Goal: Information Seeking & Learning: Find specific fact

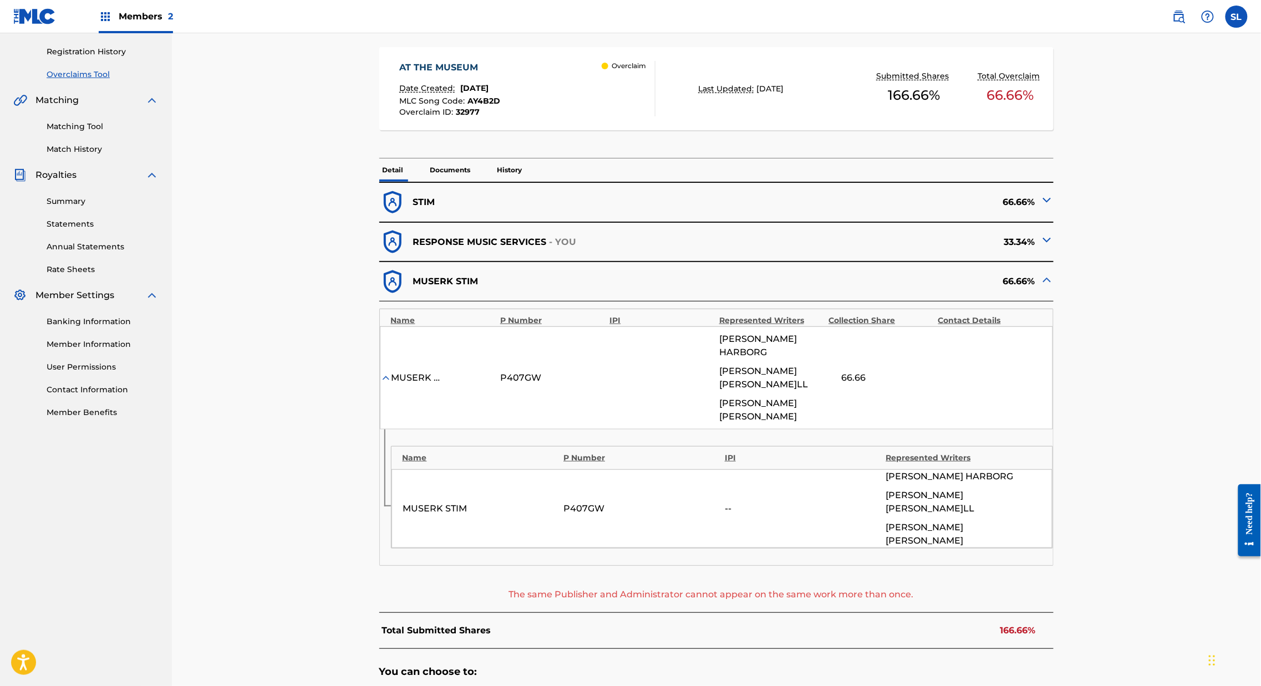
click at [1053, 247] on img at bounding box center [1046, 239] width 13 height 13
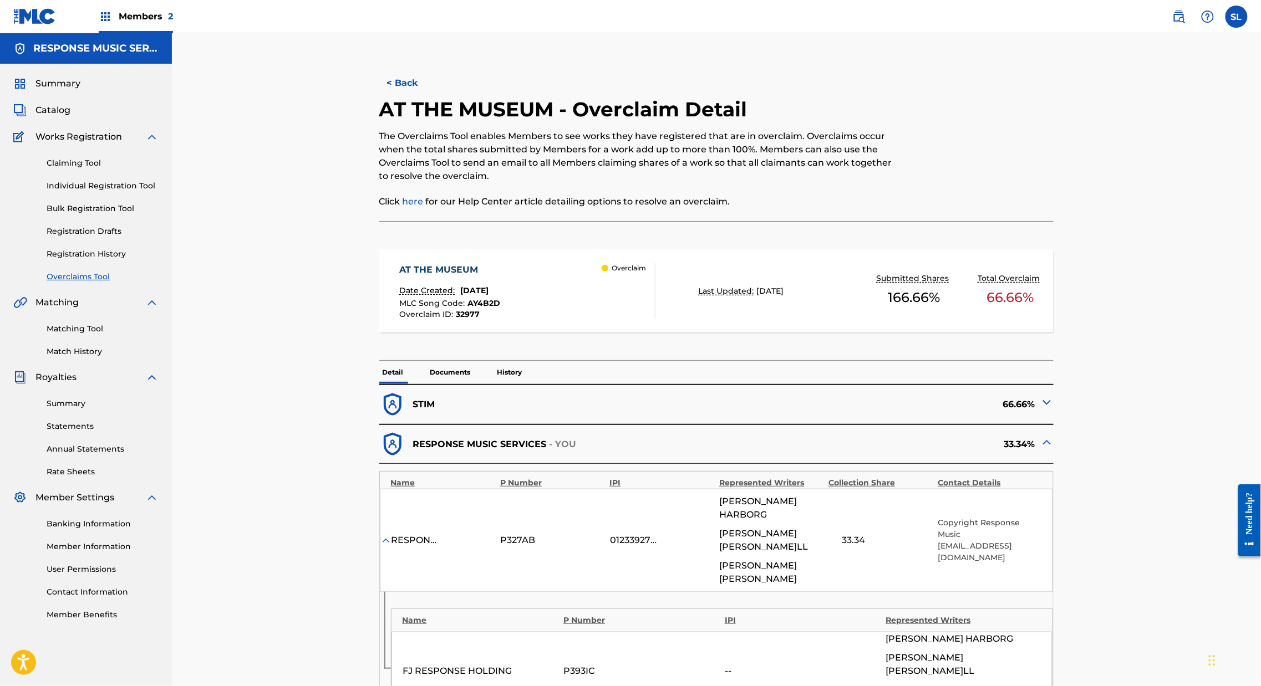
click at [399, 277] on div "AT THE MUSEUM" at bounding box center [449, 269] width 101 height 13
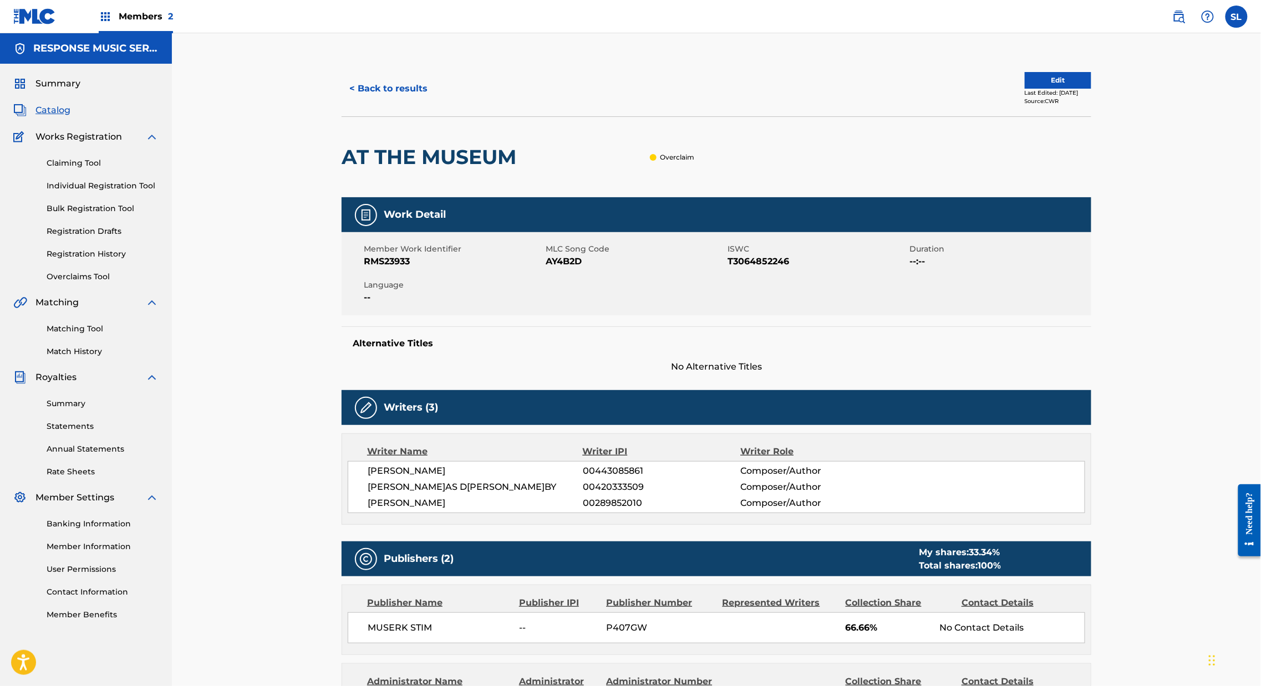
click at [1091, 89] on button "Edit" at bounding box center [1057, 80] width 67 height 17
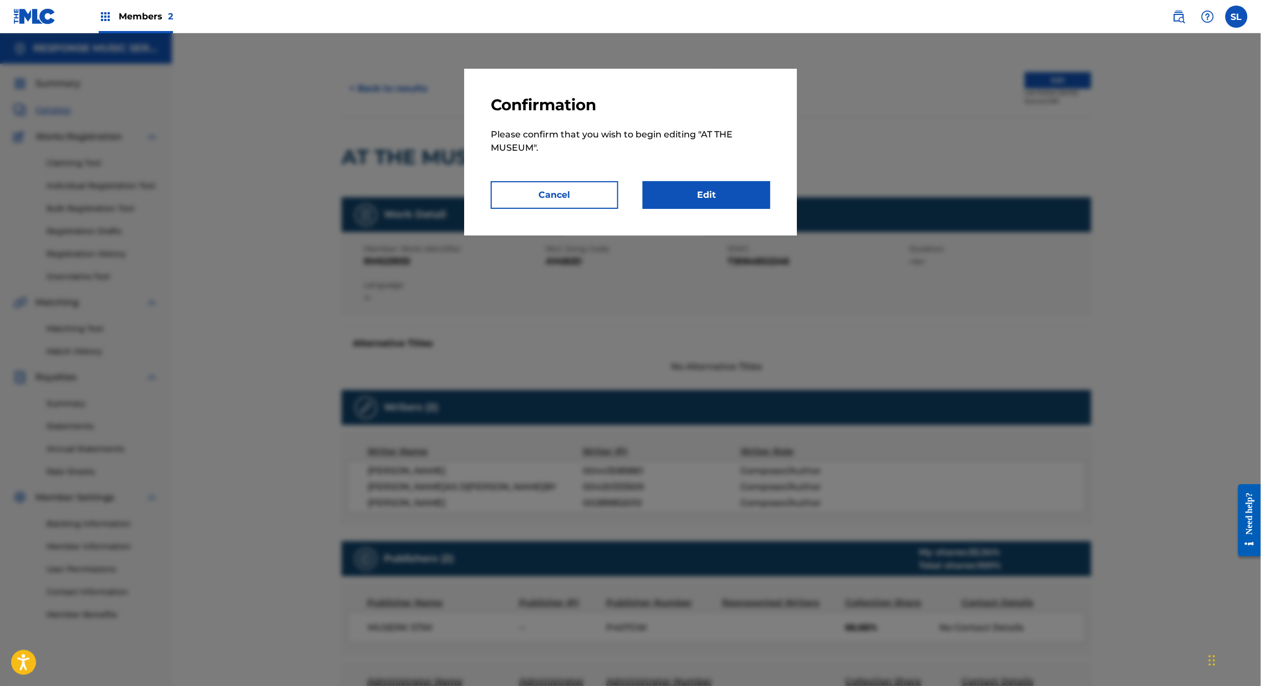
click at [770, 209] on link "Edit" at bounding box center [705, 195] width 127 height 28
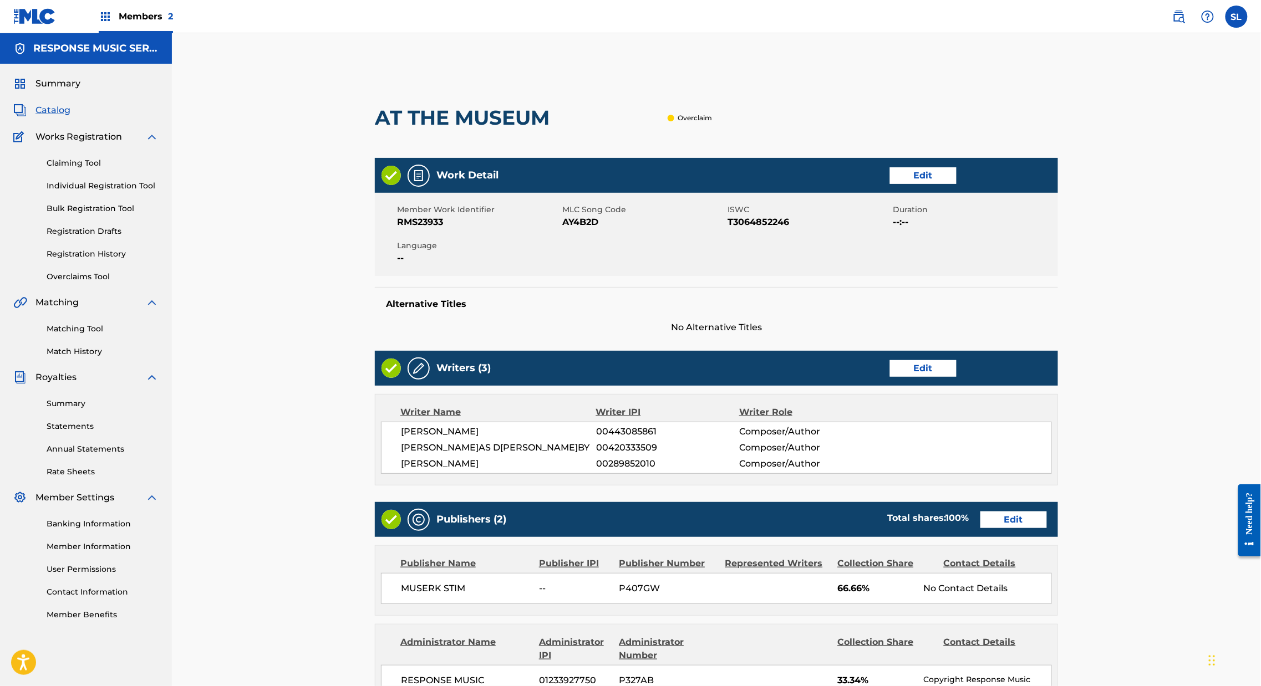
click at [956, 377] on link "Edit" at bounding box center [923, 368] width 67 height 17
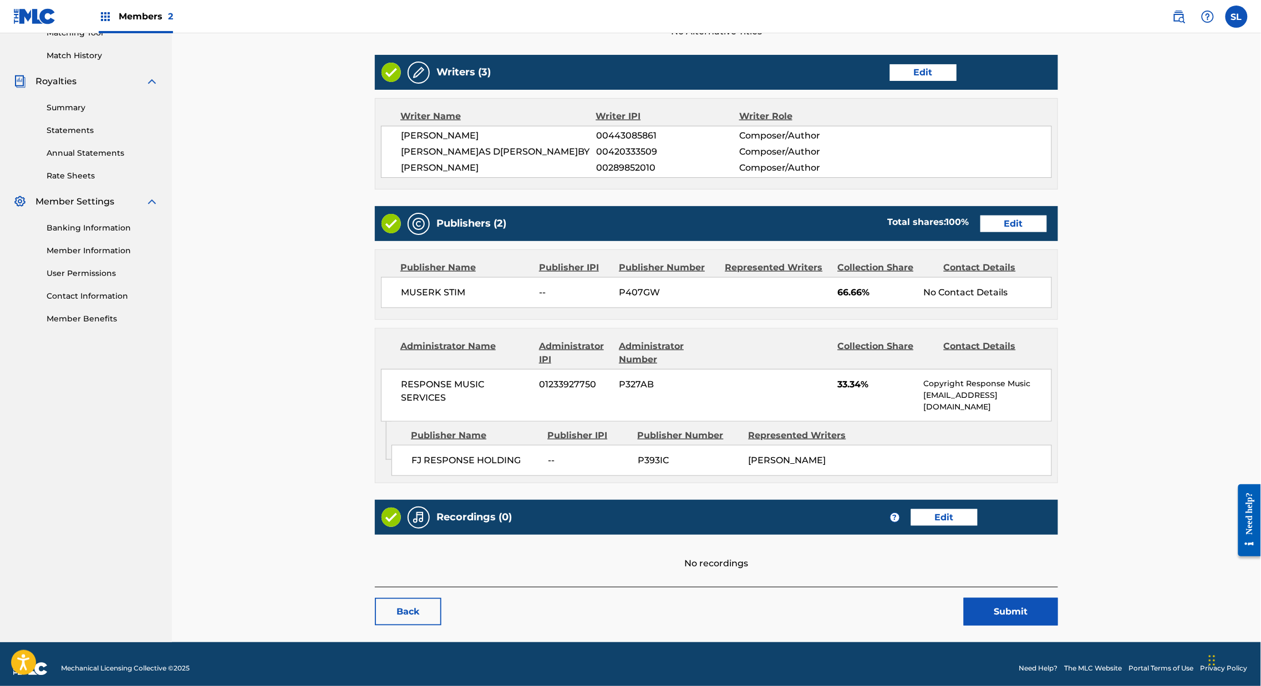
scroll to position [417, 0]
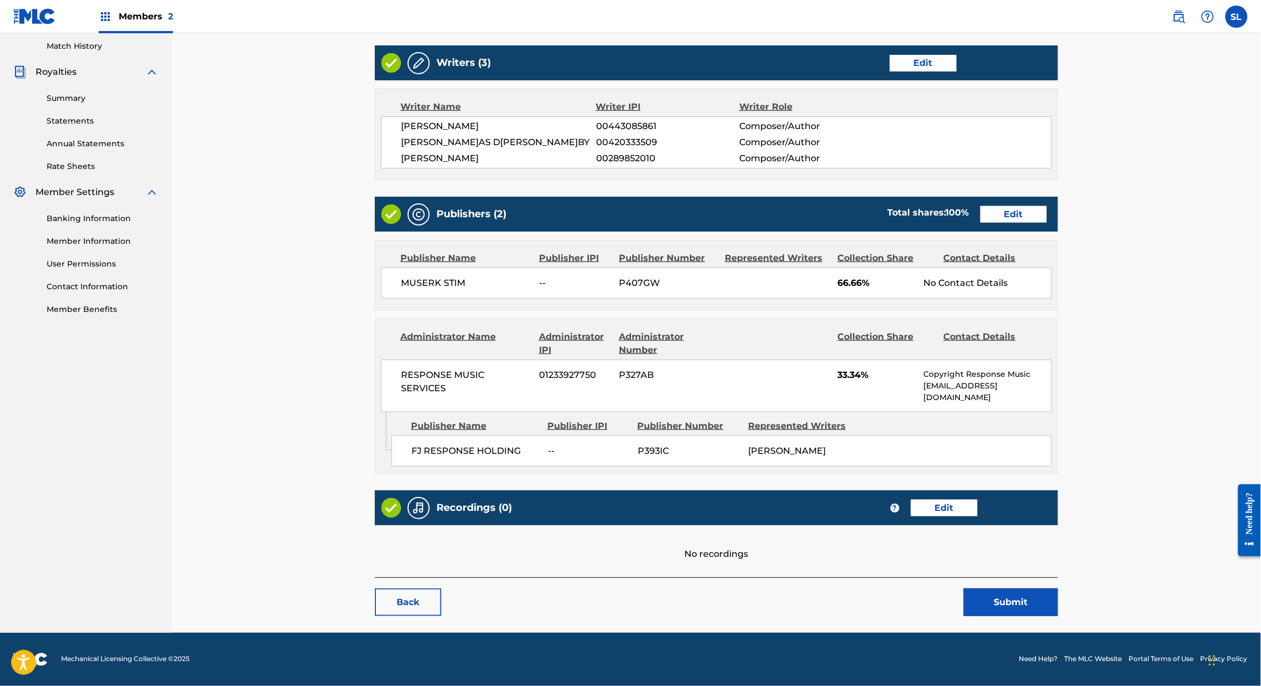
click at [1047, 206] on link "Edit" at bounding box center [1013, 214] width 67 height 17
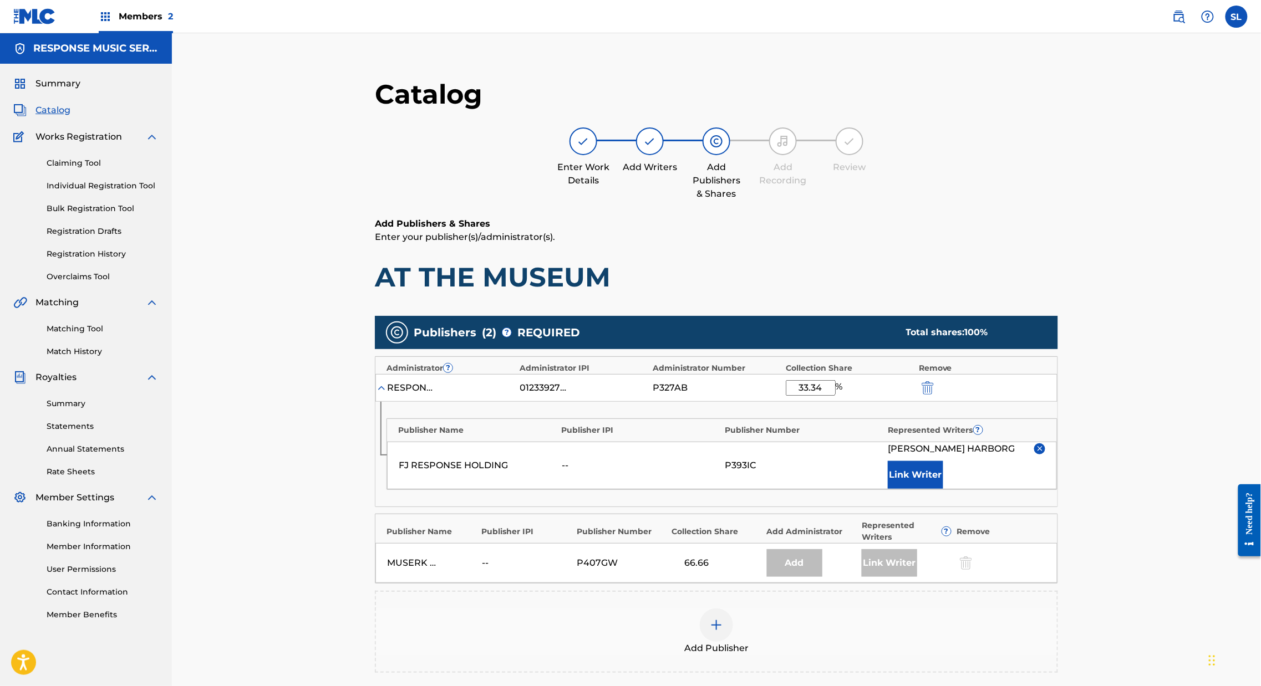
click at [65, 117] on span "Catalog" at bounding box center [52, 110] width 35 height 13
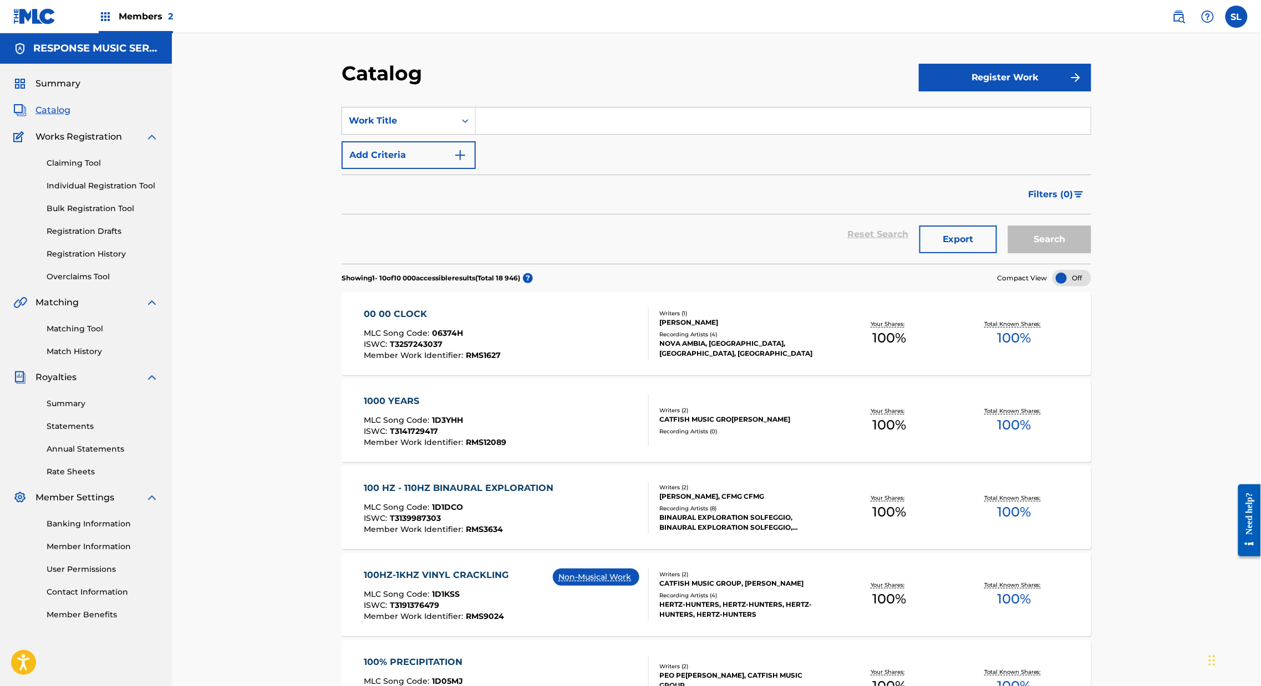
click at [553, 134] on input "Search Form" at bounding box center [783, 121] width 615 height 27
paste input "A Capriscious Stroll"
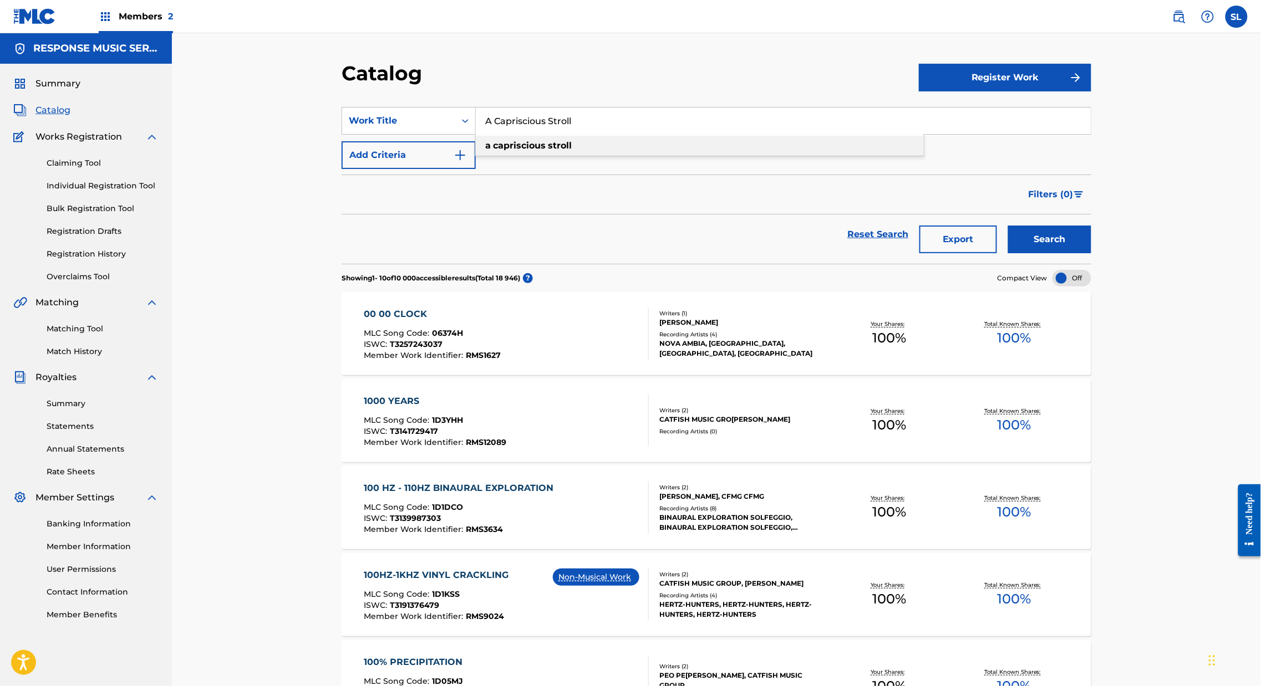
click at [601, 156] on div "a capriscious stroll" at bounding box center [700, 146] width 448 height 20
click at [1091, 253] on button "Search" at bounding box center [1049, 240] width 83 height 28
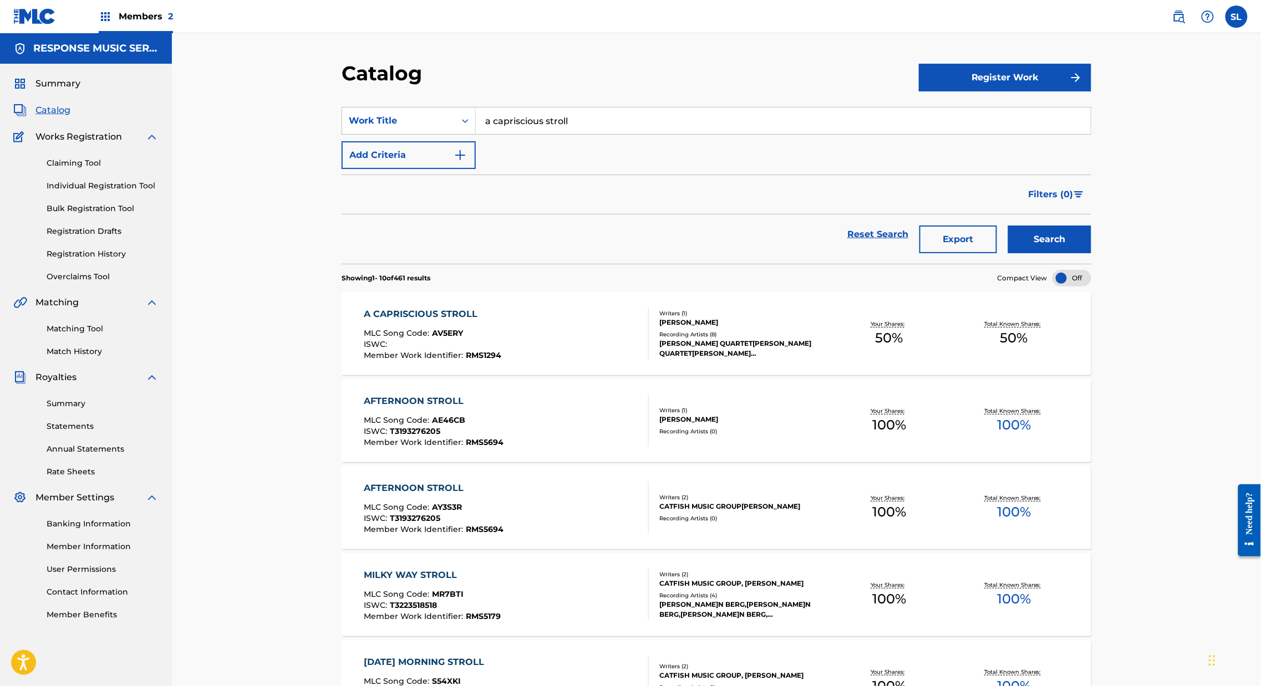
click at [528, 134] on input "a capriscious stroll" at bounding box center [783, 121] width 615 height 27
paste input "A Terrible Misunderstanding"
click at [1091, 253] on button "Search" at bounding box center [1049, 240] width 83 height 28
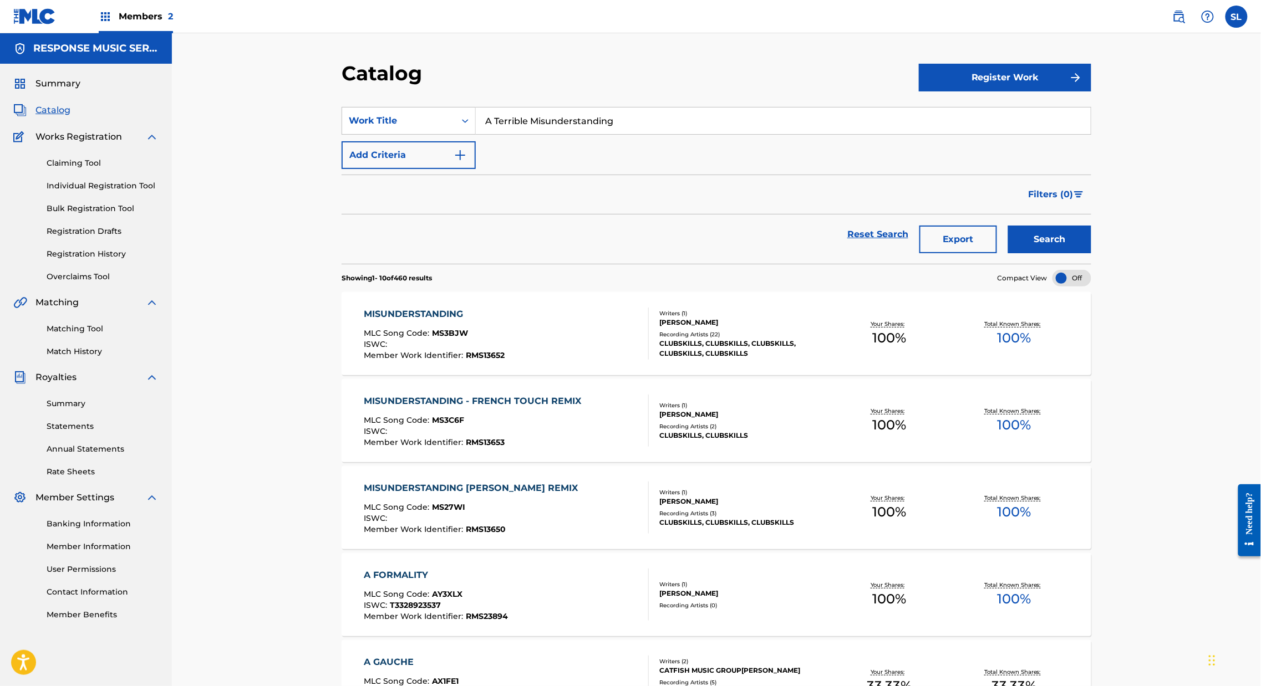
click at [544, 111] on section "SearchWithCriteria917e45ea-52a0-46b9-adc6-61a000171196 Work Title A Terrible Mi…" at bounding box center [715, 179] width 749 height 170
click at [527, 125] on input "A Terrible Misunderstanding" at bounding box center [783, 121] width 615 height 27
paste input "ll Liquored Up"
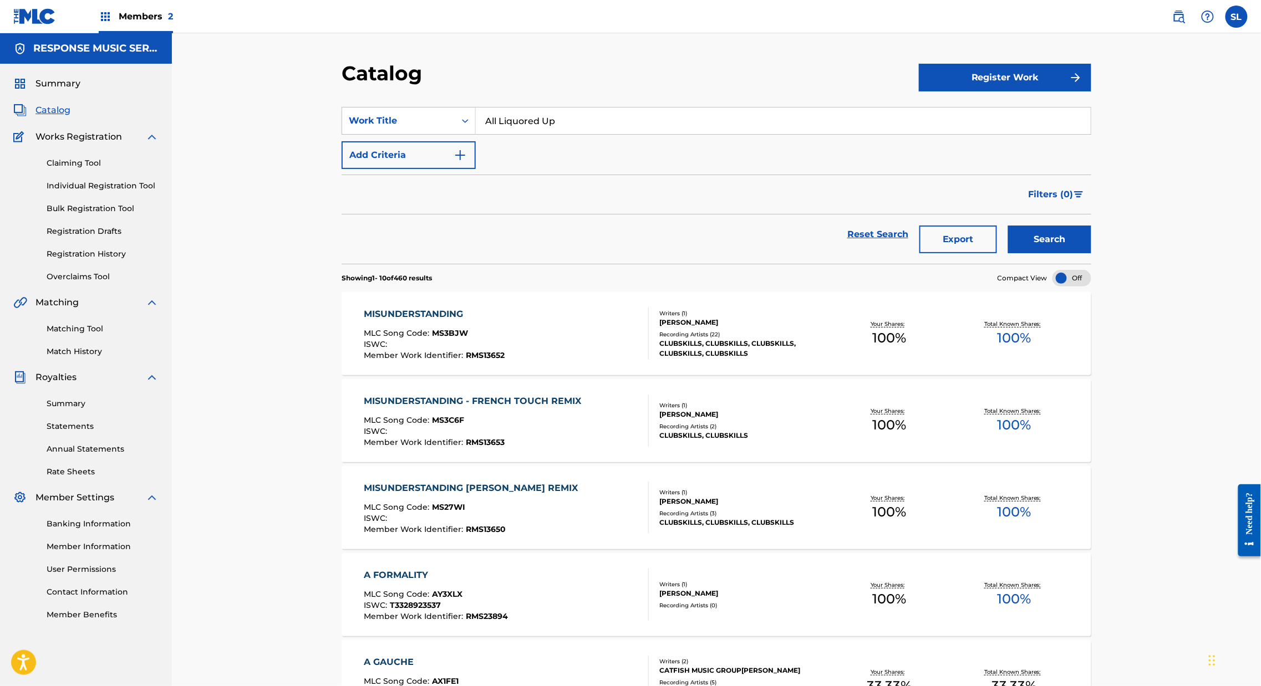
click at [1091, 253] on button "Search" at bounding box center [1049, 240] width 83 height 28
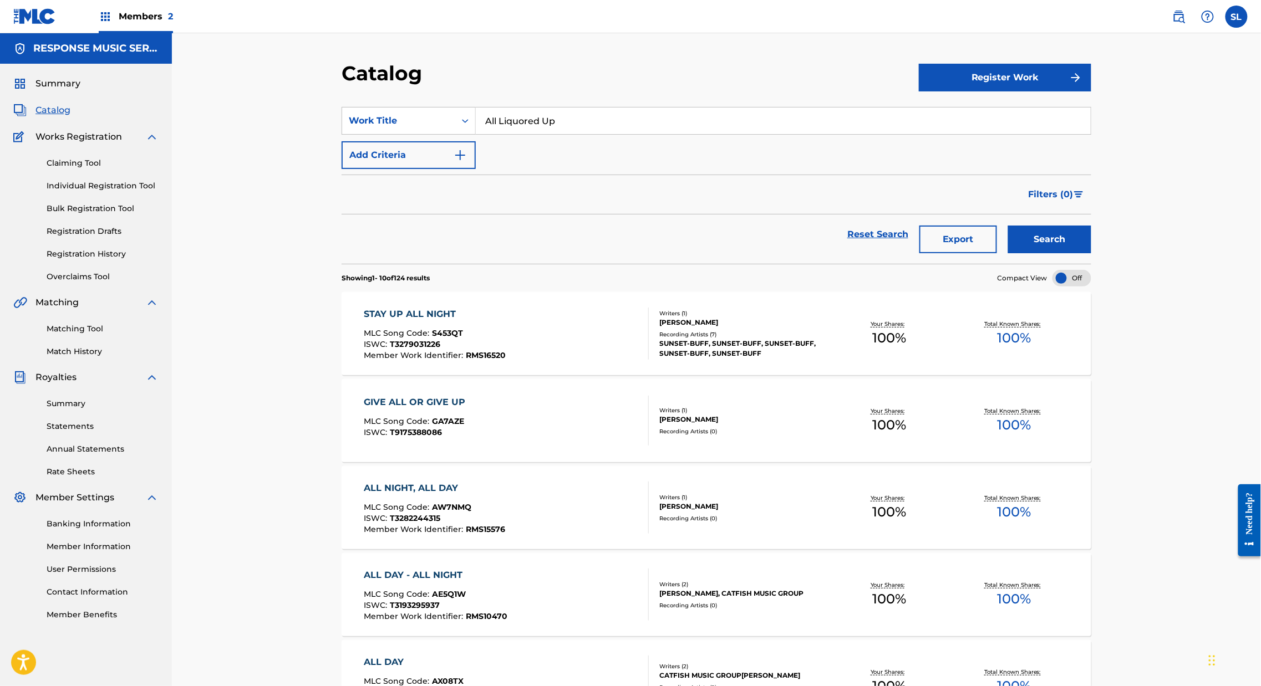
click at [498, 133] on input "All Liquored Up" at bounding box center [783, 121] width 615 height 27
click at [499, 132] on input "All Liquored Up" at bounding box center [783, 121] width 615 height 27
click at [501, 134] on input "All Liquored Up" at bounding box center [783, 121] width 615 height 27
click at [500, 134] on input "All Liquored Up" at bounding box center [783, 121] width 615 height 27
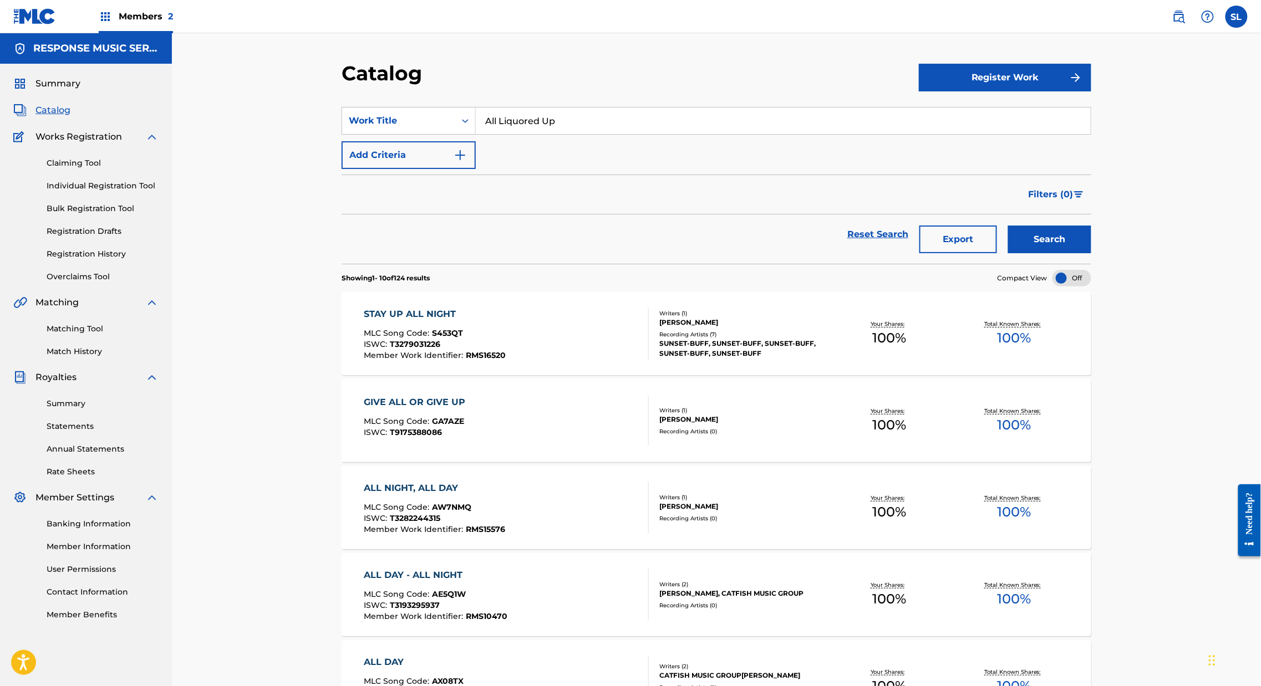
click at [501, 133] on input "All Liquored Up" at bounding box center [783, 121] width 615 height 27
paste input "rbitrary Love"
click at [495, 156] on div "arbitrary love" at bounding box center [700, 146] width 448 height 20
click at [1091, 253] on button "Search" at bounding box center [1049, 240] width 83 height 28
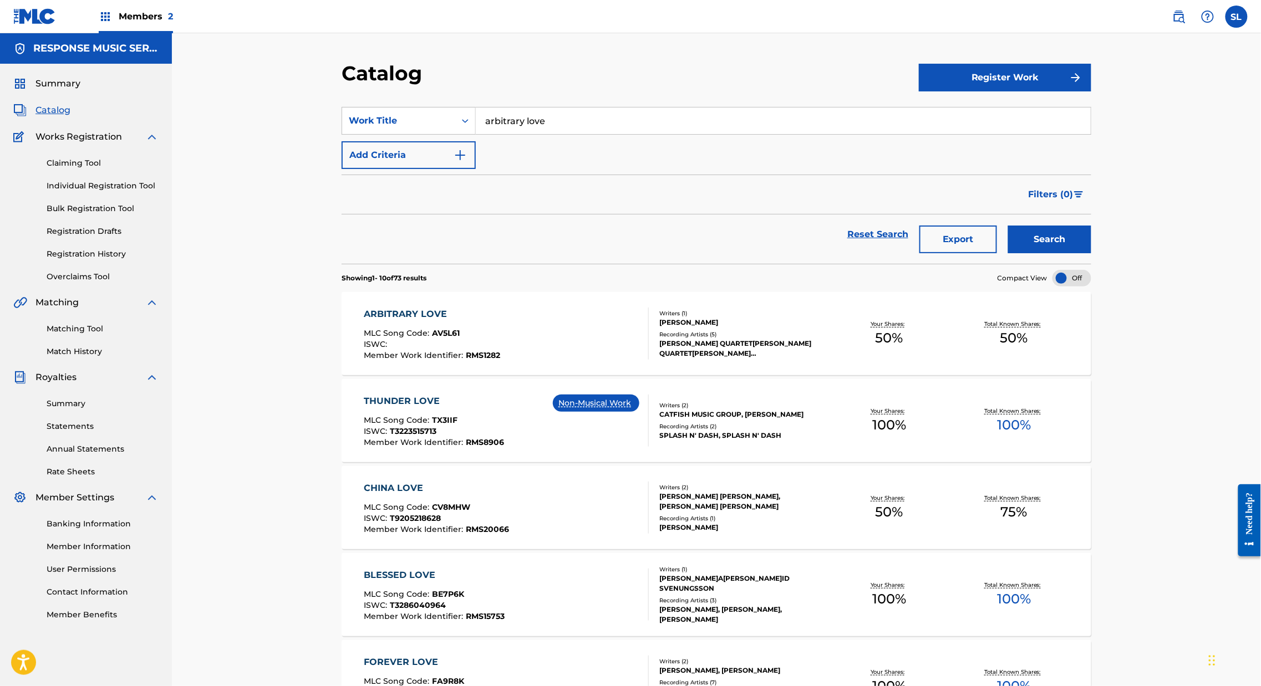
click at [488, 130] on input "arbitrary love" at bounding box center [783, 121] width 615 height 27
paste input "A[PERSON_NAME]nder"
click at [485, 151] on strong "as" at bounding box center [490, 145] width 11 height 11
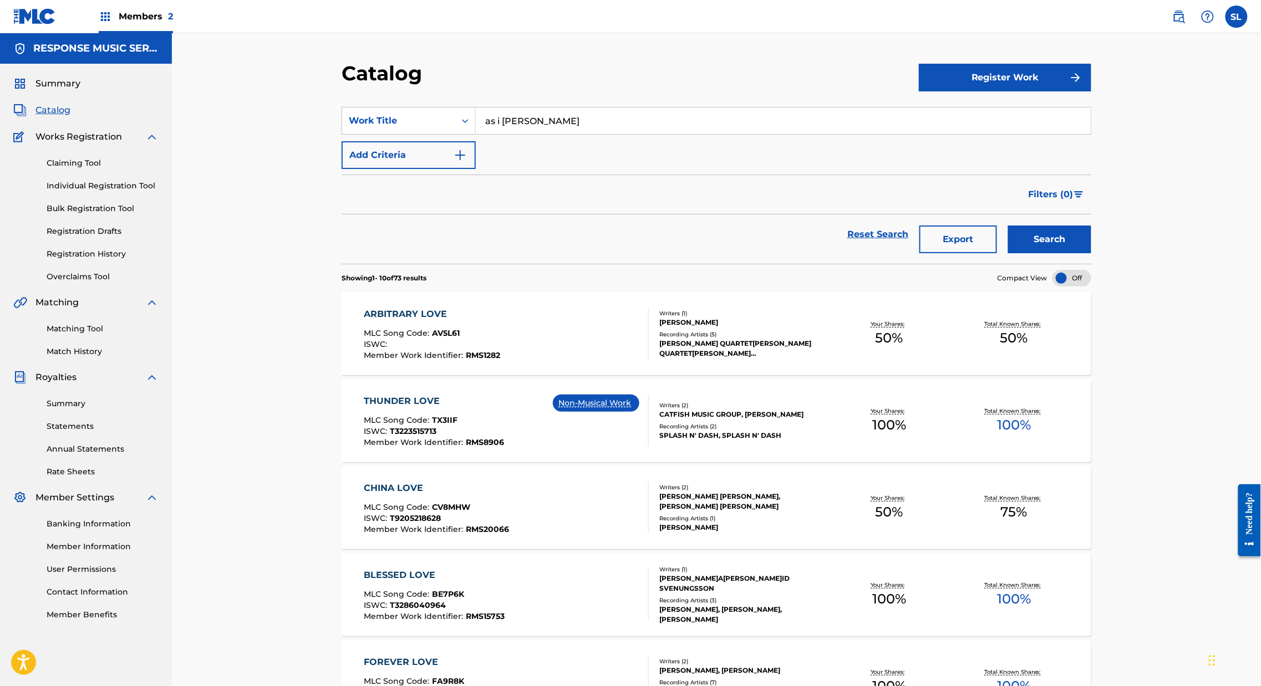
click at [1091, 253] on button "Search" at bounding box center [1049, 240] width 83 height 28
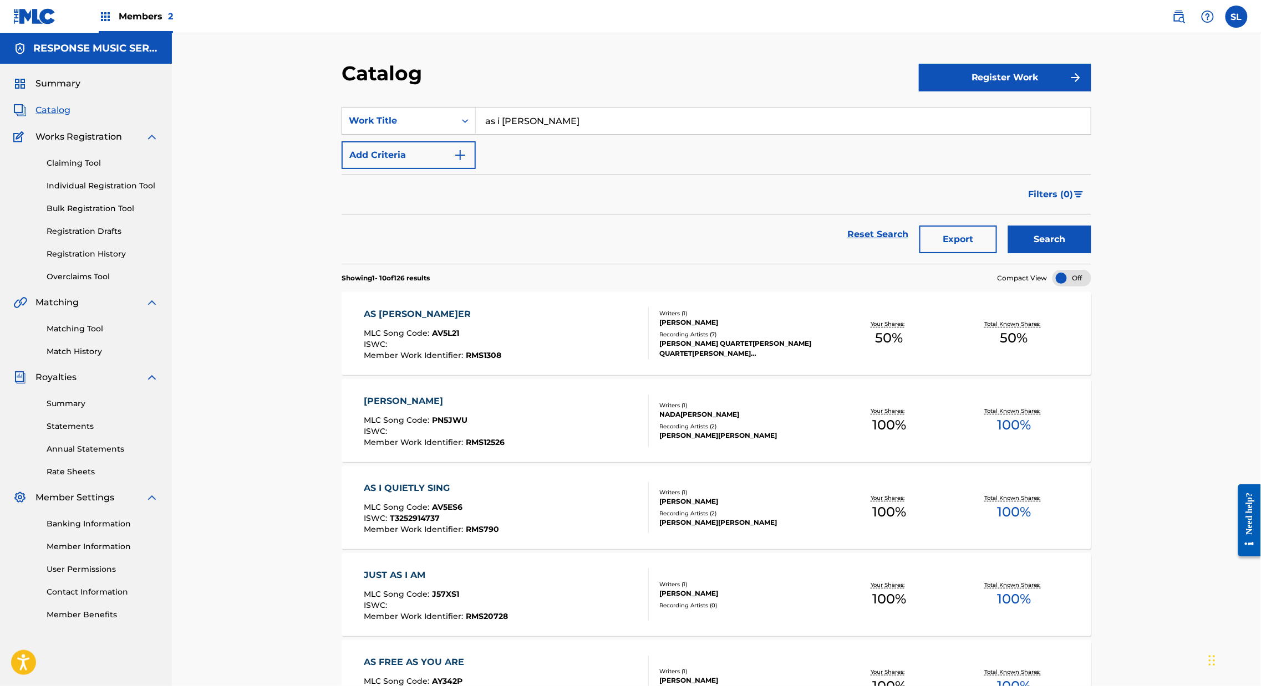
click at [476, 133] on input "as i [PERSON_NAME]" at bounding box center [783, 121] width 615 height 27
paste input "[PERSON_NAME] an[PERSON_NAME]"
click at [569, 156] on div "[PERSON_NAME] and [PERSON_NAME]" at bounding box center [700, 146] width 448 height 20
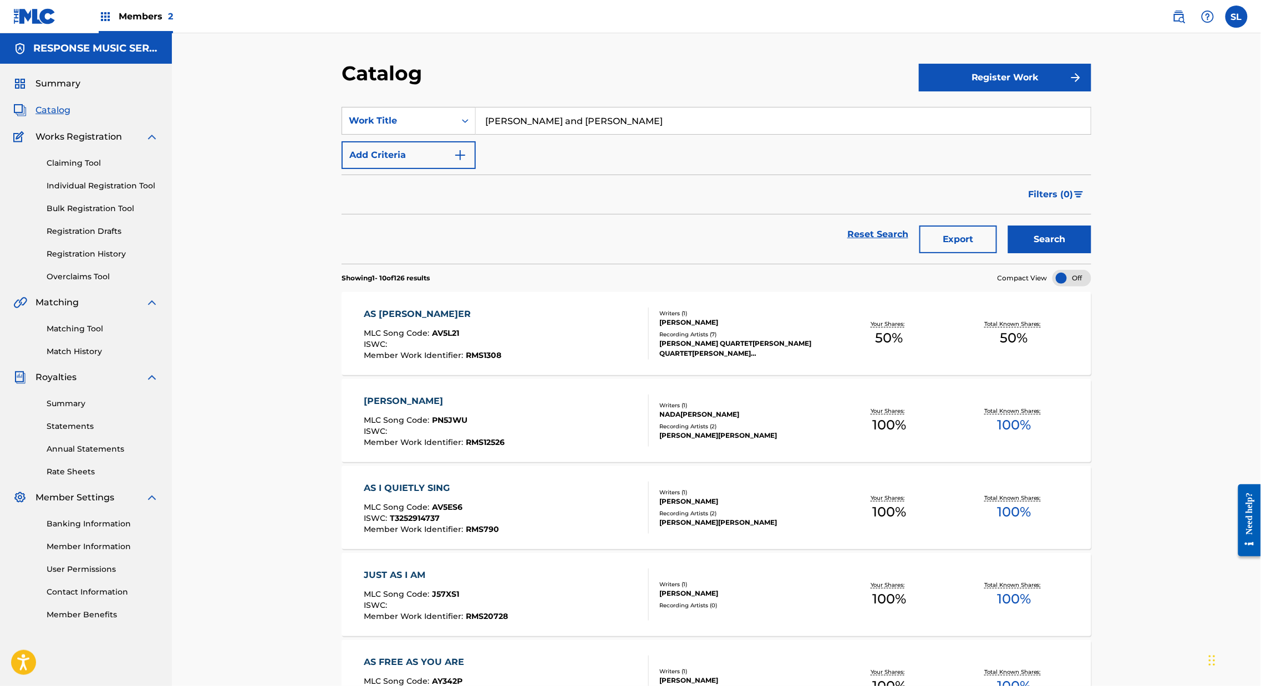
click at [1091, 253] on button "Search" at bounding box center [1049, 240] width 83 height 28
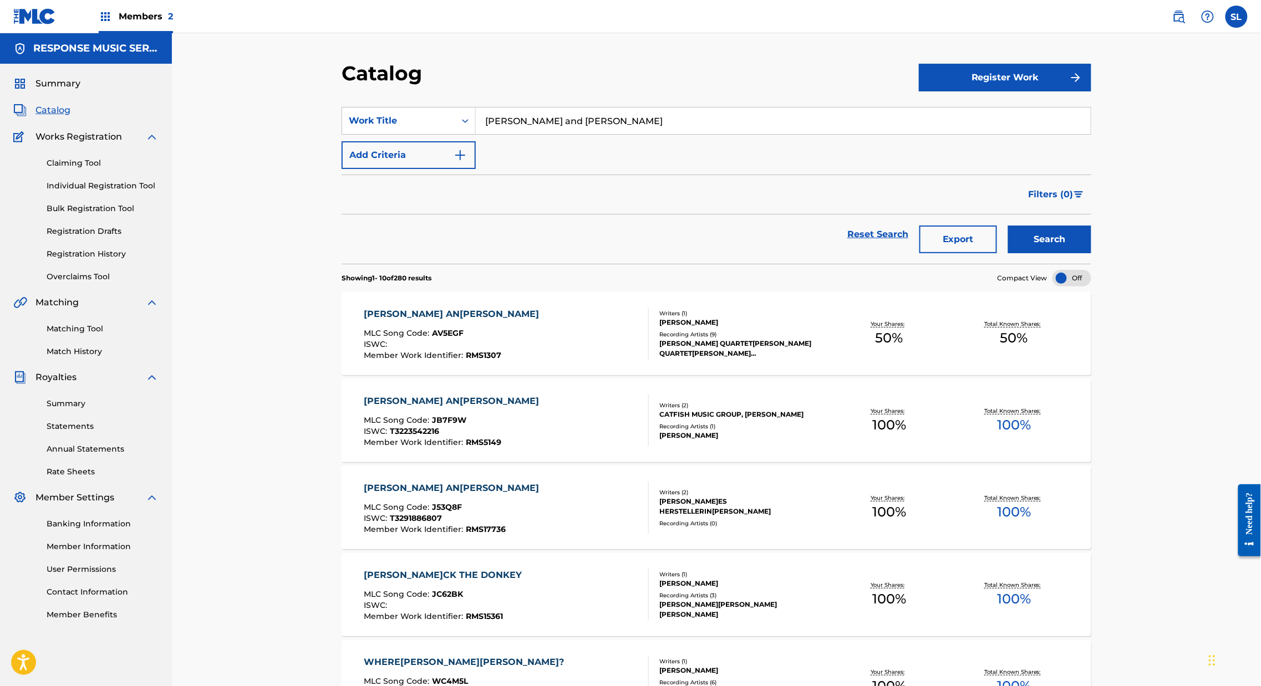
click at [579, 134] on input "[PERSON_NAME] and [PERSON_NAME]" at bounding box center [783, 121] width 615 height 27
paste input "Before We Leave"
click at [1091, 253] on div "Search" at bounding box center [1046, 235] width 89 height 40
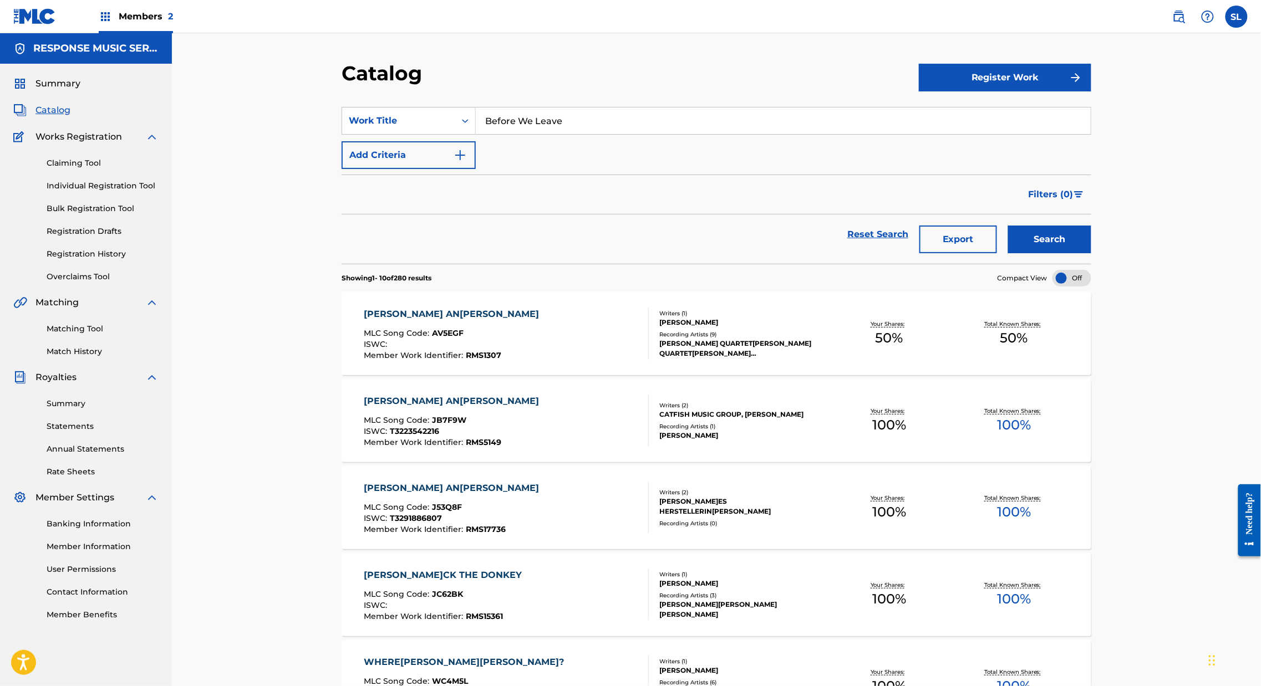
click at [1091, 253] on button "Search" at bounding box center [1049, 240] width 83 height 28
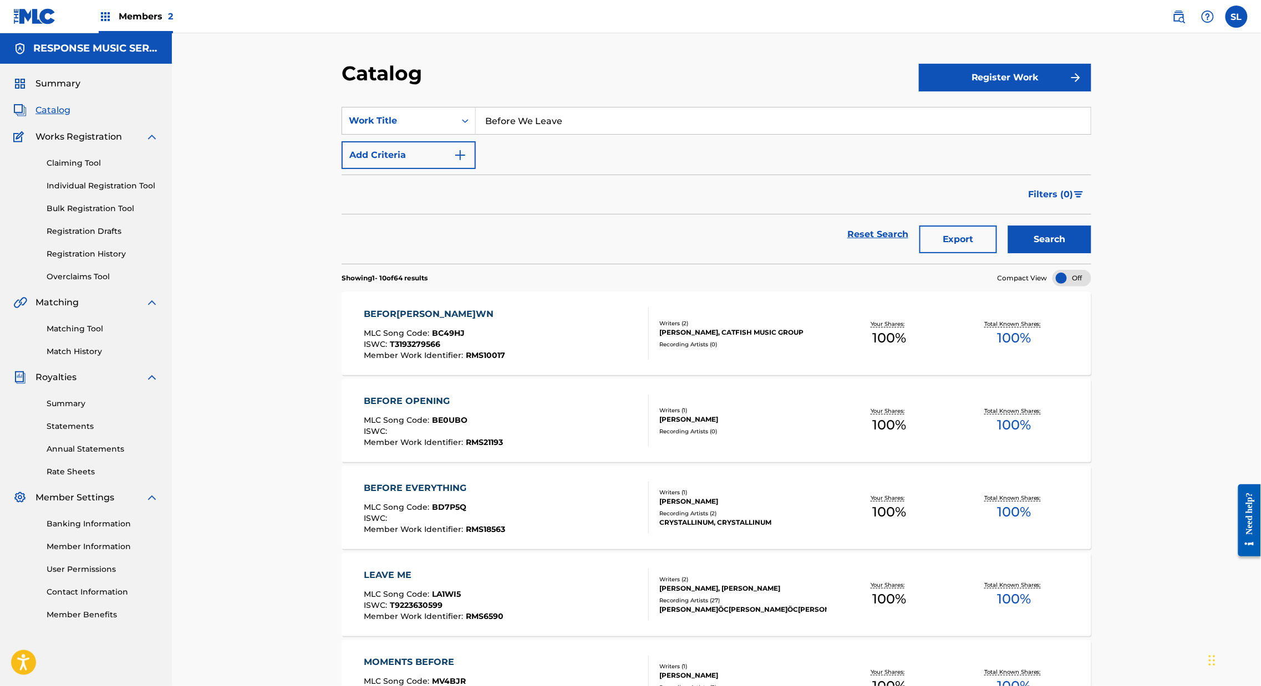
click at [476, 134] on input "Before We Leave" at bounding box center [783, 121] width 615 height 27
paste input "ullock's Oriol"
click at [492, 151] on strong "[PERSON_NAME]'s" at bounding box center [528, 145] width 86 height 11
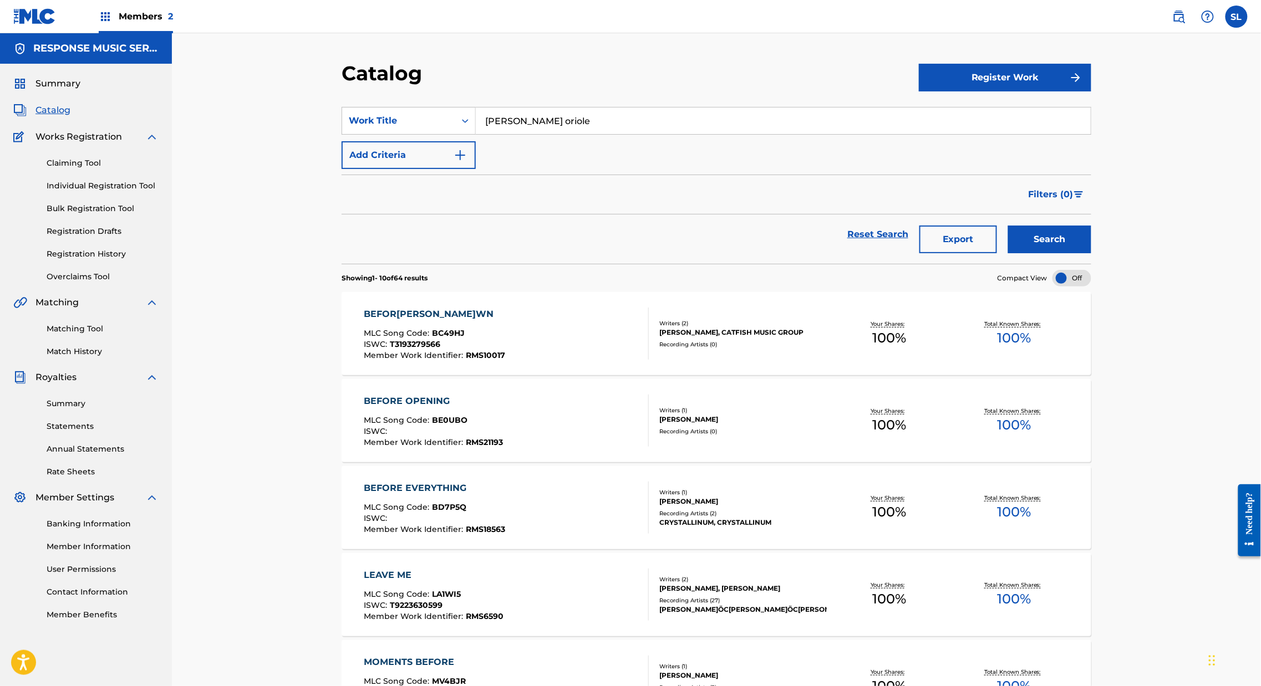
click at [1091, 253] on button "Search" at bounding box center [1049, 240] width 83 height 28
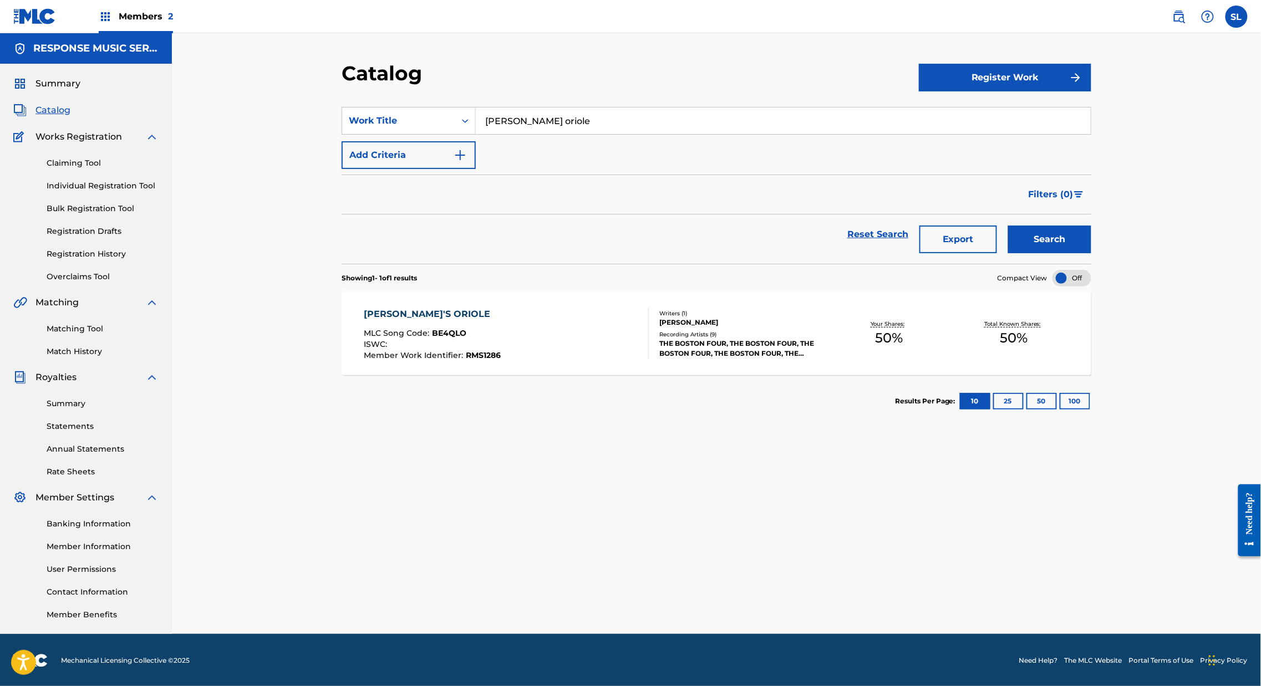
click at [498, 134] on input "[PERSON_NAME] oriole" at bounding box center [783, 121] width 615 height 27
click at [499, 134] on input "[PERSON_NAME] oriole" at bounding box center [783, 121] width 615 height 27
paste input "Conversation Is Over"
click at [1091, 253] on button "Search" at bounding box center [1049, 240] width 83 height 28
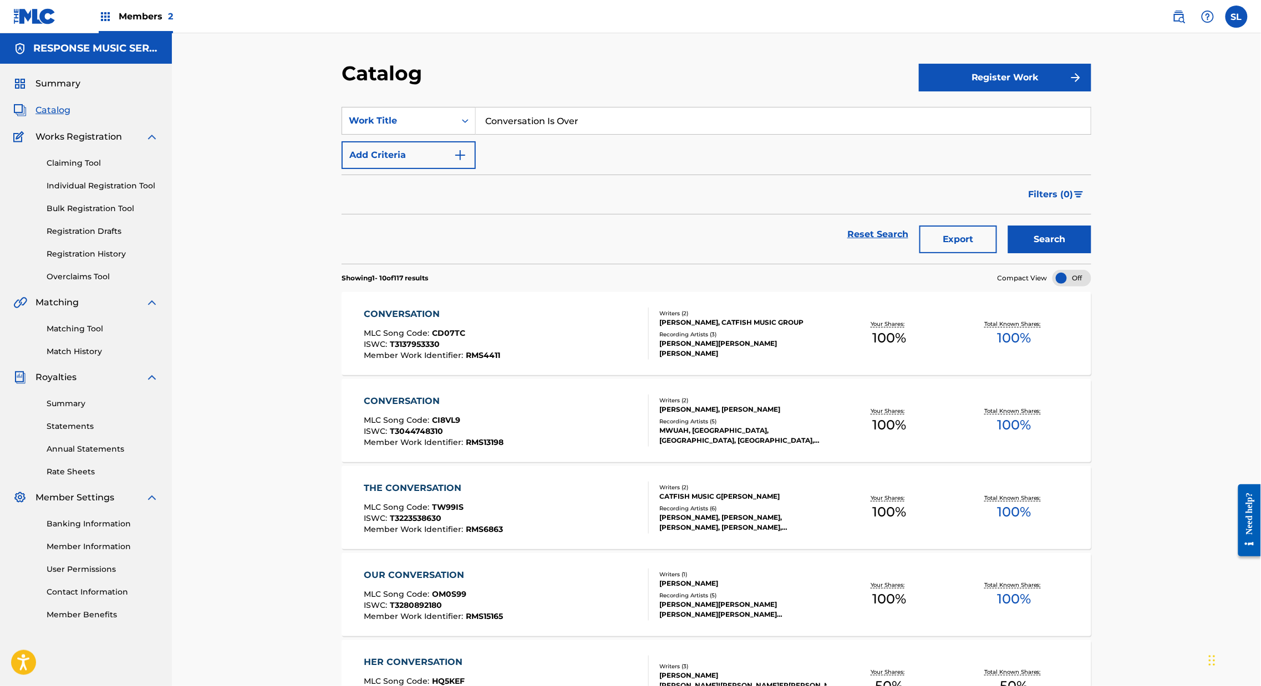
click at [498, 134] on input "Conversation Is Over" at bounding box center [783, 121] width 615 height 27
paste input "Dreams"
click at [1091, 253] on button "Search" at bounding box center [1049, 240] width 83 height 28
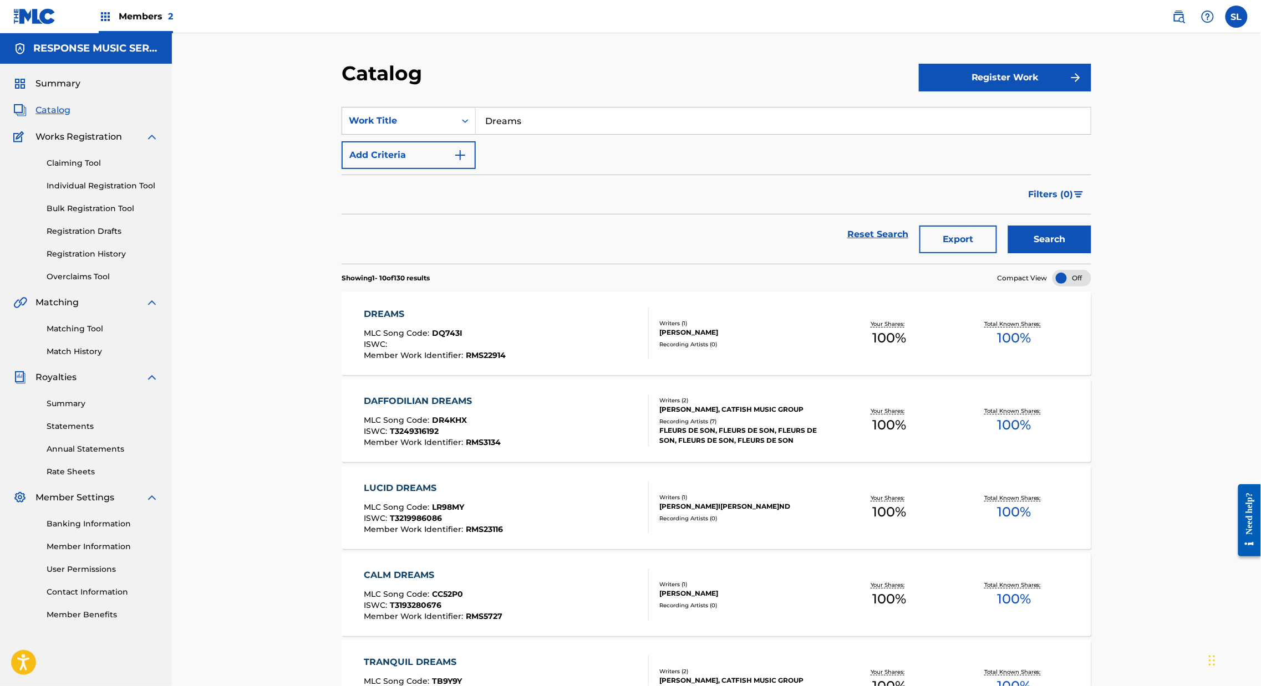
click at [518, 134] on input "Dreams" at bounding box center [783, 121] width 615 height 27
click at [519, 134] on input "Dreams" at bounding box center [783, 121] width 615 height 27
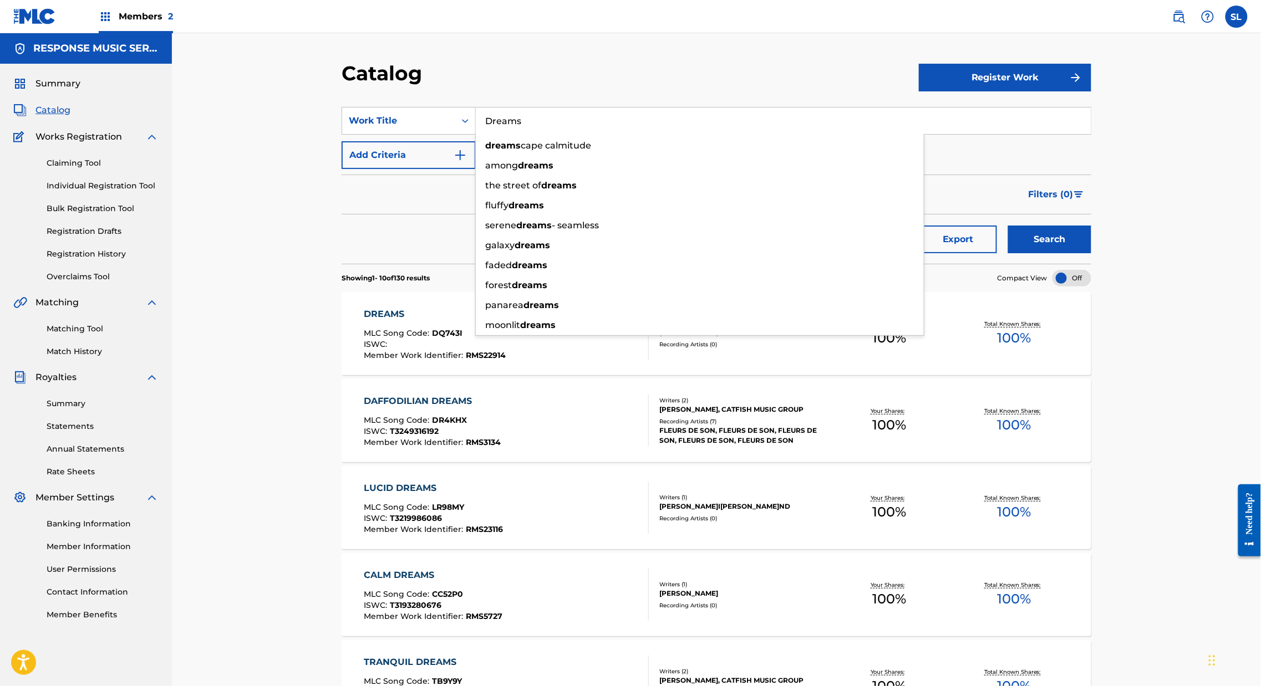
click at [519, 134] on input "Dreams" at bounding box center [783, 121] width 615 height 27
paste input "El Tio"
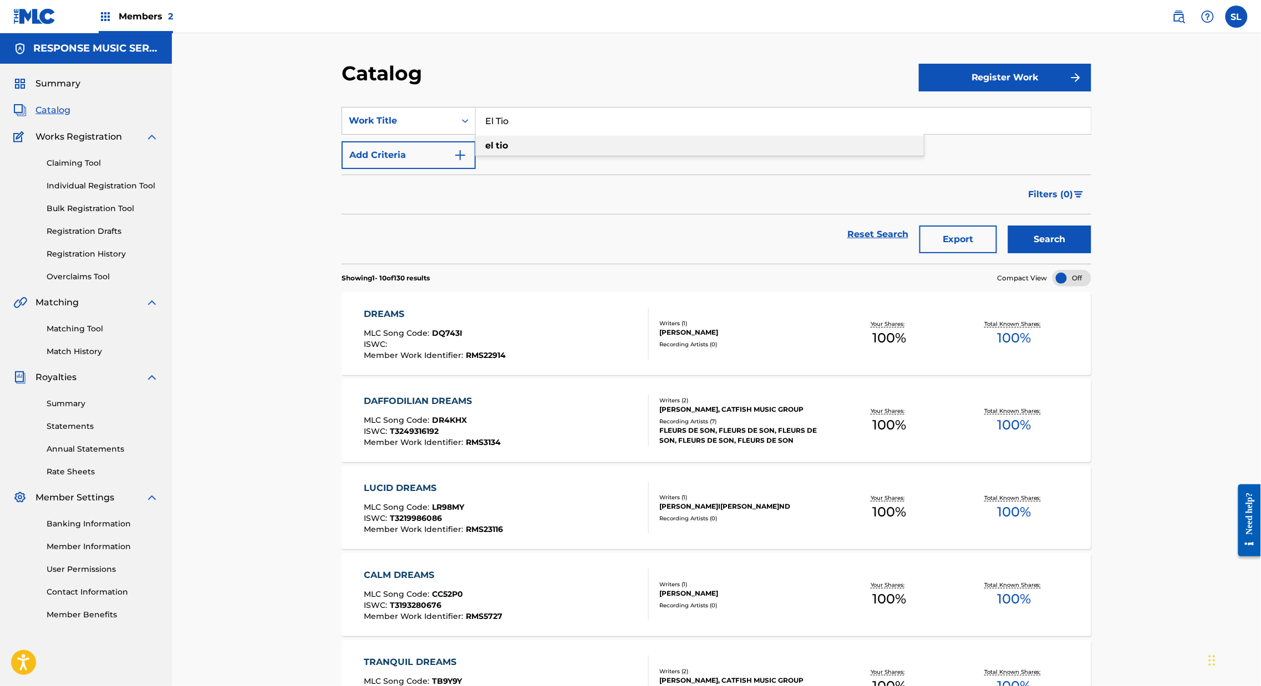
click at [518, 156] on div "el tio" at bounding box center [700, 146] width 448 height 20
type input "el tio"
click at [1091, 253] on button "Search" at bounding box center [1049, 240] width 83 height 28
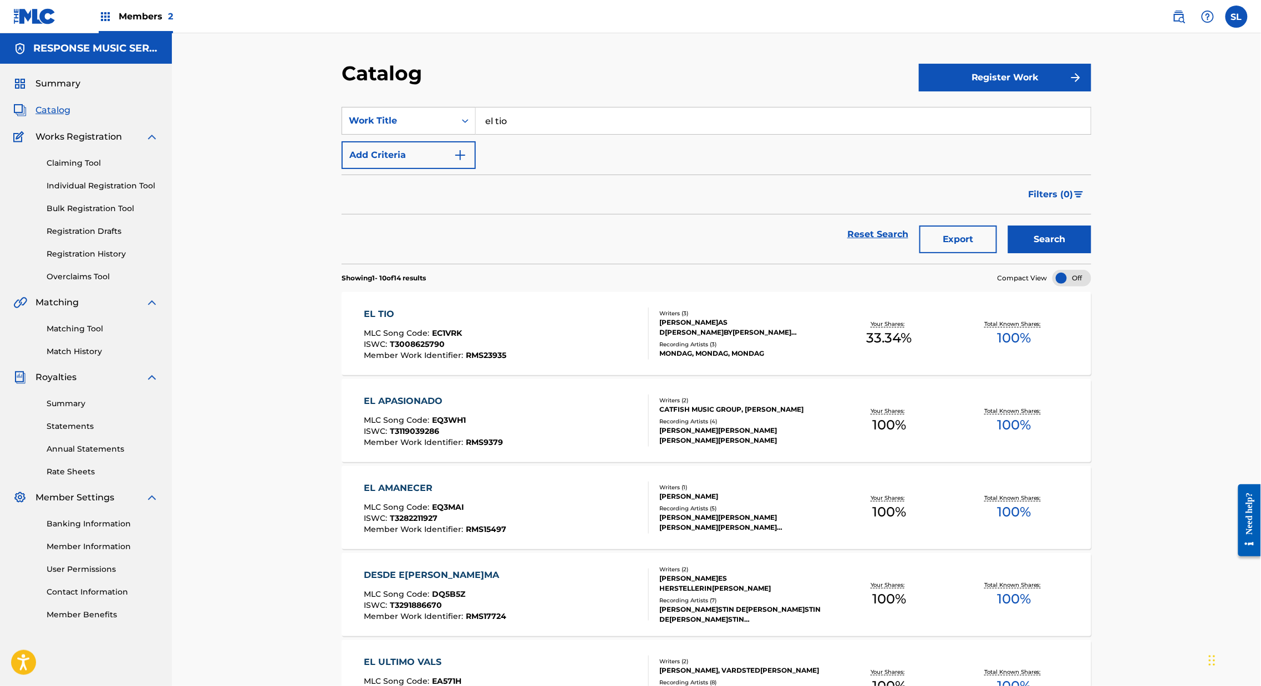
click at [364, 321] on div "EL TIO" at bounding box center [435, 314] width 142 height 13
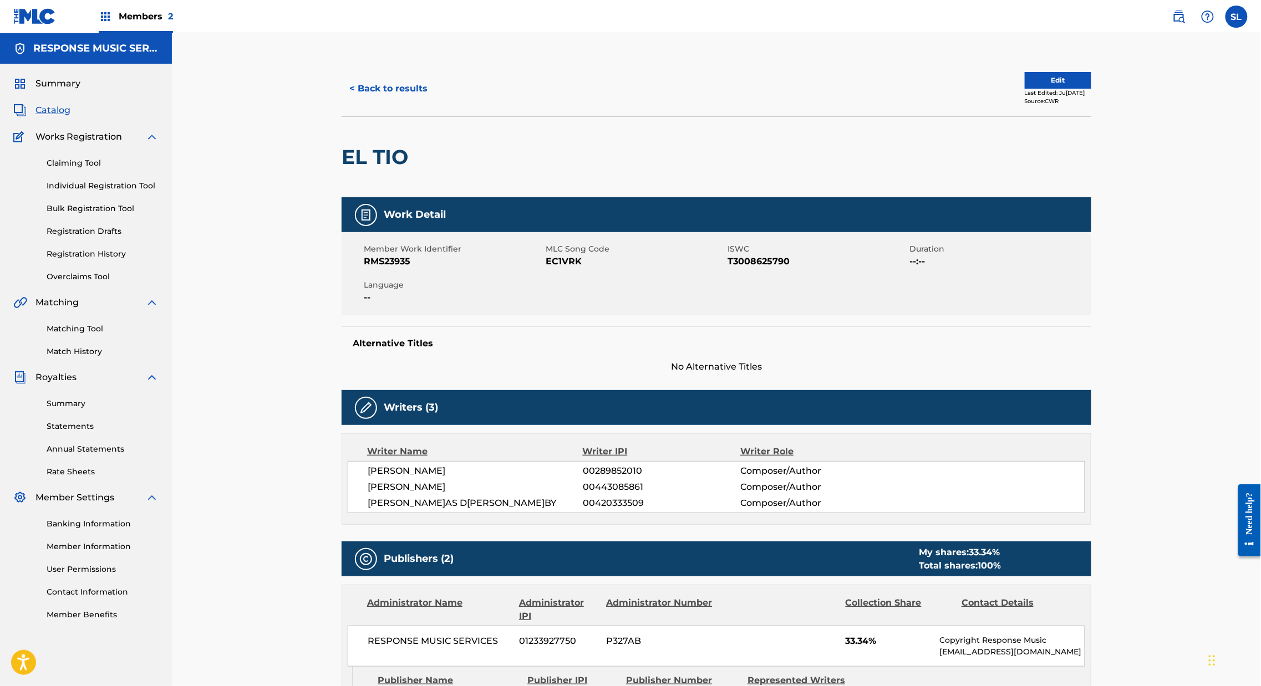
click at [360, 103] on button "< Back to results" at bounding box center [388, 89] width 94 height 28
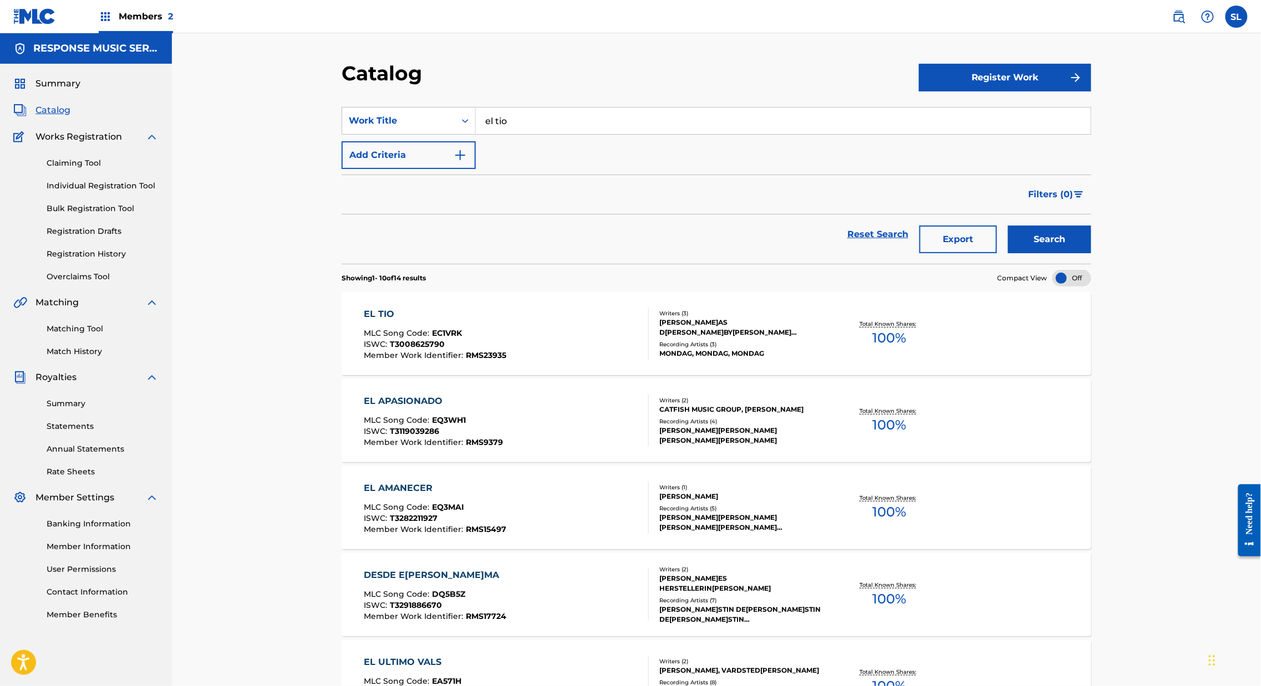
click at [476, 134] on input "el tio" at bounding box center [783, 121] width 615 height 27
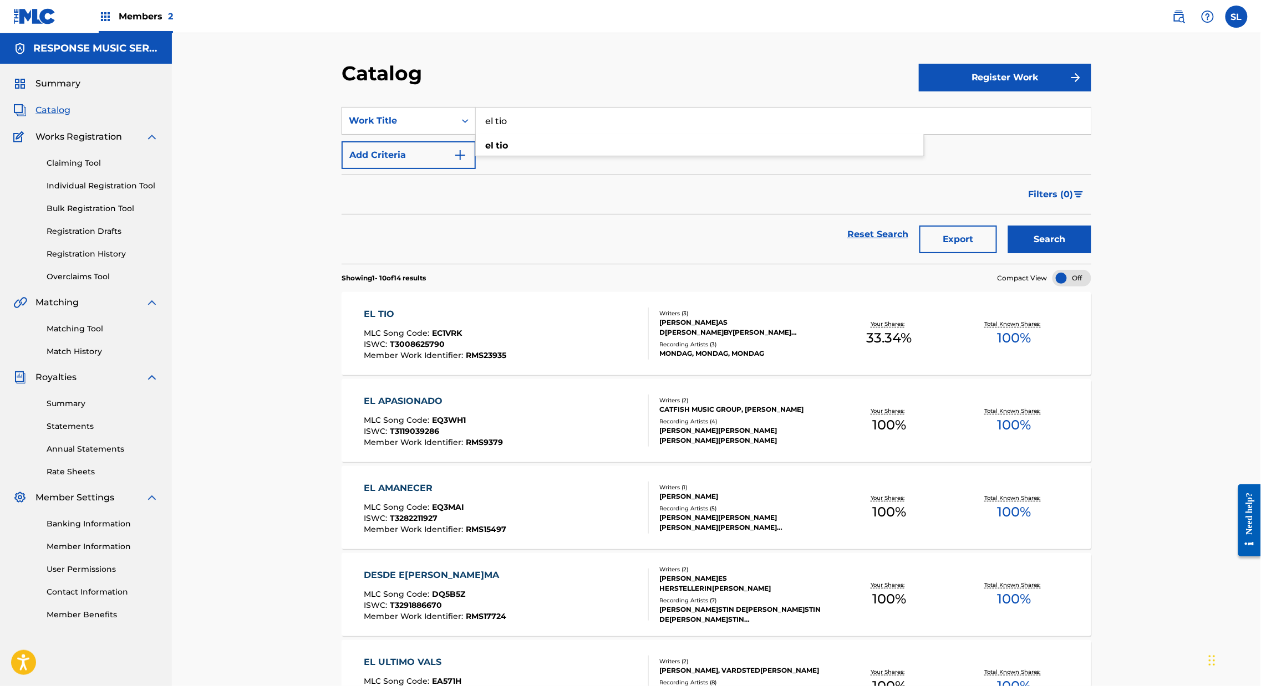
click at [476, 134] on input "el tio" at bounding box center [783, 121] width 615 height 27
paste input "For A Month"
click at [1091, 253] on button "Search" at bounding box center [1049, 240] width 83 height 28
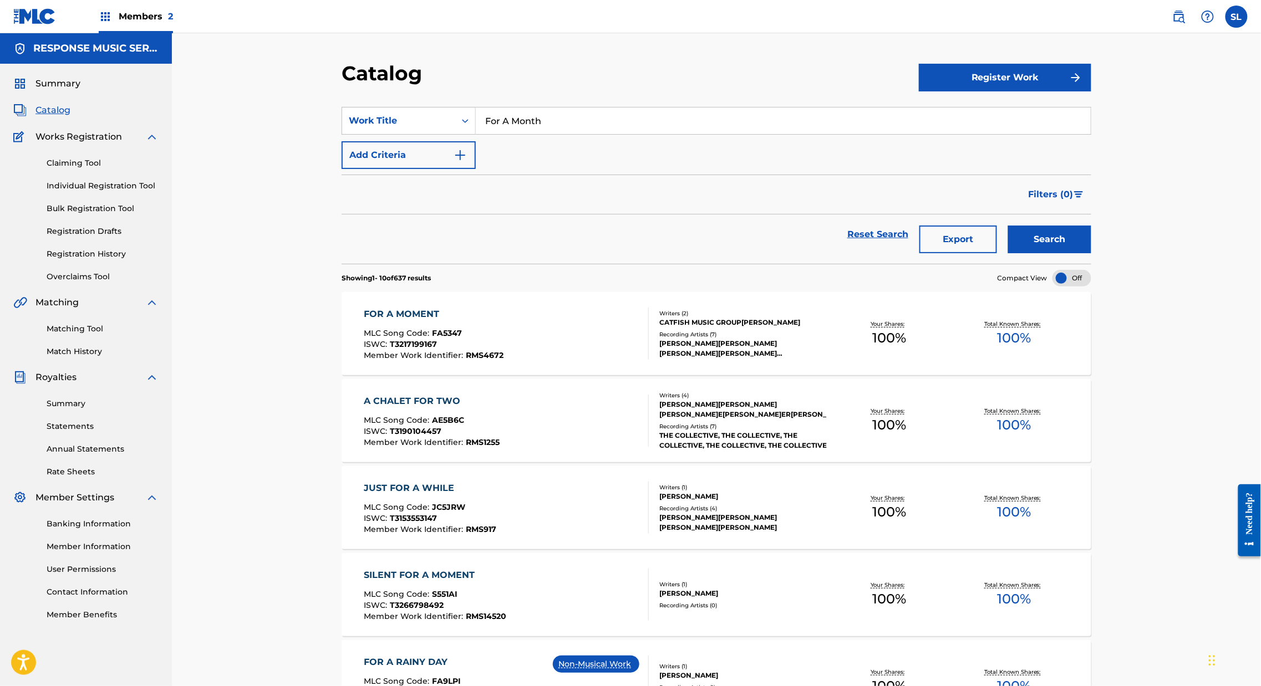
click at [545, 134] on input "For A Month" at bounding box center [783, 121] width 615 height 27
paste input "[PERSON_NAME]ch books"
click at [1091, 253] on button "Search" at bounding box center [1049, 240] width 83 height 28
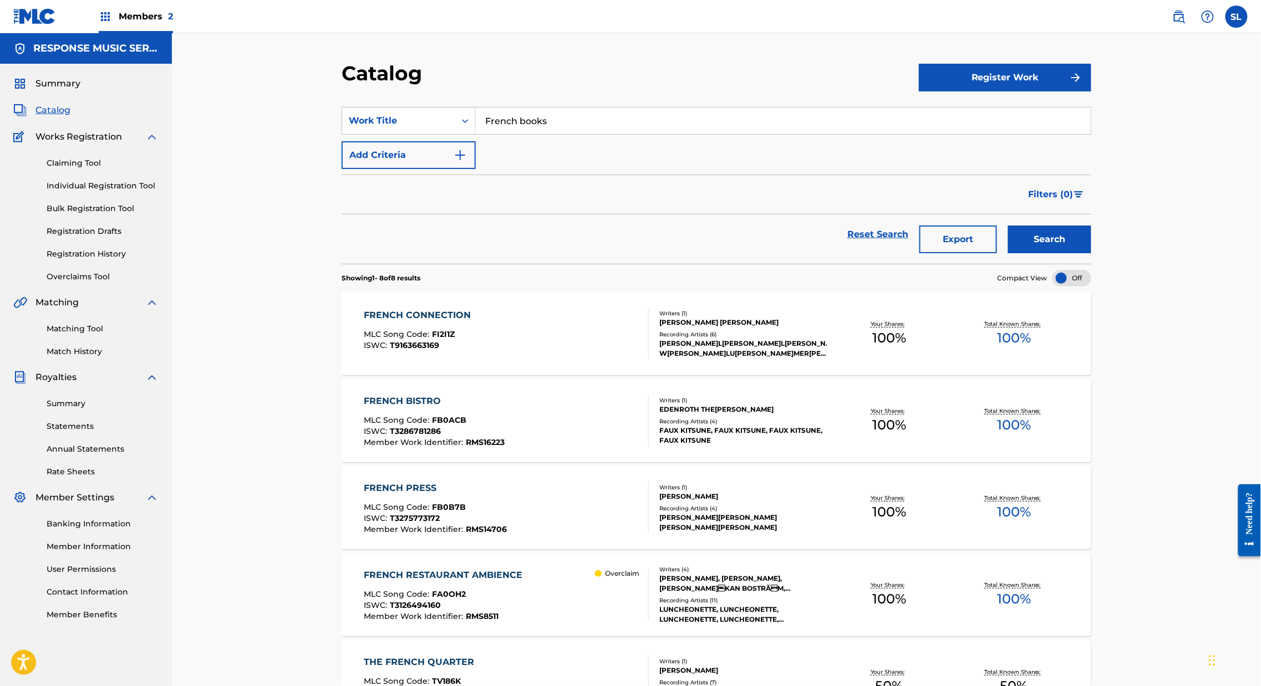
click at [517, 134] on input "French books" at bounding box center [783, 121] width 615 height 27
paste input "I’m on break"
click at [515, 156] on div "i’m on break" at bounding box center [700, 146] width 448 height 20
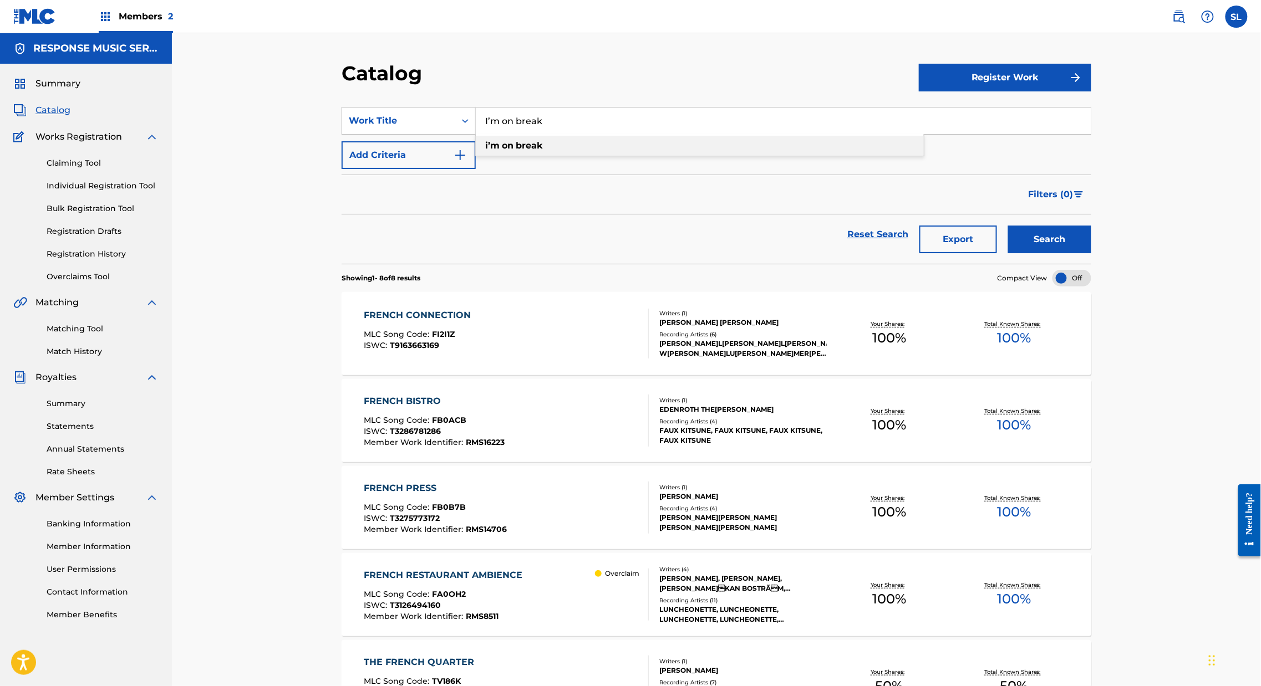
type input "i’m on break"
click at [1091, 253] on button "Search" at bounding box center [1049, 240] width 83 height 28
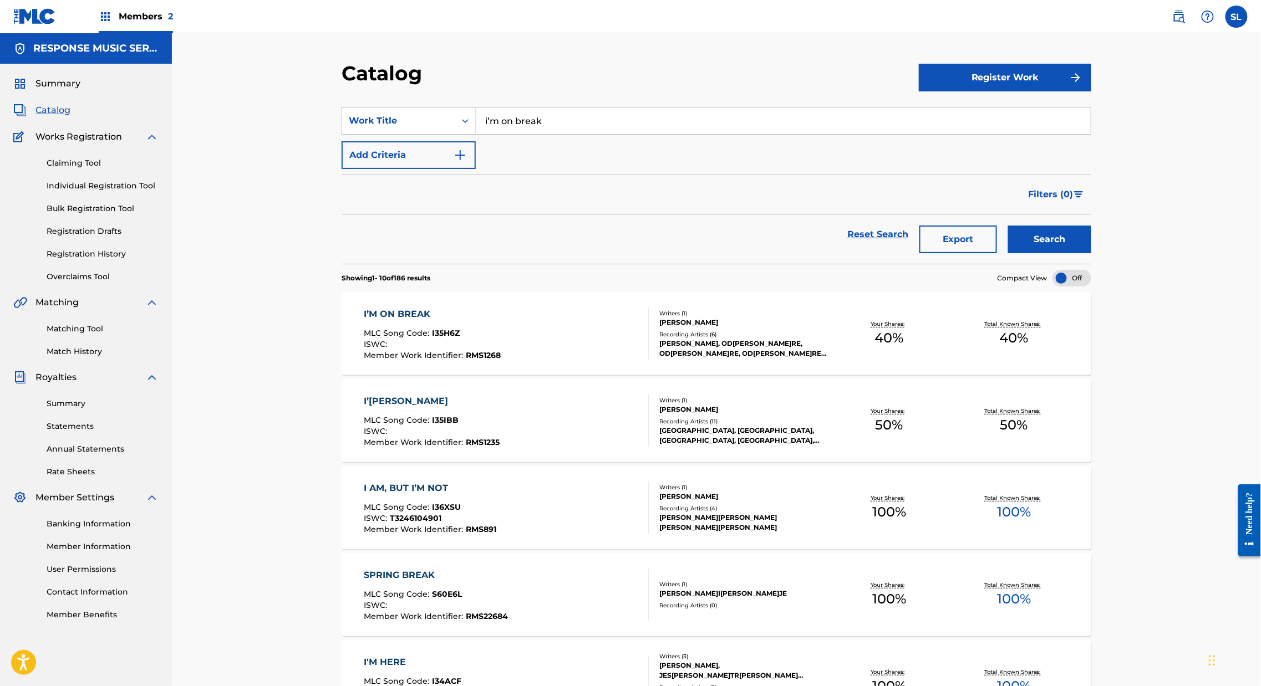
click at [364, 321] on div "I’M ON BREAK" at bounding box center [432, 314] width 137 height 13
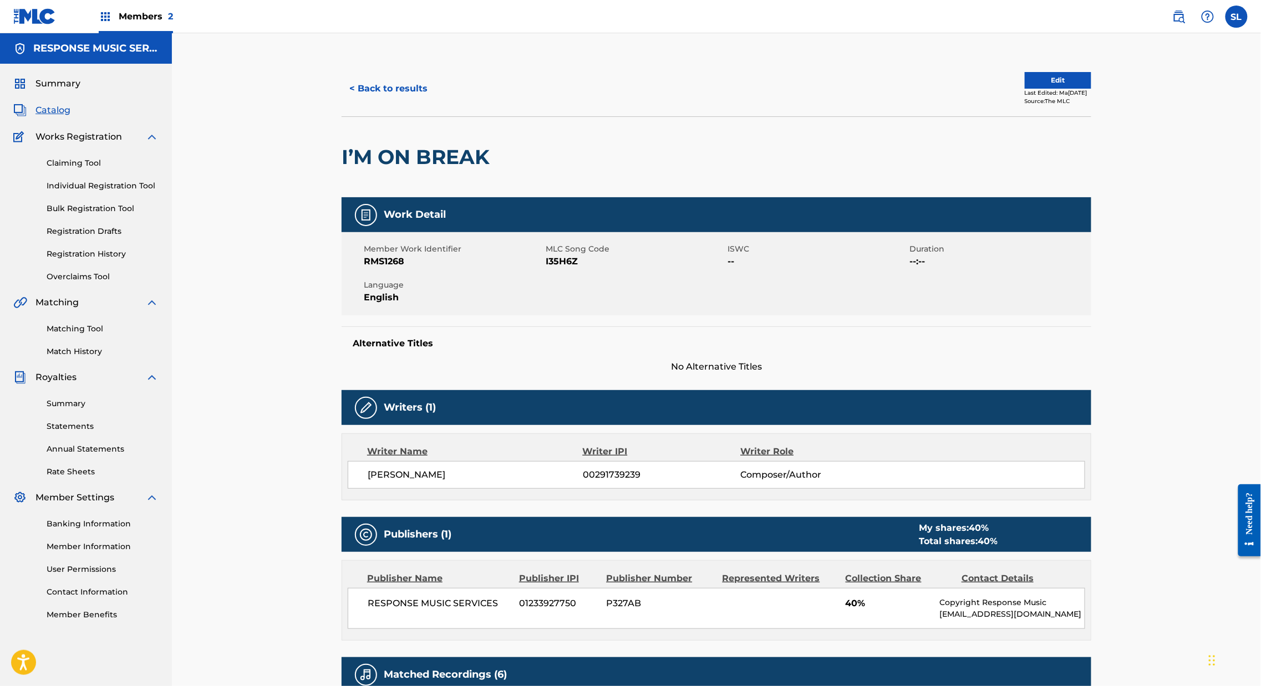
click at [341, 100] on button "< Back to results" at bounding box center [388, 89] width 94 height 28
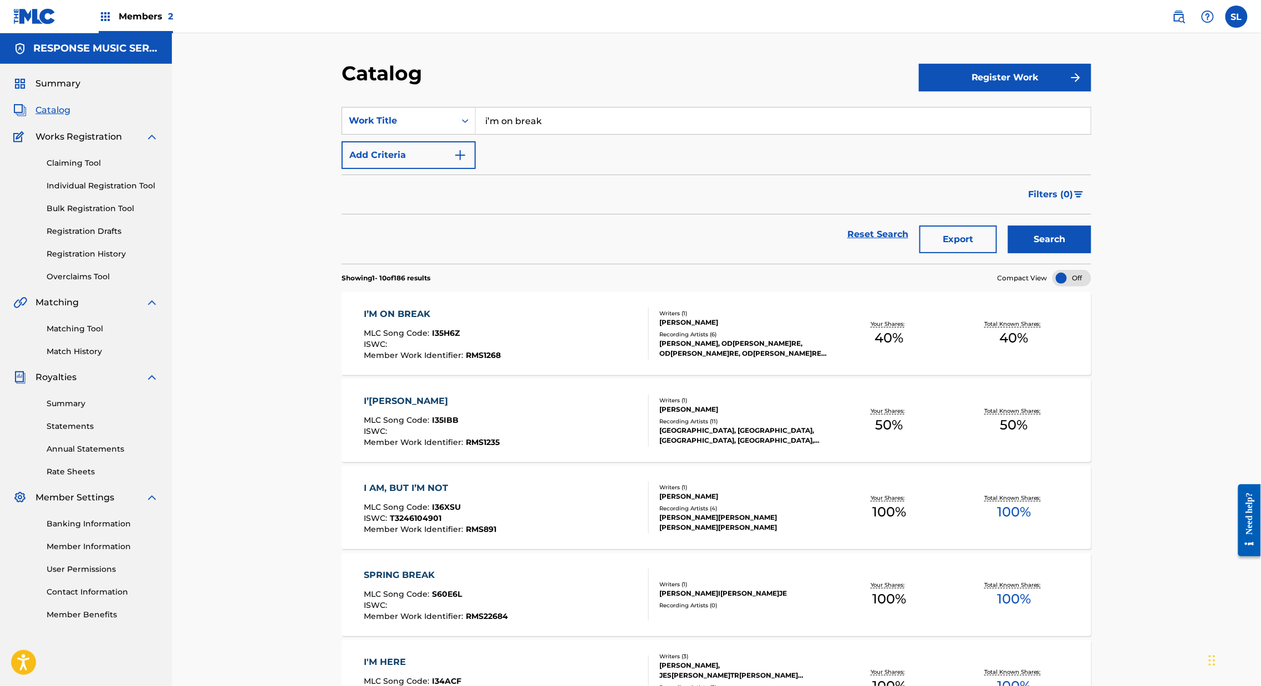
click at [476, 134] on input "i’m on break" at bounding box center [783, 121] width 615 height 27
click at [477, 134] on input "i’m on break" at bounding box center [783, 121] width 615 height 27
paste input "I’m really sorry"
type input "I’m really sorry"
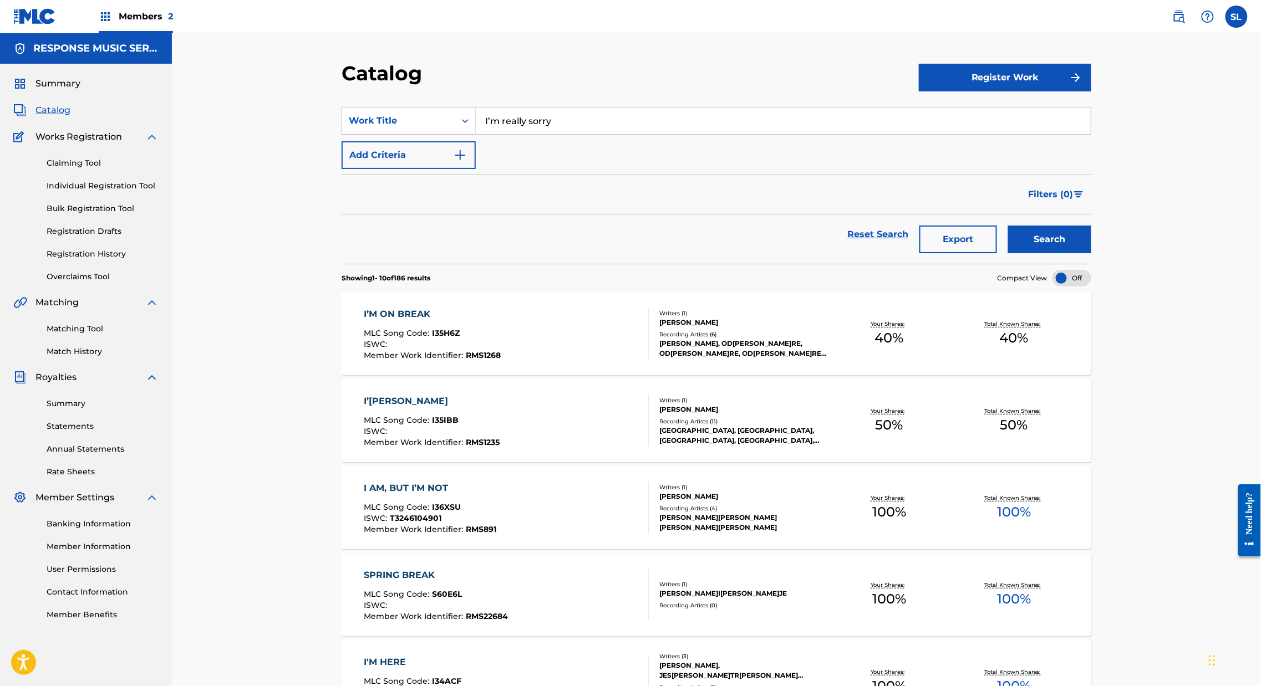
click at [1091, 253] on button "Search" at bounding box center [1049, 240] width 83 height 28
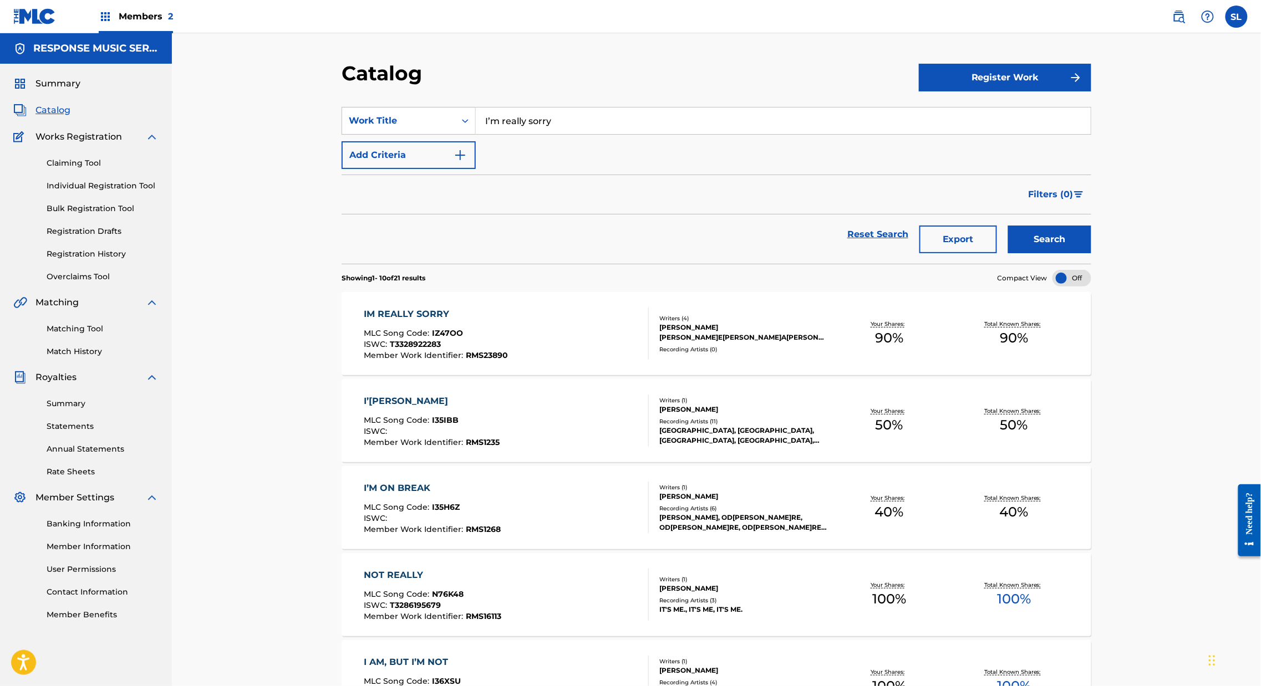
click at [364, 321] on div "IM REALLY SORRY" at bounding box center [436, 314] width 144 height 13
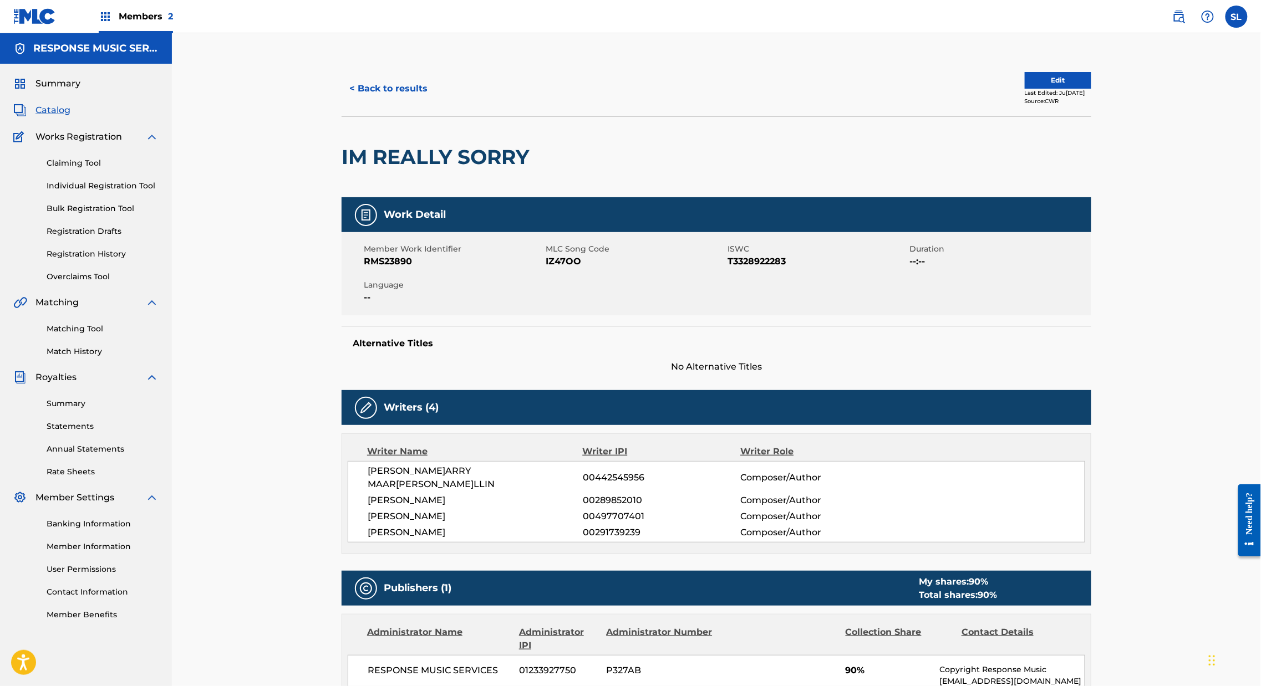
click at [347, 103] on button "< Back to results" at bounding box center [388, 89] width 94 height 28
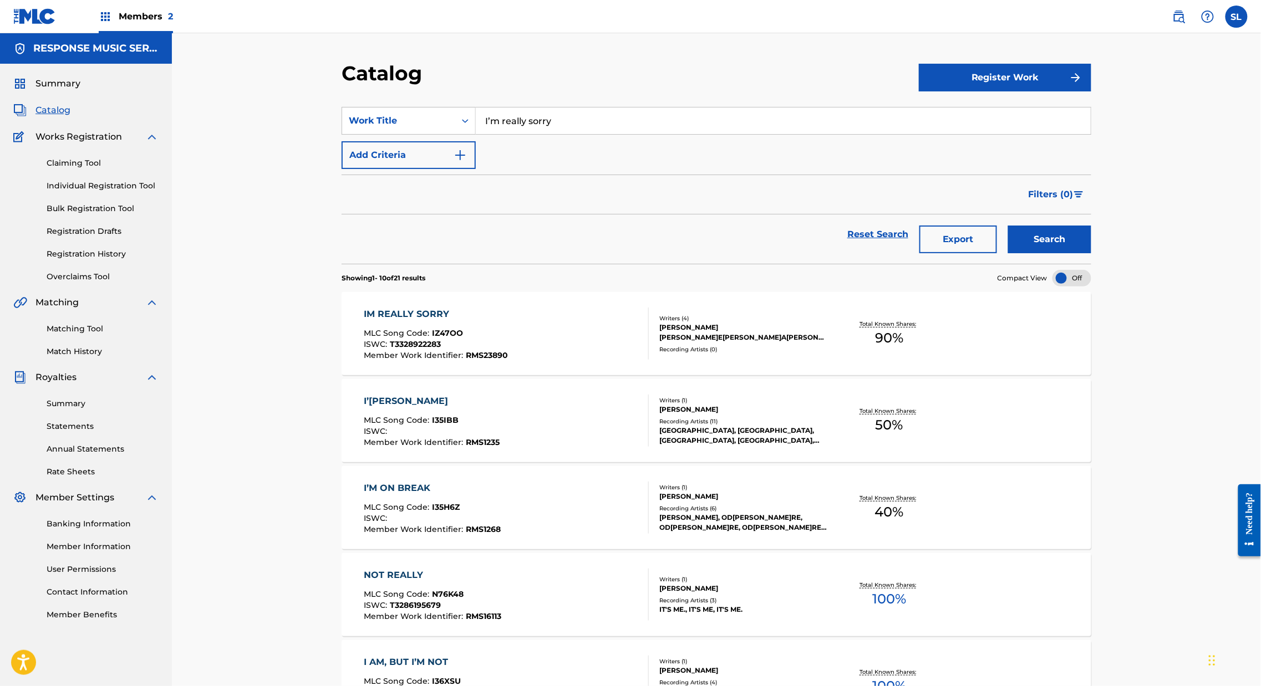
click at [554, 131] on input "I’m really sorry" at bounding box center [783, 121] width 615 height 27
paste input "n A Valley By A Creek"
click at [1091, 253] on button "Search" at bounding box center [1049, 240] width 83 height 28
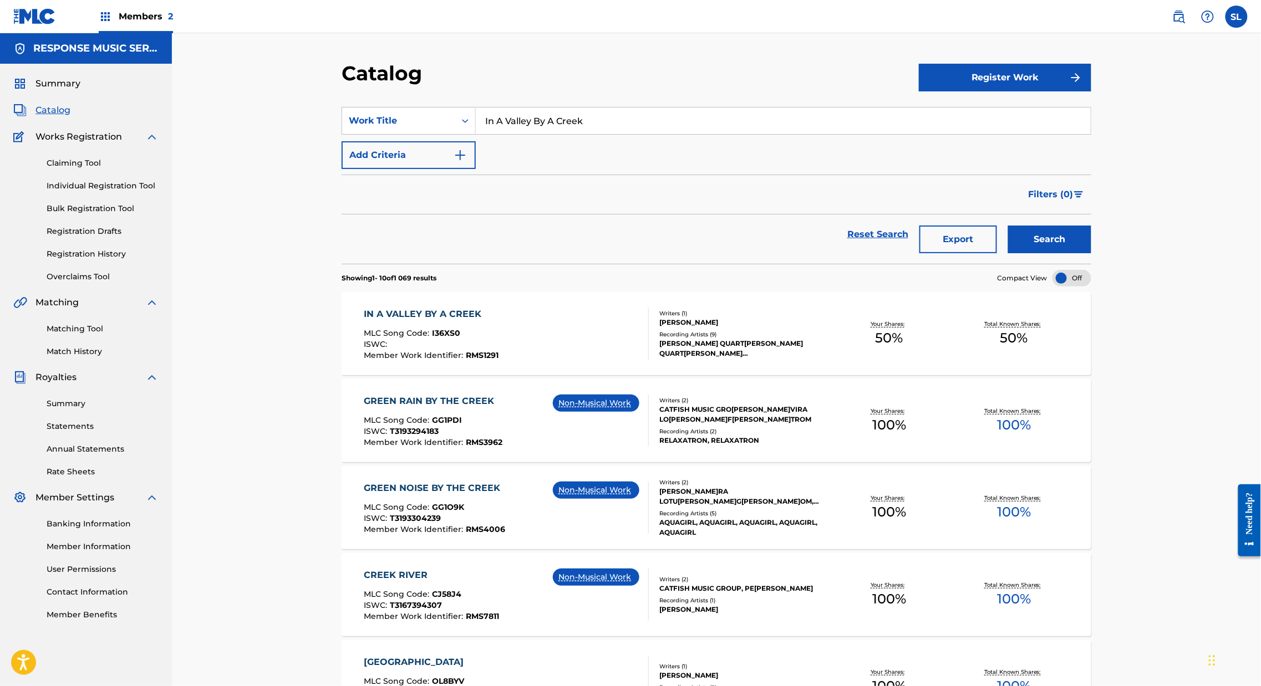
click at [530, 127] on input "In A Valley By A Creek" at bounding box center [783, 121] width 615 height 27
click at [522, 134] on input "In A Valley By A Creek" at bounding box center [783, 121] width 615 height 27
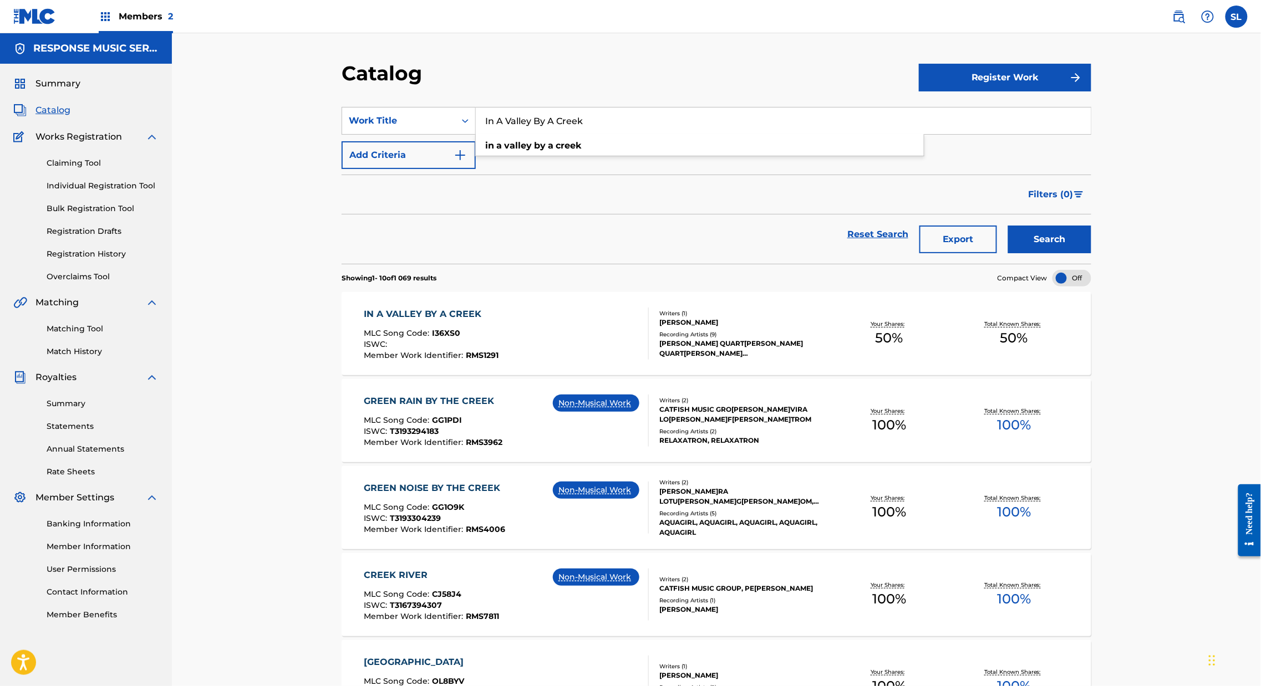
click at [522, 134] on input "In A Valley By A Creek" at bounding box center [783, 121] width 615 height 27
paste input "dulge Me"
click at [1091, 253] on button "Search" at bounding box center [1049, 240] width 83 height 28
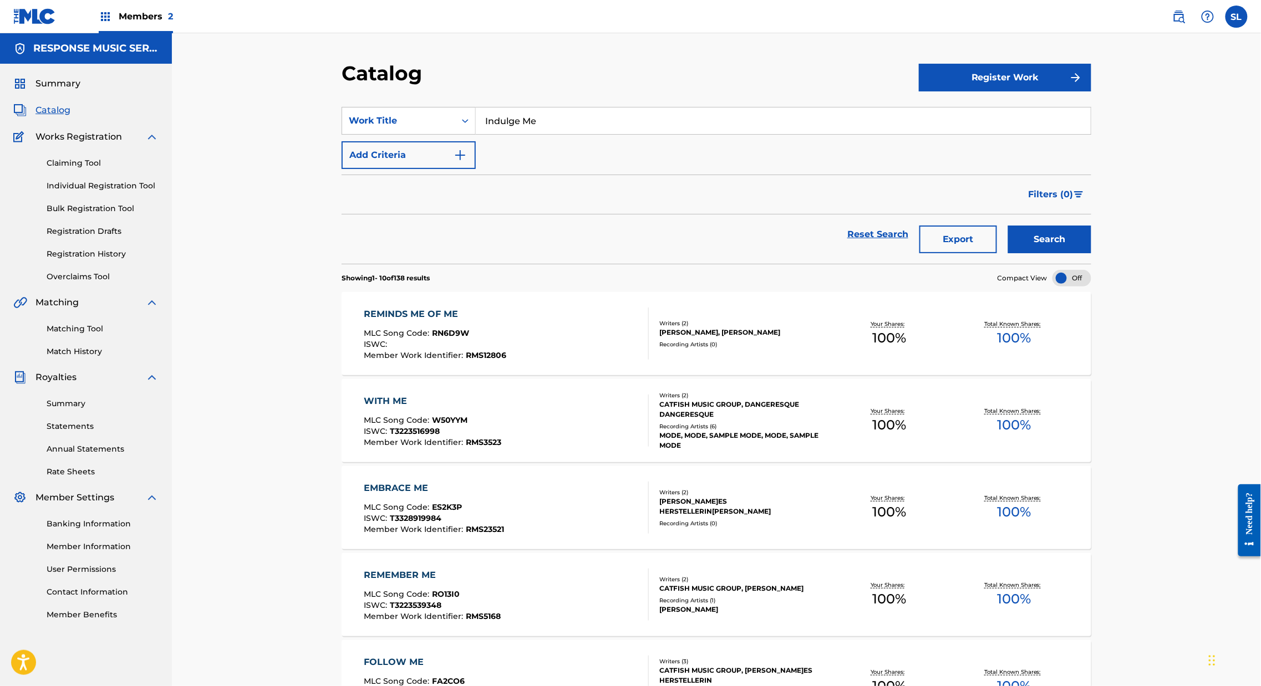
click at [526, 130] on input "Indulge Me" at bounding box center [783, 121] width 615 height 27
paste input "t Never Entered My Mind"
click at [527, 151] on strong "entered" at bounding box center [541, 145] width 37 height 11
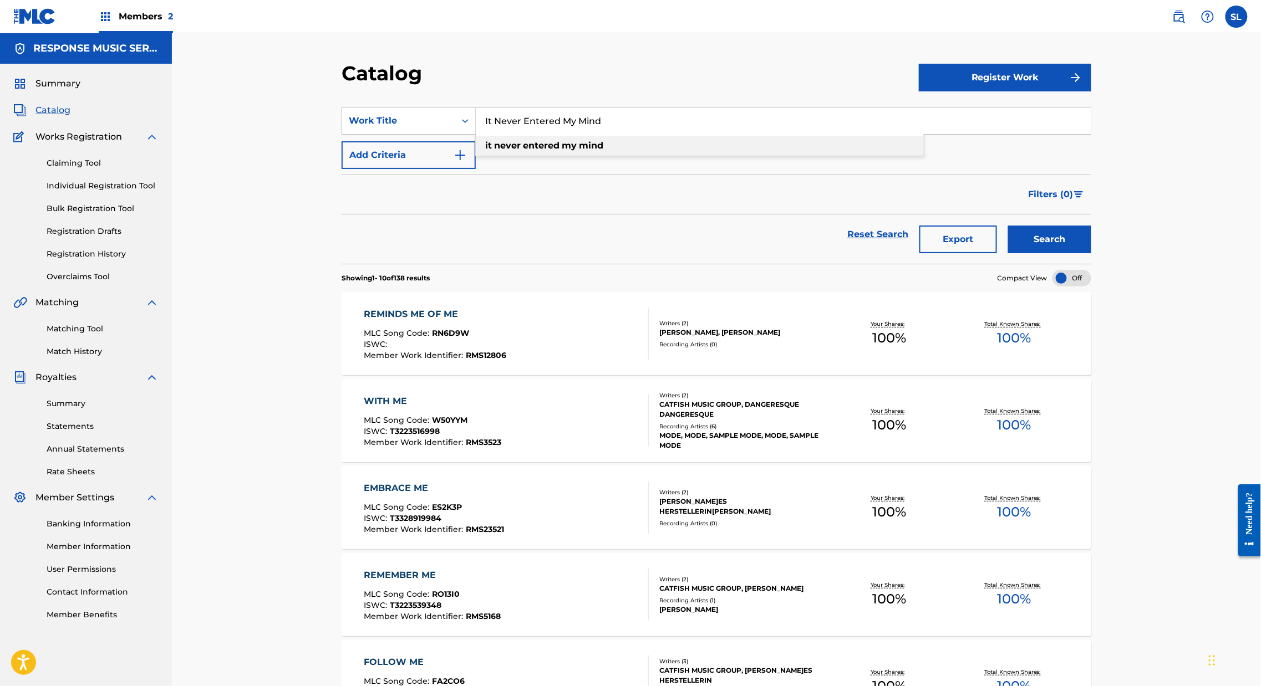
type input "it never entered my mind"
click at [1091, 253] on button "Search" at bounding box center [1049, 240] width 83 height 28
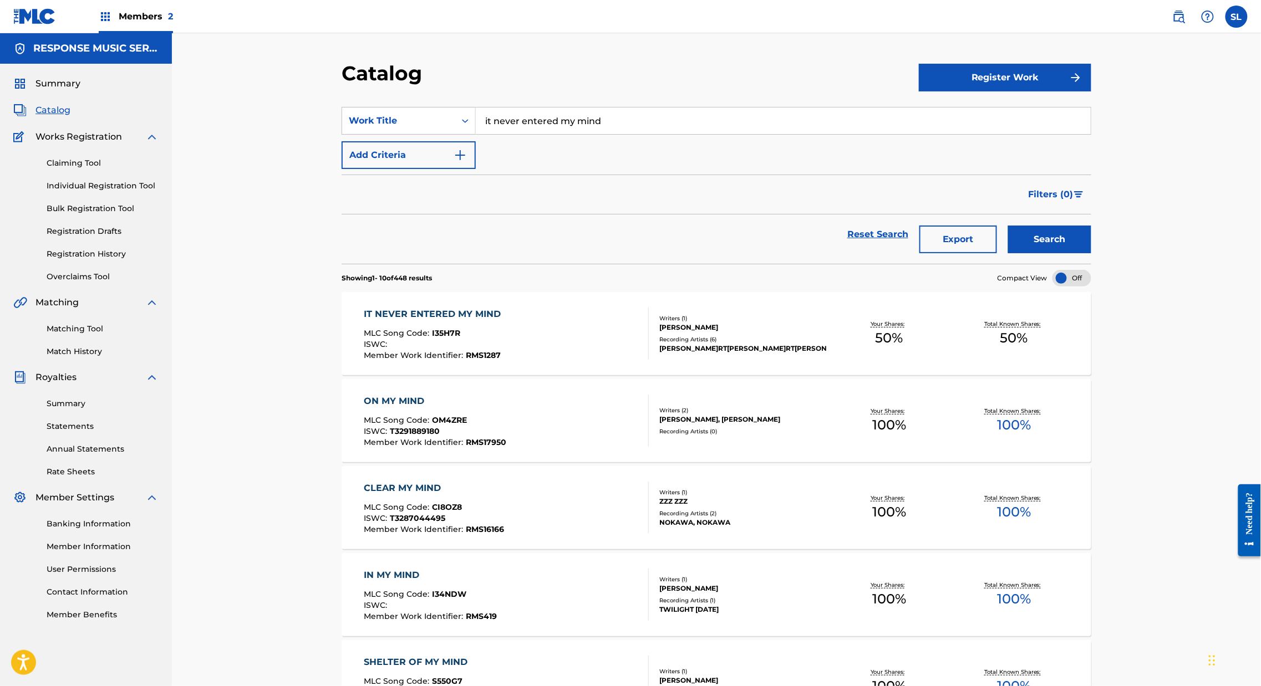
click at [409, 350] on div "IT NEVER ENTERED MY MIND MLC Song Code : I35H7R ISWC : Member Work Identifier :…" at bounding box center [715, 333] width 749 height 83
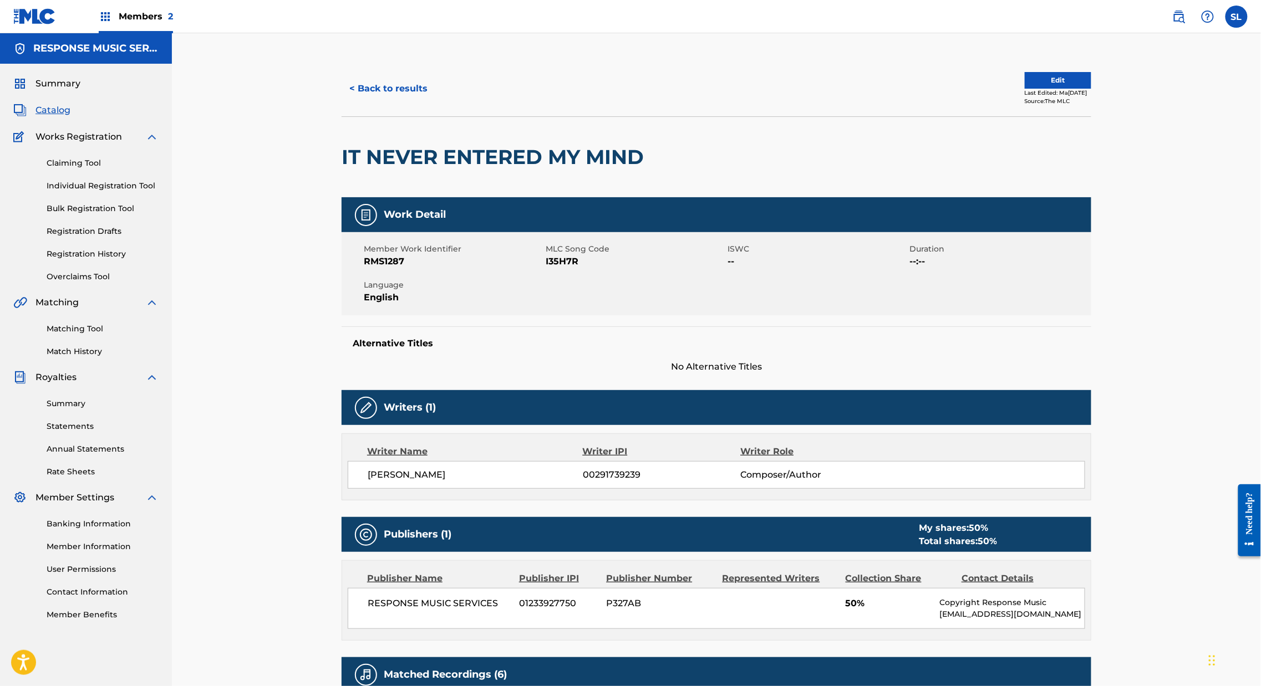
click at [341, 103] on button "< Back to results" at bounding box center [388, 89] width 94 height 28
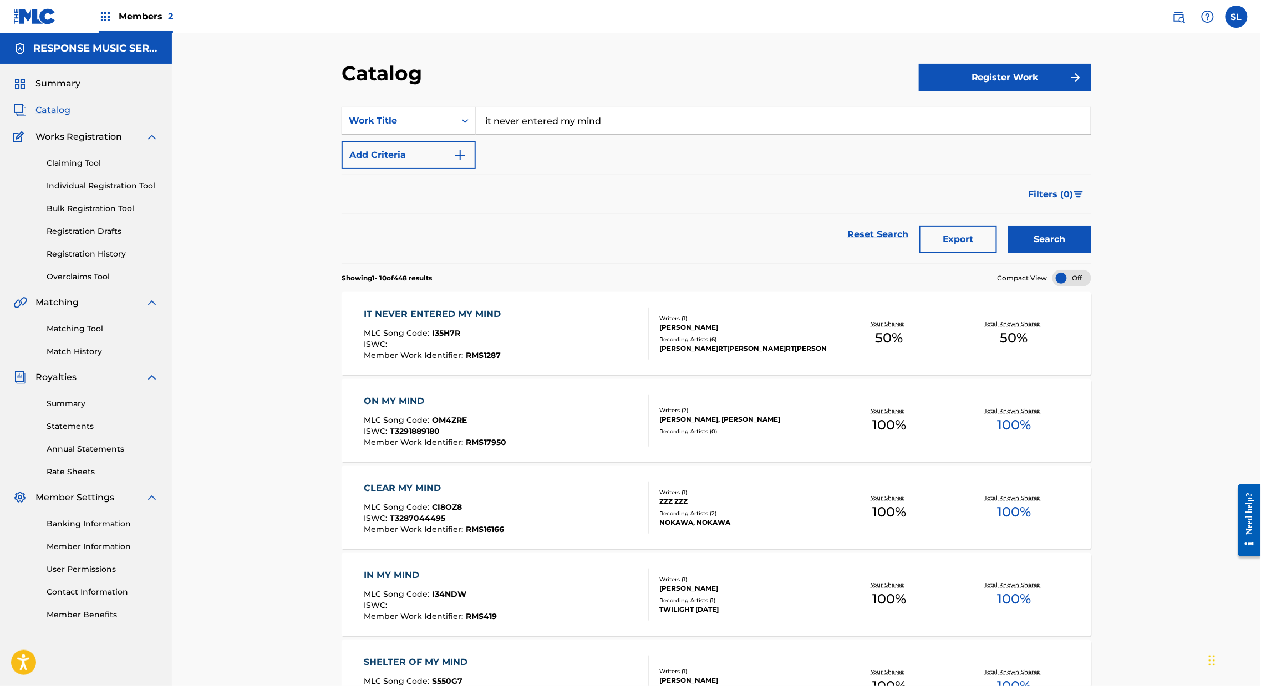
click at [597, 134] on input "it never entered my mind" at bounding box center [783, 121] width 615 height 27
paste input "Just You And Me"
click at [1091, 253] on button "Search" at bounding box center [1049, 240] width 83 height 28
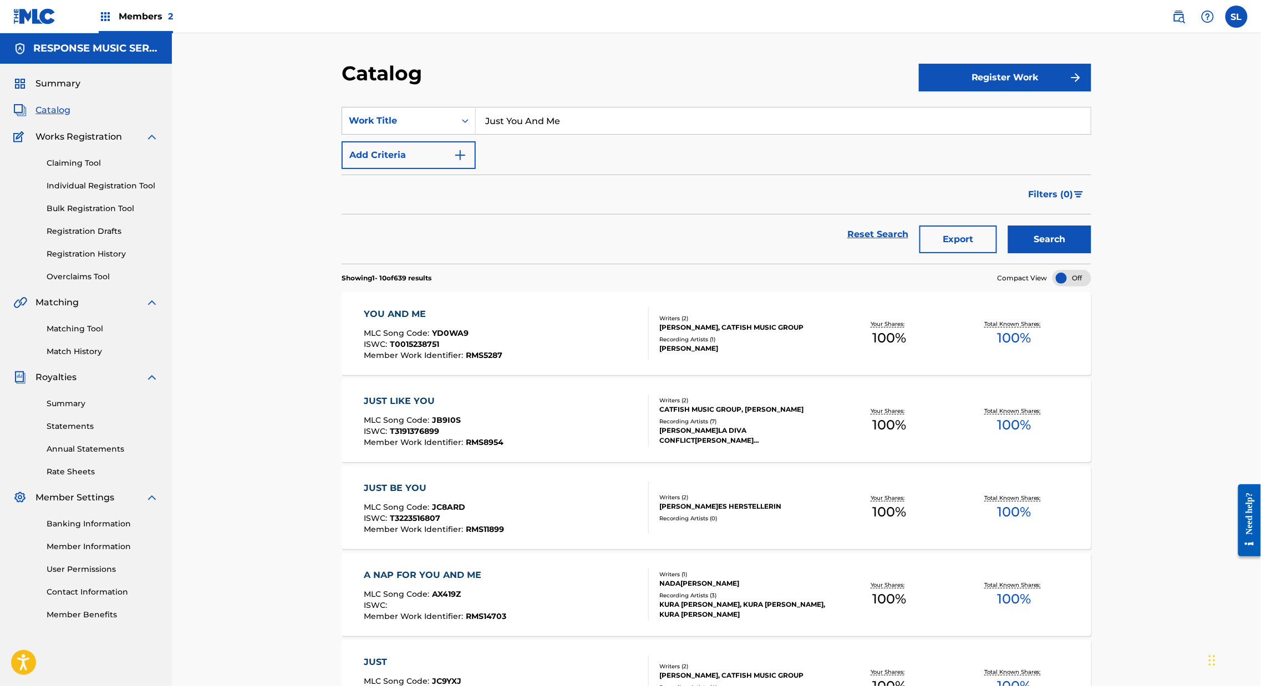
click at [502, 131] on input "Just You And Me" at bounding box center [783, 121] width 615 height 27
click at [503, 131] on input "Just You And Me" at bounding box center [783, 121] width 615 height 27
paste input "Keep going"
click at [1091, 253] on button "Search" at bounding box center [1049, 240] width 83 height 28
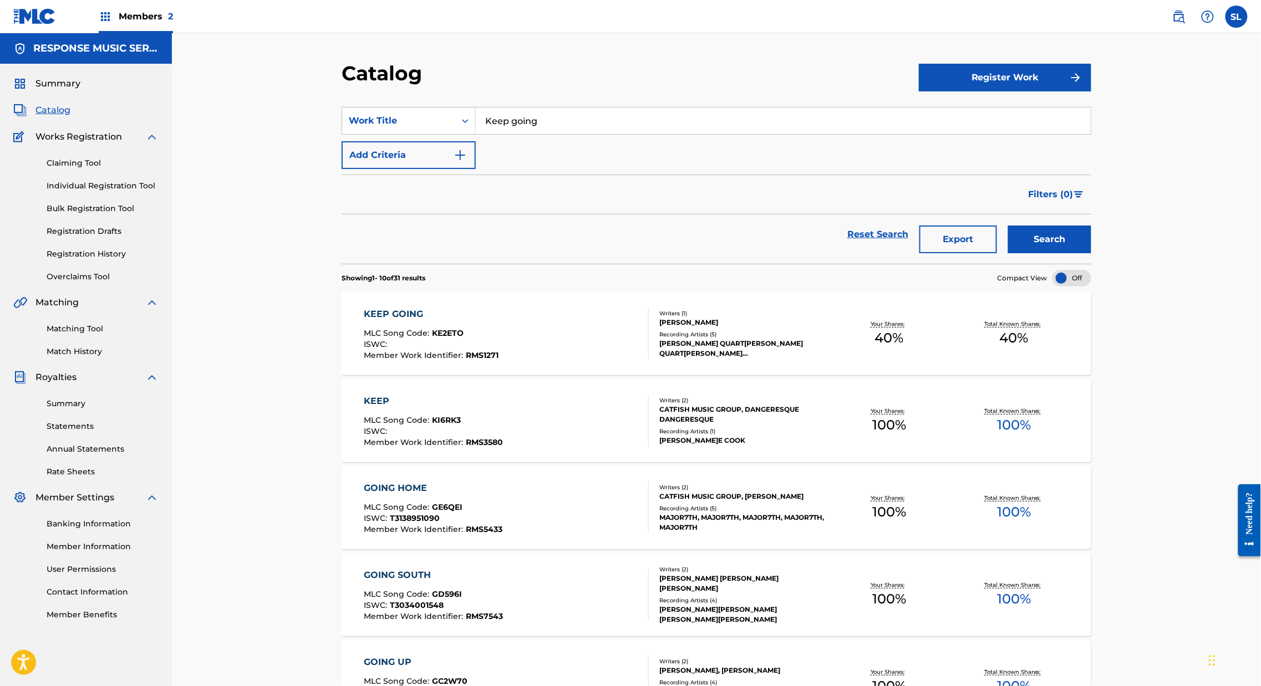
click at [506, 134] on input "Keep going" at bounding box center [783, 121] width 615 height 27
click at [504, 134] on input "Keep going" at bounding box center [783, 121] width 615 height 27
click at [503, 134] on input "Keep going" at bounding box center [783, 121] width 615 height 27
click at [501, 134] on input "Keep going" at bounding box center [783, 121] width 615 height 27
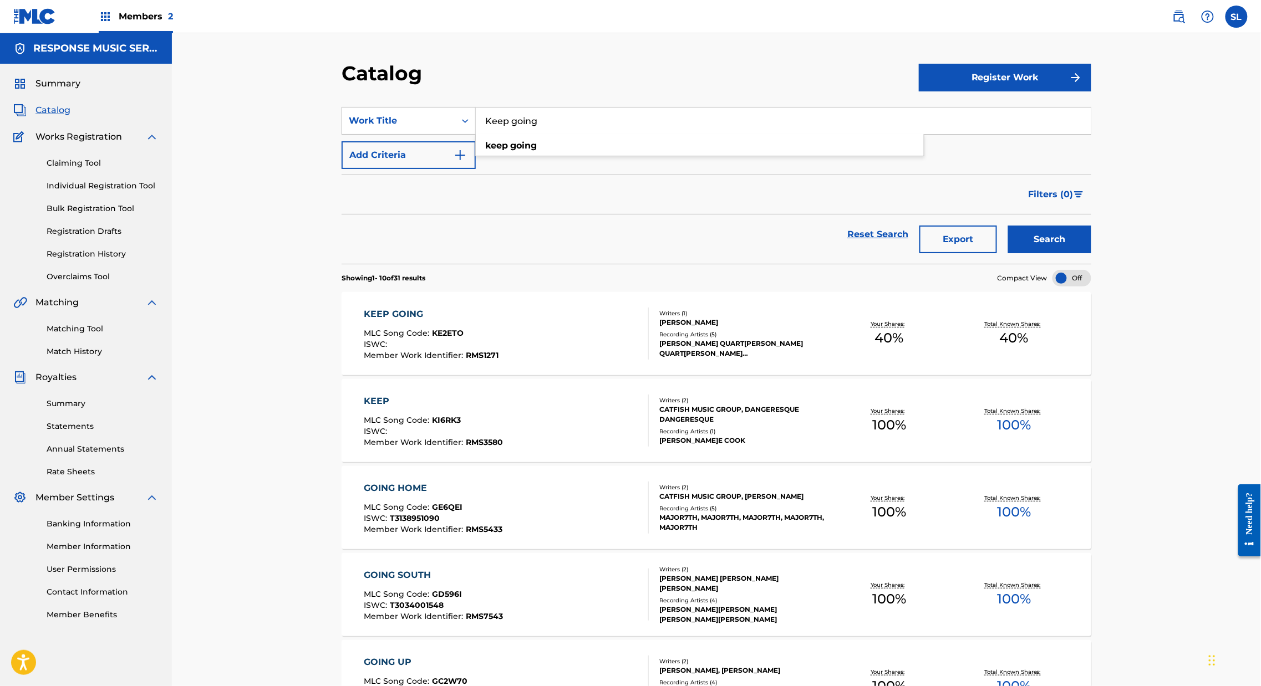
click at [500, 134] on input "Keep going" at bounding box center [783, 121] width 615 height 27
paste input "Long Lost Friend"
click at [1091, 253] on button "Search" at bounding box center [1049, 240] width 83 height 28
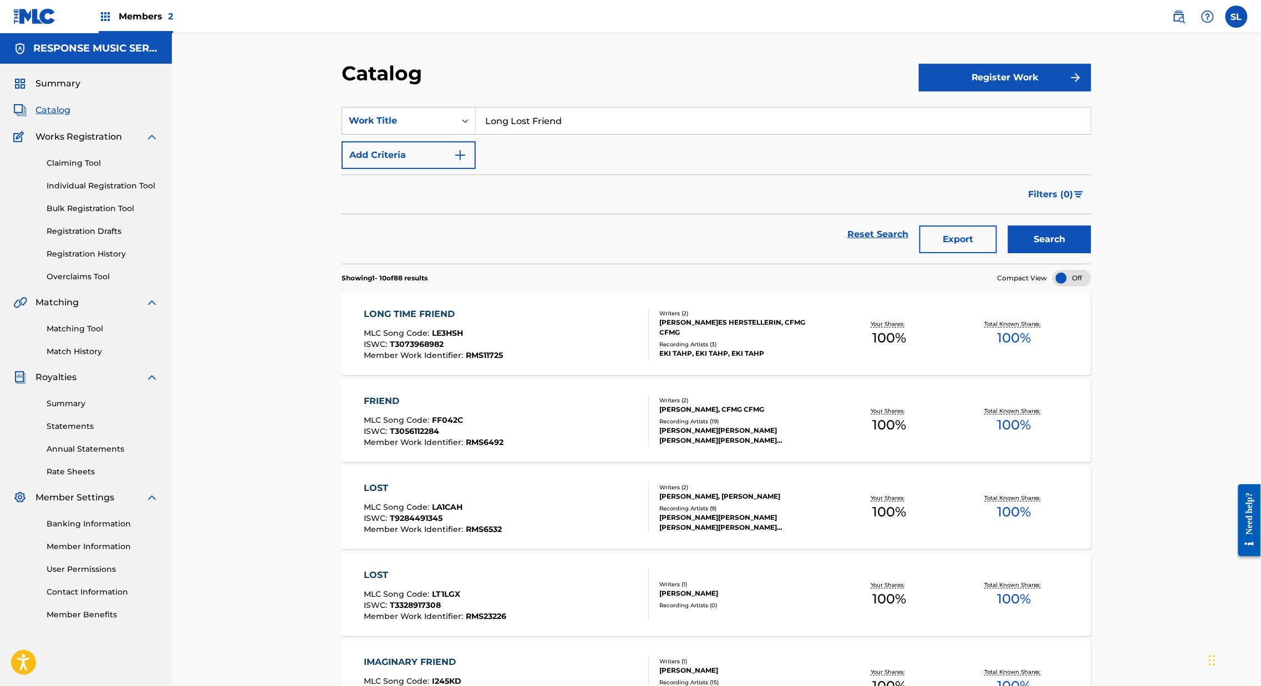
click at [516, 131] on input "Long Lost Friend" at bounding box center [783, 121] width 615 height 27
paste input "Monsieur [PERSON_NAME]"
click at [516, 132] on input "Monsieur [PERSON_NAME] Lost Friend" at bounding box center [783, 121] width 615 height 27
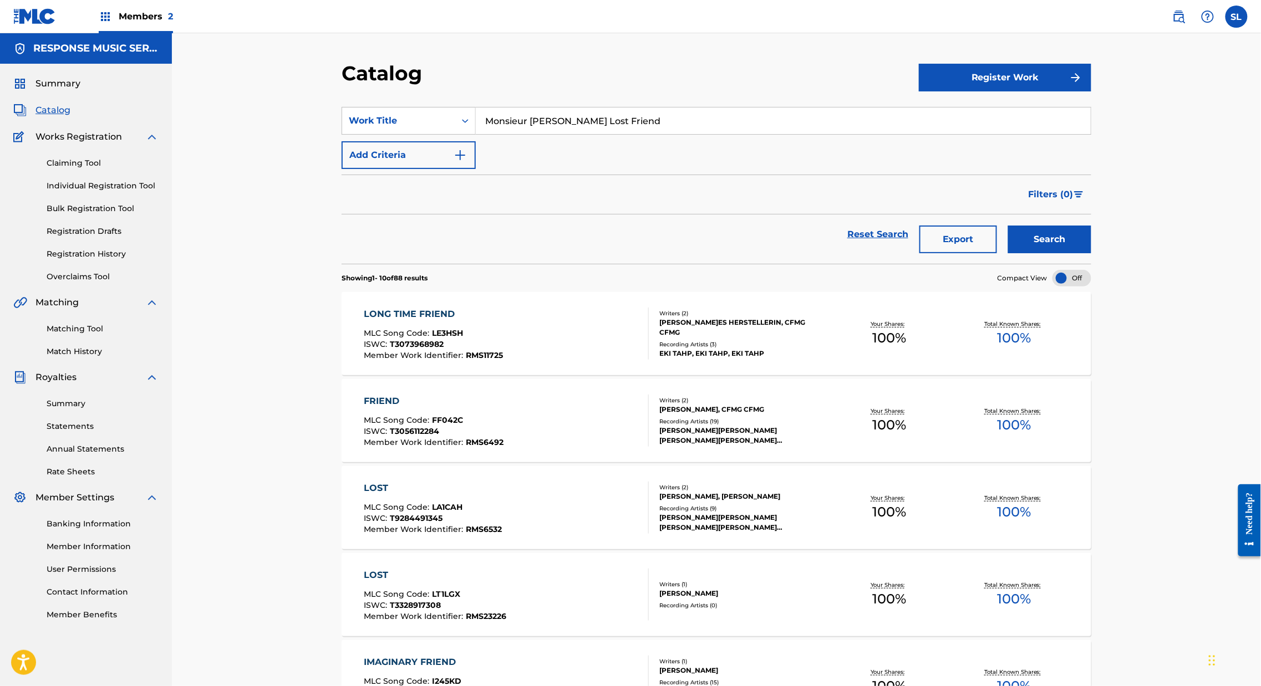
click at [516, 132] on input "Monsieur [PERSON_NAME] Lost Friend" at bounding box center [783, 121] width 615 height 27
paste input "Search Form"
click at [1091, 253] on button "Search" at bounding box center [1049, 240] width 83 height 28
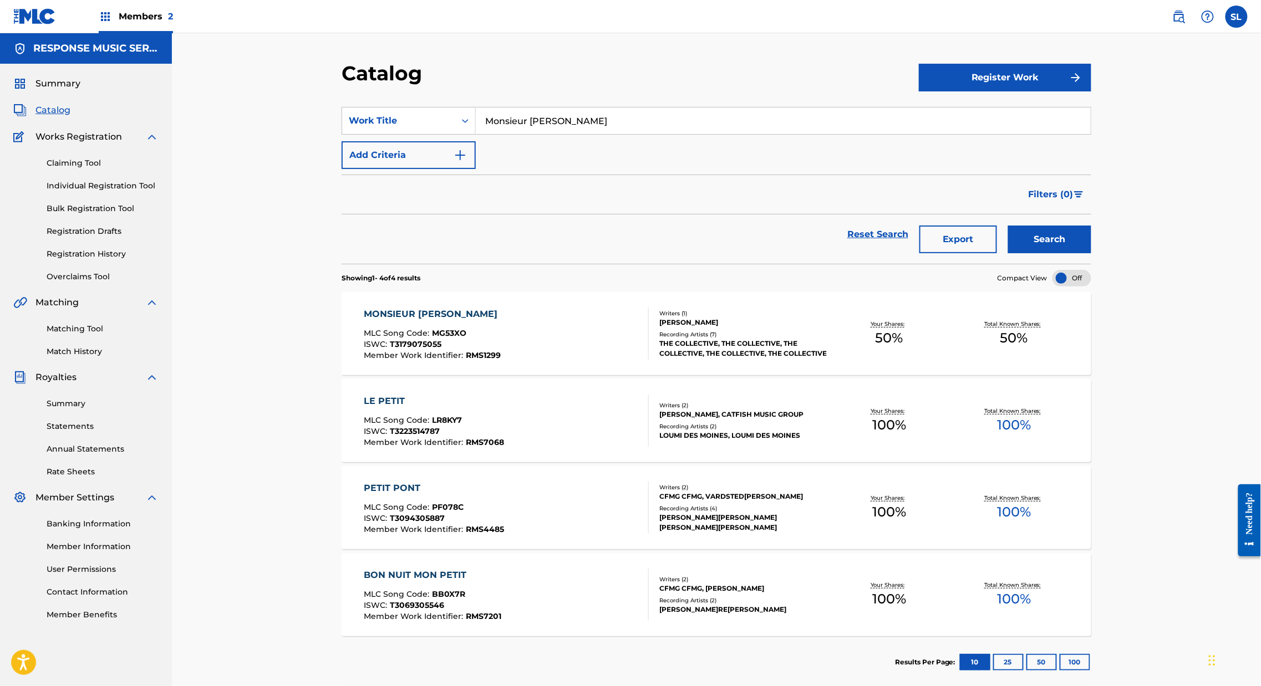
click at [630, 134] on input "Monsieur [PERSON_NAME]" at bounding box center [783, 121] width 615 height 27
paste input "ulled Wine"
drag, startPoint x: 507, startPoint y: 169, endPoint x: 581, endPoint y: 169, distance: 74.3
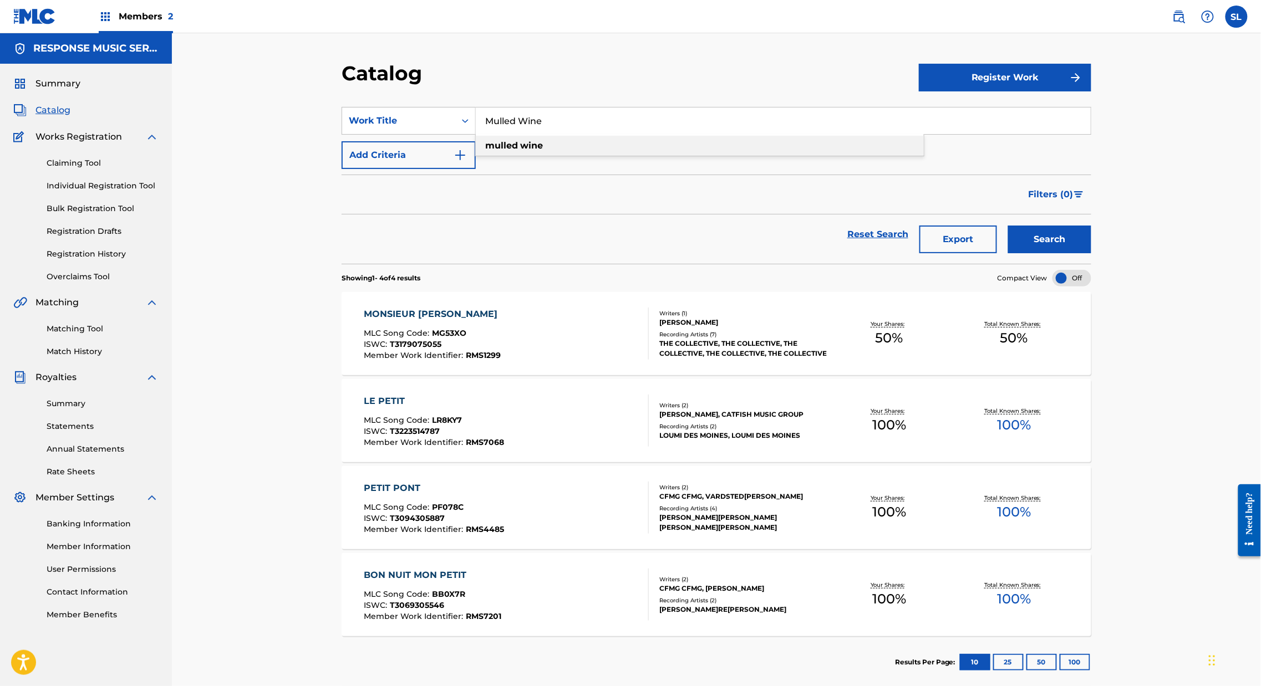
click at [520, 151] on strong "wine" at bounding box center [531, 145] width 23 height 11
click at [1091, 253] on button "Search" at bounding box center [1049, 240] width 83 height 28
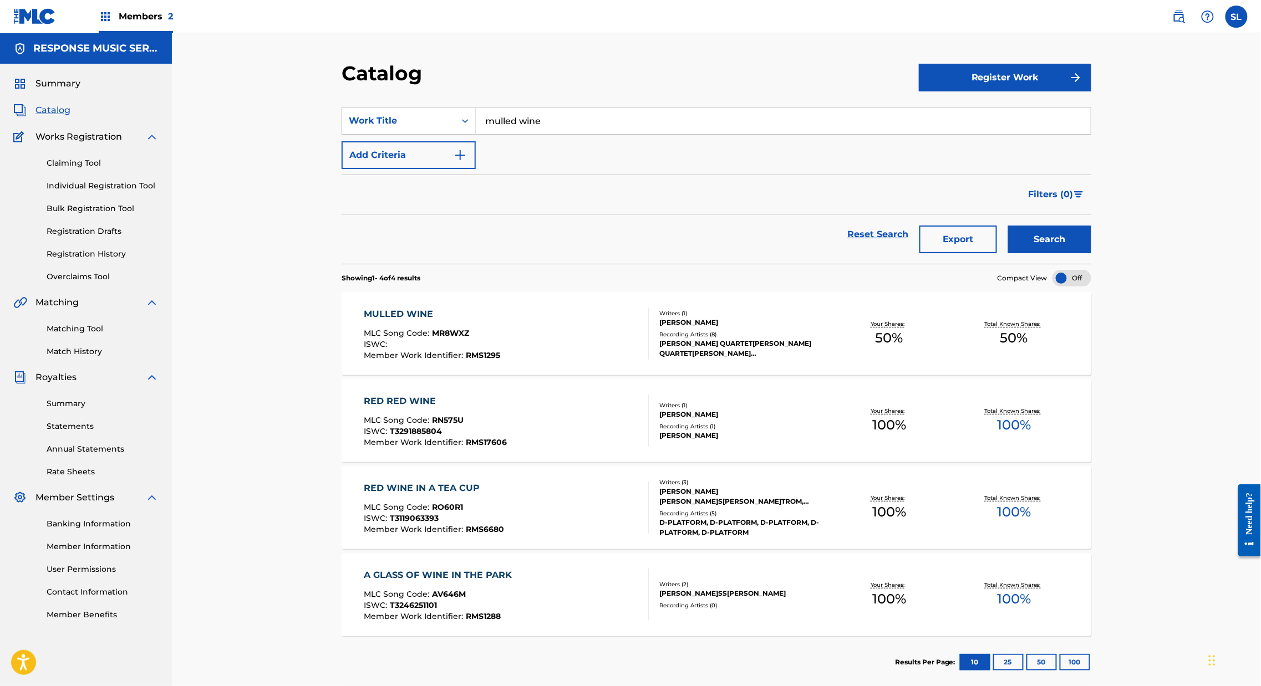
click at [484, 134] on input "mulled wine" at bounding box center [783, 121] width 615 height 27
click at [486, 134] on input "mulled wine" at bounding box center [783, 121] width 615 height 27
paste input "Never Heard Again"
click at [1091, 253] on button "Search" at bounding box center [1049, 240] width 83 height 28
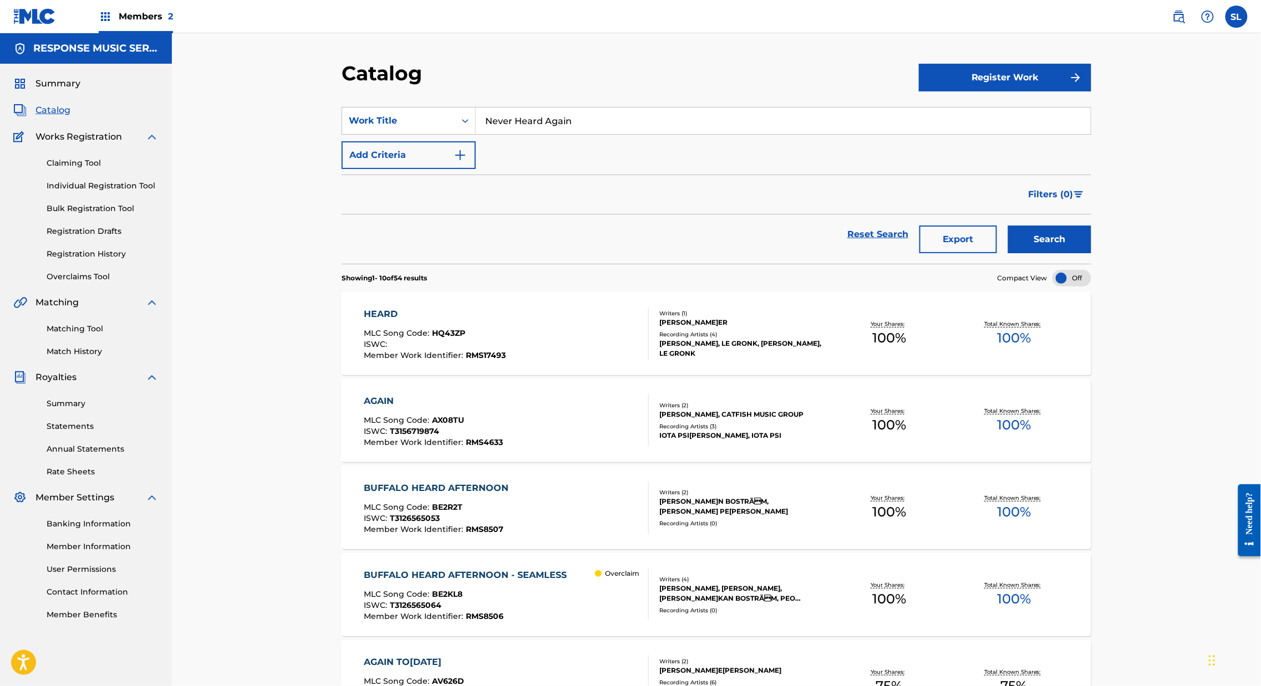
click at [503, 134] on input "Never Heard Again" at bounding box center [783, 121] width 615 height 27
paste input "o Going Back"
click at [528, 151] on strong "back" at bounding box center [539, 145] width 22 height 11
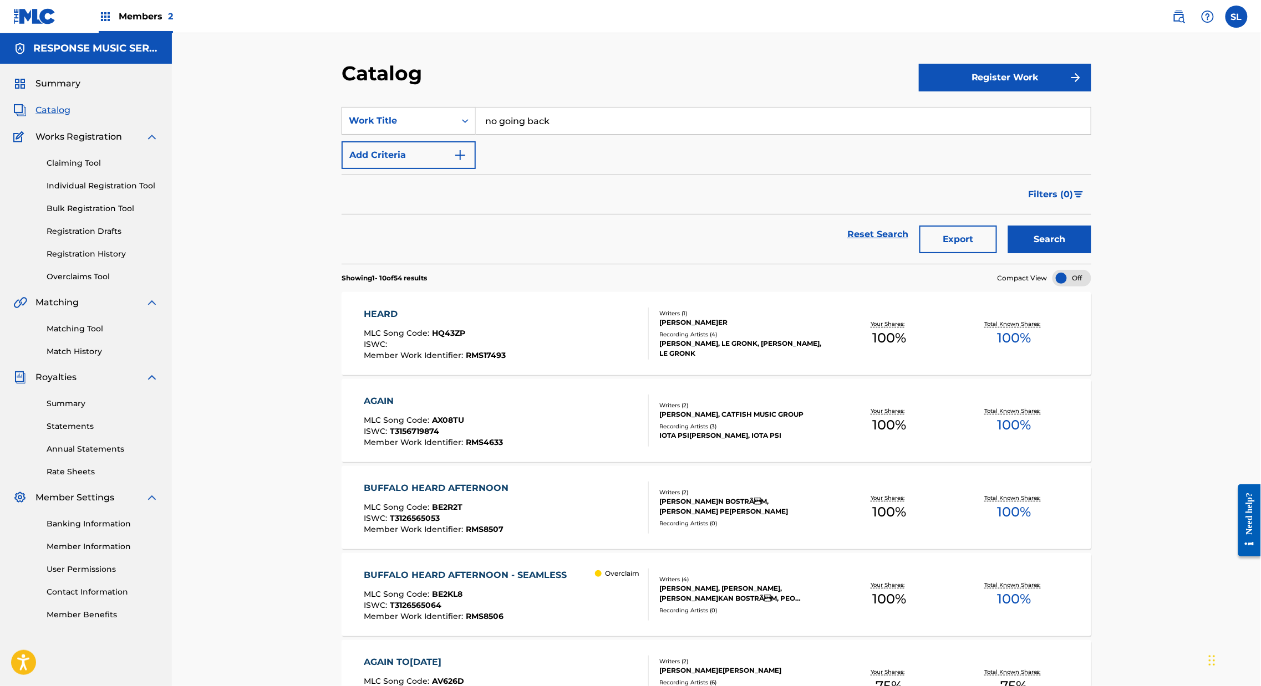
drag, startPoint x: 1195, startPoint y: 280, endPoint x: 1174, endPoint y: 282, distance: 21.7
click at [1104, 280] on div "Catalog Register Work SearchWithCriteria917e45ea-52a0-46b9-adc6-61a000171196 Wo…" at bounding box center [716, 638] width 776 height 1155
click at [1091, 253] on button "Search" at bounding box center [1049, 240] width 83 height 28
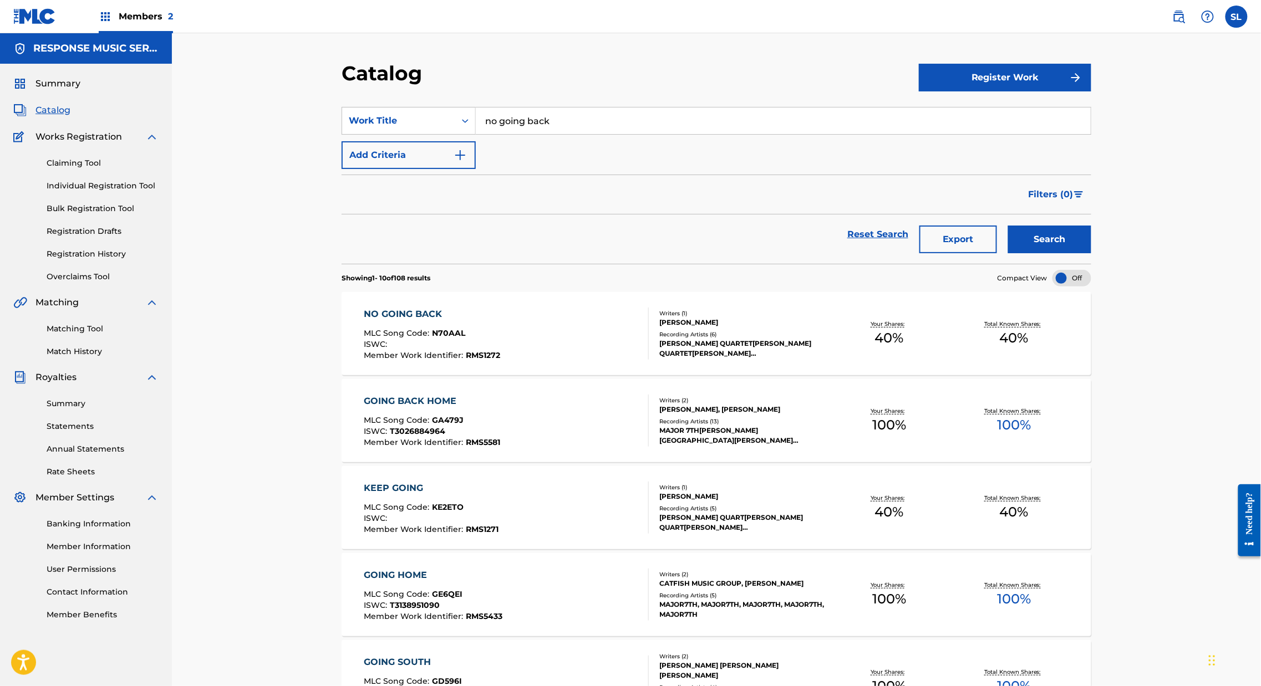
click at [499, 134] on input "no going back" at bounding box center [783, 121] width 615 height 27
paste input "One Less Car On The Road"
click at [1091, 253] on button "Search" at bounding box center [1049, 240] width 83 height 28
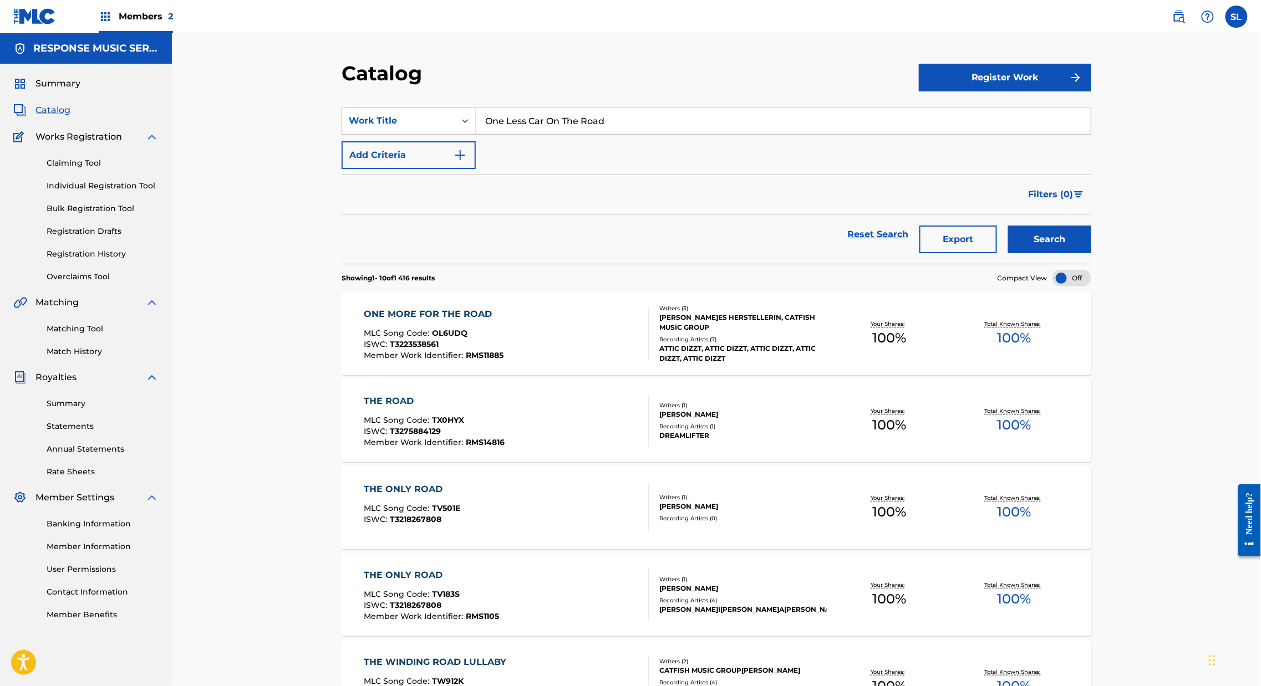
click at [508, 134] on input "One Less Car On The Road" at bounding box center [783, 121] width 615 height 27
paste input "Roman Plumbing"
click at [1091, 253] on button "Search" at bounding box center [1049, 240] width 83 height 28
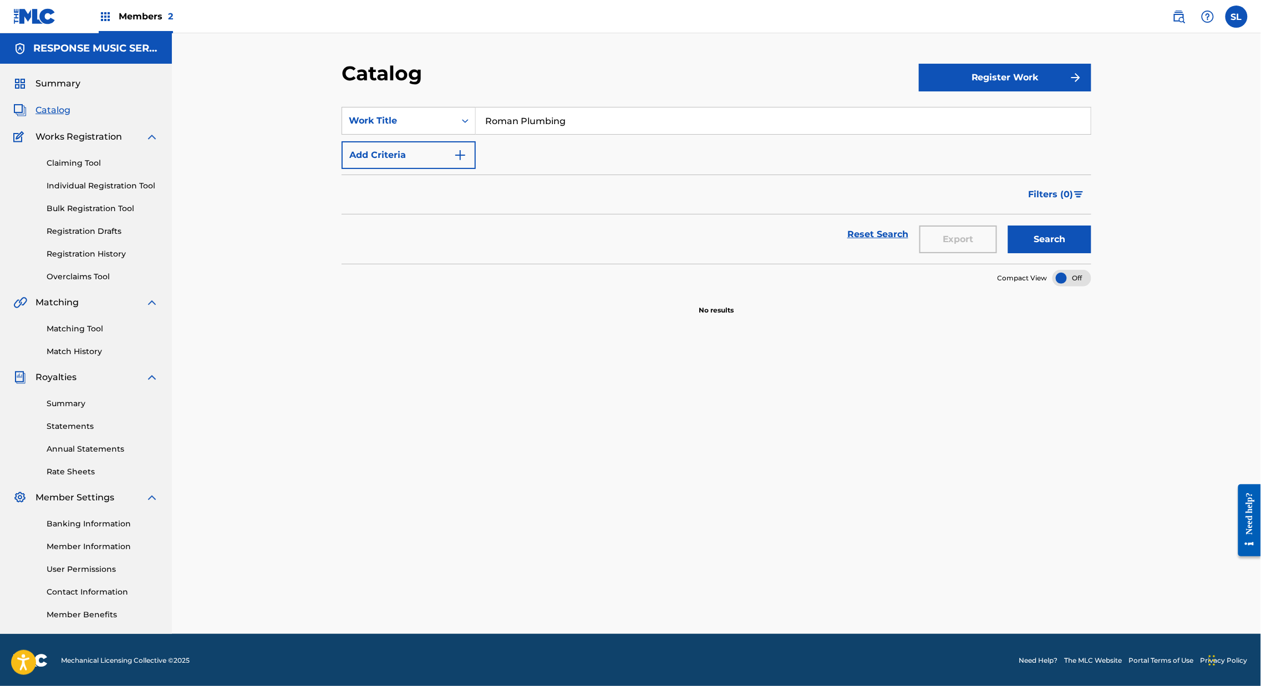
click at [528, 134] on input "Roman Plumbing" at bounding box center [783, 121] width 615 height 27
paste input "Sleep Tight"
click at [1091, 253] on button "Search" at bounding box center [1049, 240] width 83 height 28
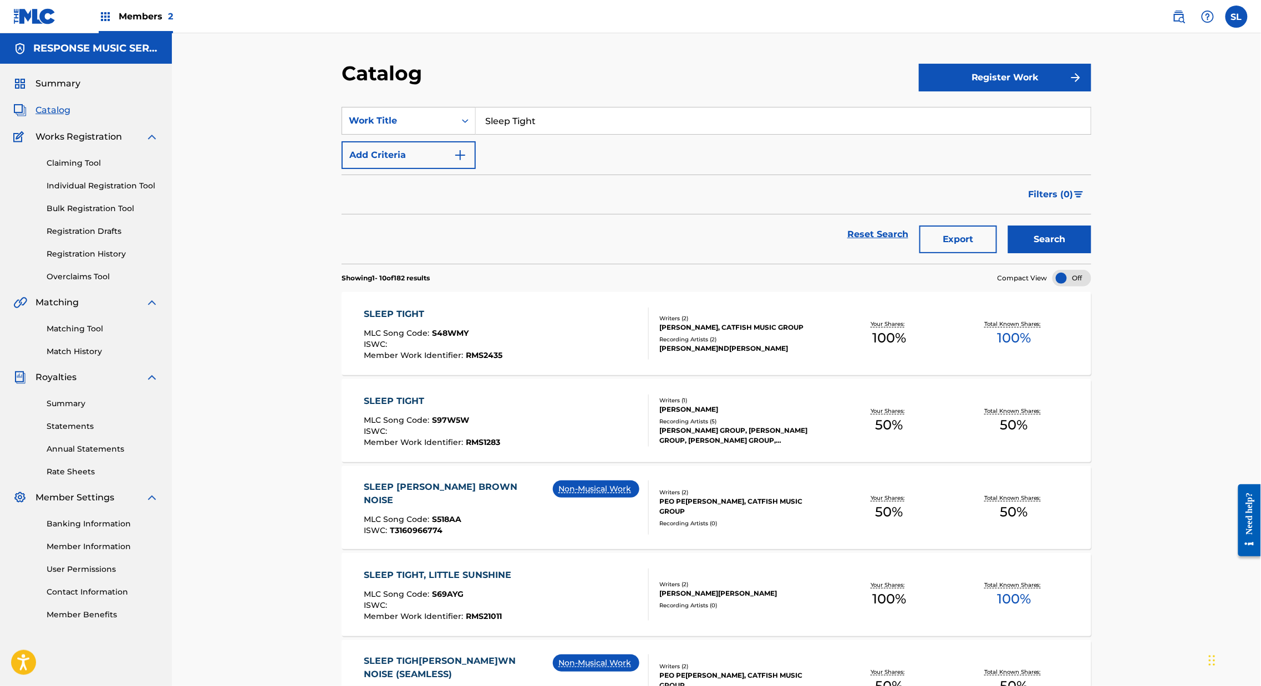
click at [512, 134] on input "Sleep Tight" at bounding box center [783, 121] width 615 height 27
click at [513, 134] on input "Sleep Tight" at bounding box center [783, 121] width 615 height 27
paste input "trawberry Snow Cones For Two"
click at [1091, 253] on button "Search" at bounding box center [1049, 240] width 83 height 28
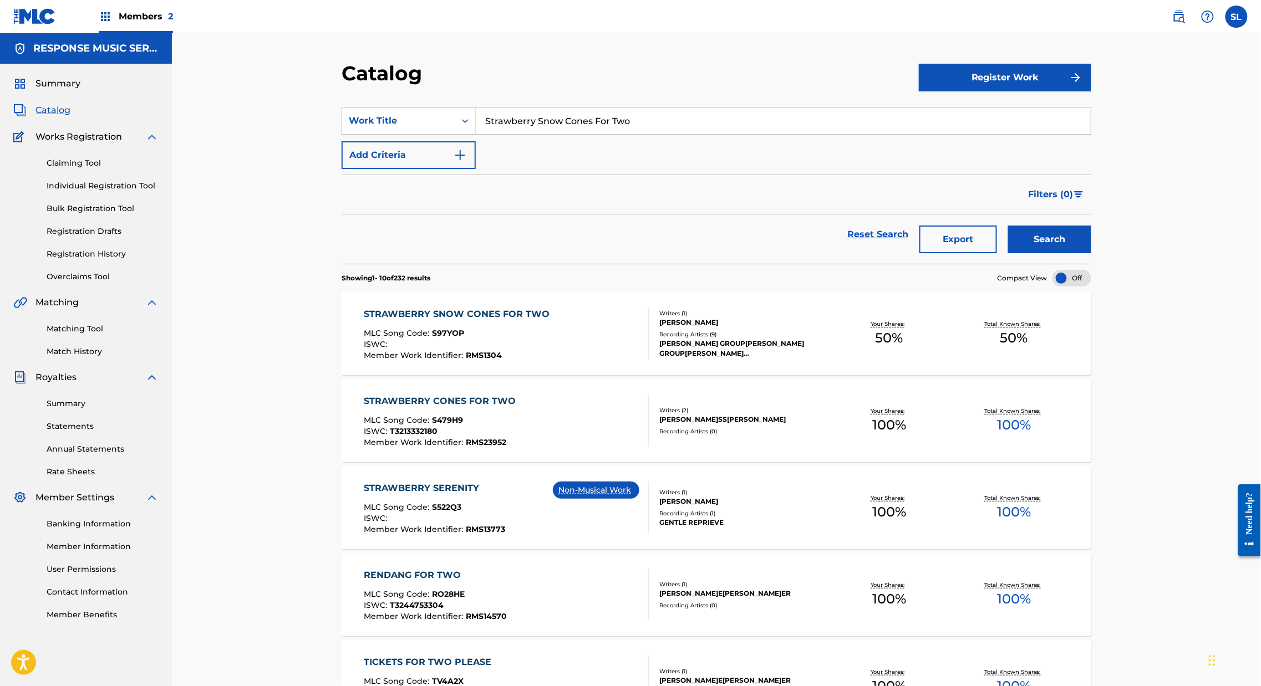
click at [520, 125] on input "Strawberry Snow Cones For Two" at bounding box center [783, 121] width 615 height 27
drag, startPoint x: 520, startPoint y: 125, endPoint x: 542, endPoint y: 134, distance: 23.7
click at [542, 134] on input "Strawberry Snow Cones For Two" at bounding box center [783, 121] width 615 height 27
click at [543, 134] on input "Strawberry Snow Cones For Two" at bounding box center [783, 121] width 615 height 27
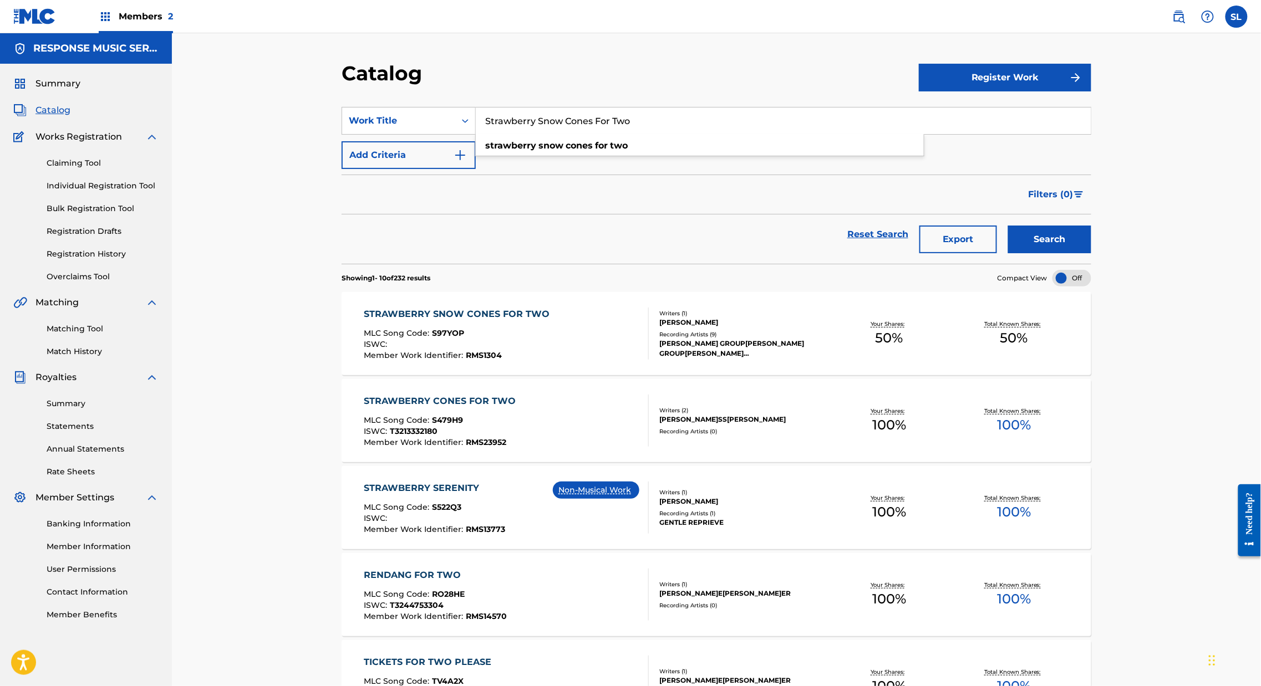
click at [543, 134] on input "Strawberry Snow Cones For Two" at bounding box center [783, 121] width 615 height 27
paste input "The Ansible"
click at [594, 156] on div "the ansible" at bounding box center [700, 146] width 448 height 20
click at [1091, 253] on button "Search" at bounding box center [1049, 240] width 83 height 28
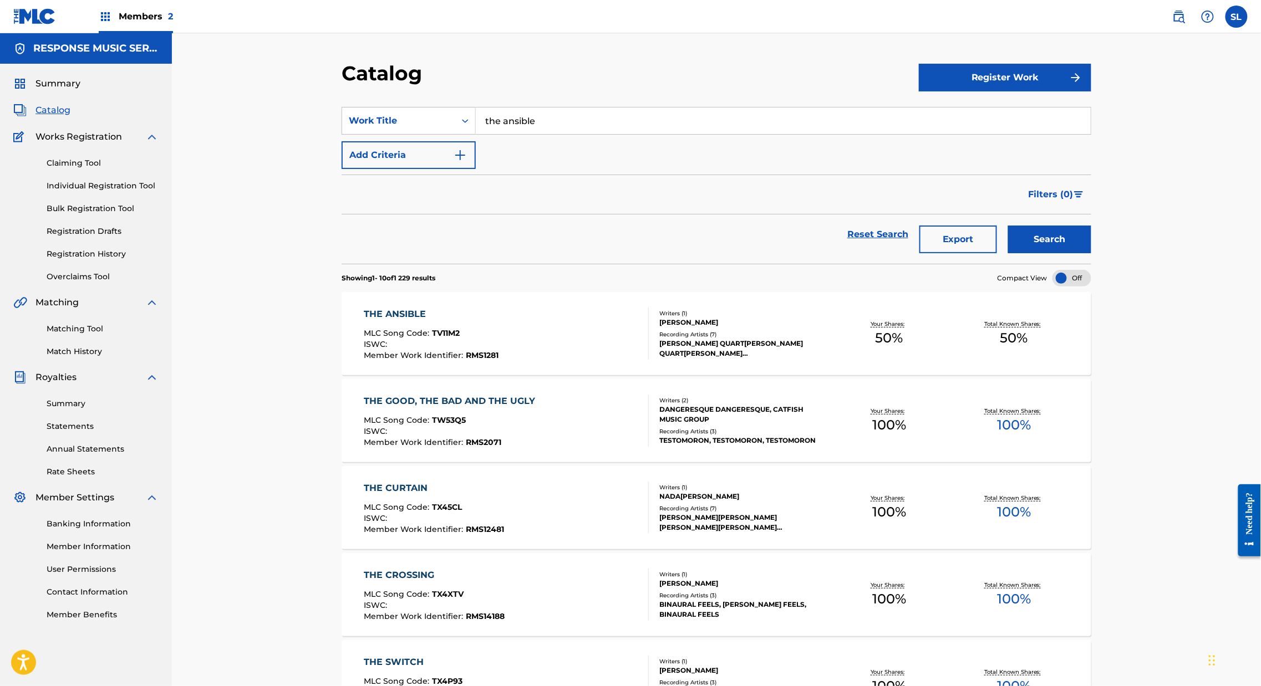
click at [487, 134] on input "the ansible" at bounding box center [783, 121] width 615 height 27
click at [488, 134] on input "the ansible" at bounding box center [783, 121] width 615 height 27
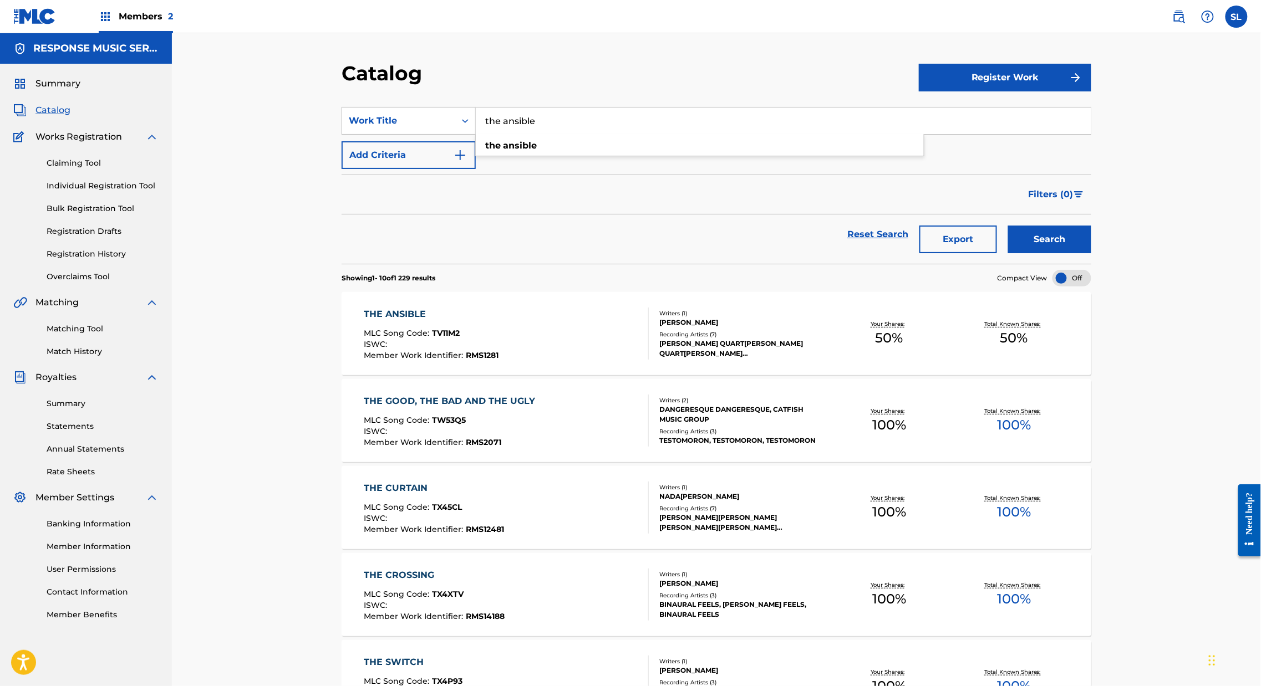
click at [488, 134] on input "the ansible" at bounding box center [783, 121] width 615 height 27
paste input "The Batyspher"
drag, startPoint x: 496, startPoint y: 165, endPoint x: 552, endPoint y: 165, distance: 56.5
click at [503, 151] on strong "batysphere" at bounding box center [529, 145] width 53 height 11
click at [1091, 253] on button "Search" at bounding box center [1049, 240] width 83 height 28
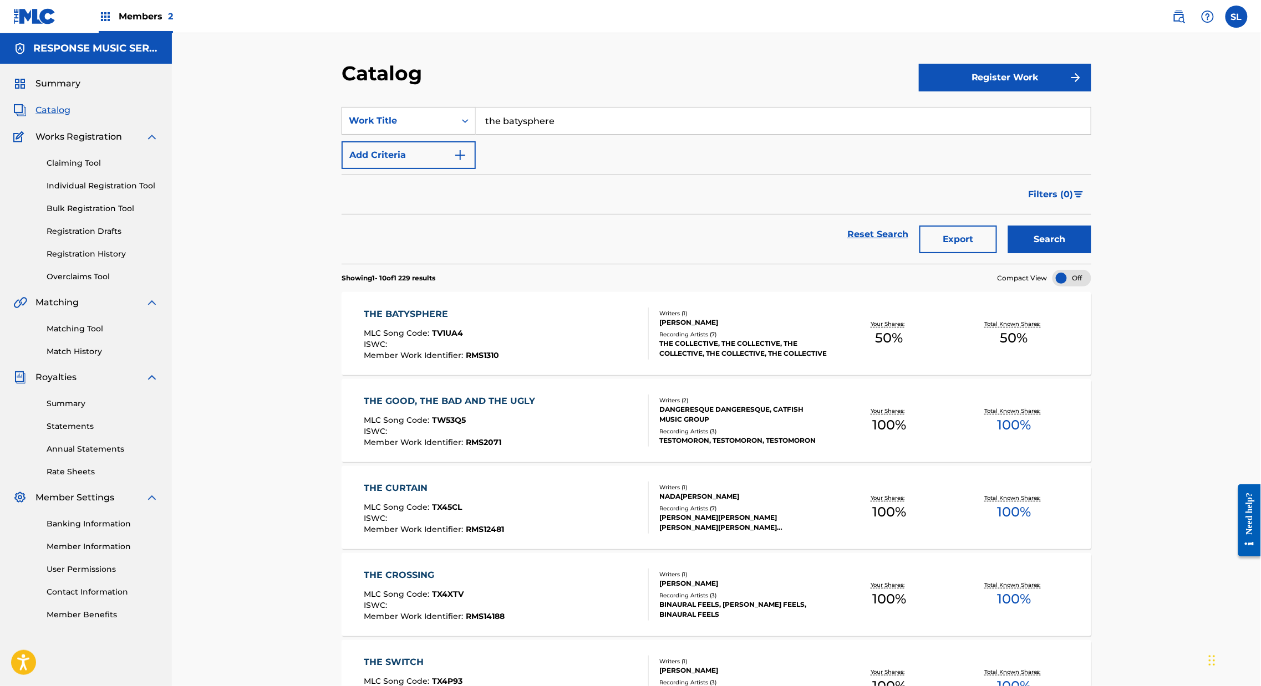
click at [481, 134] on input "the batysphere" at bounding box center [783, 121] width 615 height 27
paste input "The Beat Of A Different Drum"
click at [606, 156] on div "the beat of a different drum" at bounding box center [700, 146] width 448 height 20
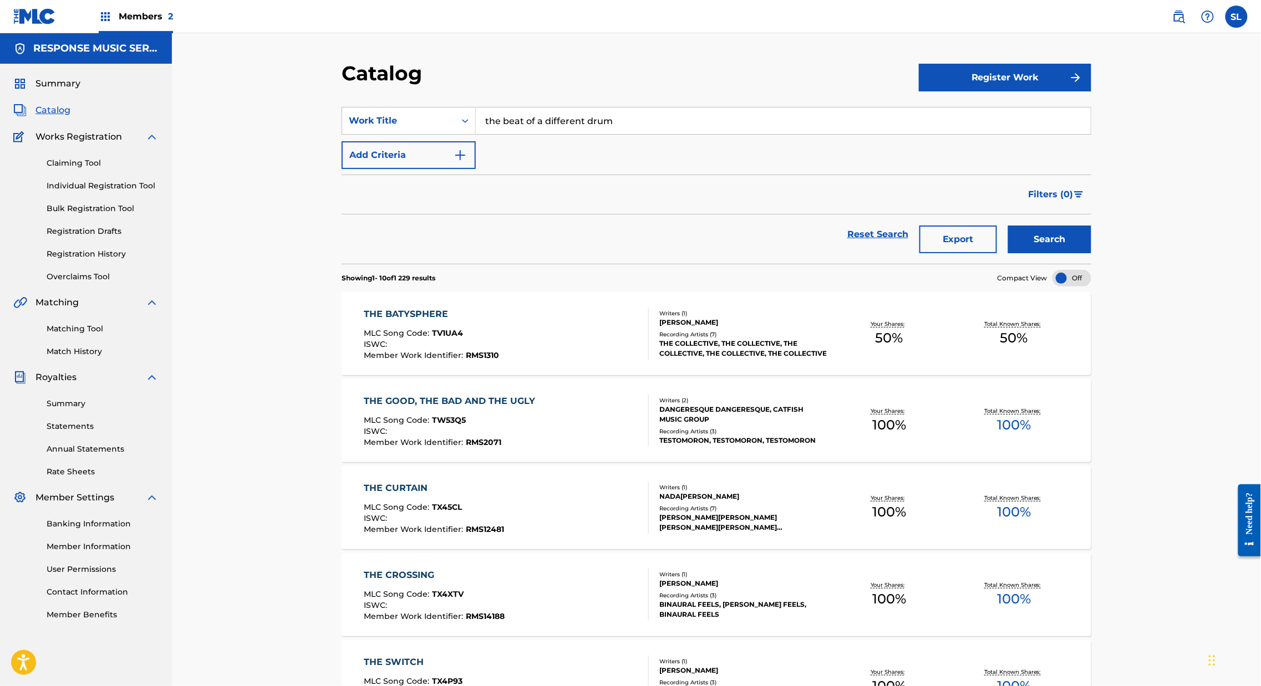
click at [1091, 253] on button "Search" at bounding box center [1049, 240] width 83 height 28
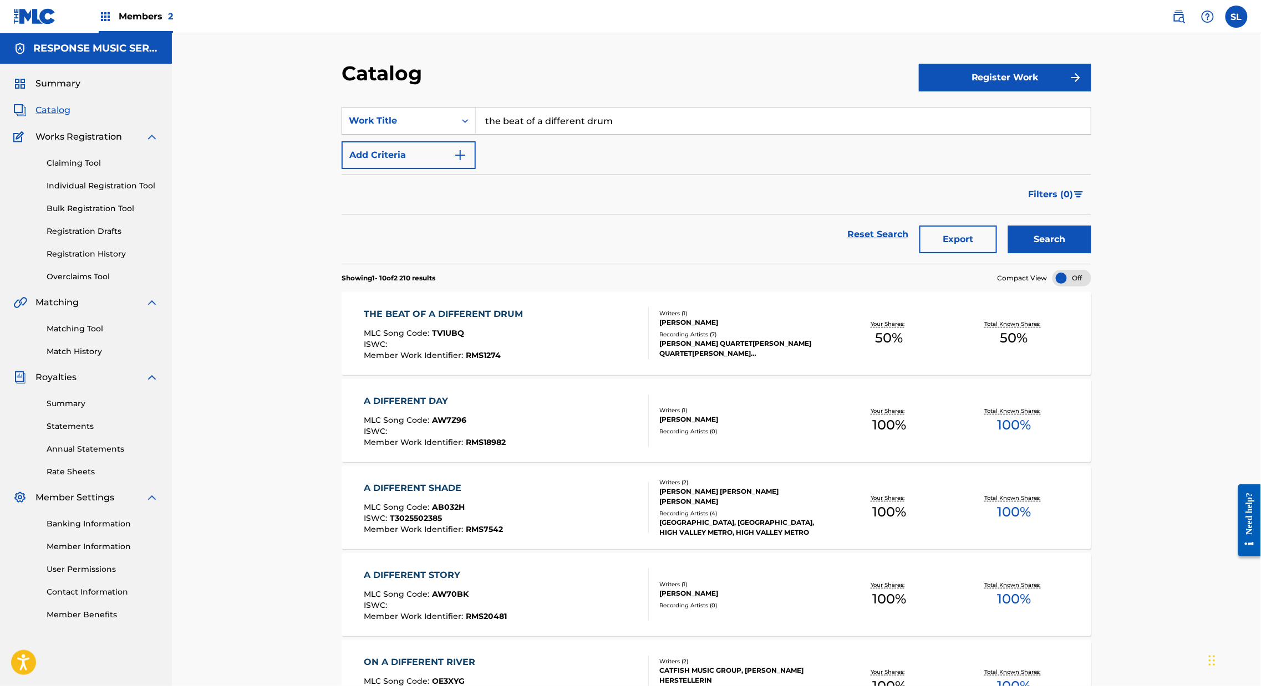
click at [515, 134] on input "the beat of a different drum" at bounding box center [783, 121] width 615 height 27
click at [517, 134] on input "the beat of a different drum" at bounding box center [783, 121] width 615 height 27
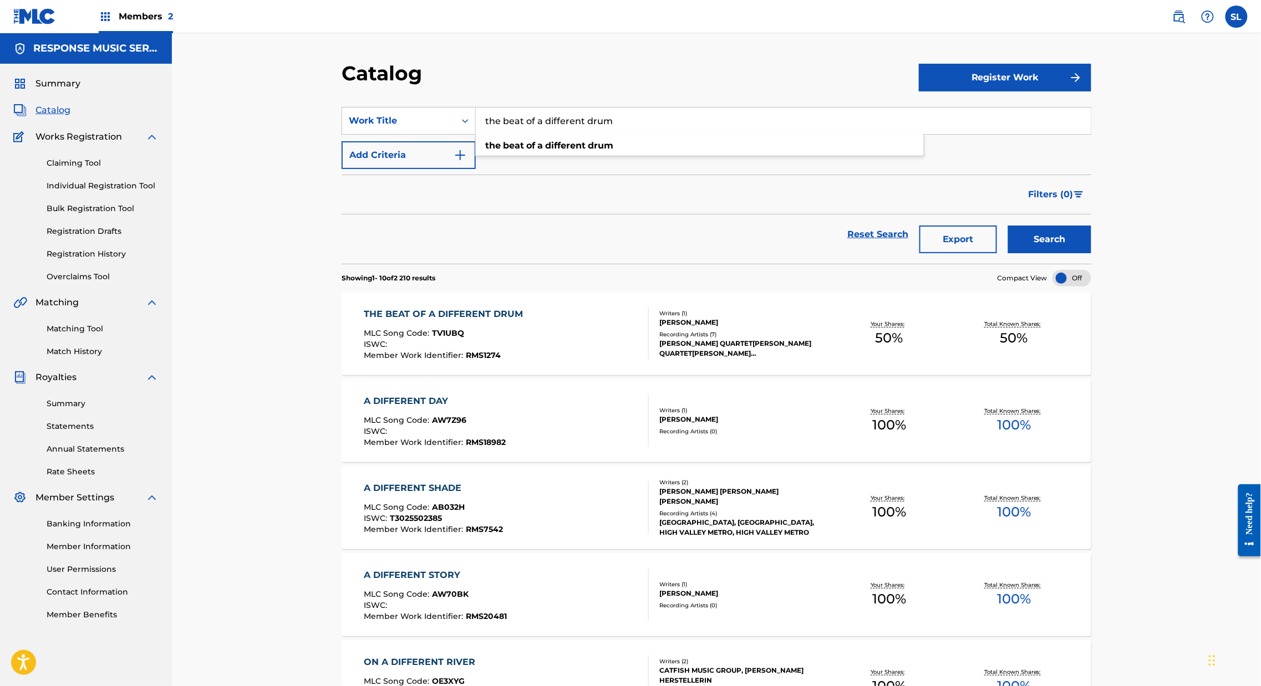
click at [517, 134] on input "the beat of a different drum" at bounding box center [783, 121] width 615 height 27
paste input "The bricklayer’s lament"
click at [1091, 253] on button "Search" at bounding box center [1049, 240] width 83 height 28
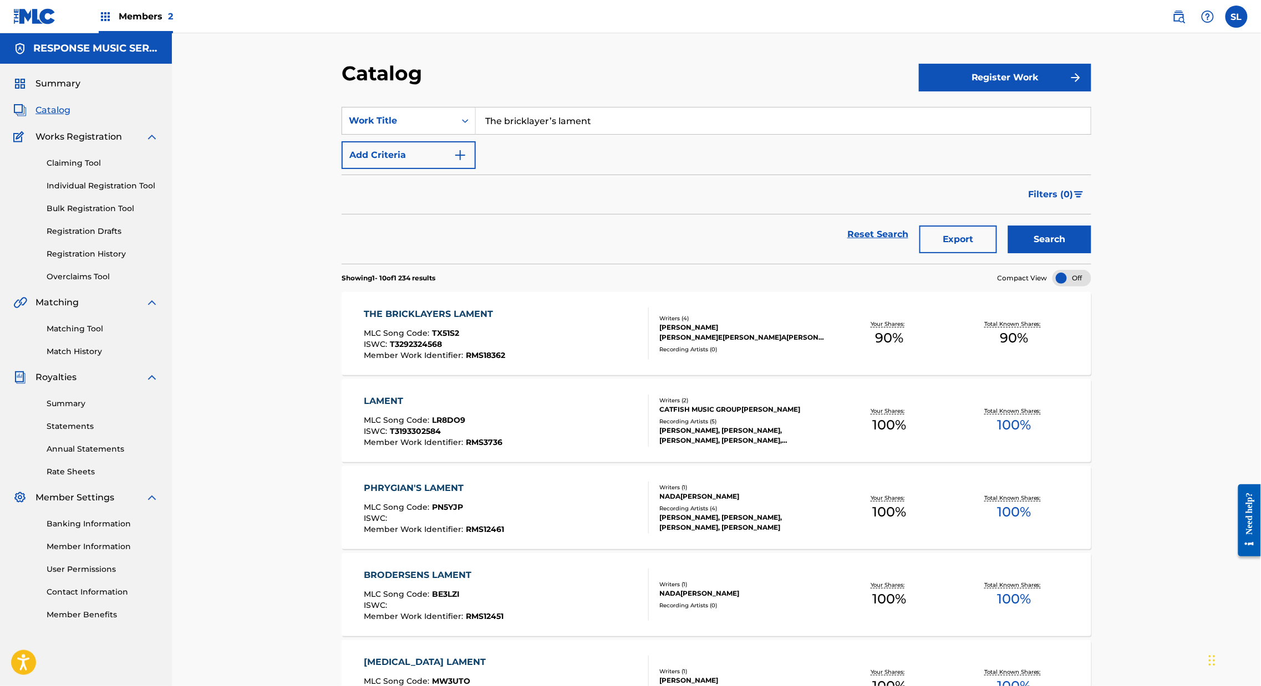
click at [552, 134] on input "The bricklayer’s lament" at bounding box center [783, 121] width 615 height 27
click at [553, 134] on input "The bricklayer’s lament" at bounding box center [783, 121] width 615 height 27
paste input "Calico"
click at [1091, 253] on button "Search" at bounding box center [1049, 240] width 83 height 28
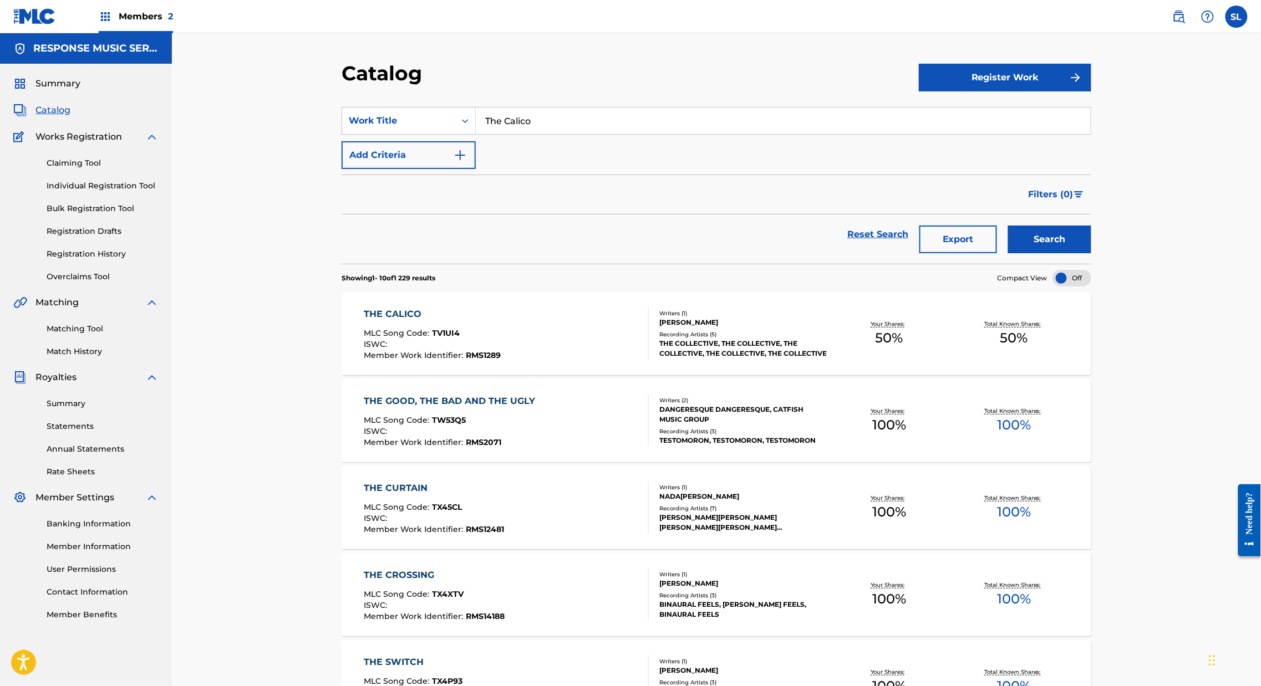
click at [528, 124] on input "The Calico" at bounding box center [783, 121] width 615 height 27
paste input "Water Maiden"
click at [532, 151] on strong "maiden" at bounding box center [549, 145] width 35 height 11
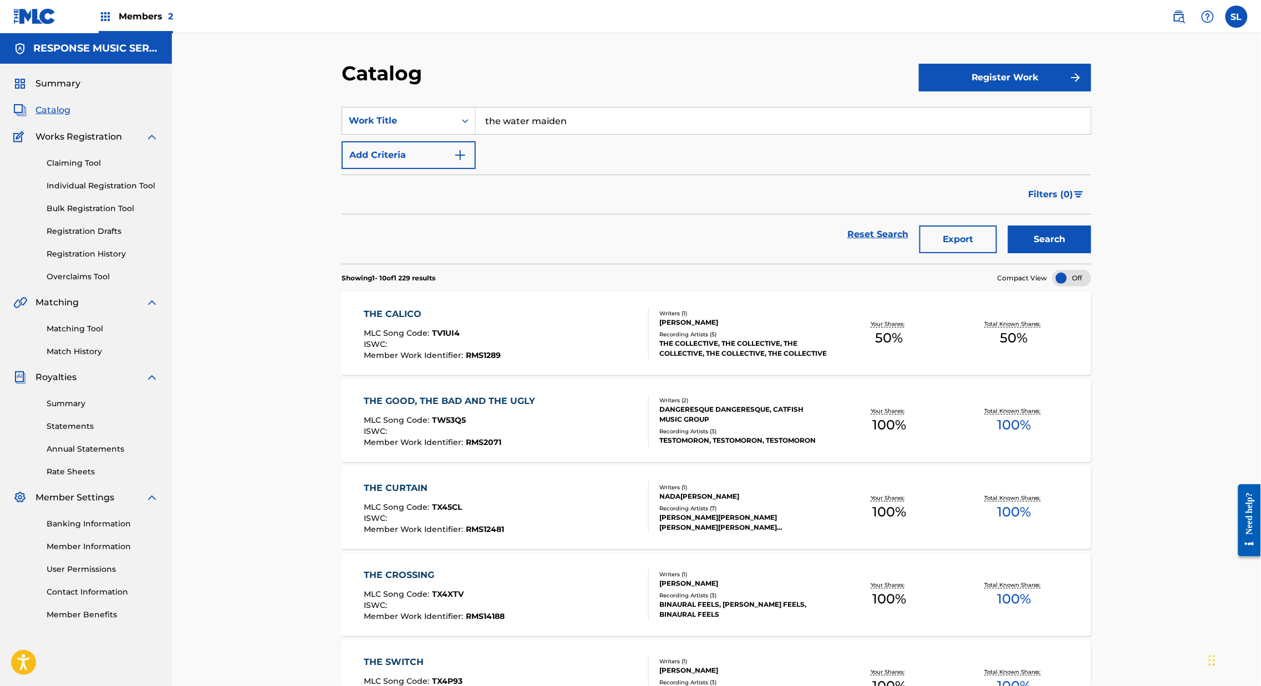
click at [1091, 253] on button "Search" at bounding box center [1049, 240] width 83 height 28
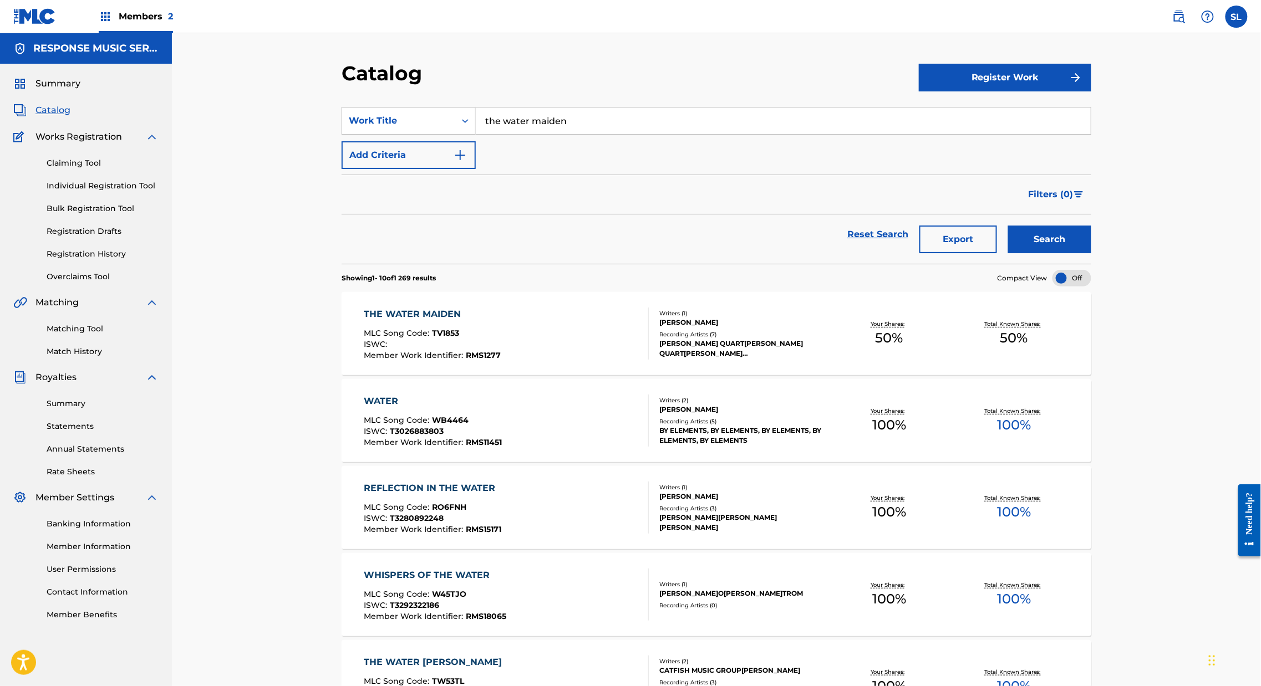
click at [555, 134] on input "the water maiden" at bounding box center [783, 121] width 615 height 27
paste input "There’s a difference"
click at [1091, 253] on button "Search" at bounding box center [1049, 240] width 83 height 28
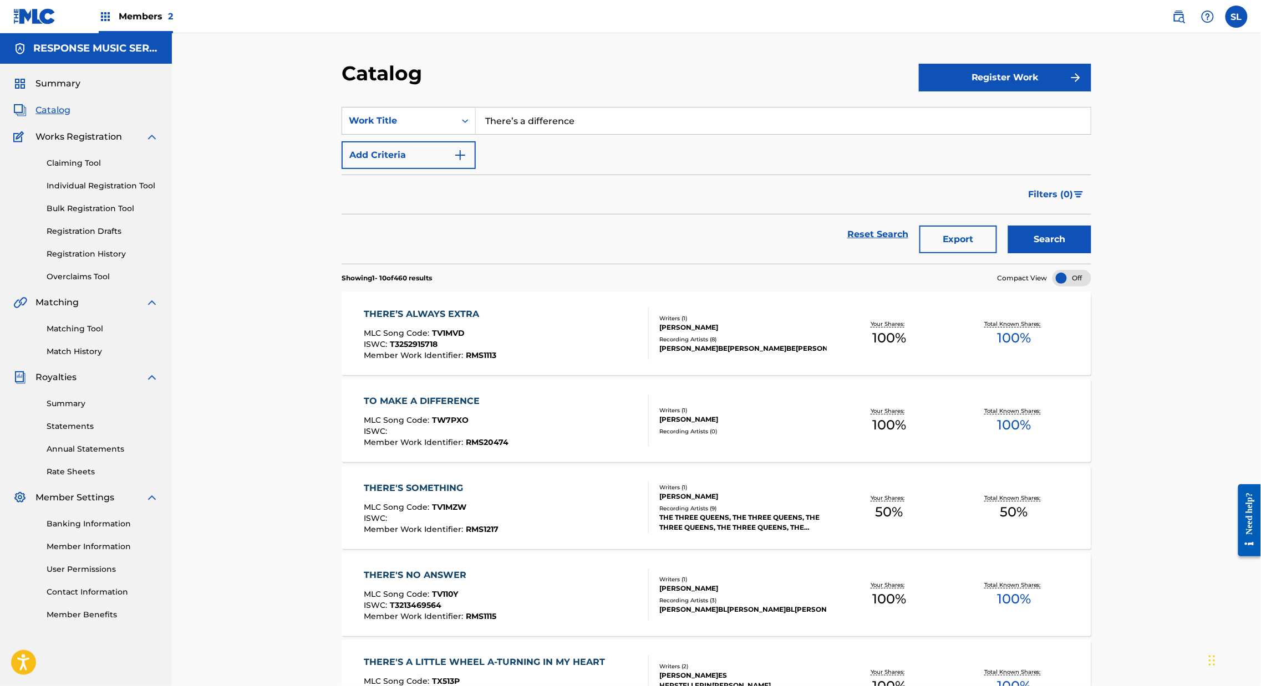
drag, startPoint x: 450, startPoint y: 135, endPoint x: 458, endPoint y: 137, distance: 8.1
click at [476, 134] on input "There’s a difference" at bounding box center [783, 121] width 615 height 27
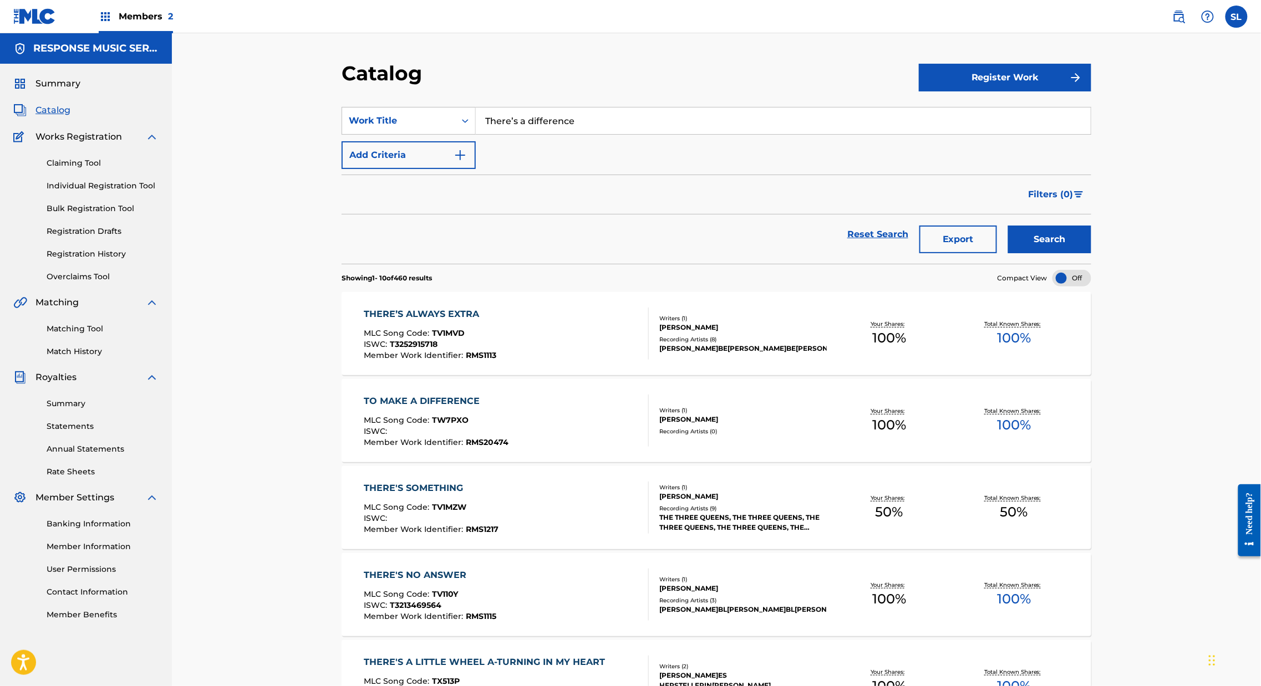
paste input "is ship sailed"
click at [1091, 253] on button "Search" at bounding box center [1049, 240] width 83 height 28
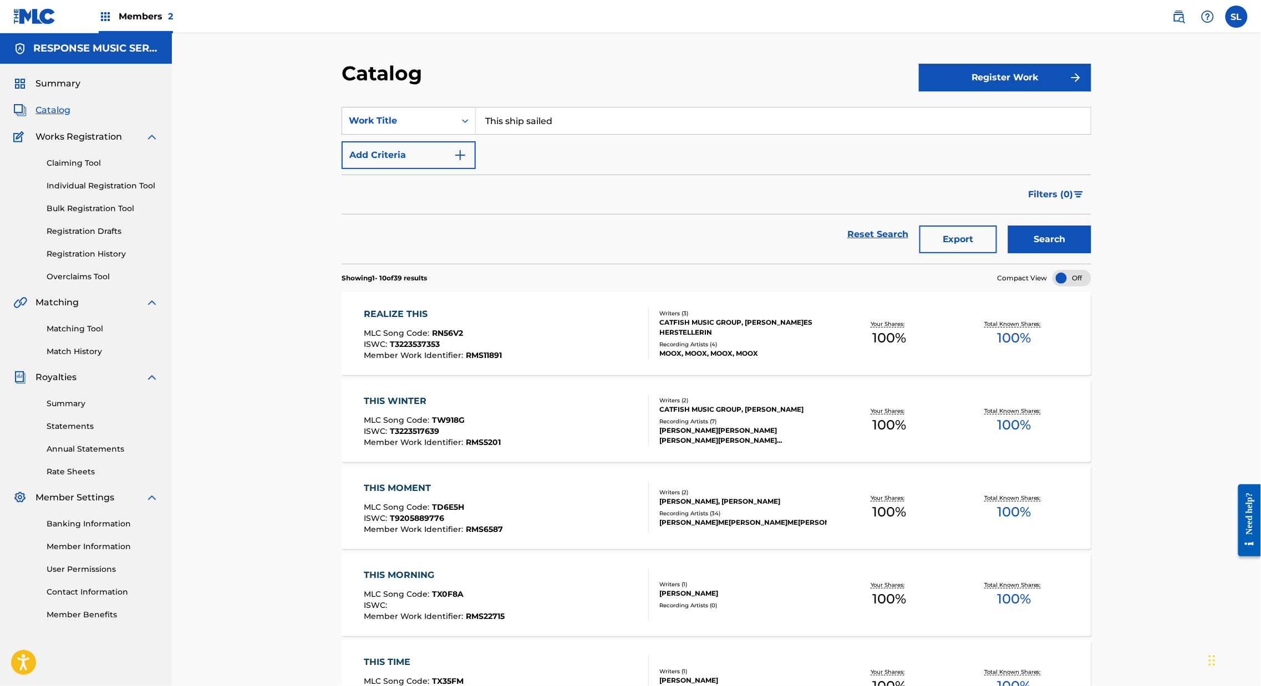
click at [488, 132] on input "This ship sailed" at bounding box center [783, 121] width 615 height 27
paste input "Uncle [PERSON_NAME]"
click at [1091, 253] on button "Search" at bounding box center [1049, 240] width 83 height 28
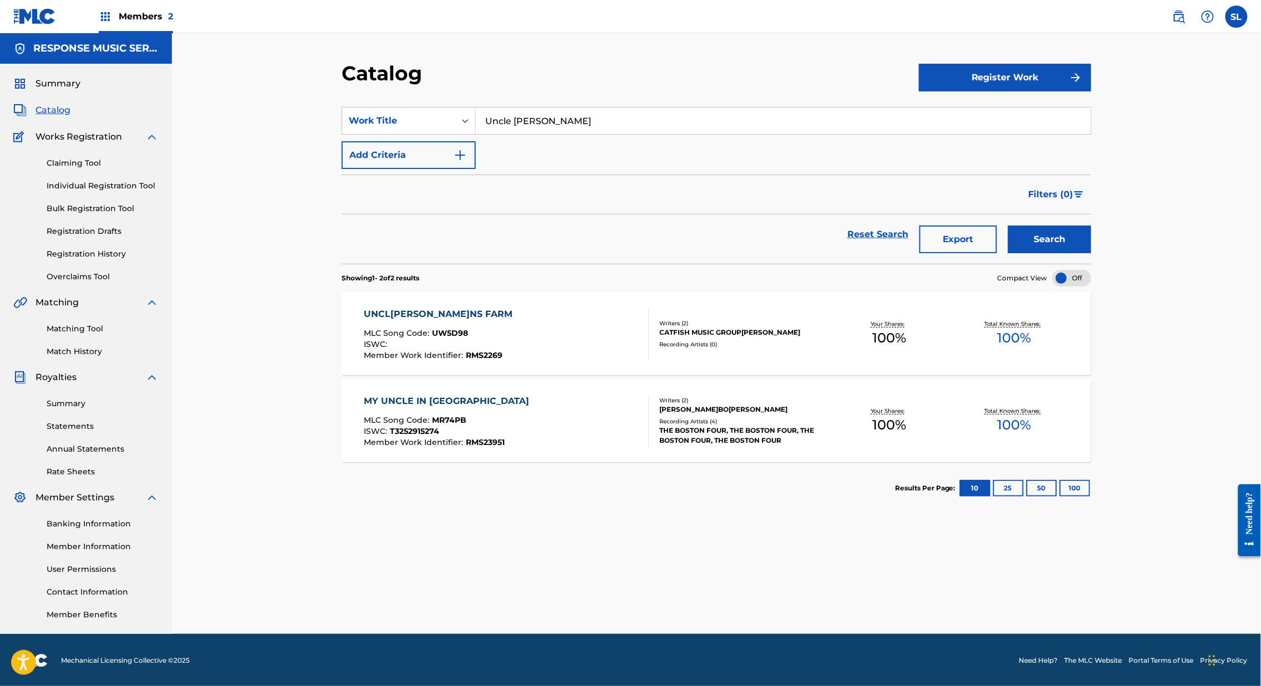
click at [481, 134] on input "Uncle [PERSON_NAME]" at bounding box center [783, 121] width 615 height 27
drag, startPoint x: 481, startPoint y: 143, endPoint x: 490, endPoint y: 143, distance: 8.9
click at [482, 134] on input "Uncle [PERSON_NAME]" at bounding box center [783, 121] width 615 height 27
paste input "e Histoire Flamande"
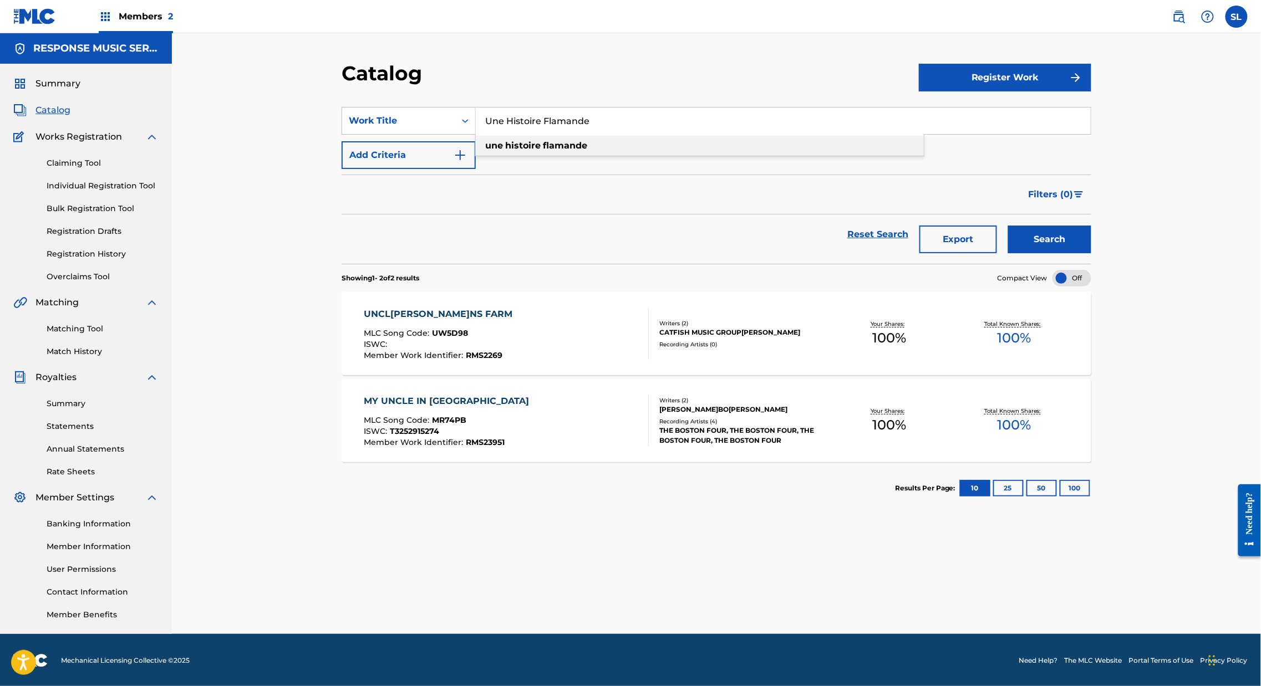
click at [554, 151] on strong "flamande" at bounding box center [565, 145] width 44 height 11
click at [1091, 253] on button "Search" at bounding box center [1049, 240] width 83 height 28
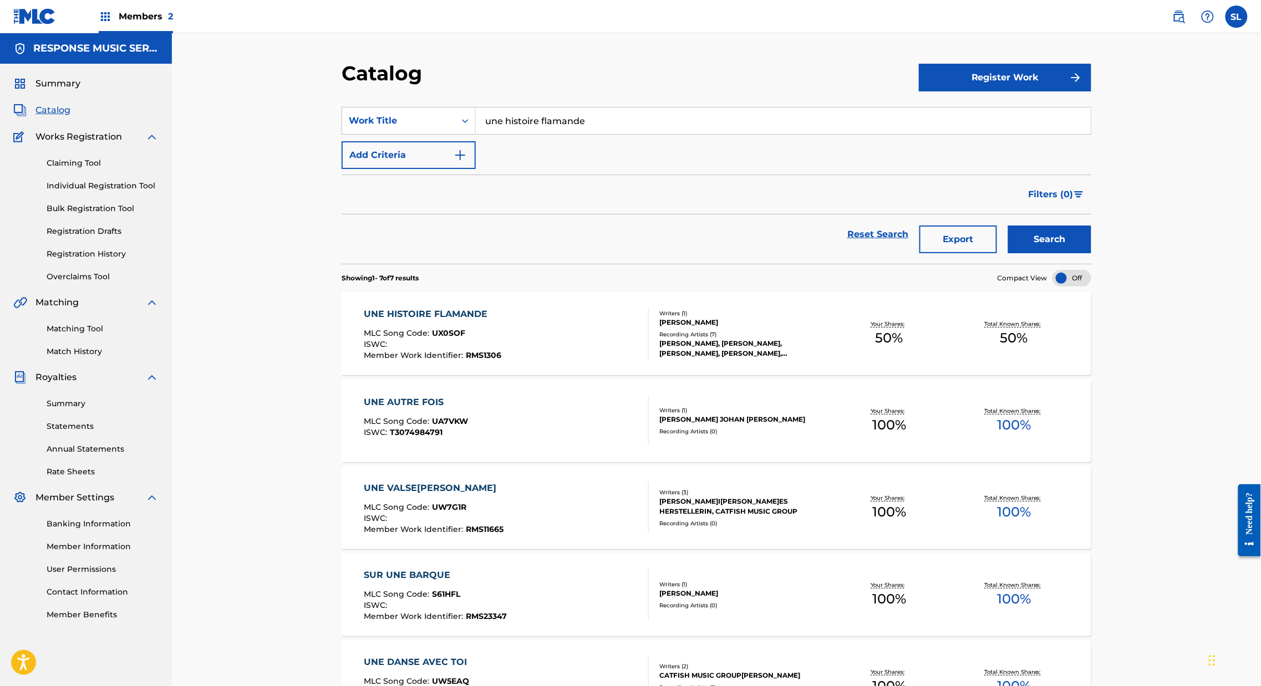
click at [552, 133] on input "une histoire flamande" at bounding box center [783, 121] width 615 height 27
paste input "Wear And Tear"
type input "Wear And Tear"
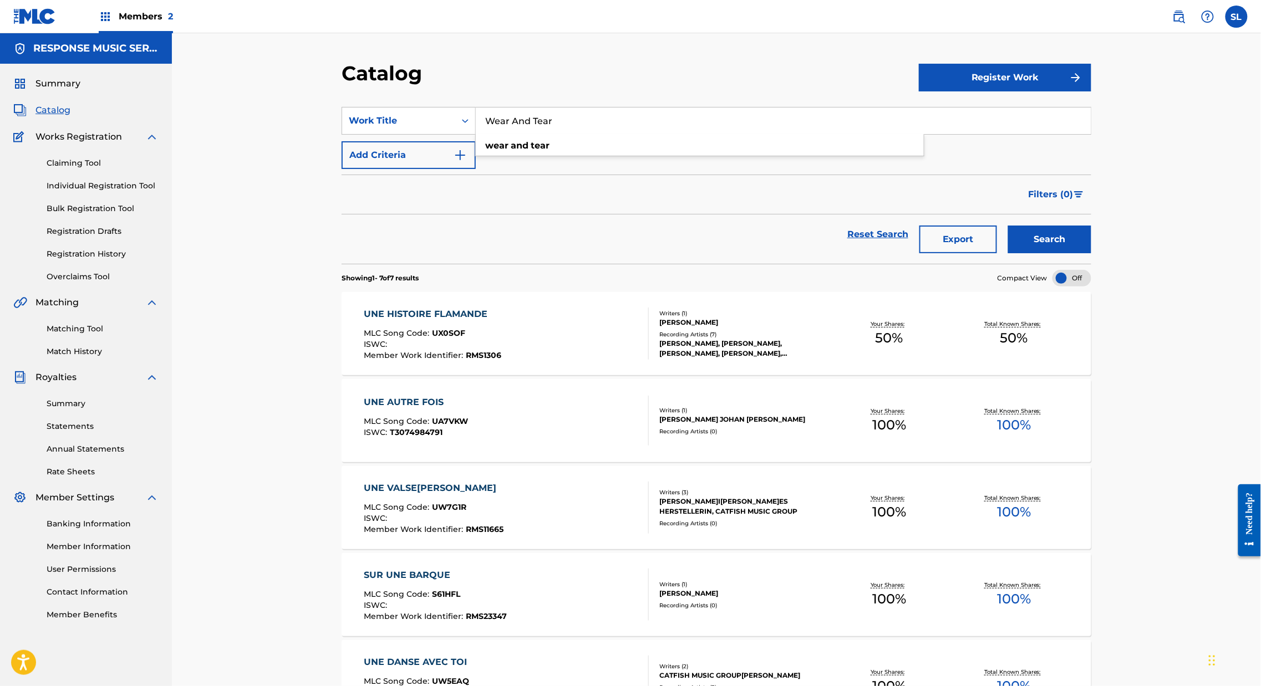
drag, startPoint x: 1143, startPoint y: 275, endPoint x: 1147, endPoint y: 279, distance: 6.3
click at [1091, 253] on button "Search" at bounding box center [1049, 240] width 83 height 28
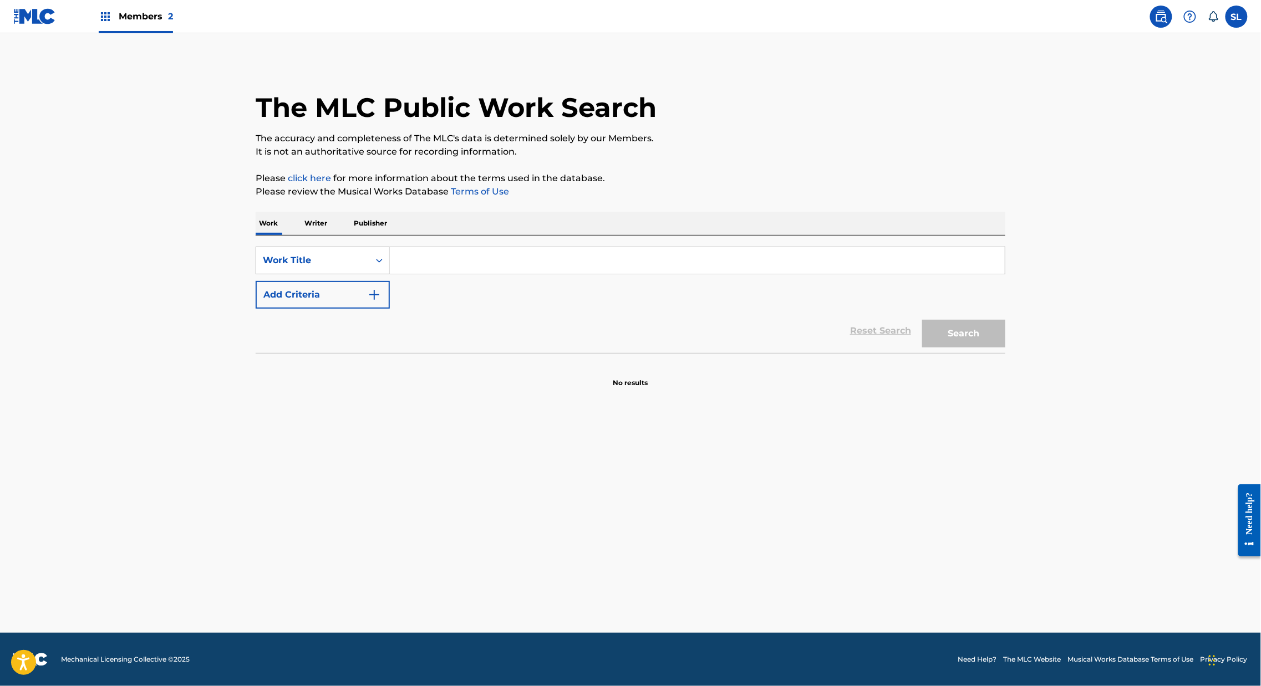
click at [421, 274] on input "Search Form" at bounding box center [697, 260] width 615 height 27
paste input "A Terrible Misunderstanding"
type input "A Terrible Misunderstanding"
click at [1005, 348] on button "Search" at bounding box center [963, 334] width 83 height 28
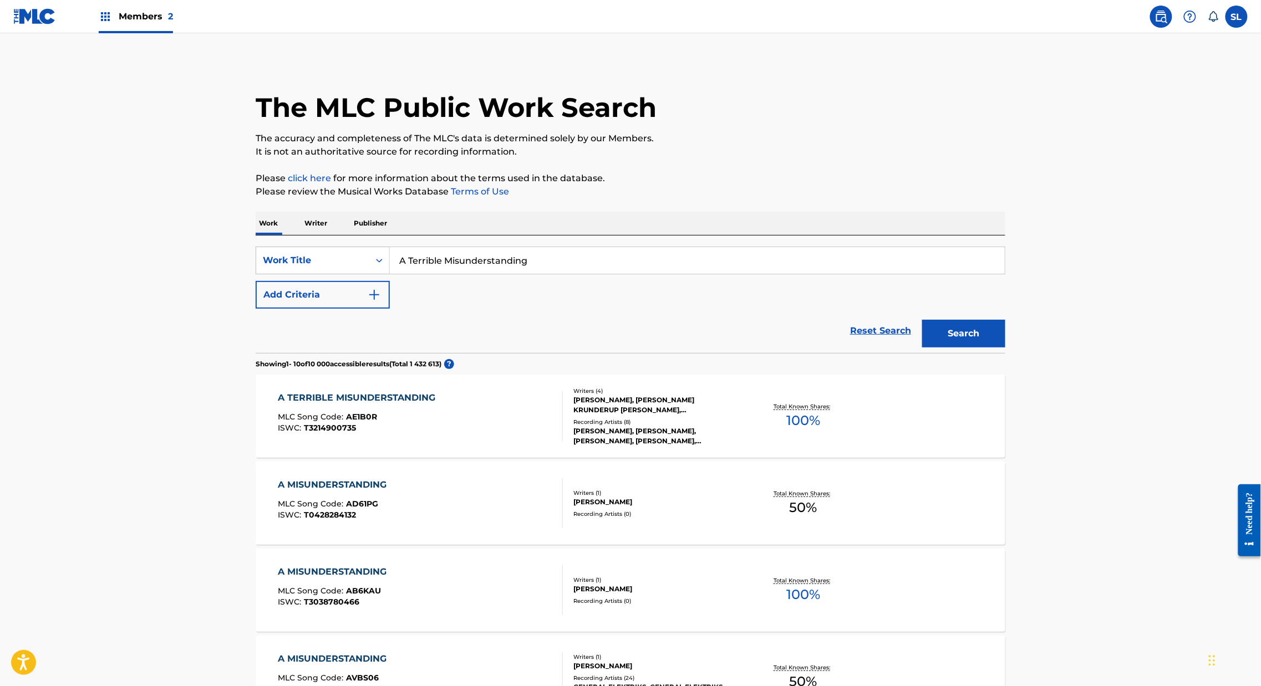
click at [368, 302] on img "Search Form" at bounding box center [374, 294] width 13 height 13
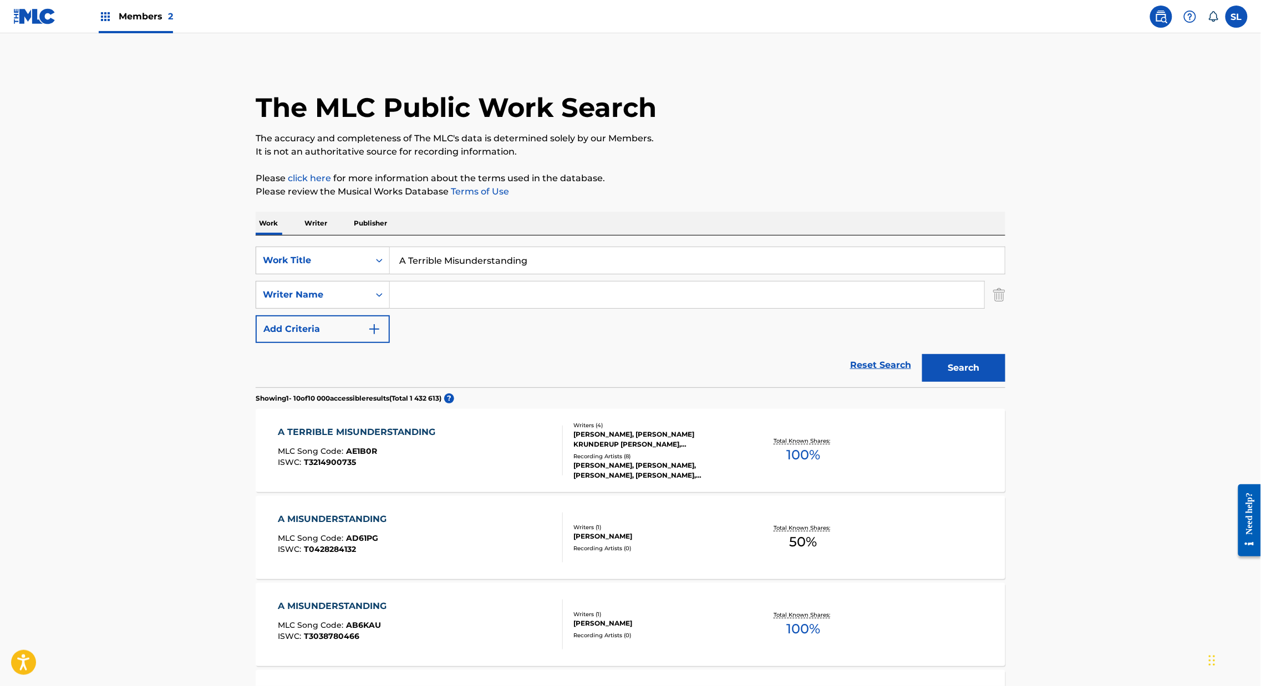
click at [489, 308] on input "Search Form" at bounding box center [687, 295] width 594 height 27
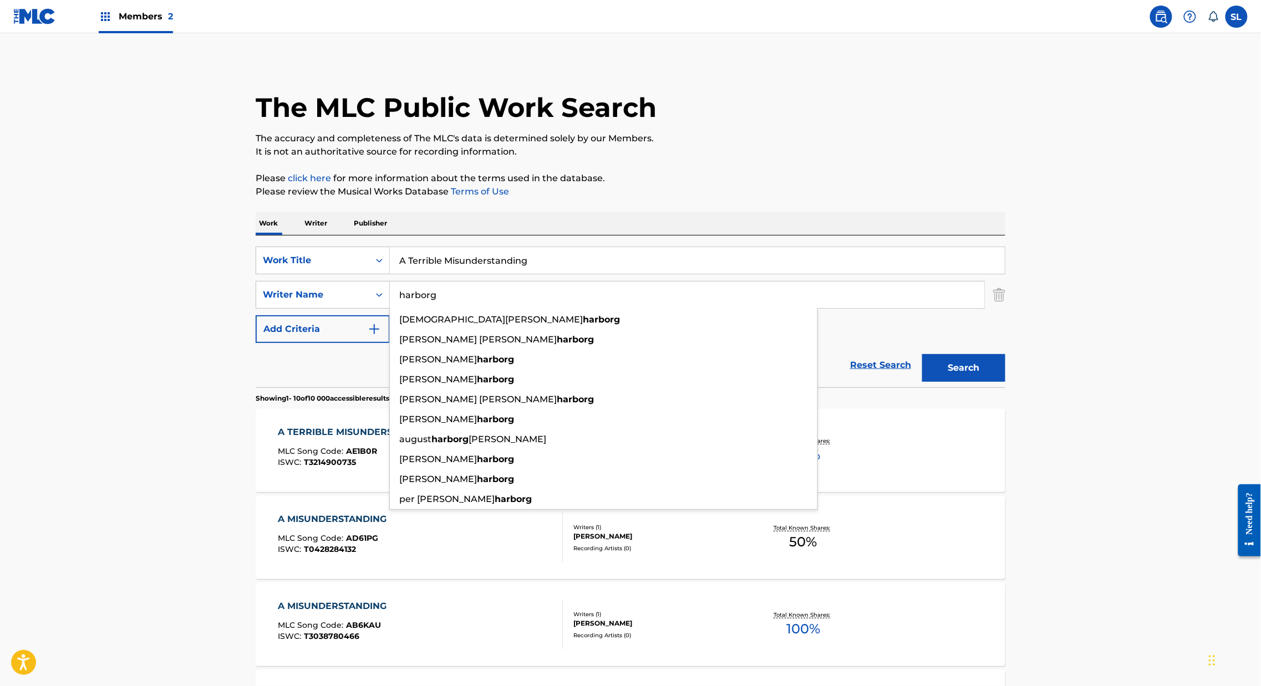
type input "harborg"
click at [1005, 382] on button "Search" at bounding box center [963, 368] width 83 height 28
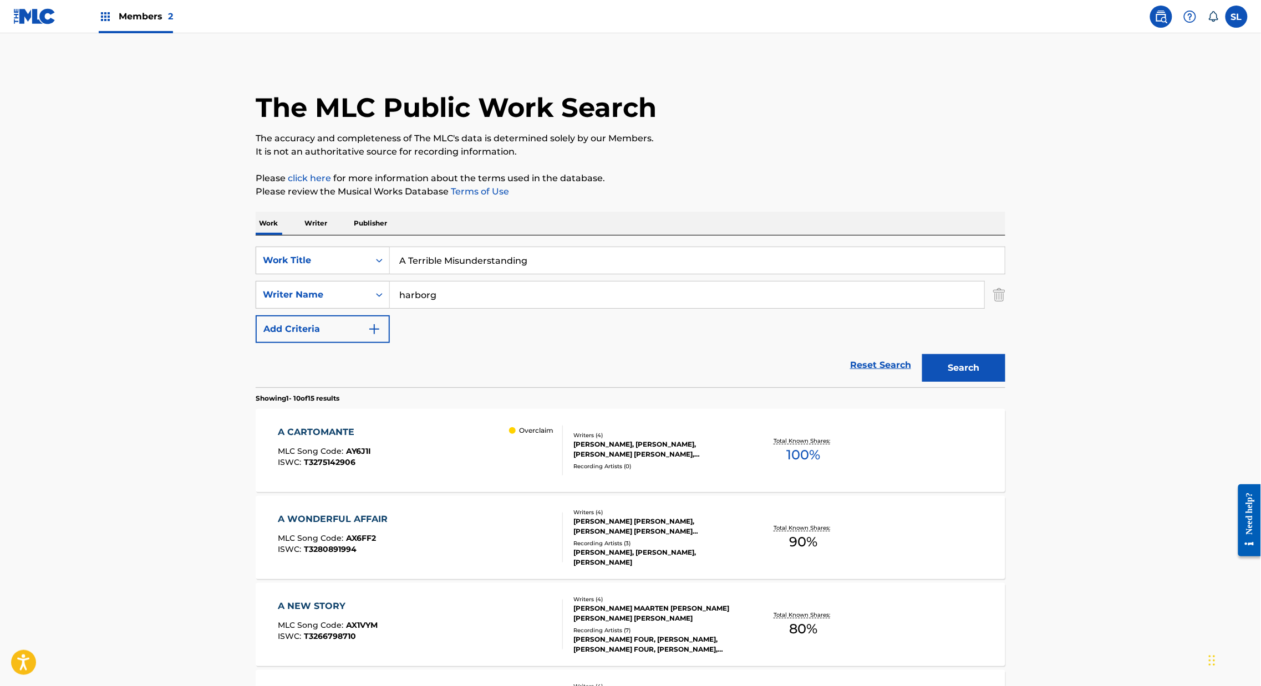
click at [431, 274] on input "A Terrible Misunderstanding" at bounding box center [697, 260] width 615 height 27
paste input "ll Liquored Up"
type input "All Liquored Up"
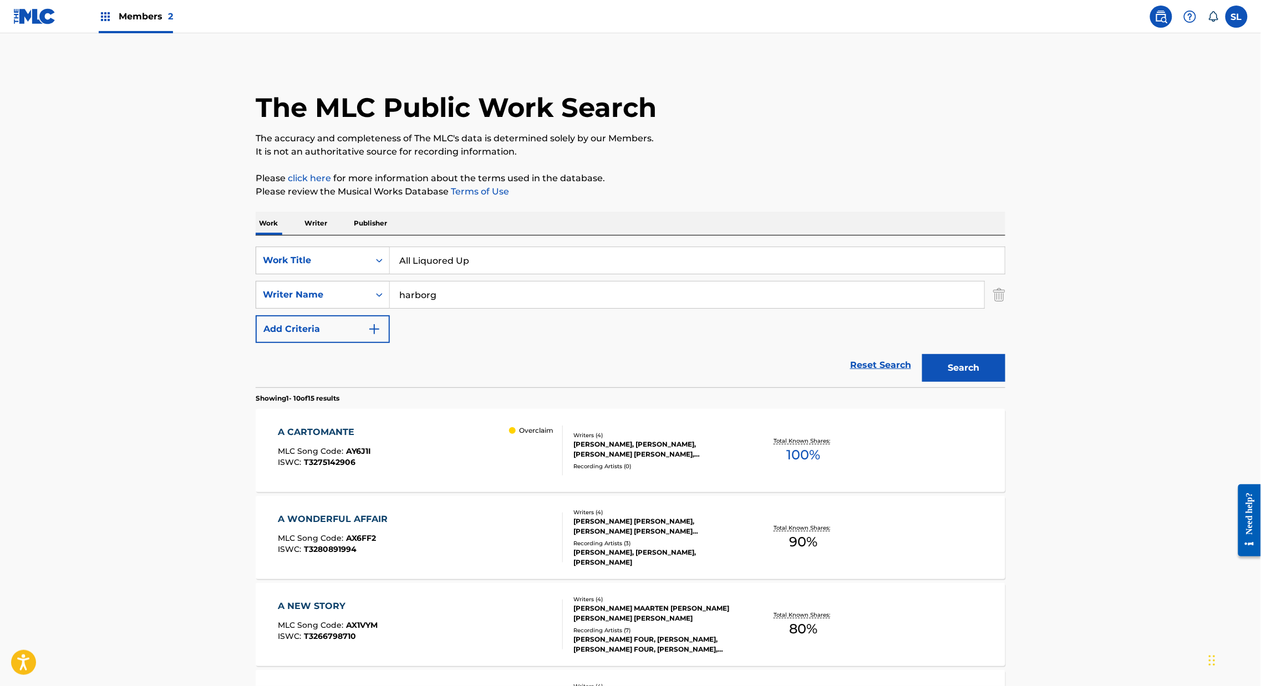
click at [455, 387] on div "Reset Search Search" at bounding box center [630, 365] width 749 height 44
click at [409, 308] on input "harborg" at bounding box center [687, 295] width 594 height 27
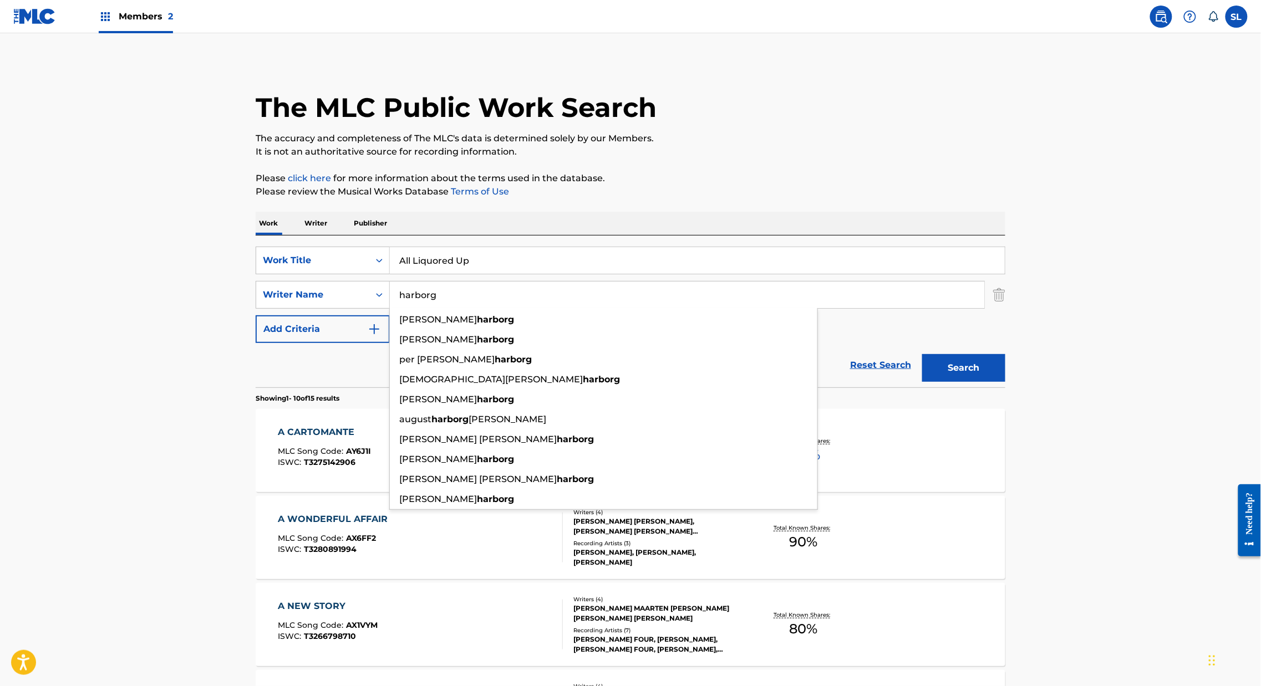
click at [1005, 382] on button "Search" at bounding box center [963, 368] width 83 height 28
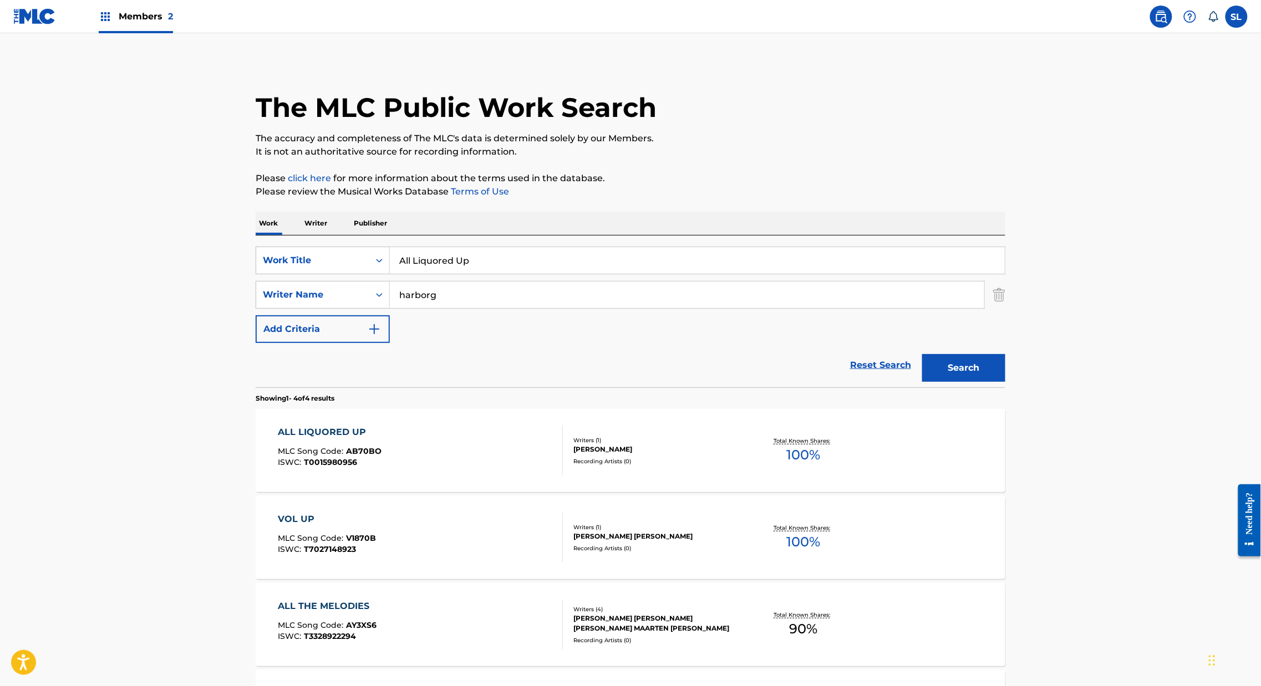
click at [278, 439] on div "ALL LIQUORED UP" at bounding box center [330, 432] width 104 height 13
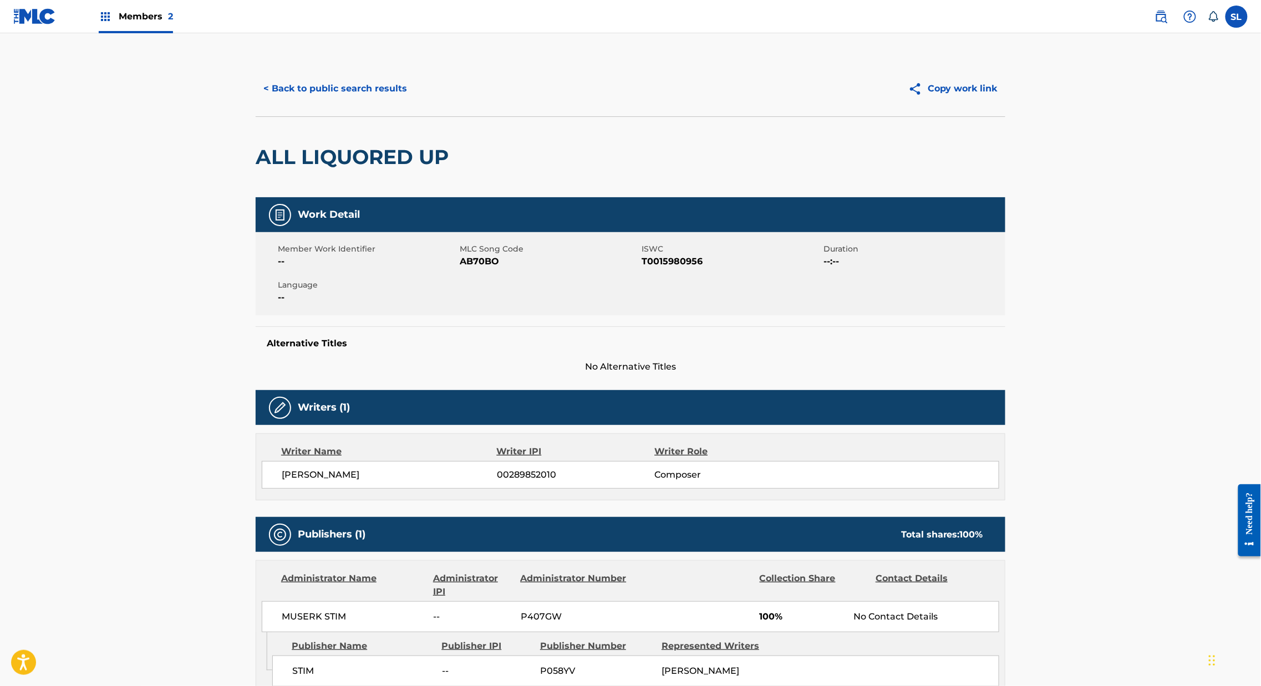
click at [274, 88] on div "< Back to public search results Copy work link" at bounding box center [630, 88] width 749 height 55
click at [275, 96] on button "< Back to public search results" at bounding box center [335, 89] width 159 height 28
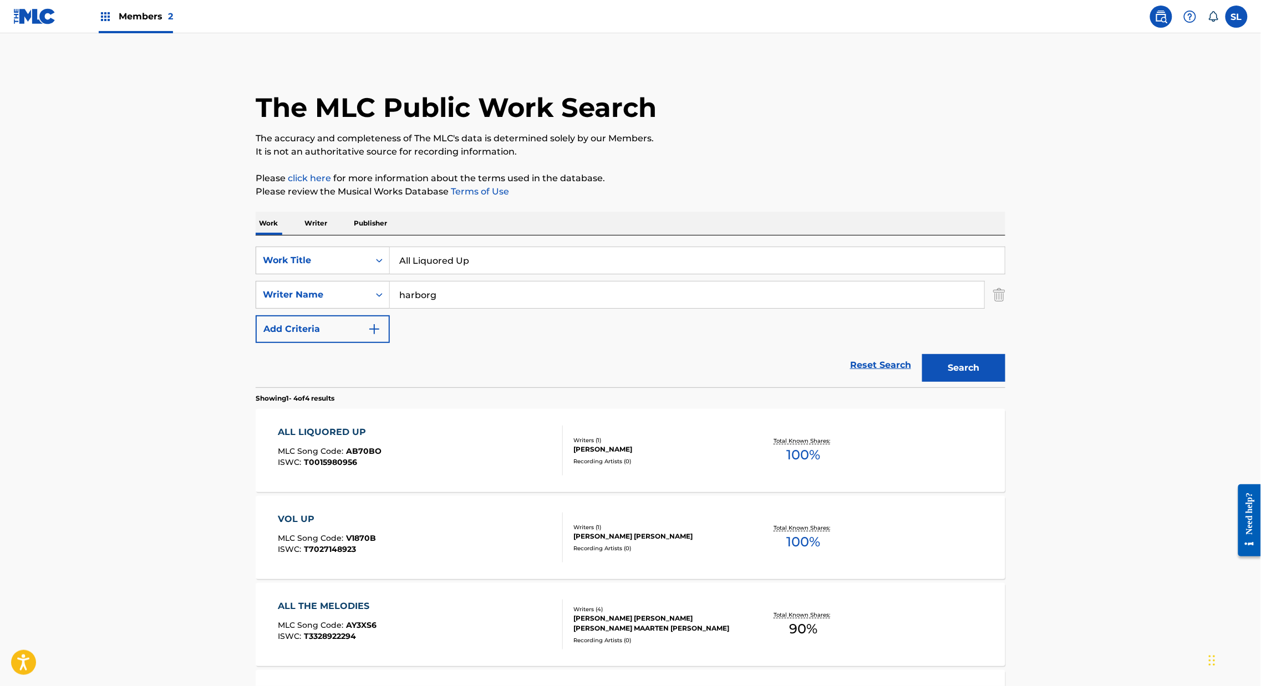
click at [453, 275] on div "SearchWithCriteria4efda071-7772-48a3-87e1-a49f511ff602 Work Title All Liquored …" at bounding box center [630, 312] width 749 height 152
click at [429, 274] on input "All Liquored Up" at bounding box center [697, 260] width 615 height 27
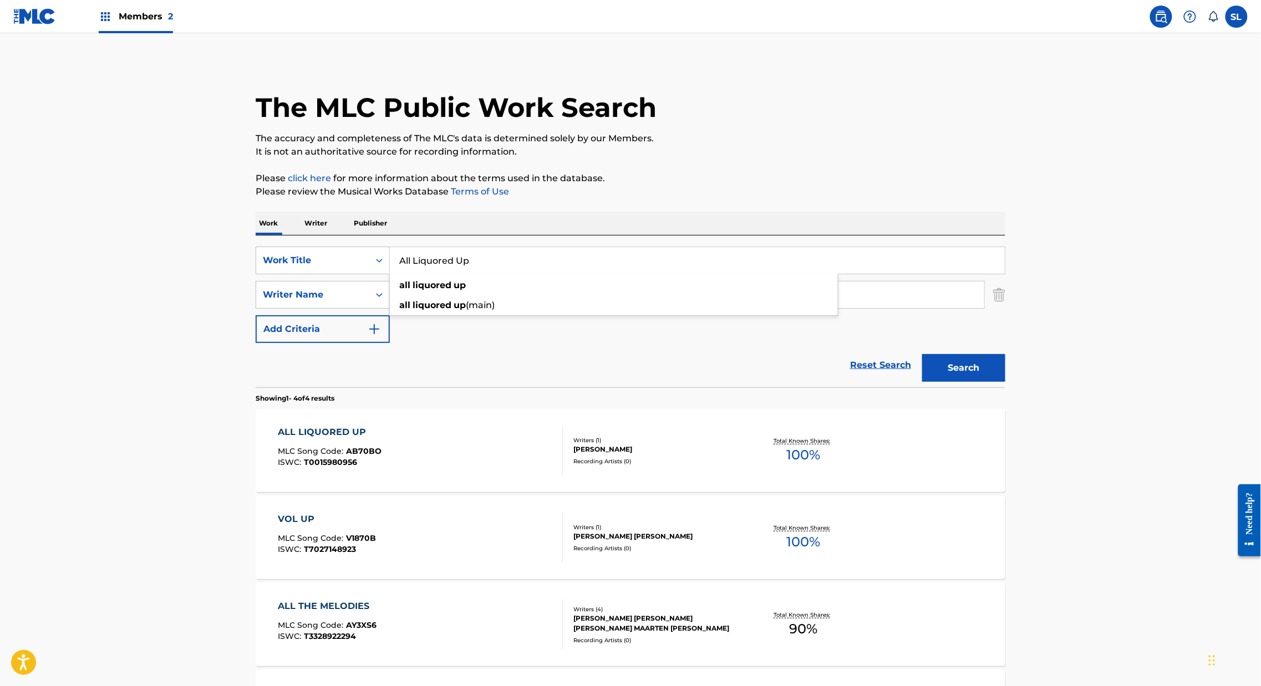
paste input "Before We Leave"
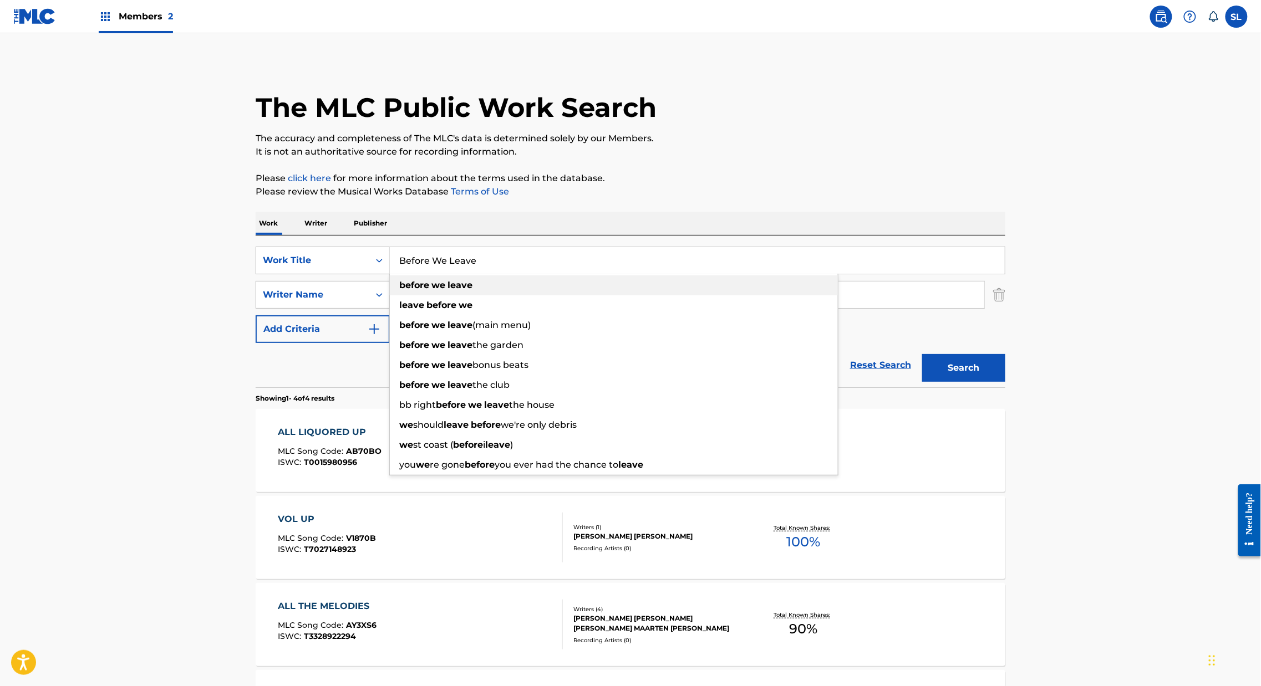
click at [457, 295] on div "before we leave" at bounding box center [614, 286] width 448 height 20
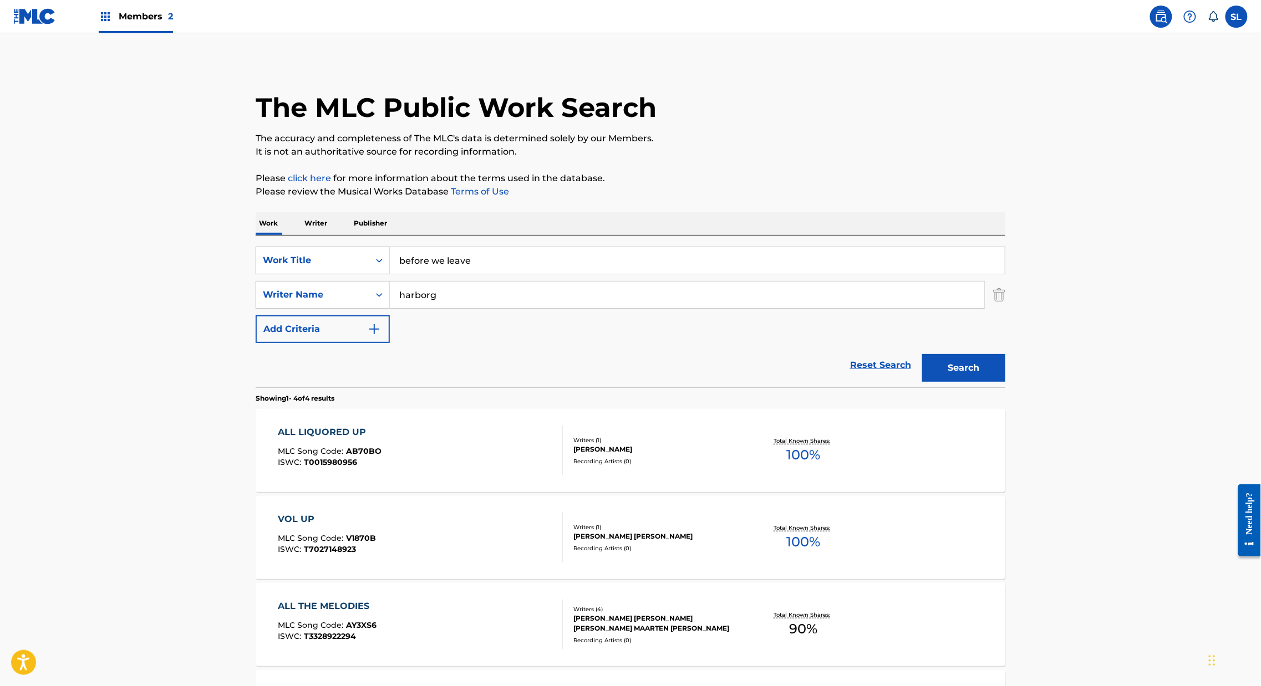
click at [1005, 382] on button "Search" at bounding box center [963, 368] width 83 height 28
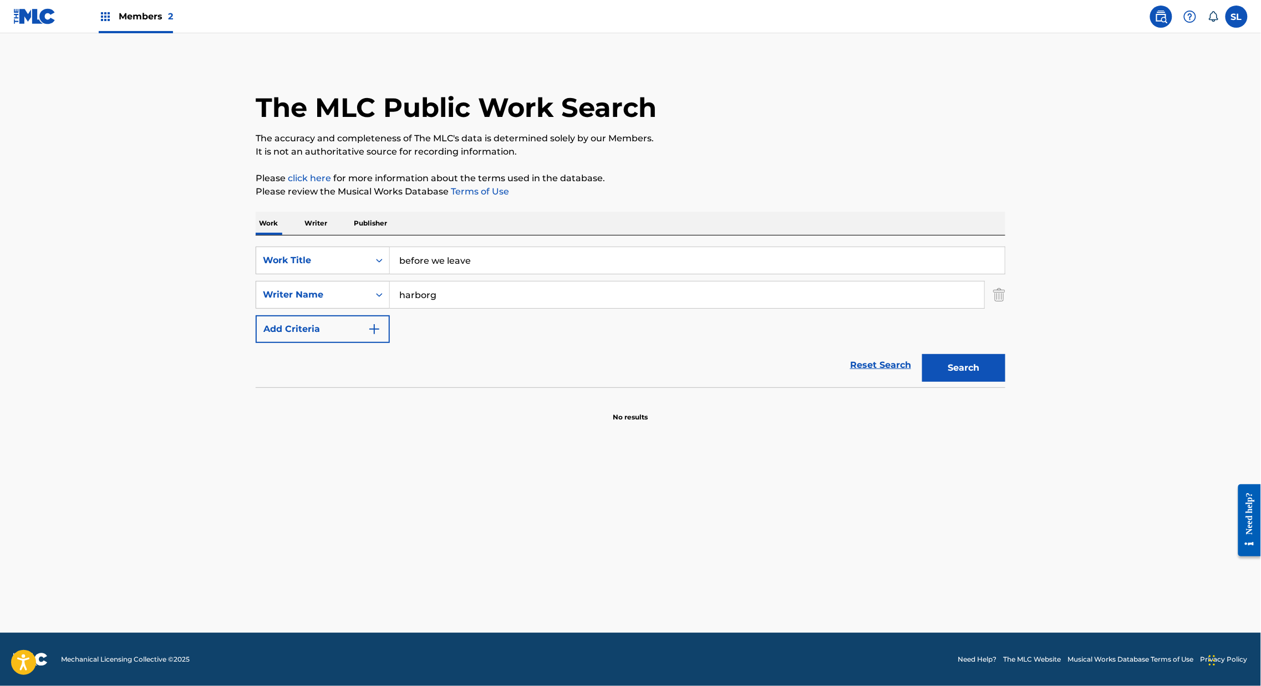
click at [405, 274] on input "before we leave" at bounding box center [697, 260] width 615 height 27
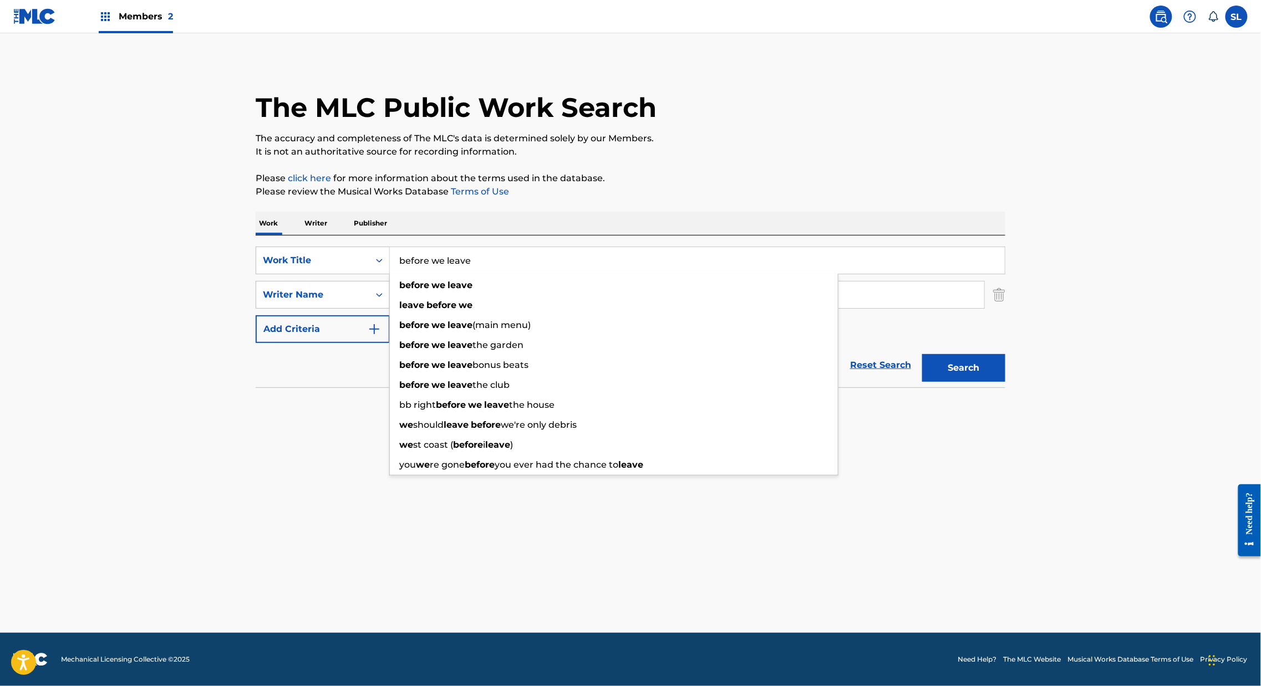
click at [405, 274] on input "before we leave" at bounding box center [697, 260] width 615 height 27
paste input "Conversation Is Over"
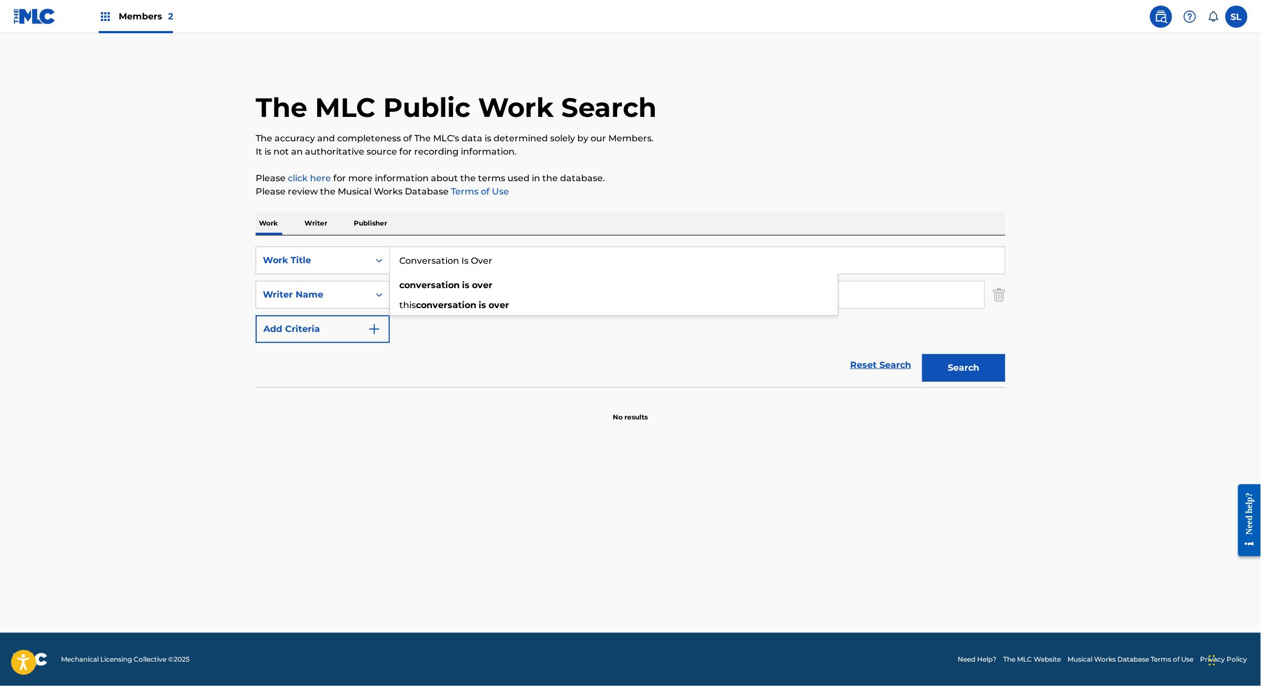
type input "Conversation Is Over"
click at [1004, 382] on button "Search" at bounding box center [963, 368] width 83 height 28
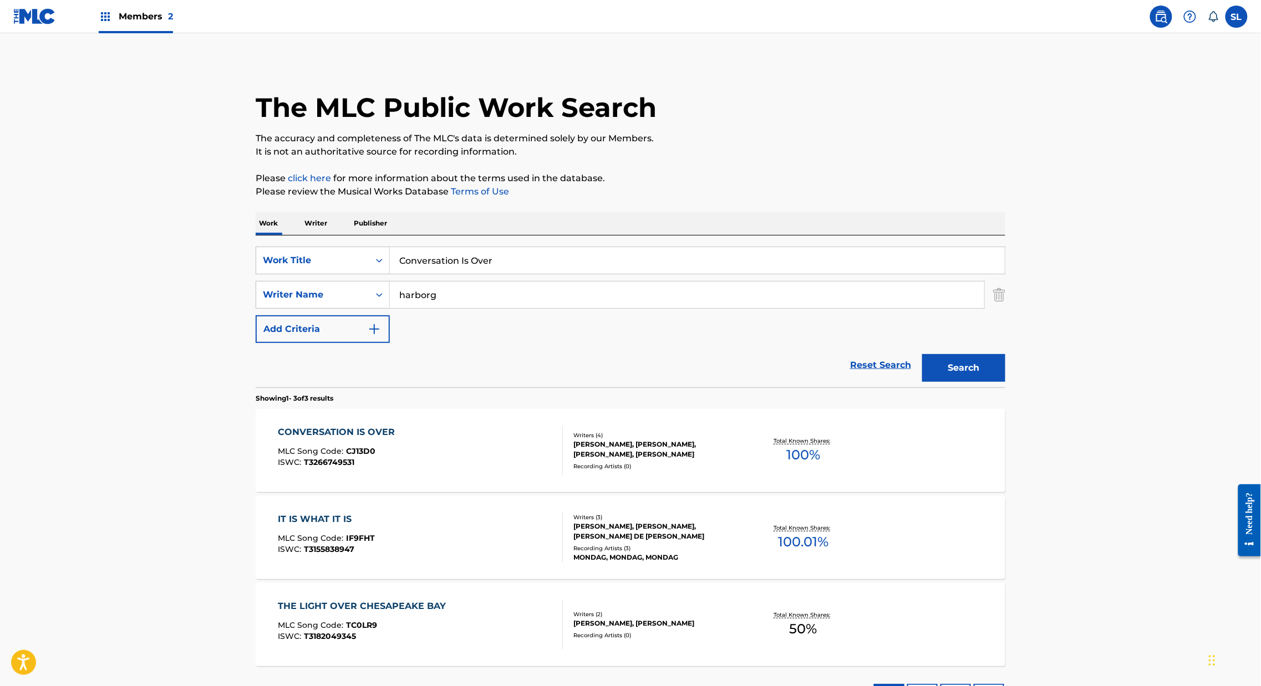
click at [278, 439] on div "CONVERSATION IS OVER" at bounding box center [339, 432] width 123 height 13
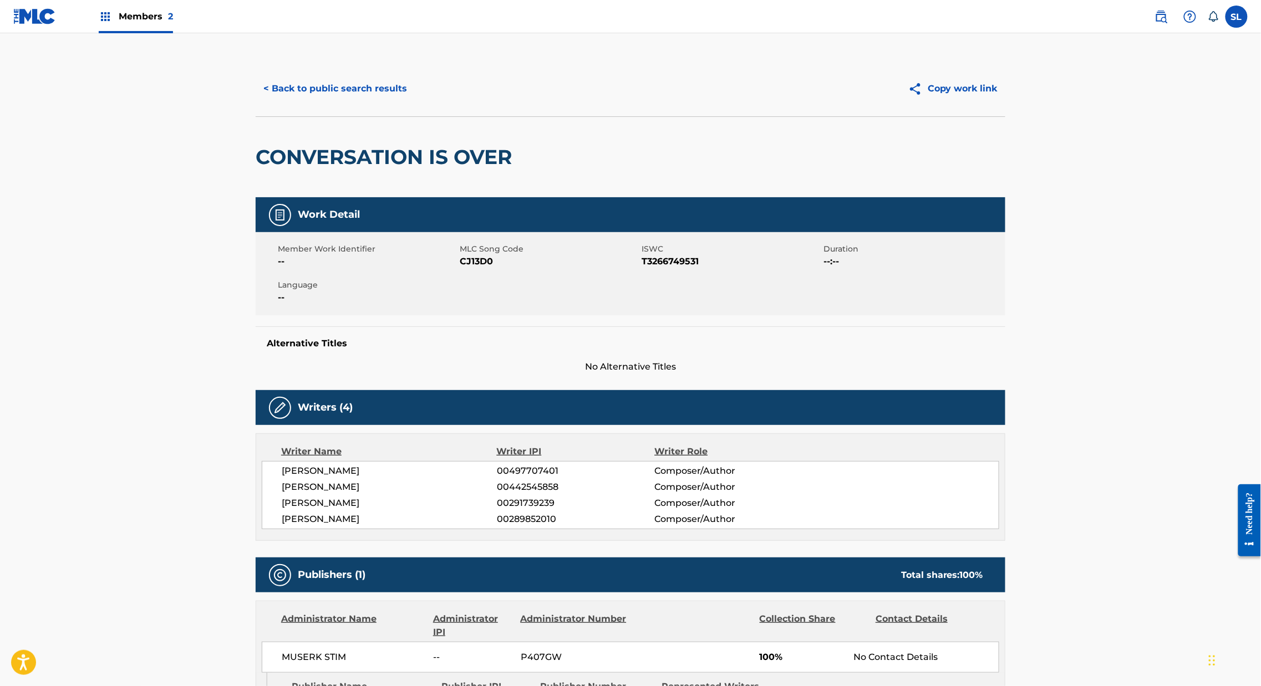
click at [263, 103] on button "< Back to public search results" at bounding box center [335, 89] width 159 height 28
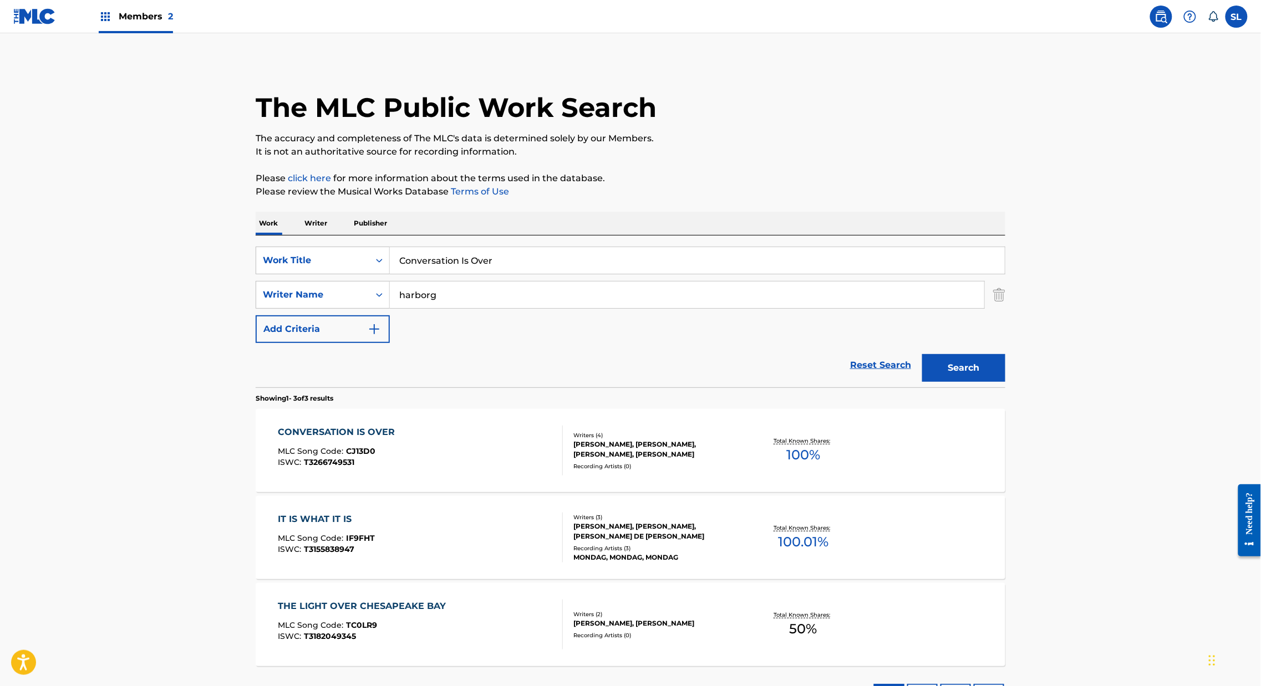
click at [400, 274] on input "Conversation Is Over" at bounding box center [697, 260] width 615 height 27
paste input "Dreams"
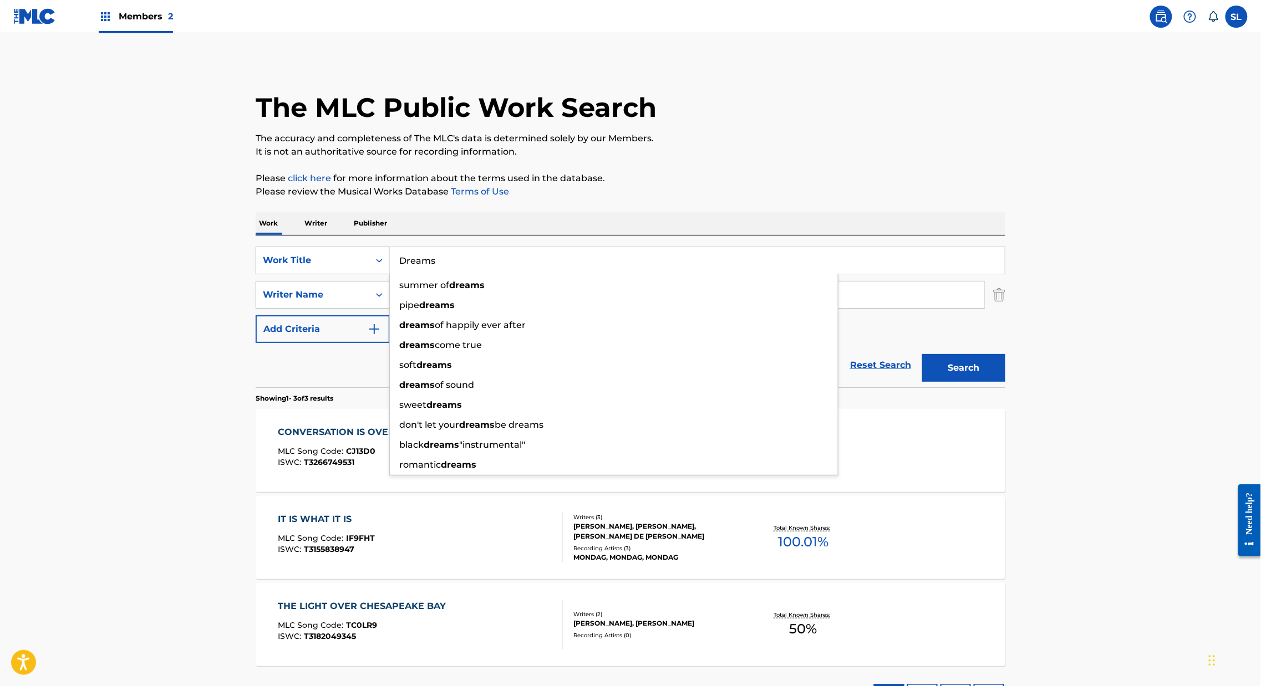
type input "Dreams"
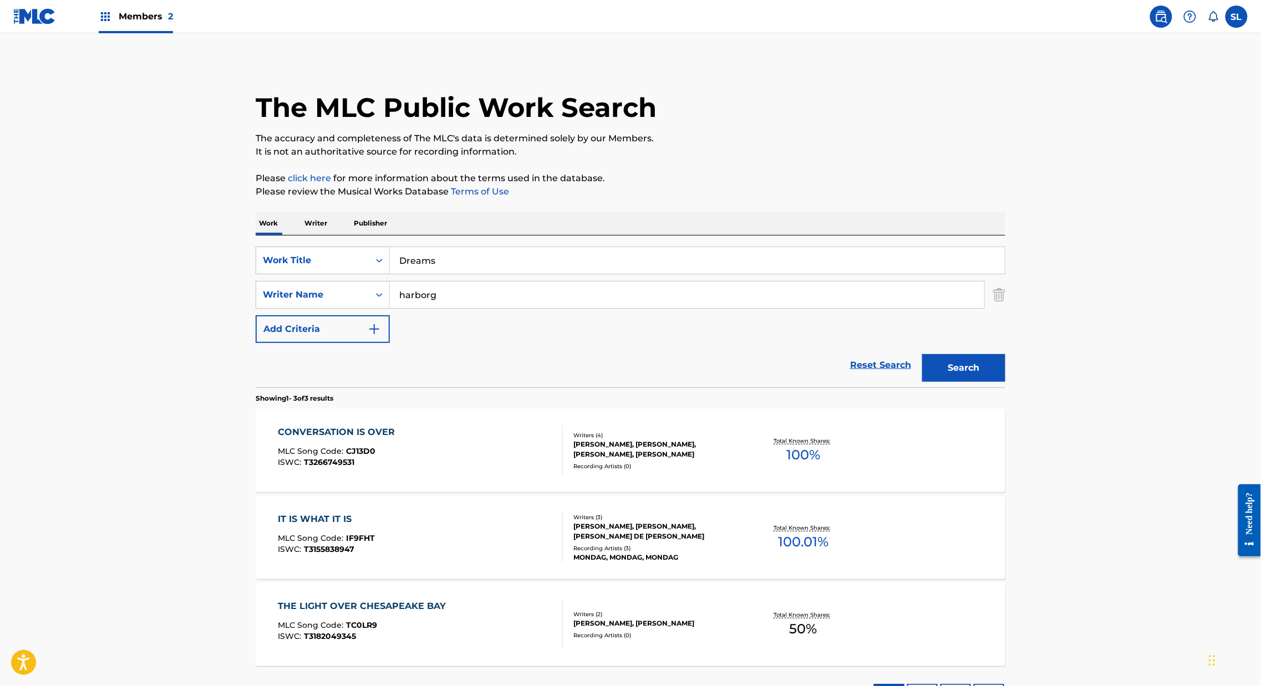
click at [1005, 382] on button "Search" at bounding box center [963, 368] width 83 height 28
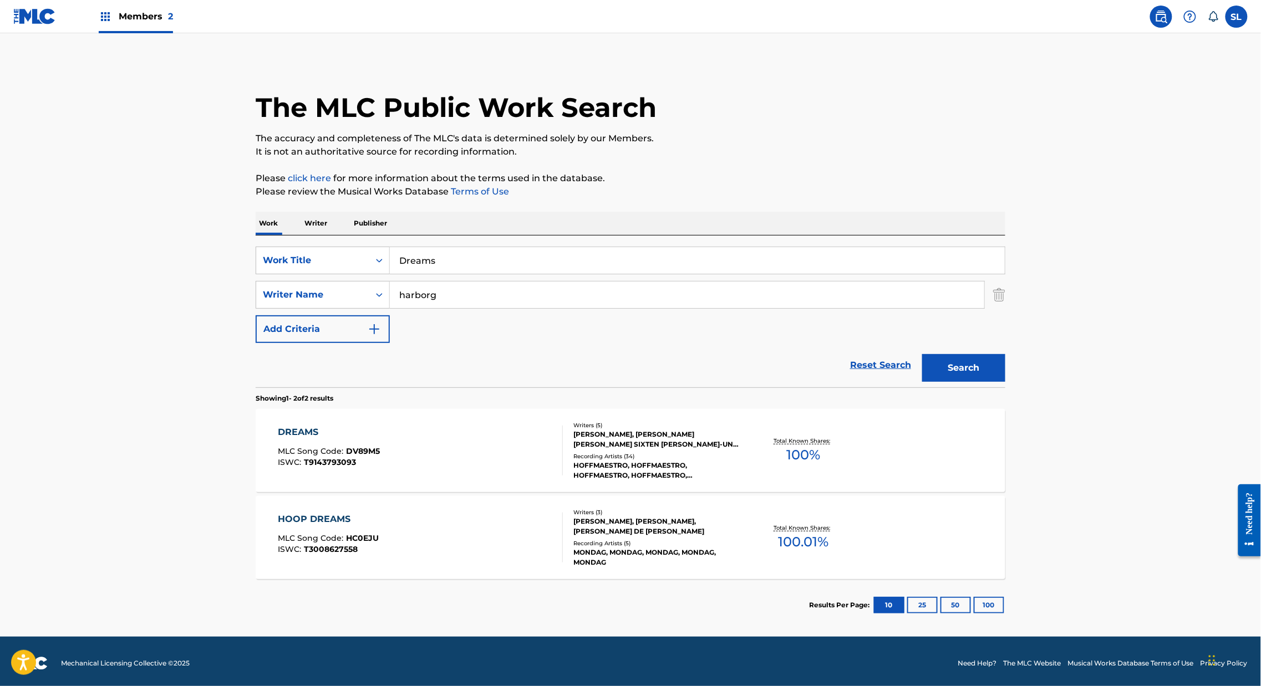
click at [278, 439] on div "DREAMS" at bounding box center [329, 432] width 102 height 13
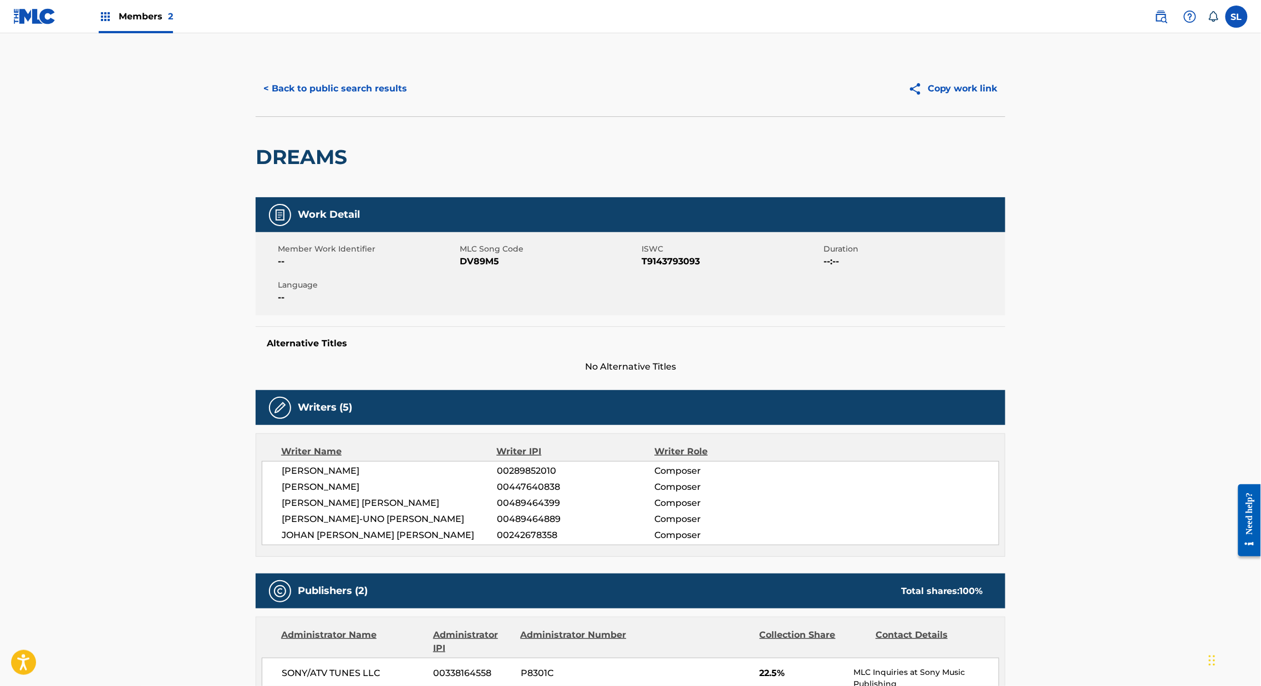
click at [298, 103] on button "< Back to public search results" at bounding box center [335, 89] width 159 height 28
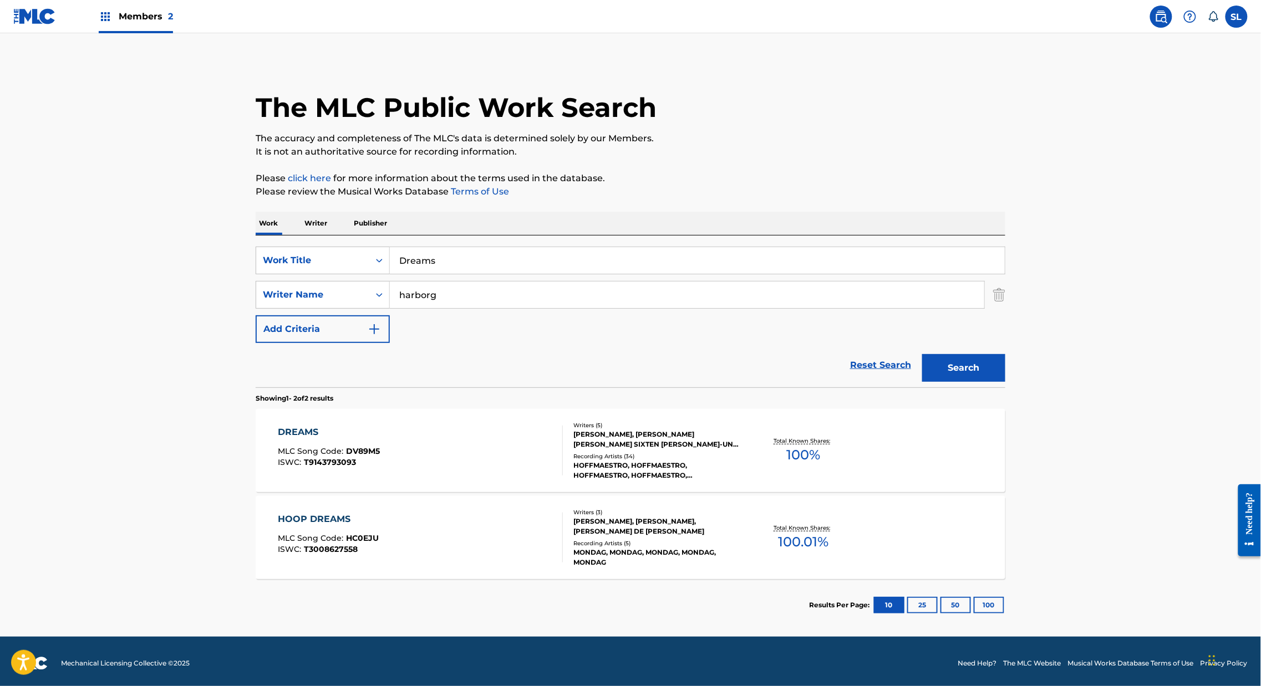
click at [438, 274] on input "Dreams" at bounding box center [697, 260] width 615 height 27
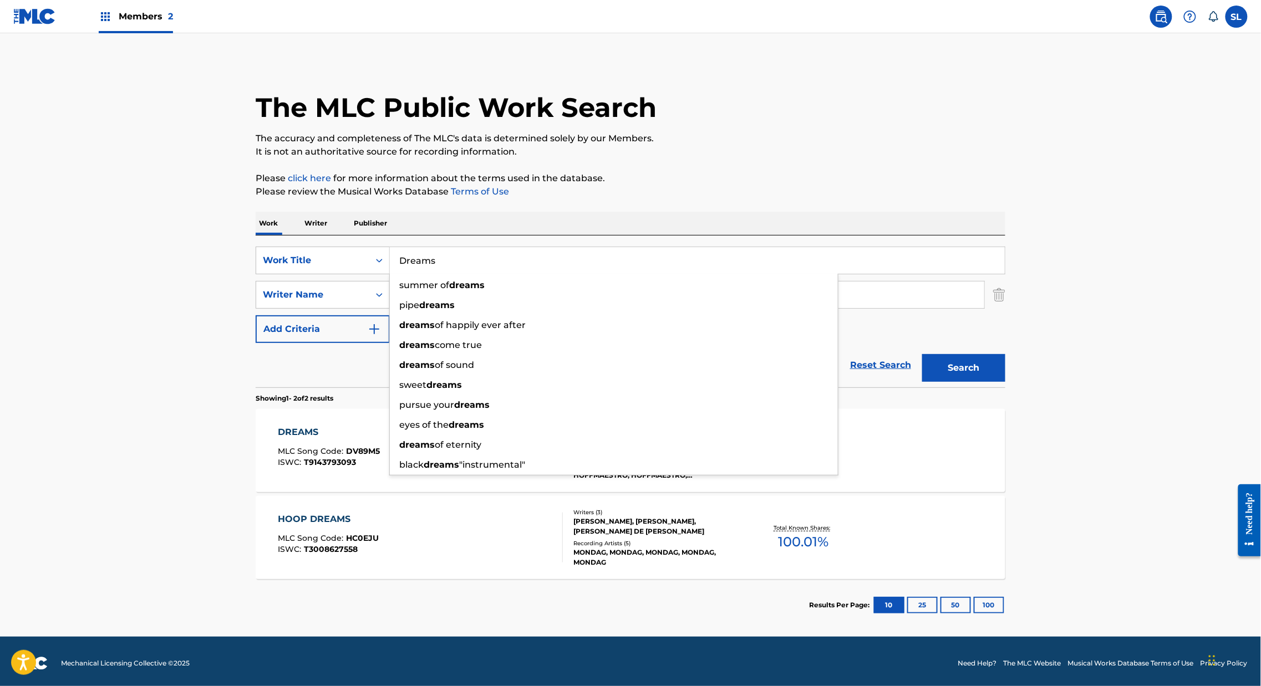
paste input "For A Month"
click at [1005, 382] on button "Search" at bounding box center [963, 368] width 83 height 28
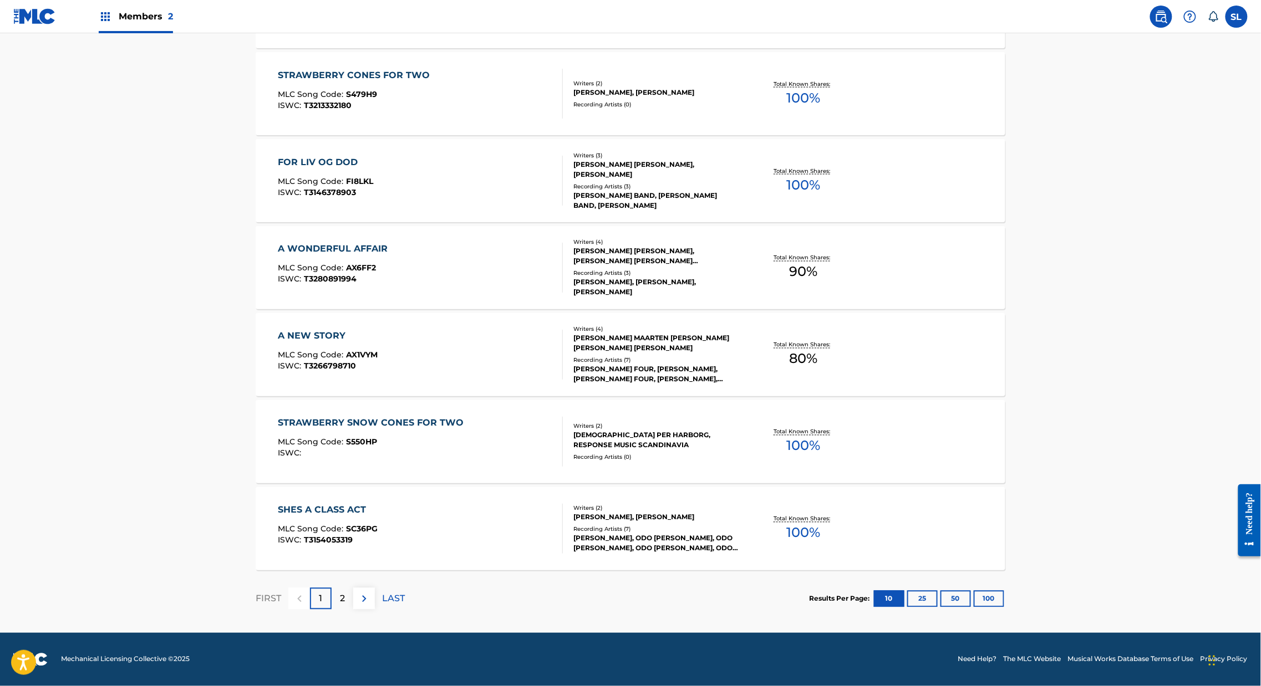
scroll to position [7, 0]
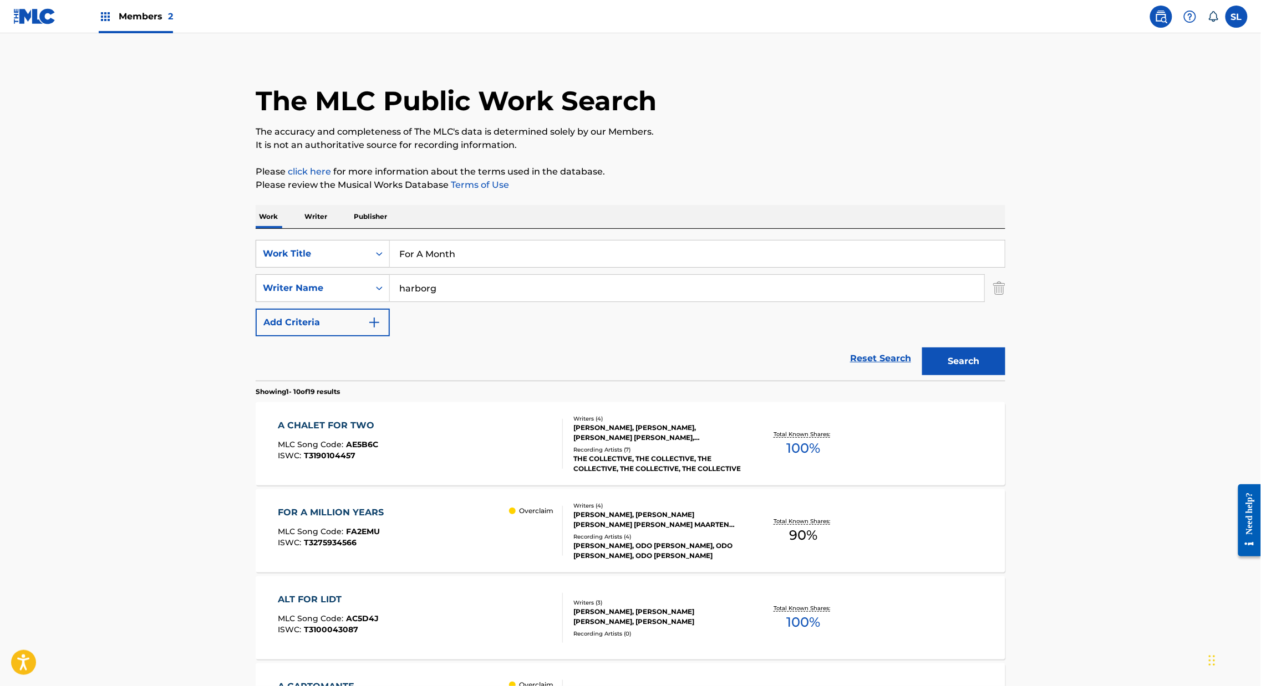
click at [390, 267] on input "For A Month" at bounding box center [697, 254] width 615 height 27
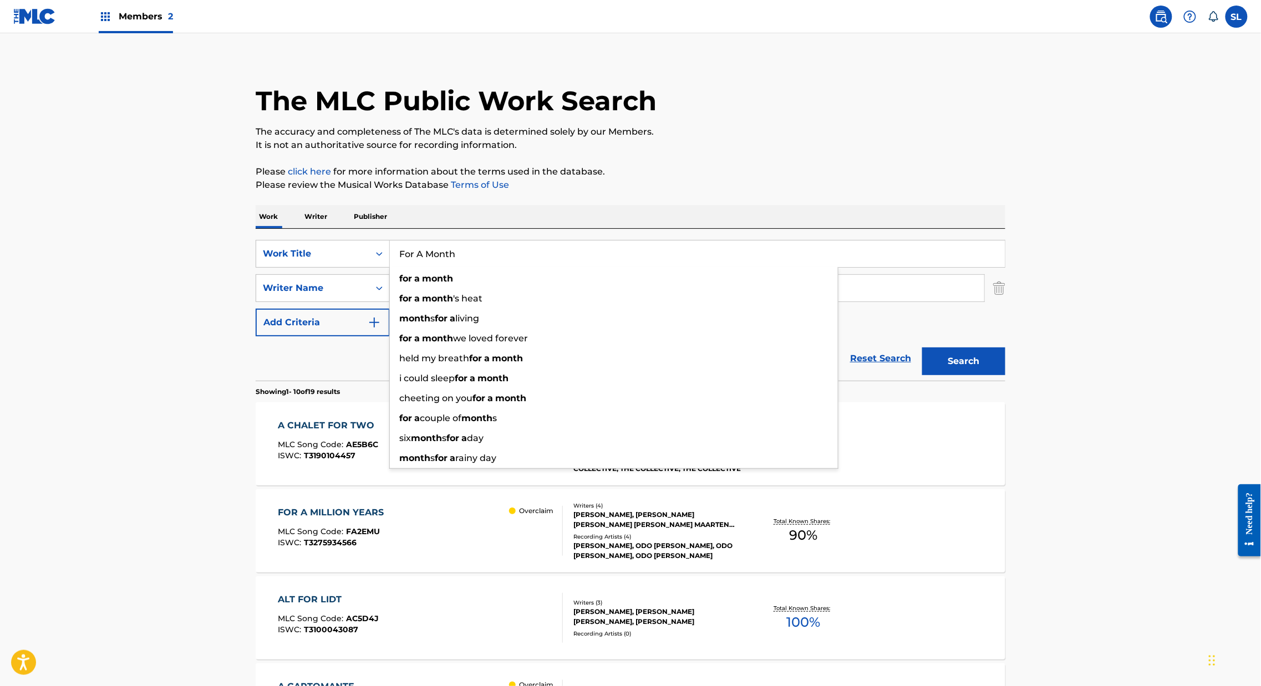
click at [390, 267] on input "For A Month" at bounding box center [697, 254] width 615 height 27
paste input "[PERSON_NAME]ch books"
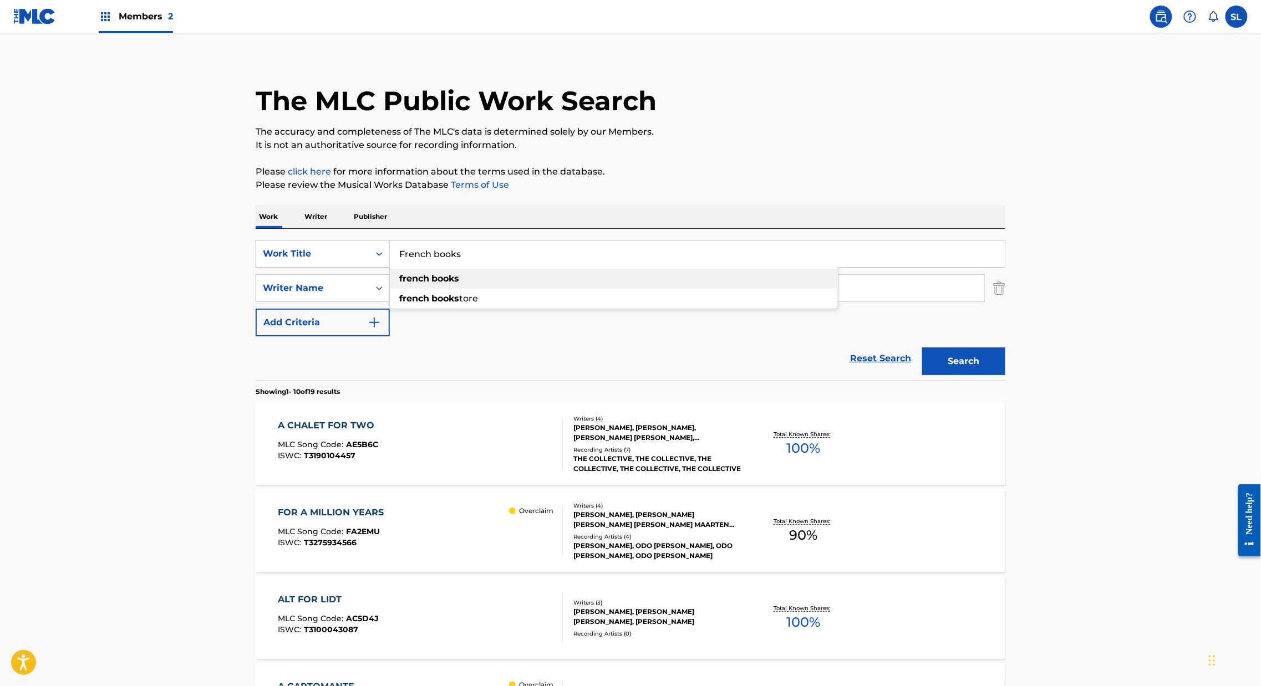
click at [424, 289] on div "french books" at bounding box center [614, 279] width 448 height 20
type input "french books"
click at [1005, 375] on button "Search" at bounding box center [963, 362] width 83 height 28
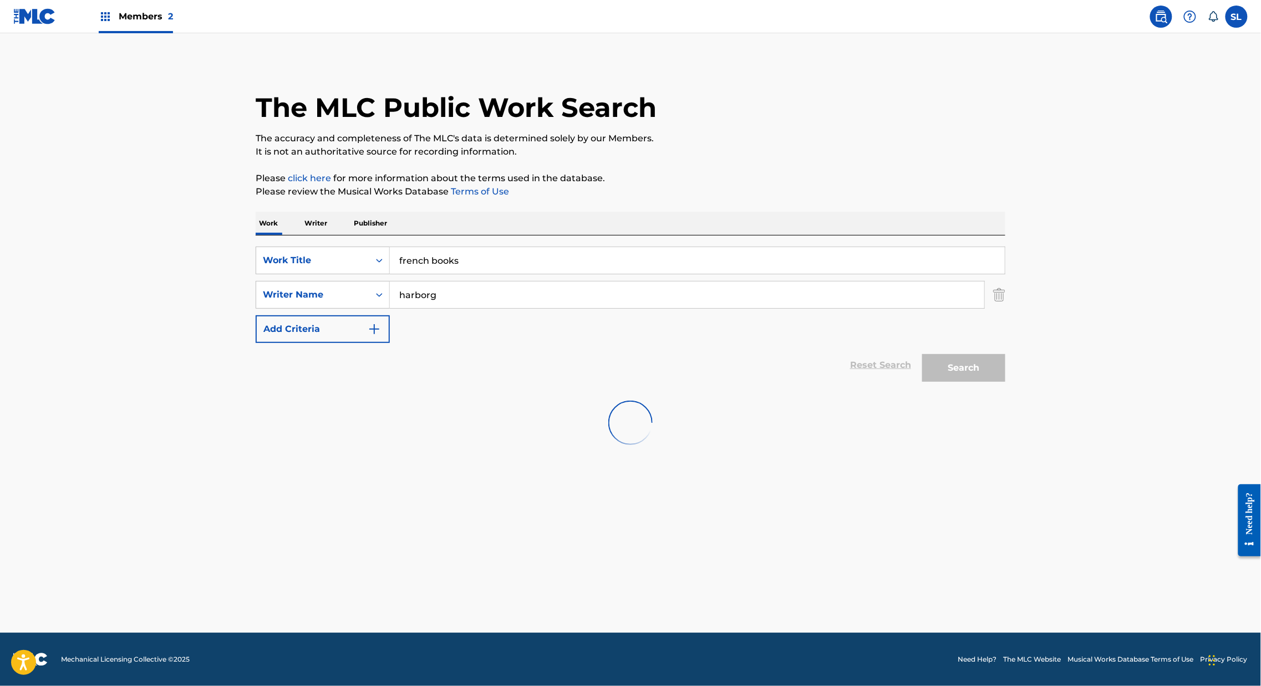
scroll to position [0, 0]
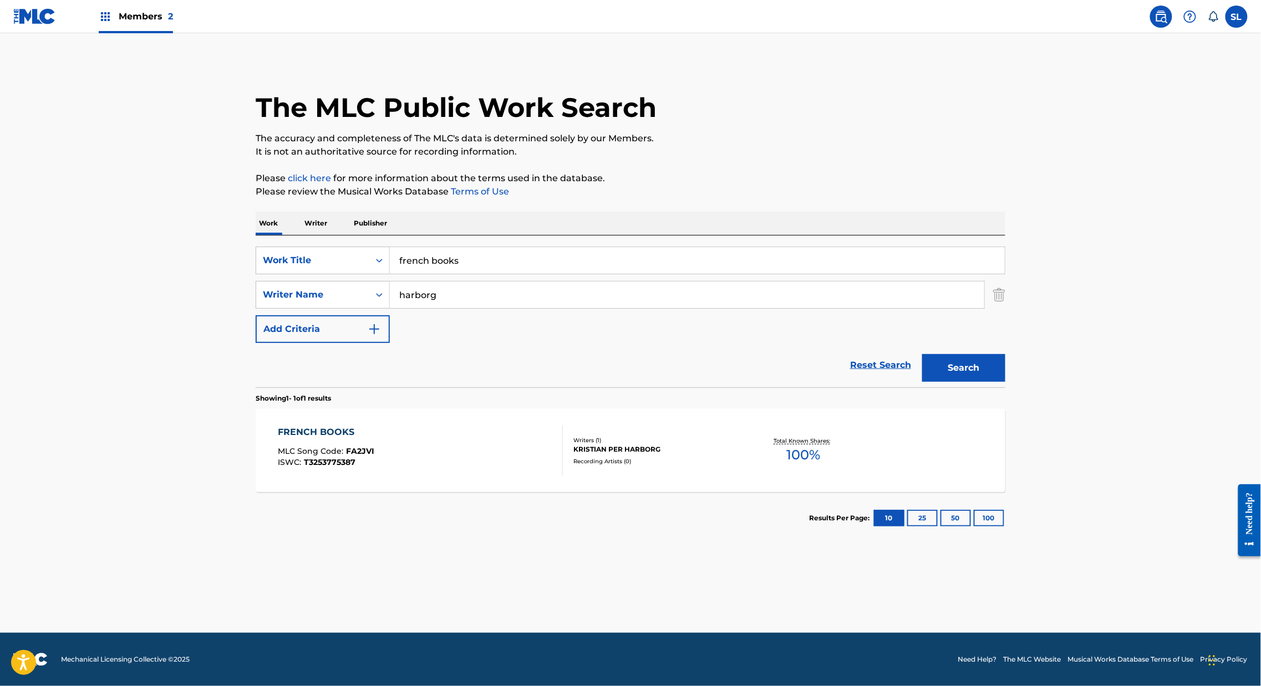
click at [278, 439] on div "FRENCH BOOKS" at bounding box center [326, 432] width 96 height 13
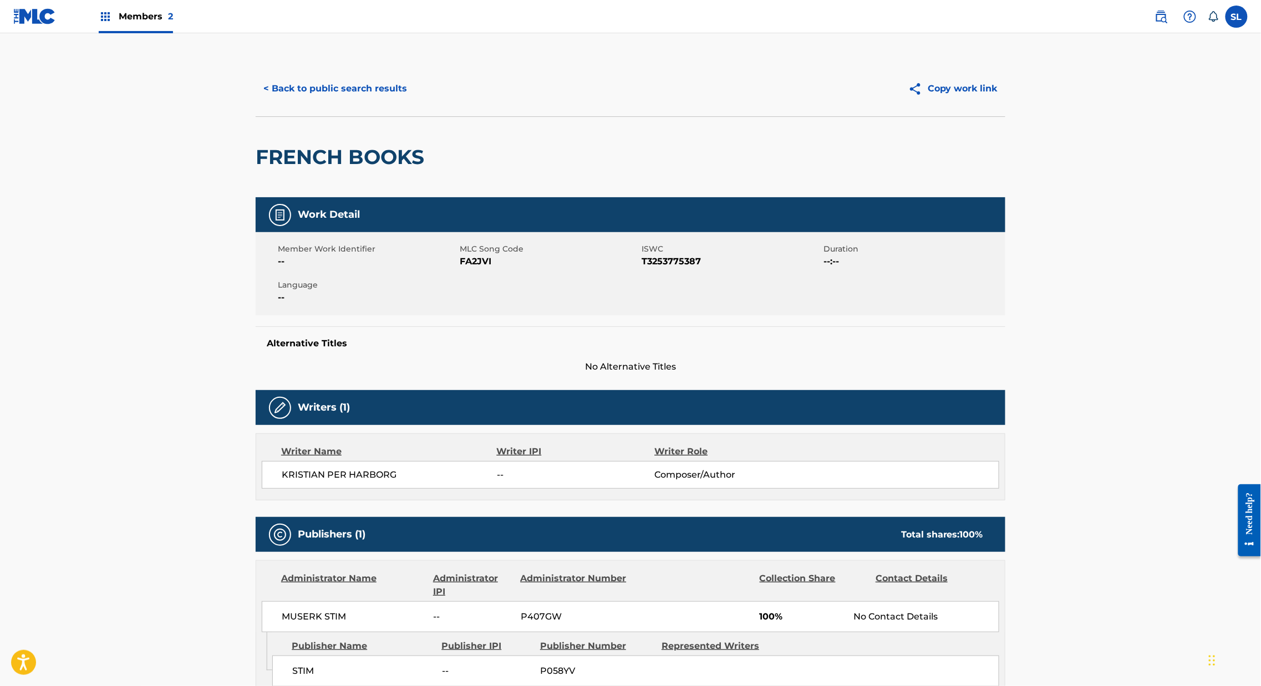
click at [300, 103] on button "< Back to public search results" at bounding box center [335, 89] width 159 height 28
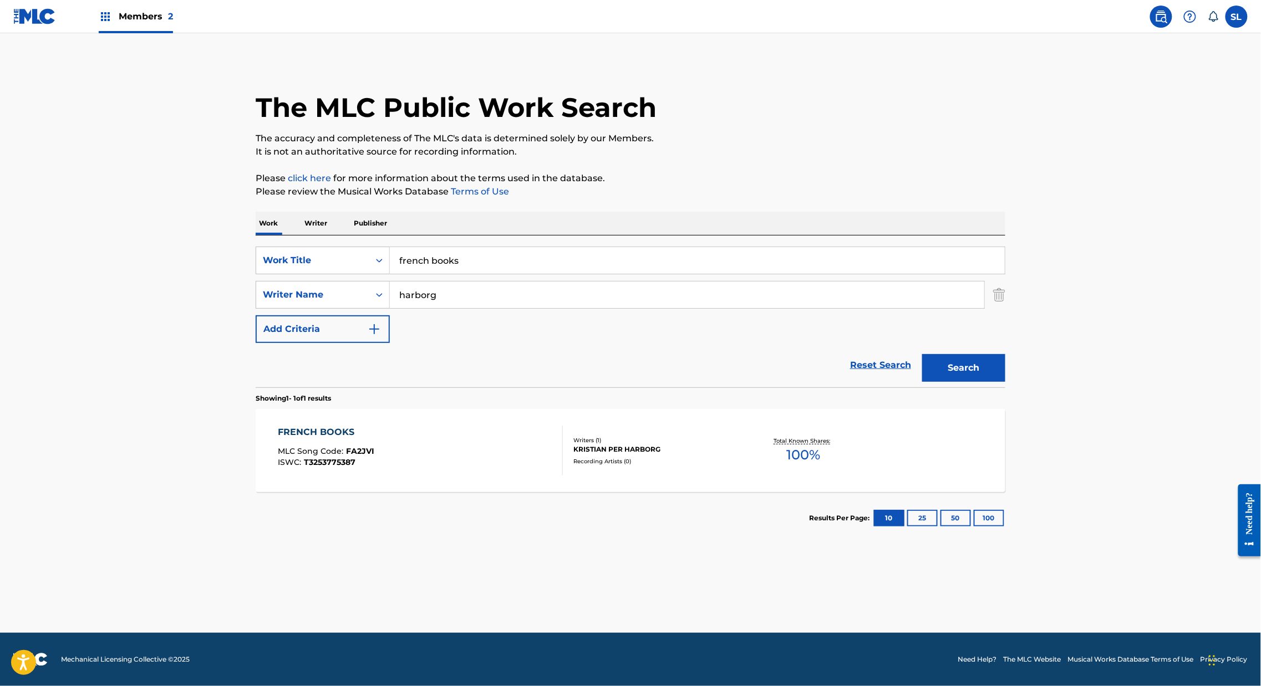
click at [449, 274] on input "french books" at bounding box center [697, 260] width 615 height 27
paste input "I Knew It All Along"
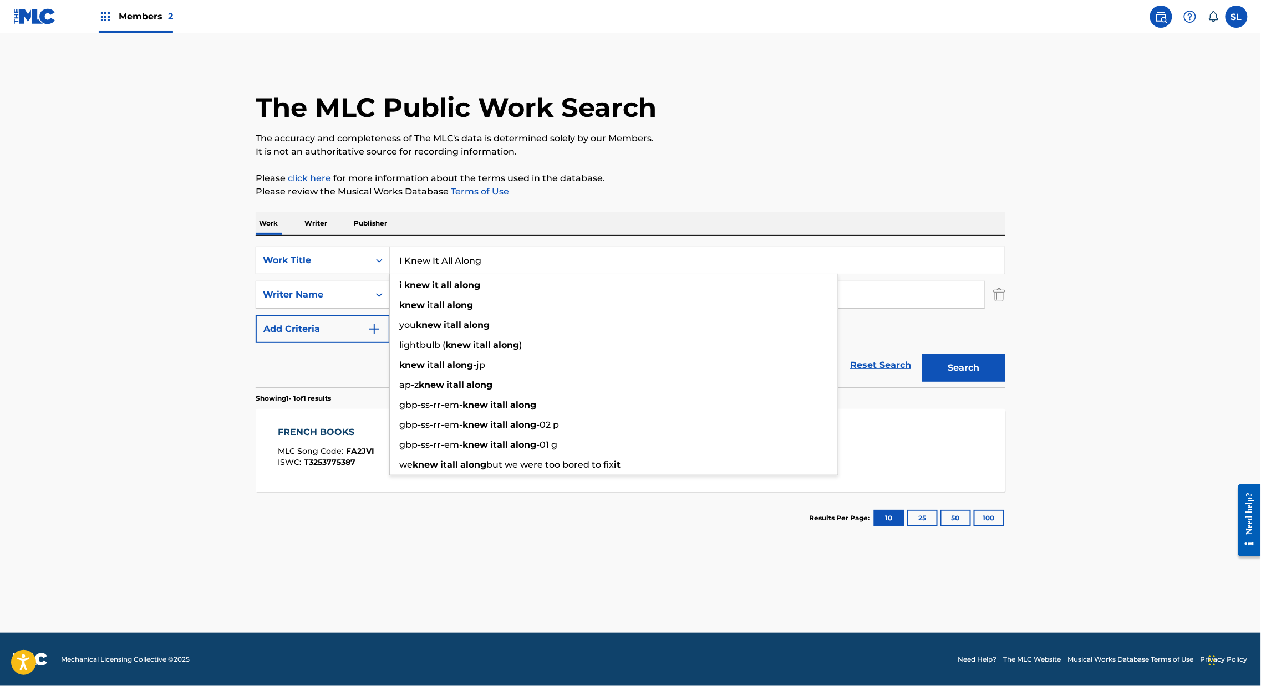
type input "I Knew It All Along"
click at [1005, 382] on button "Search" at bounding box center [963, 368] width 83 height 28
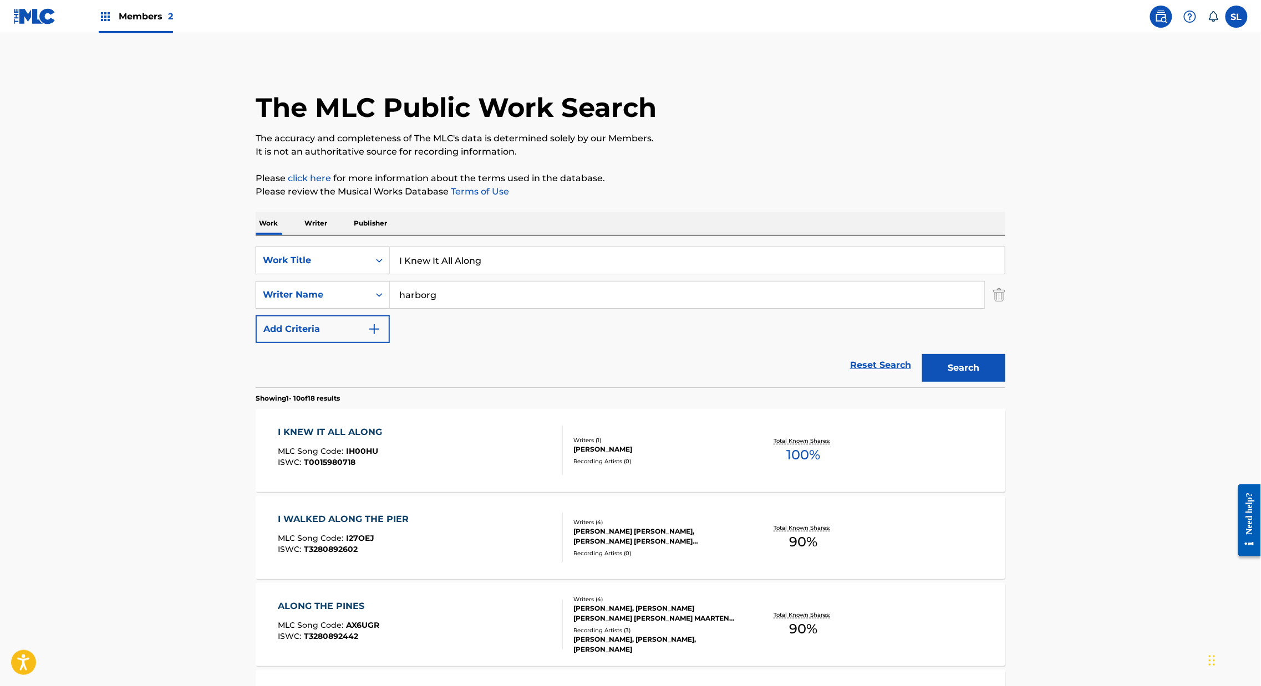
click at [294, 439] on div "I KNEW IT ALL ALONG" at bounding box center [333, 432] width 110 height 13
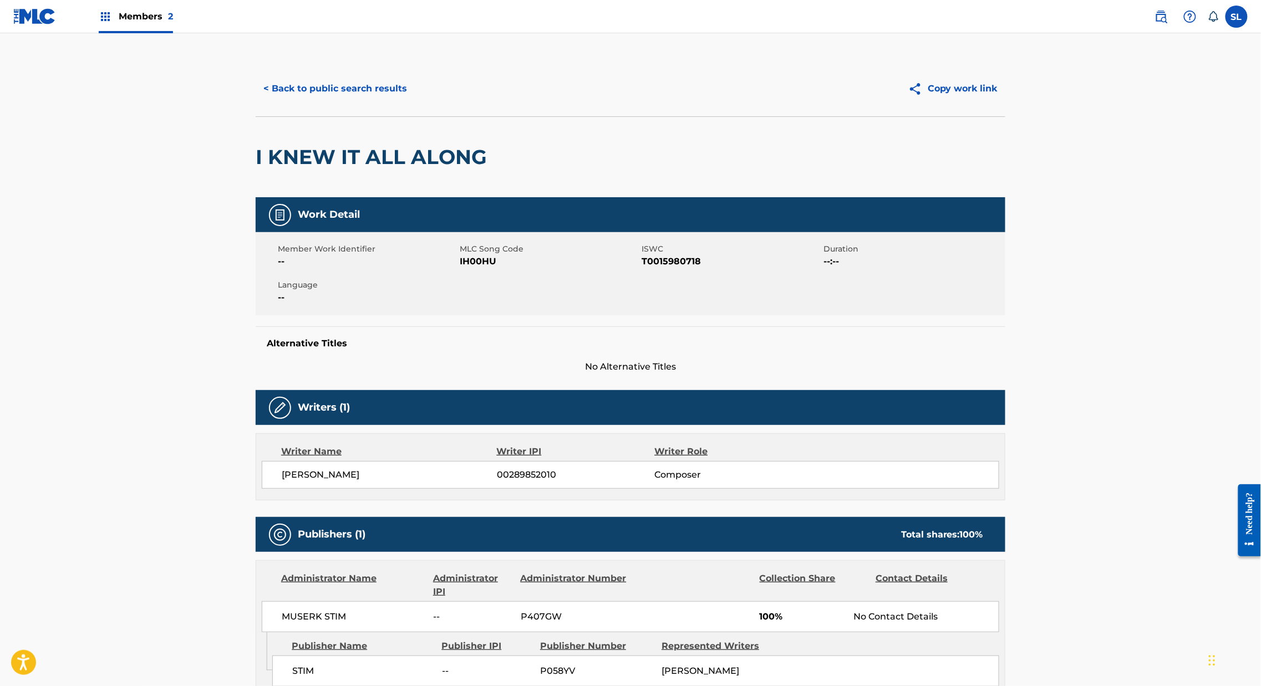
click at [256, 103] on button "< Back to public search results" at bounding box center [335, 89] width 159 height 28
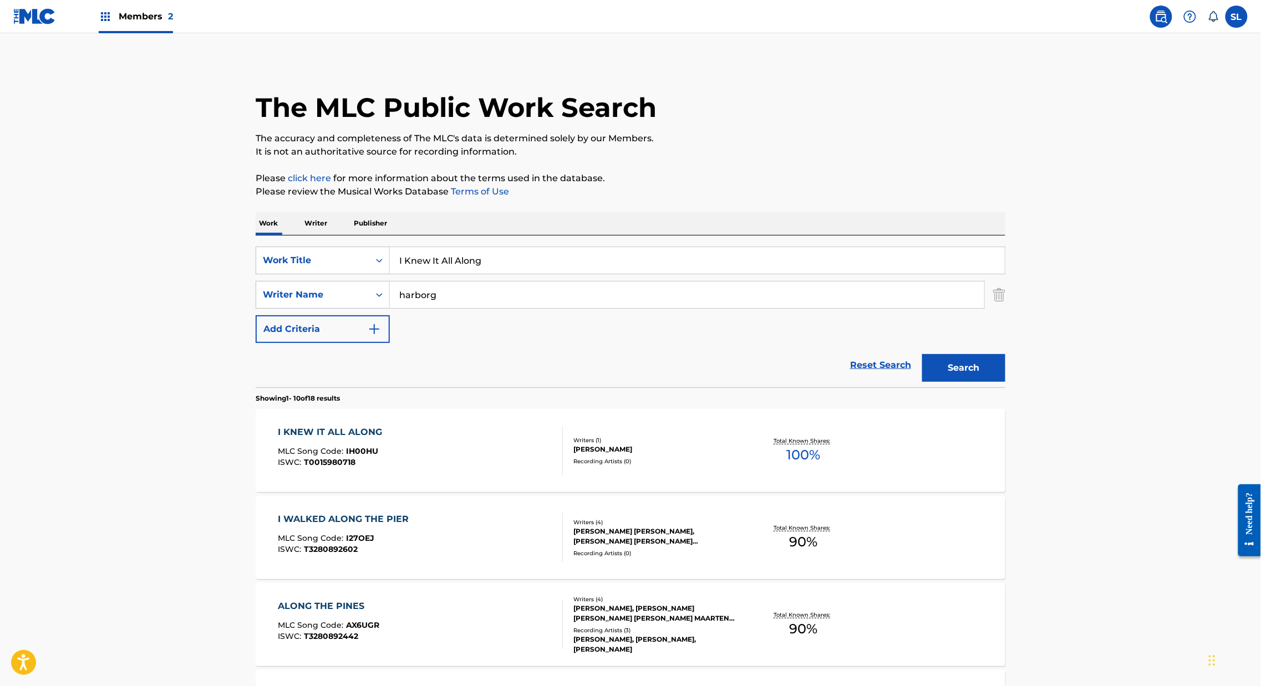
click at [390, 274] on input "I Knew It All Along" at bounding box center [697, 260] width 615 height 27
paste input "’m on break"
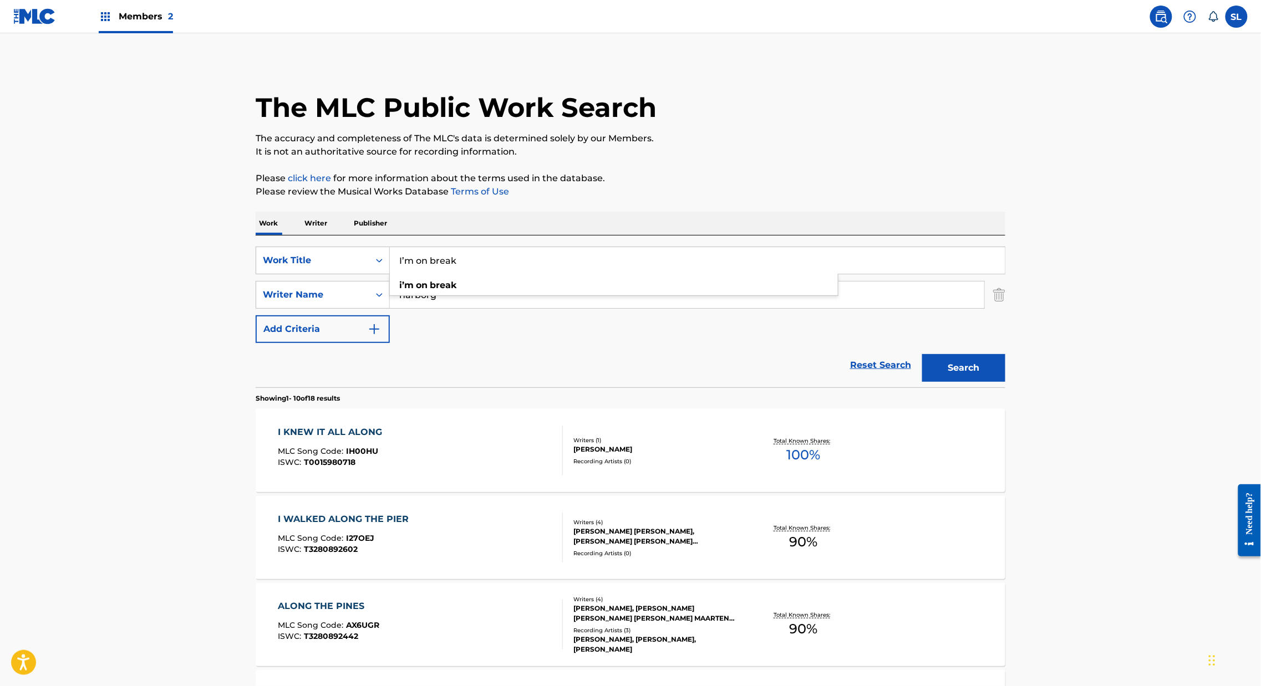
click at [1005, 382] on button "Search" at bounding box center [963, 368] width 83 height 28
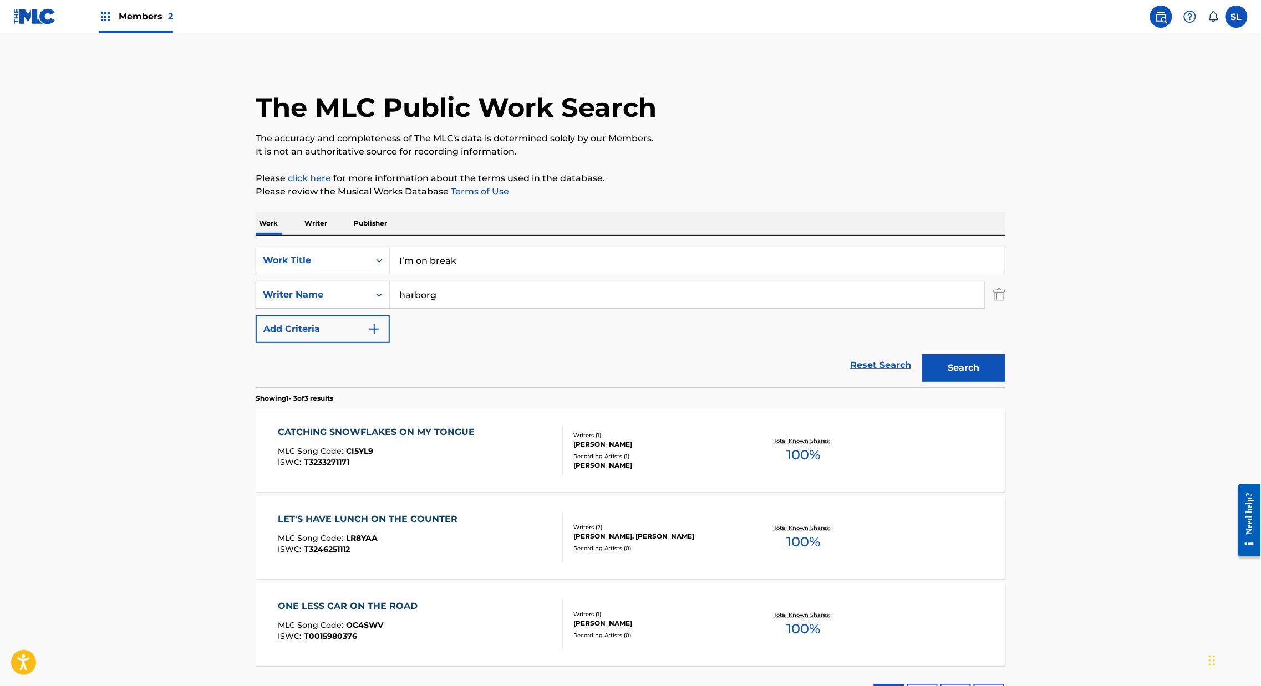
click at [447, 274] on input "I’m on break" at bounding box center [697, 260] width 615 height 27
paste input "ndulge Me"
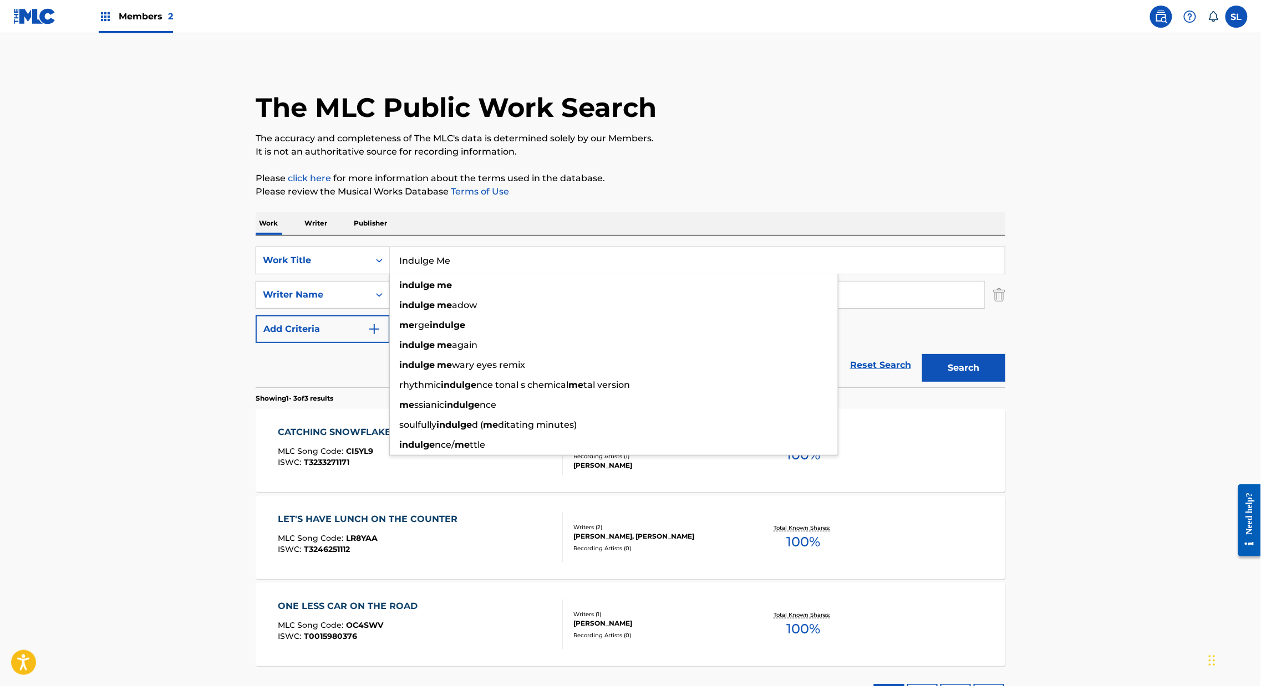
type input "Indulge Me"
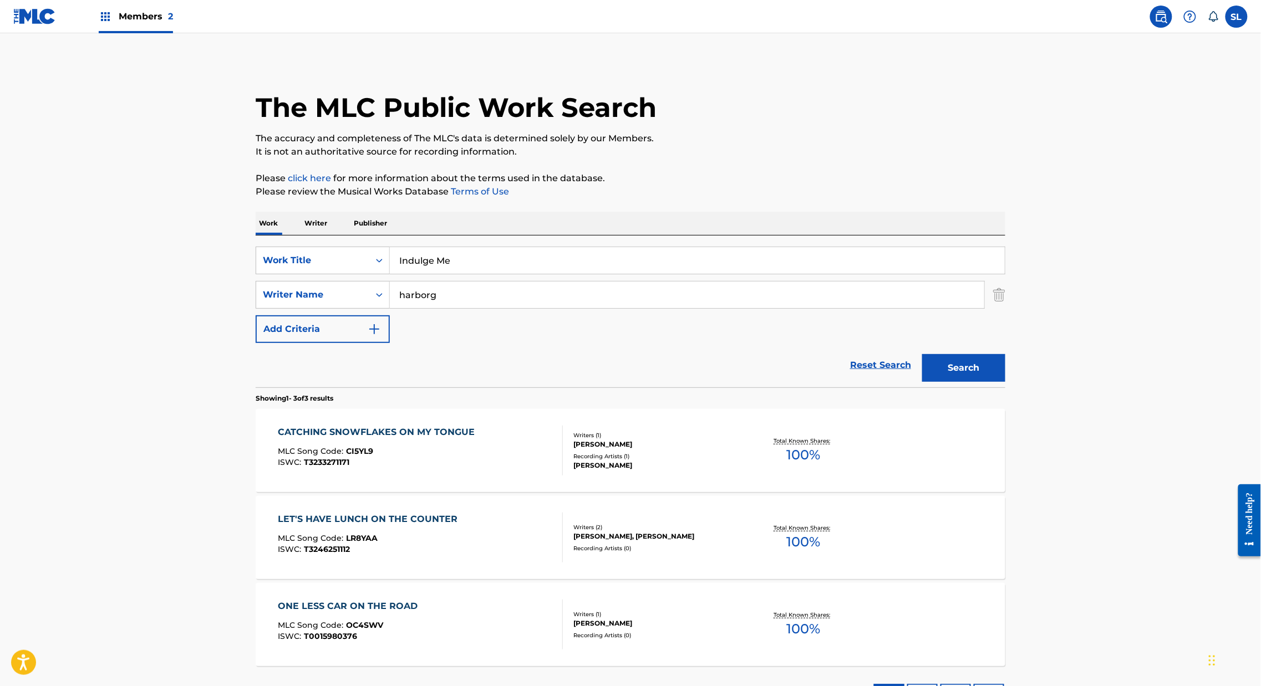
click at [1005, 382] on button "Search" at bounding box center [963, 368] width 83 height 28
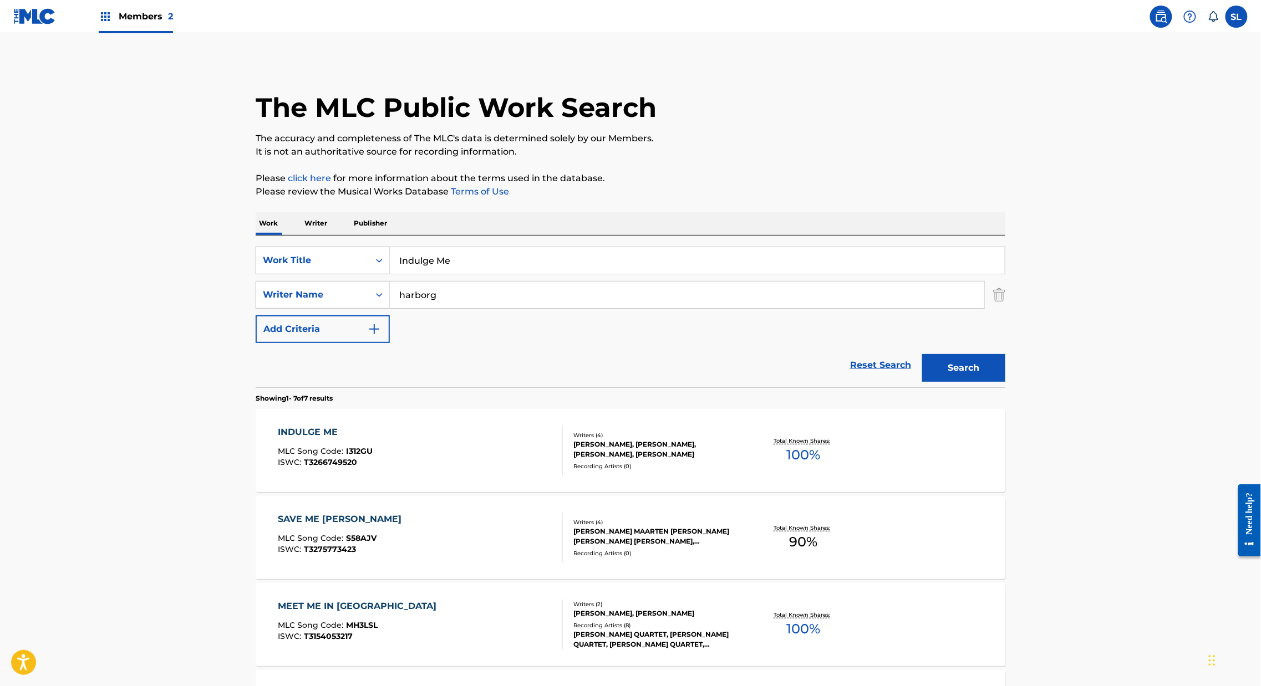
click at [278, 439] on div "INDULGE ME" at bounding box center [325, 432] width 95 height 13
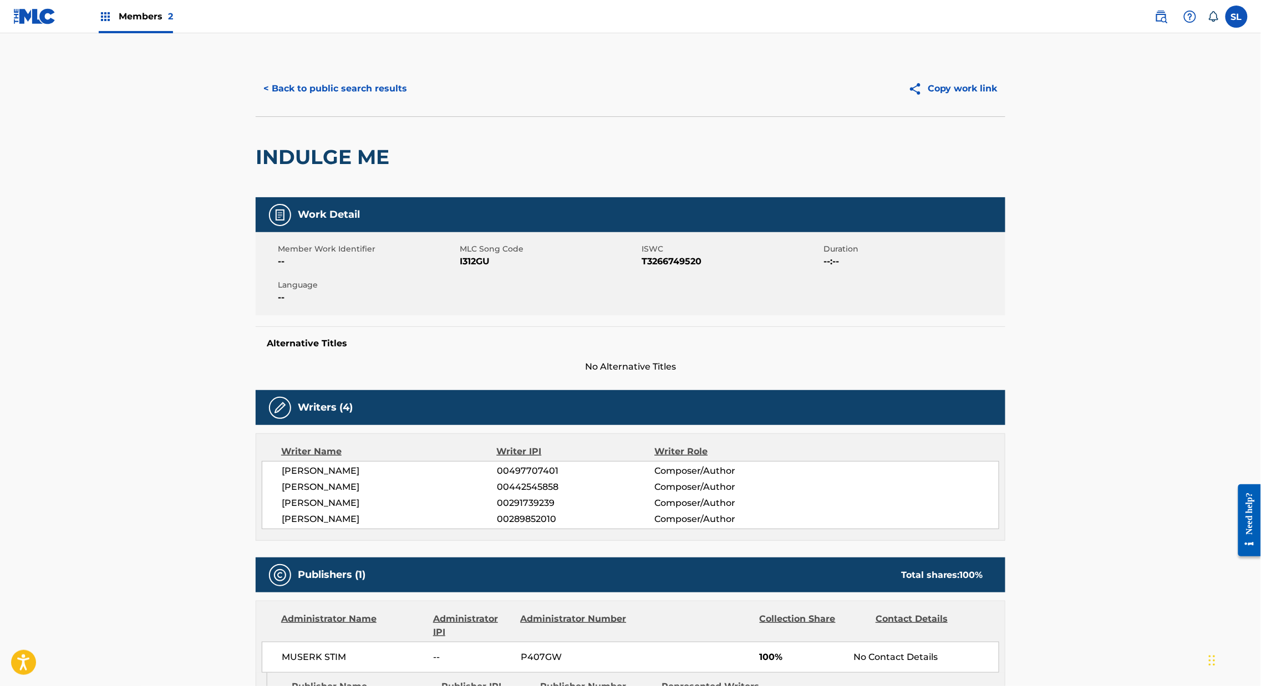
click at [300, 103] on button "< Back to public search results" at bounding box center [335, 89] width 159 height 28
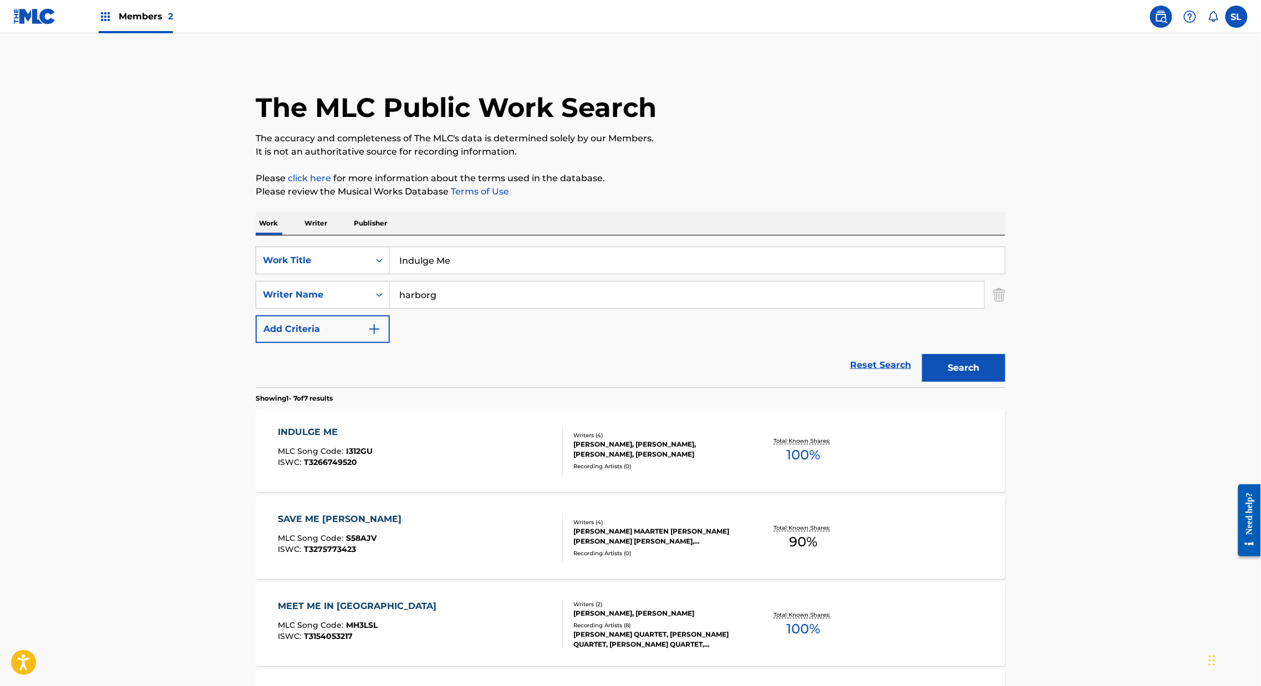
click at [453, 274] on input "Indulge Me" at bounding box center [697, 260] width 615 height 27
paste input "Just You And"
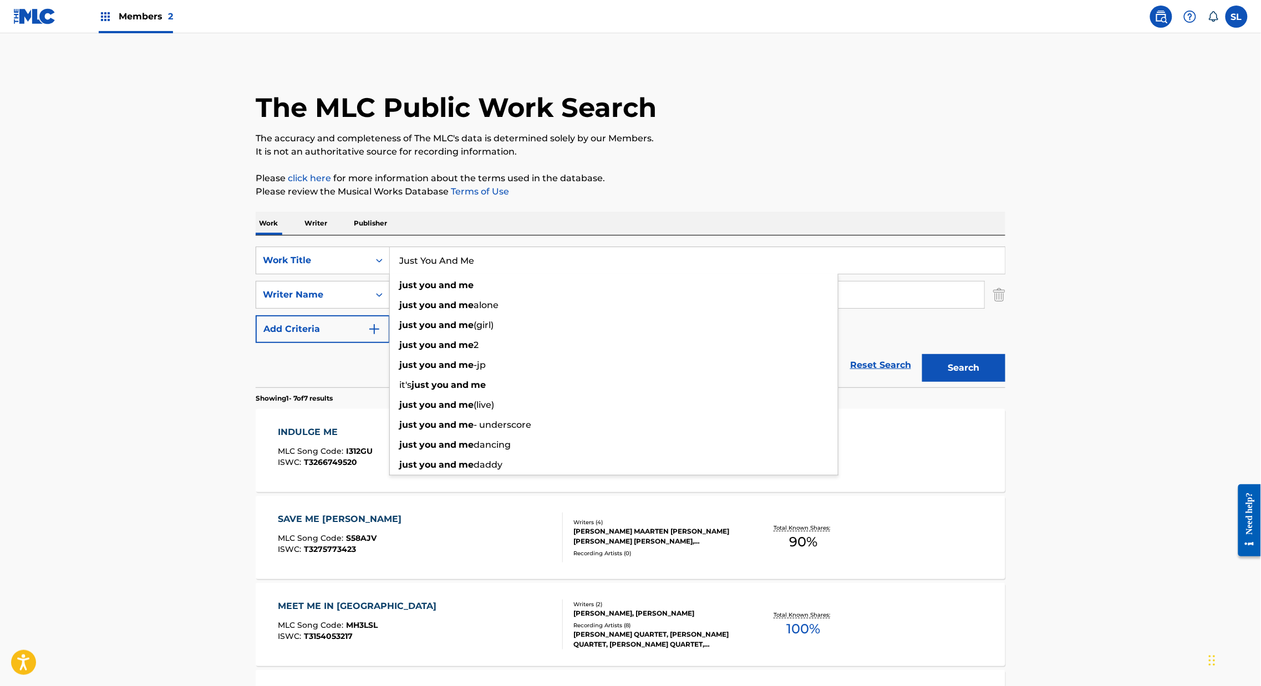
type input "Just You And Me"
click at [1005, 382] on button "Search" at bounding box center [963, 368] width 83 height 28
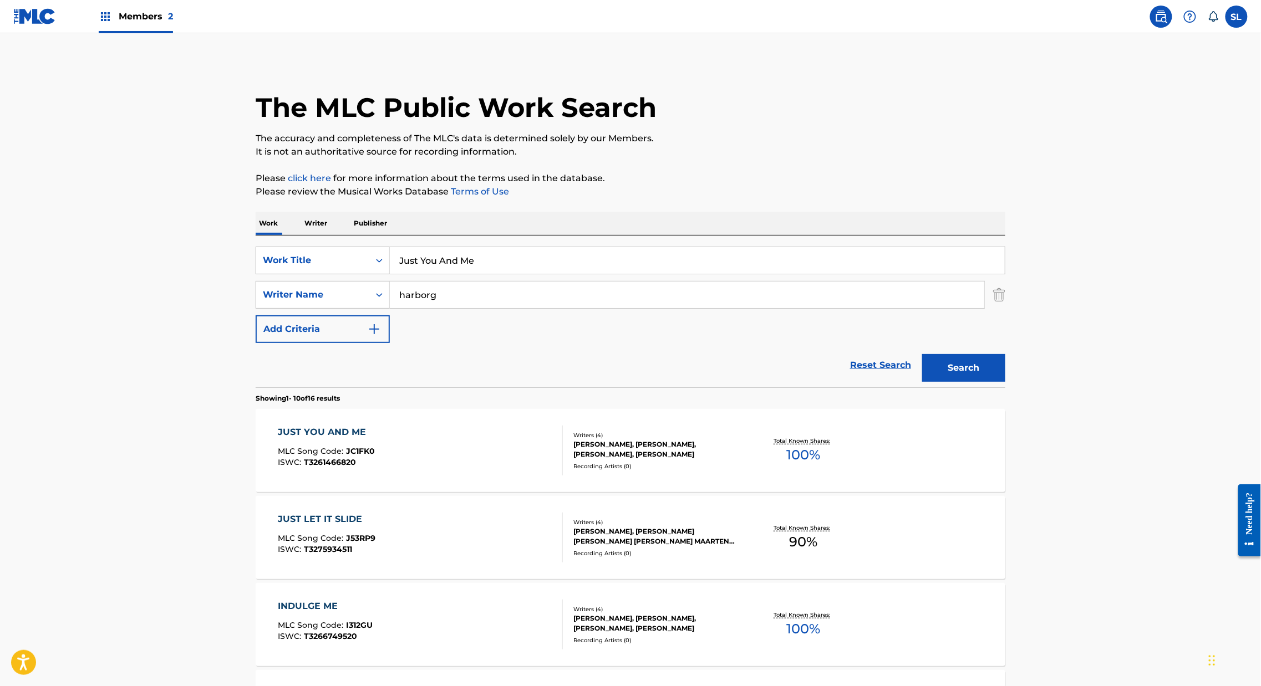
click at [278, 439] on div "JUST YOU AND ME" at bounding box center [326, 432] width 97 height 13
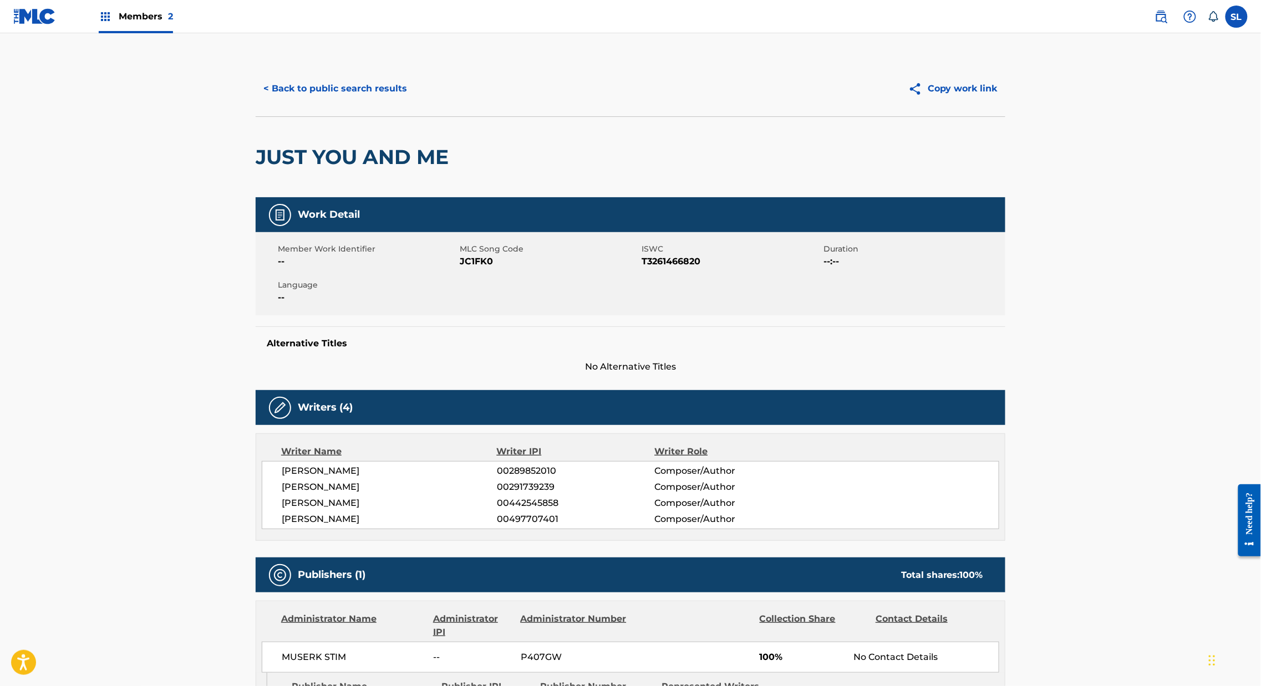
click at [460, 268] on span "JC1FK0" at bounding box center [549, 261] width 179 height 13
copy span "JC1FK0"
click at [264, 95] on button "< Back to public search results" at bounding box center [335, 89] width 159 height 28
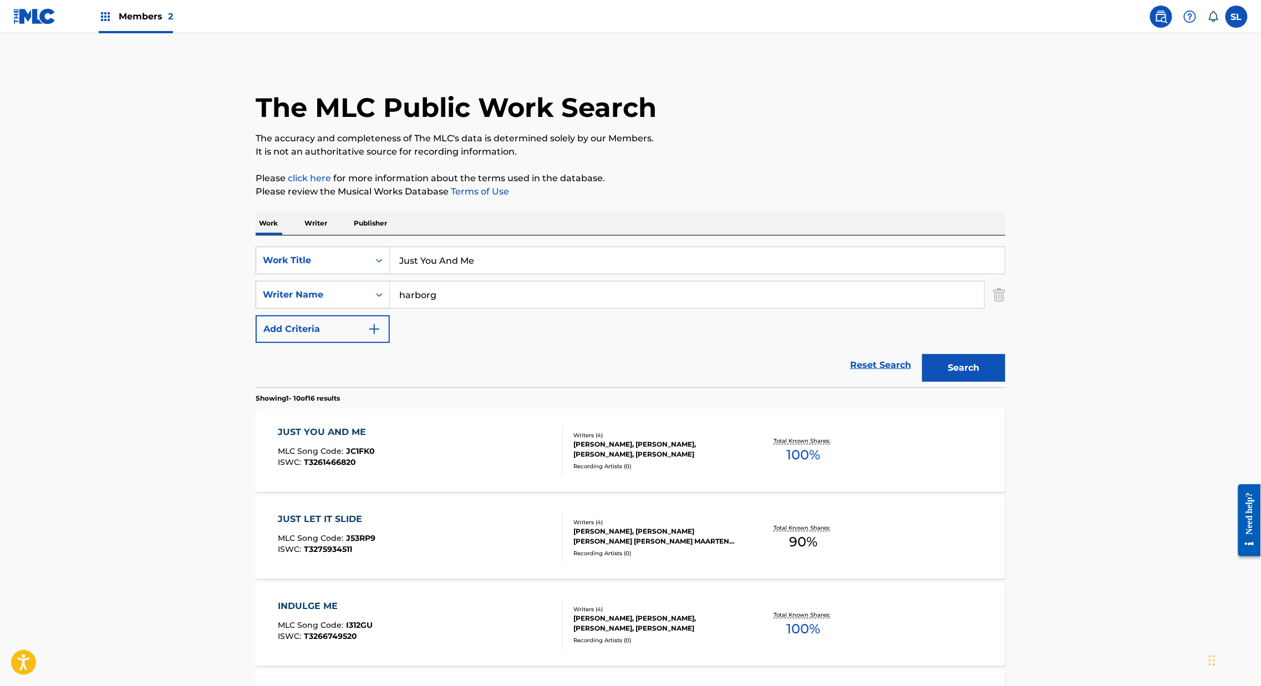
click at [398, 274] on input "Just You And Me" at bounding box center [697, 260] width 615 height 27
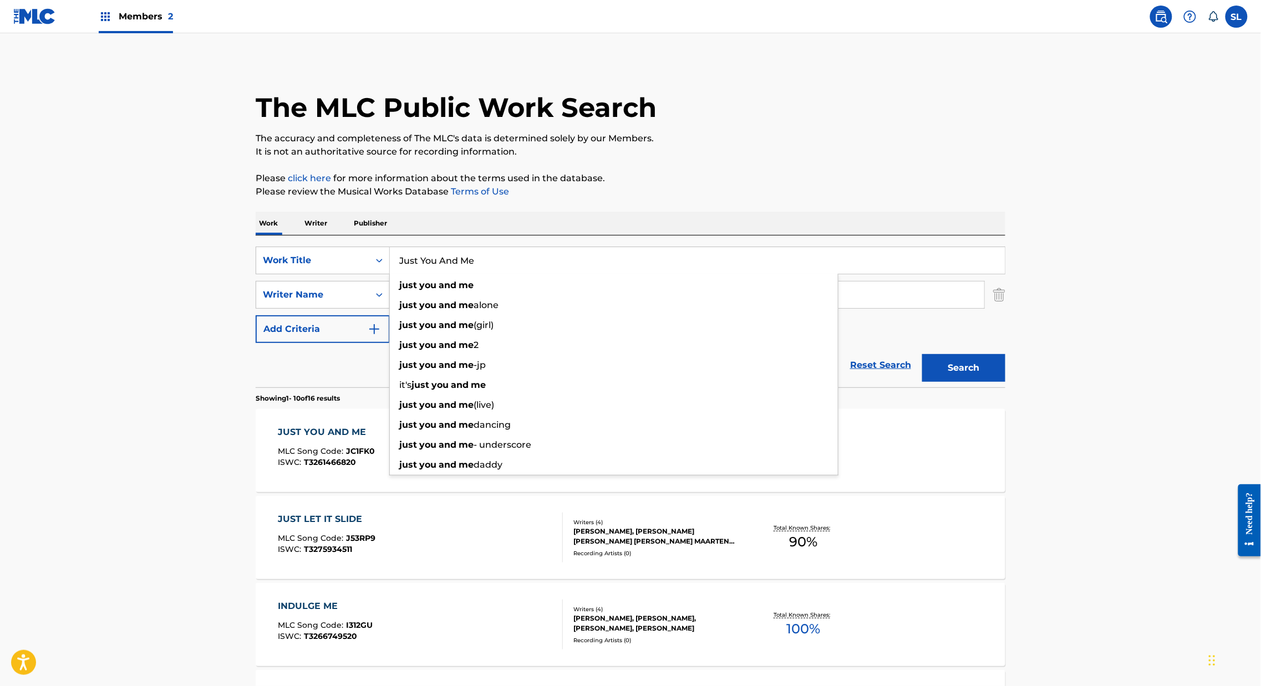
click at [397, 274] on input "Just You And Me" at bounding box center [697, 260] width 615 height 27
click at [396, 274] on input "Just You And Me" at bounding box center [697, 260] width 615 height 27
click at [394, 274] on input "Just You And Me" at bounding box center [697, 260] width 615 height 27
paste input "Keep going"
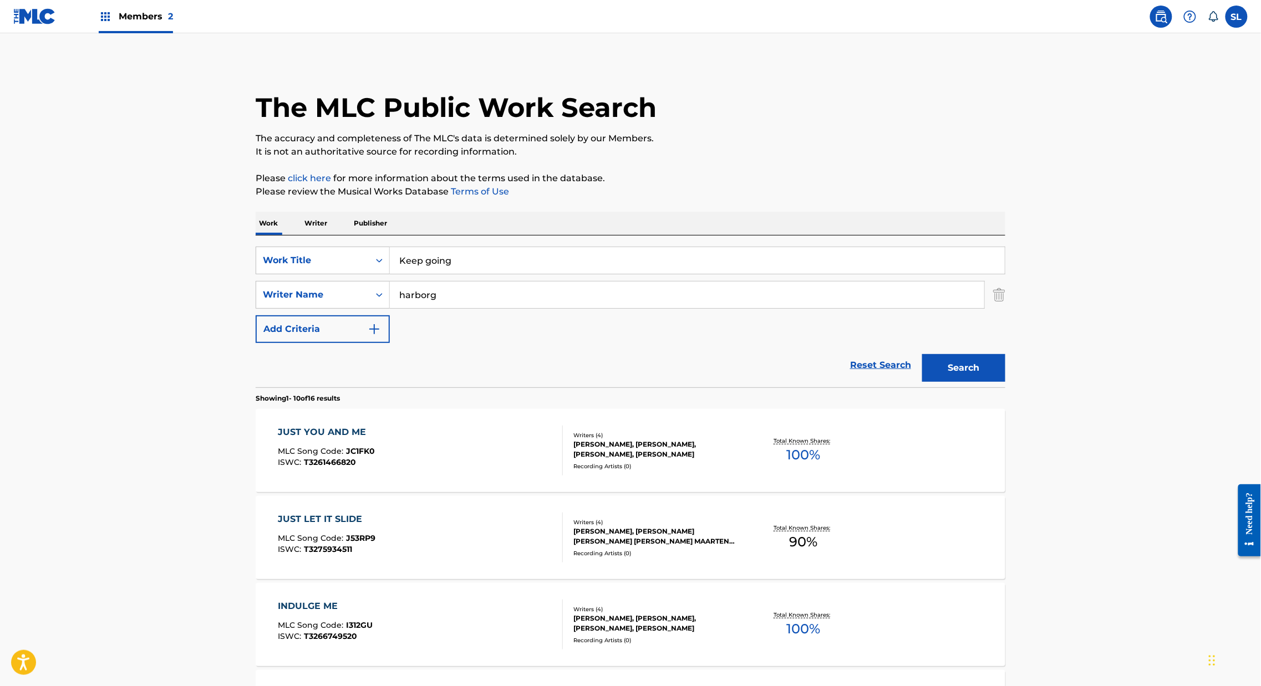
click at [1005, 382] on button "Search" at bounding box center [963, 368] width 83 height 28
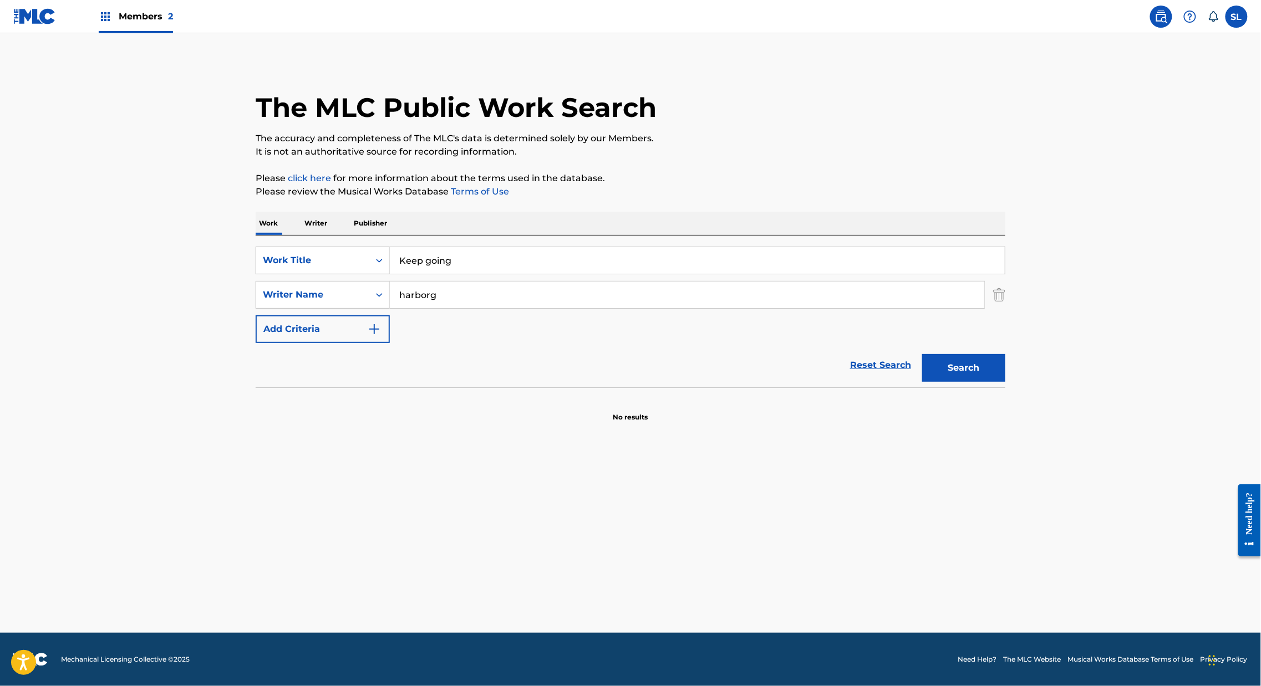
click at [390, 274] on input "Keep going" at bounding box center [697, 260] width 615 height 27
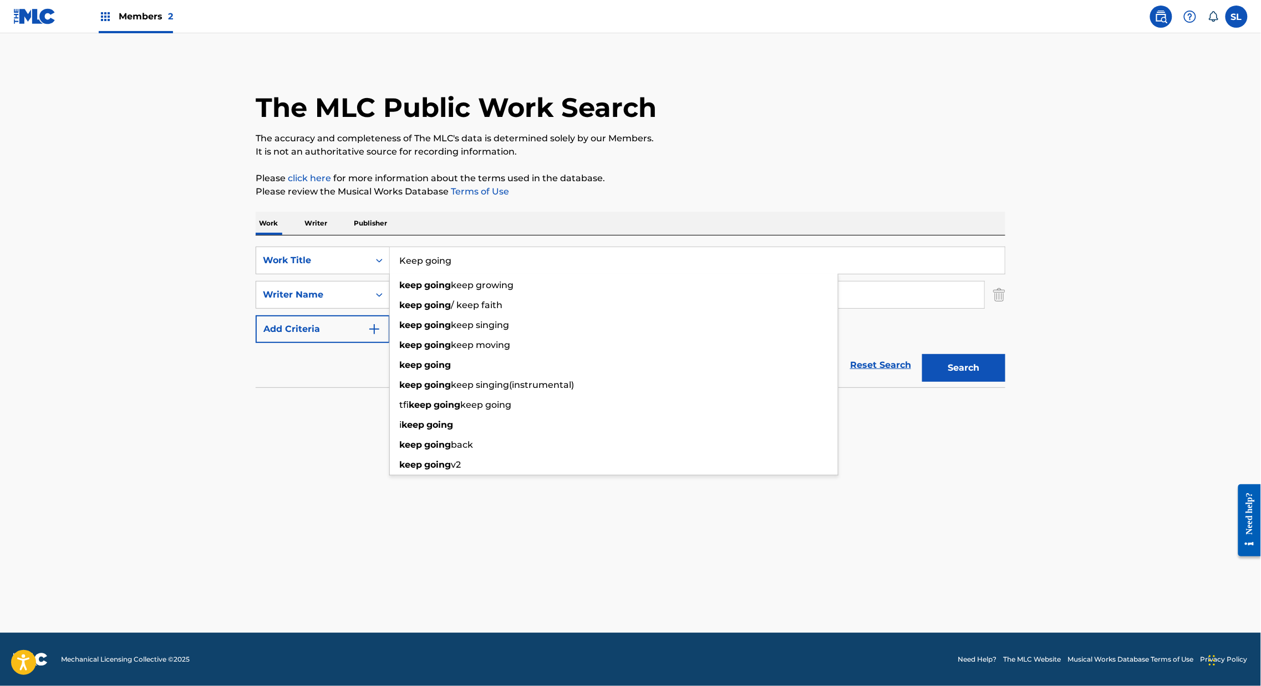
paste input "Long Lost Friend"
type input "Long Lost Friend"
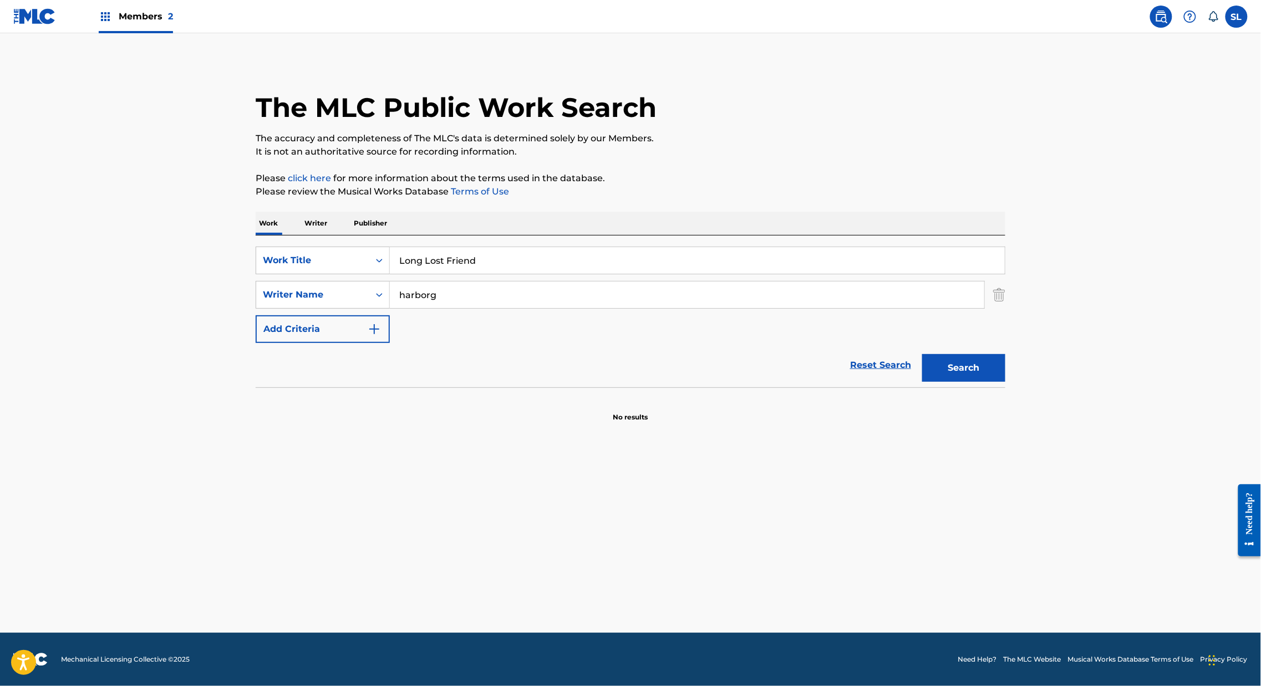
click at [1005, 382] on button "Search" at bounding box center [963, 368] width 83 height 28
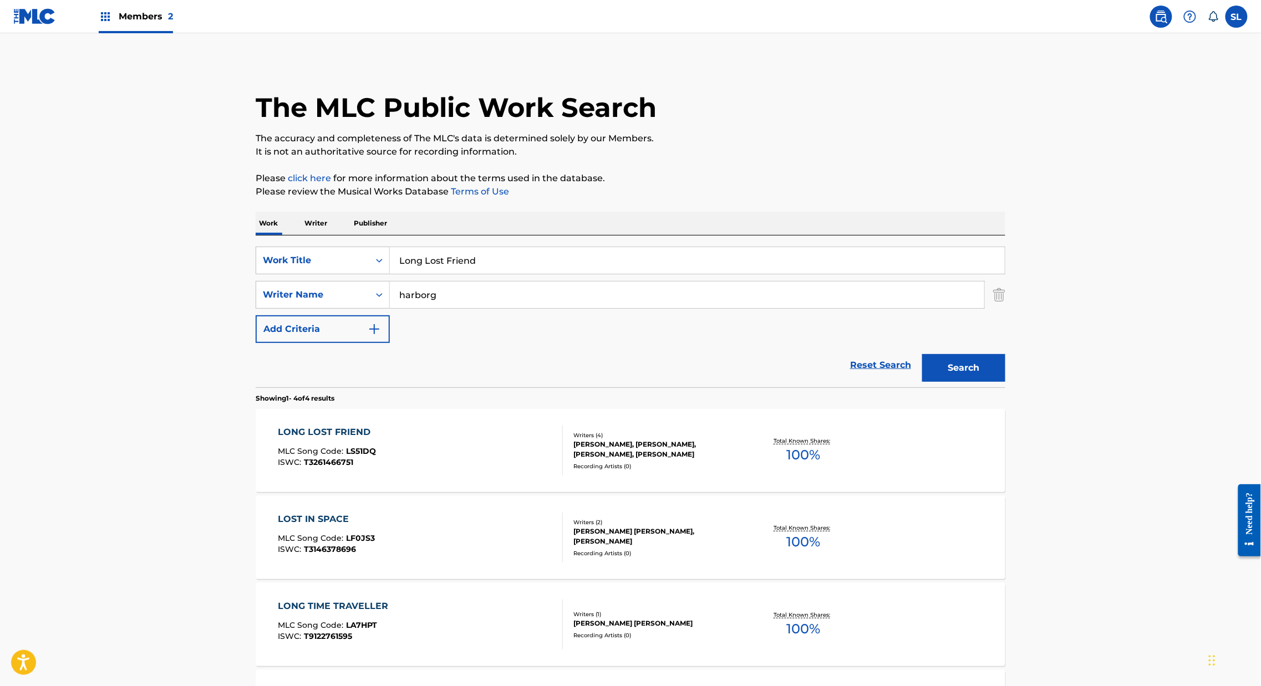
click at [278, 439] on div "LONG LOST FRIEND" at bounding box center [327, 432] width 98 height 13
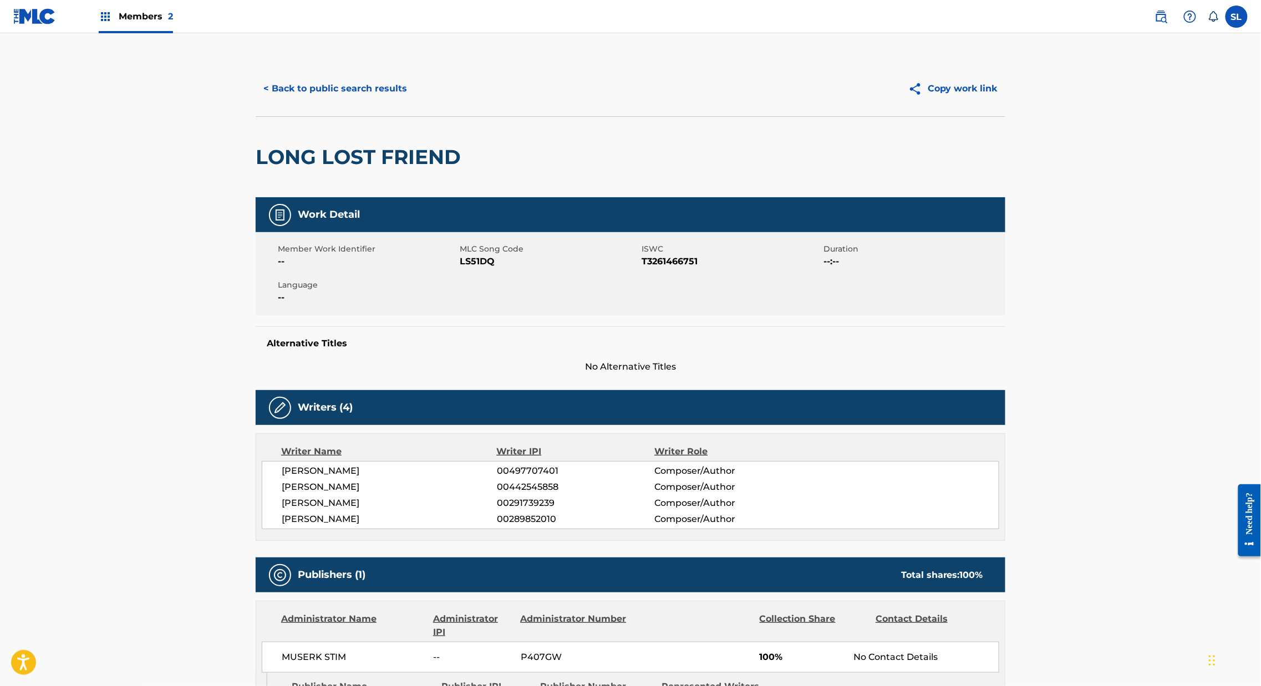
click at [460, 268] on span "LS51DQ" at bounding box center [549, 261] width 179 height 13
copy span "LS51DQ"
click at [288, 103] on button "< Back to public search results" at bounding box center [335, 89] width 159 height 28
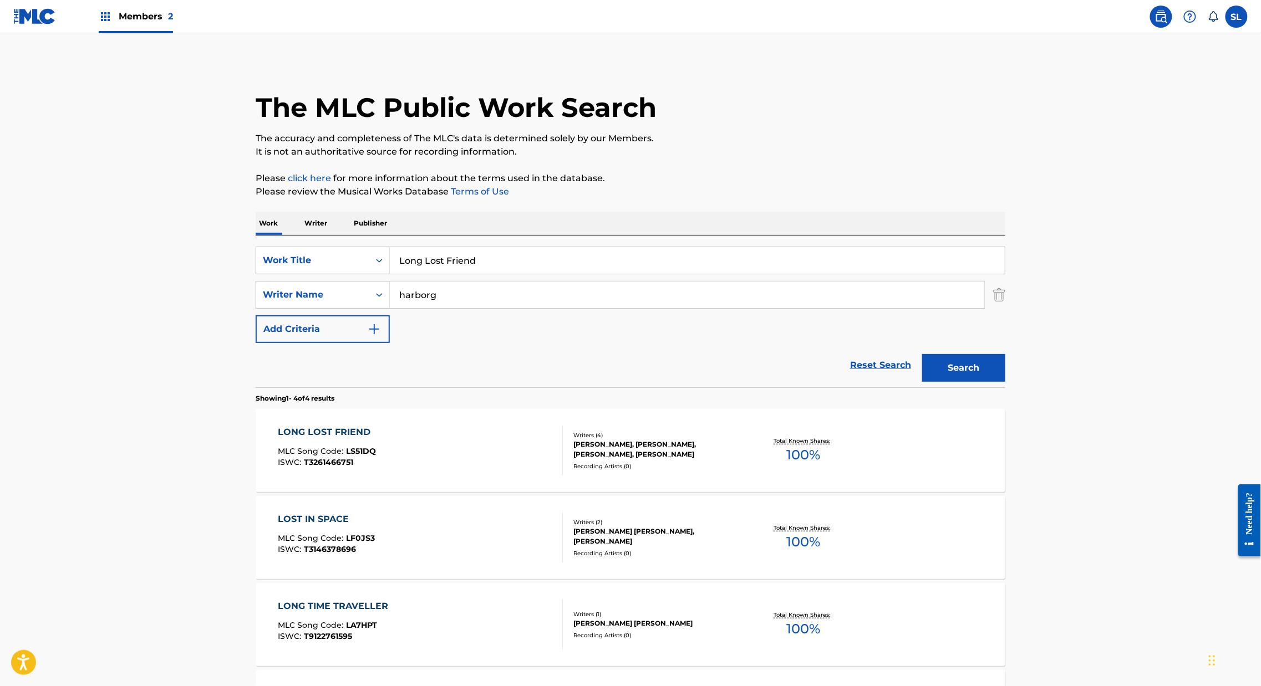
click at [468, 274] on input "Long Lost Friend" at bounding box center [697, 260] width 615 height 27
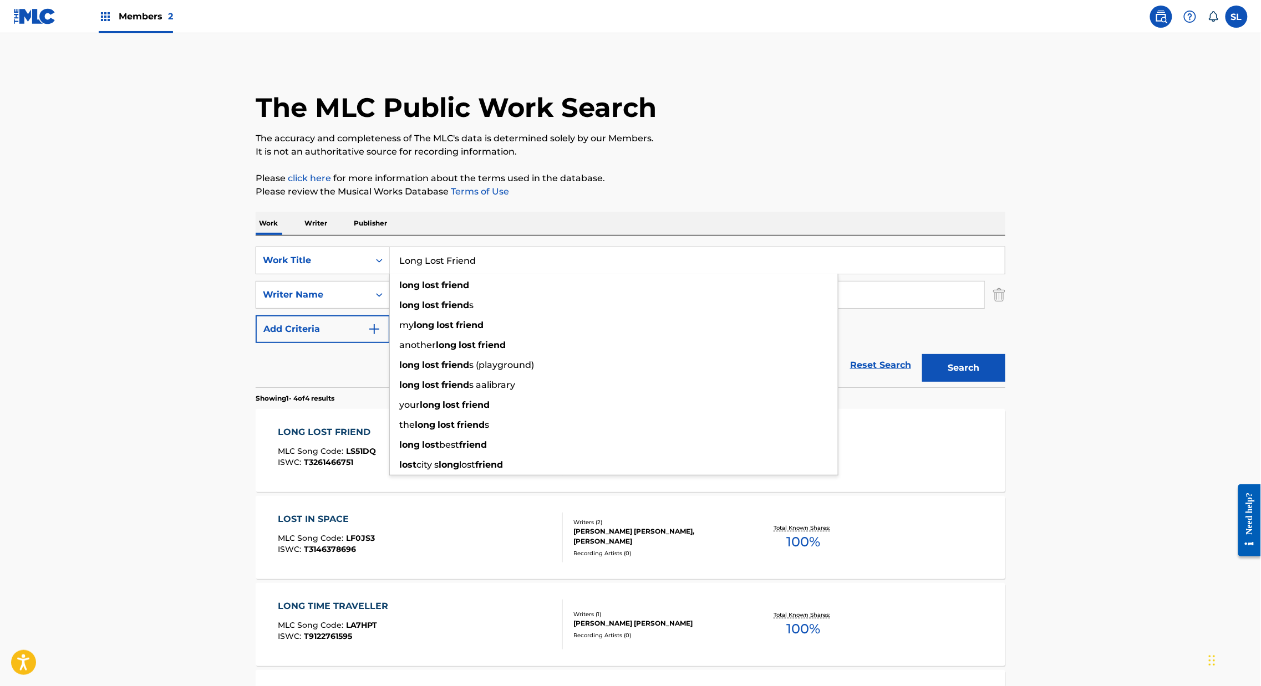
paste input "Never Heard Again"
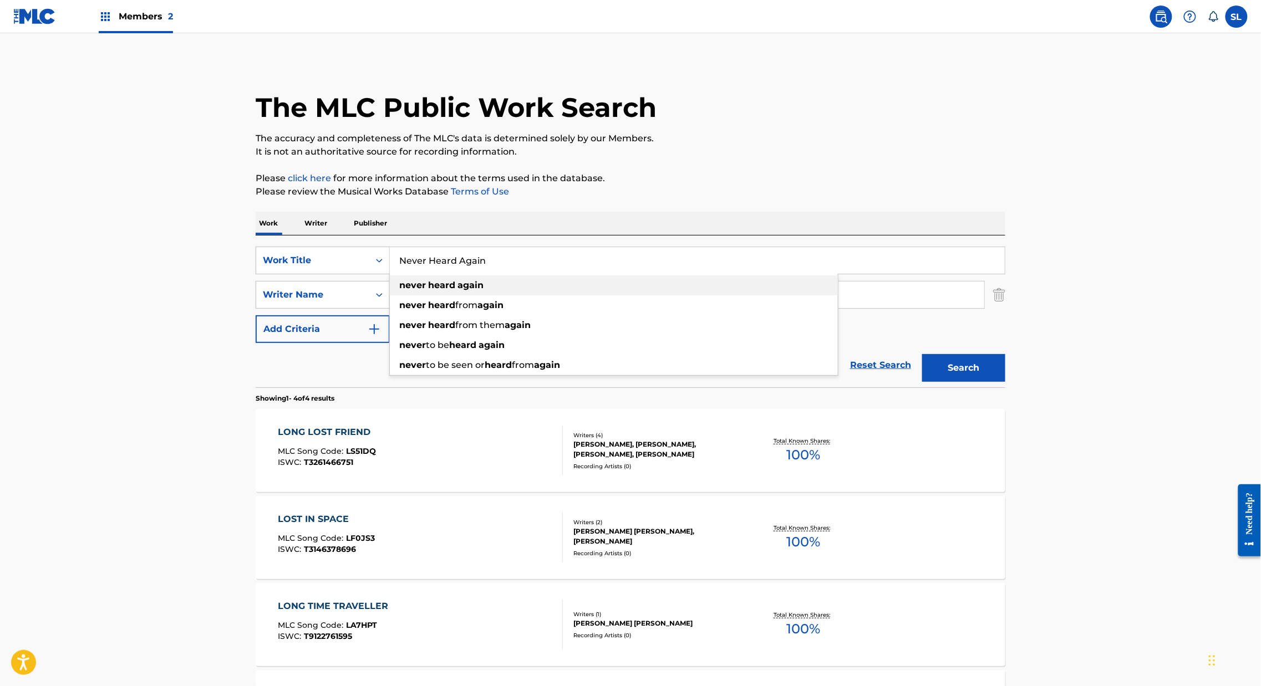
click at [473, 295] on div "never heard again" at bounding box center [614, 286] width 448 height 20
type input "never heard again"
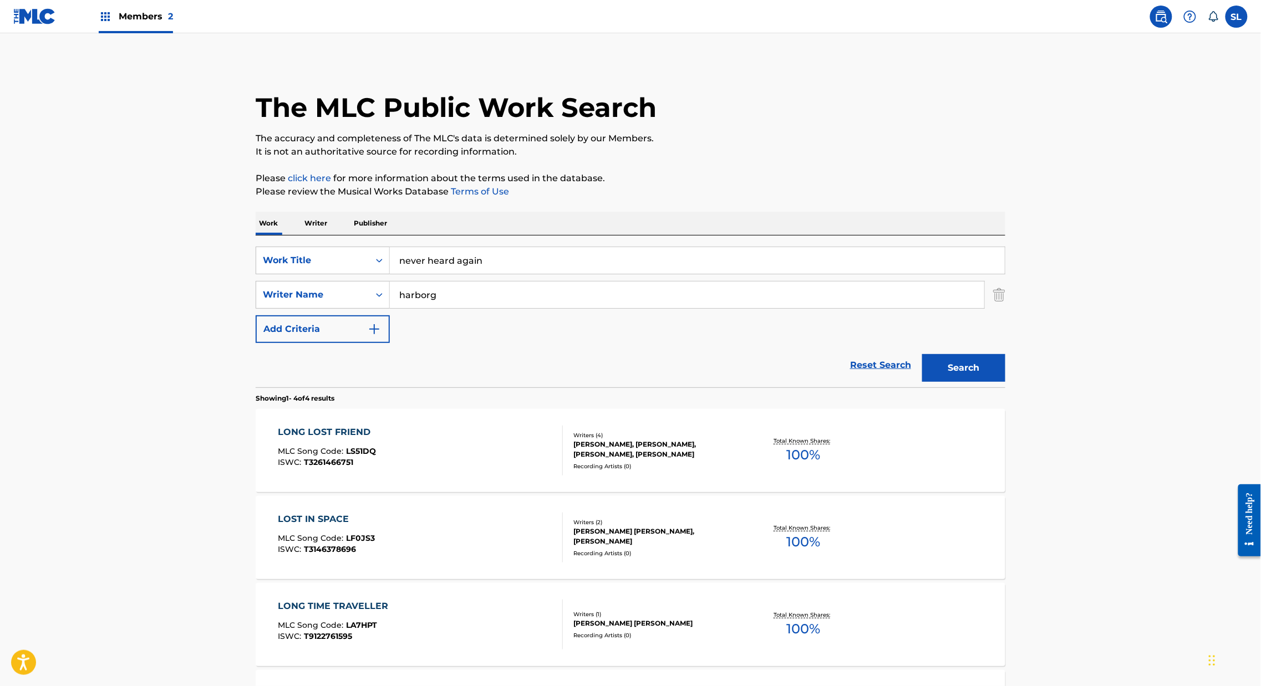
drag, startPoint x: 1035, startPoint y: 421, endPoint x: 1028, endPoint y: 415, distance: 9.9
click at [1005, 382] on button "Search" at bounding box center [963, 368] width 83 height 28
click at [289, 439] on div "NEVER HEARD AGAIN" at bounding box center [332, 432] width 108 height 13
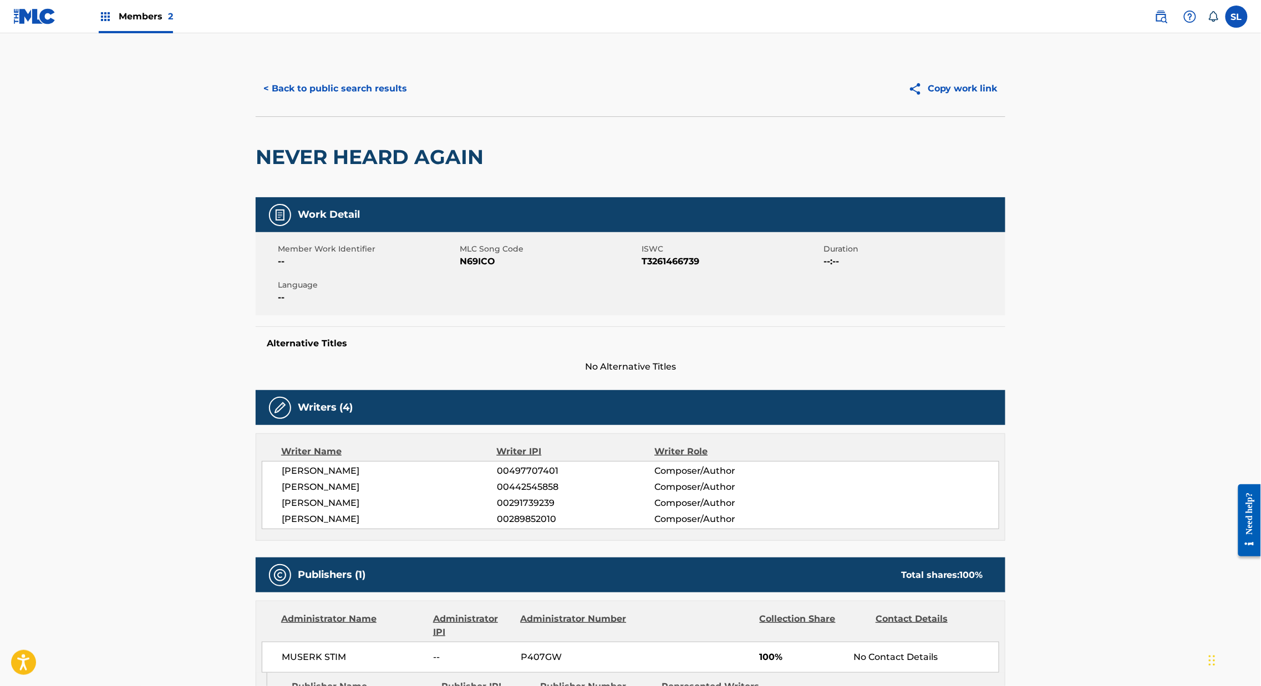
click at [460, 268] on span "N69ICO" at bounding box center [549, 261] width 179 height 13
copy span "N69ICO"
click at [273, 103] on button "< Back to public search results" at bounding box center [335, 89] width 159 height 28
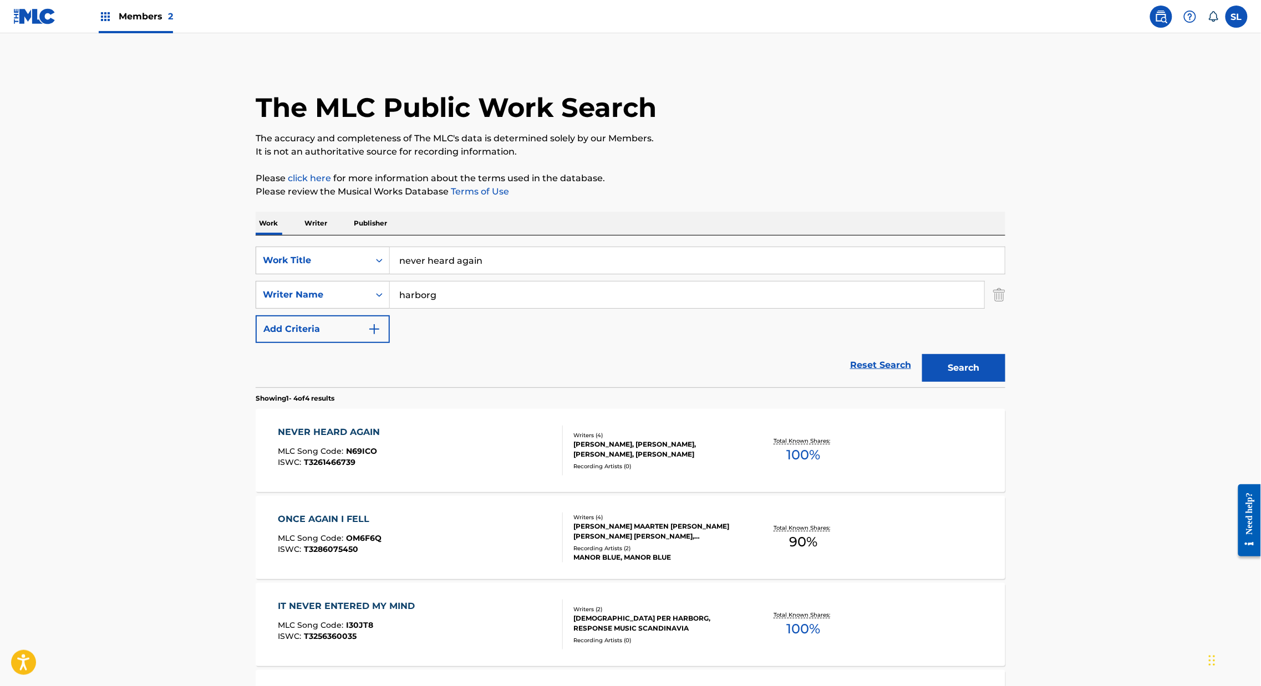
click at [390, 274] on input "never heard again" at bounding box center [697, 260] width 615 height 27
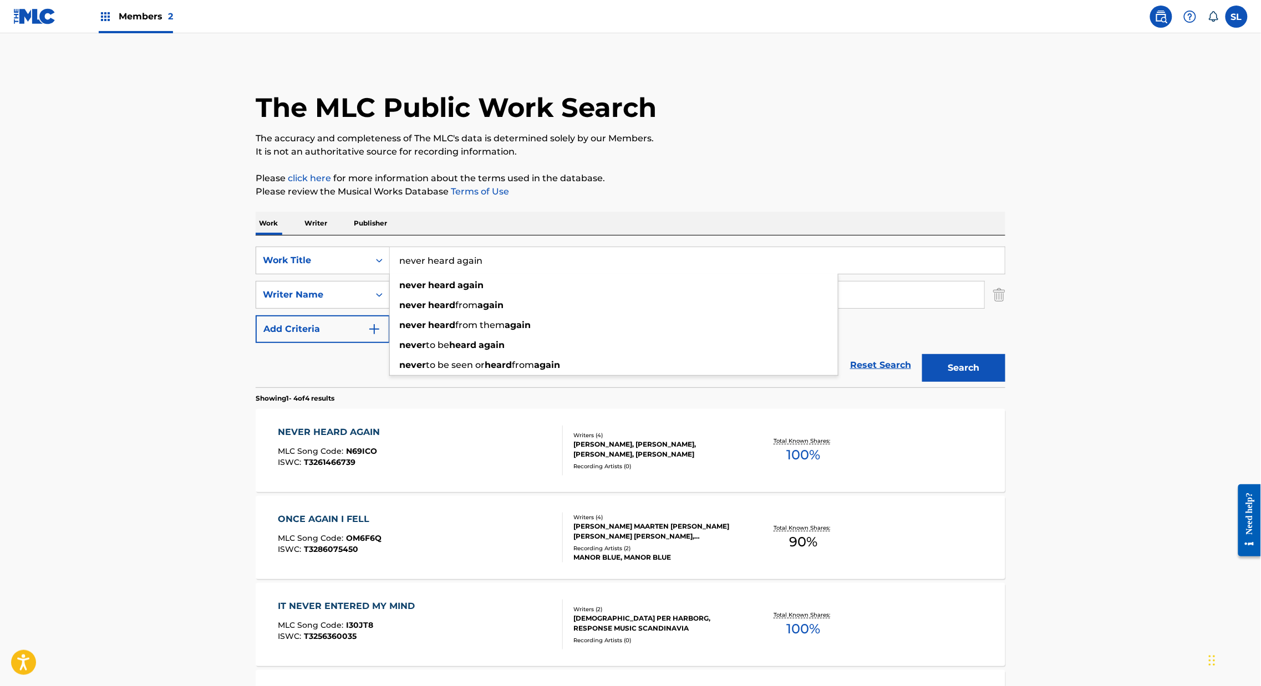
click at [390, 274] on input "never heard again" at bounding box center [697, 260] width 615 height 27
paste input "No Going Back"
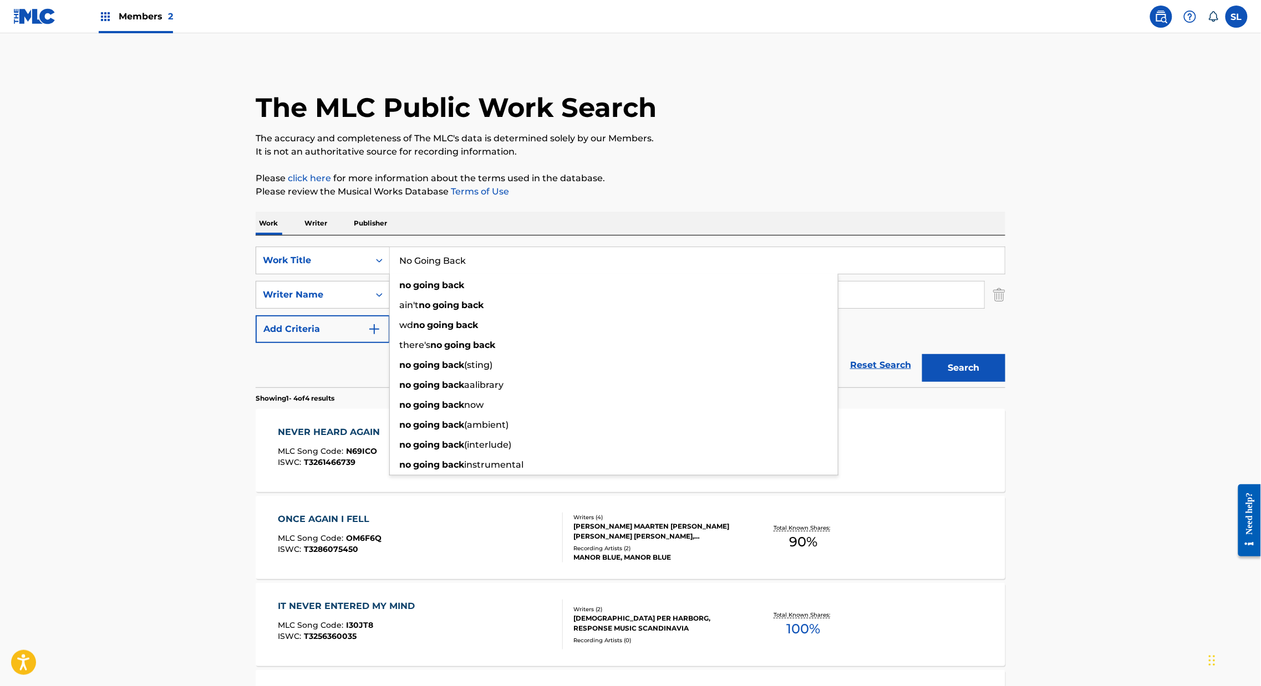
click at [1005, 382] on button "Search" at bounding box center [963, 368] width 83 height 28
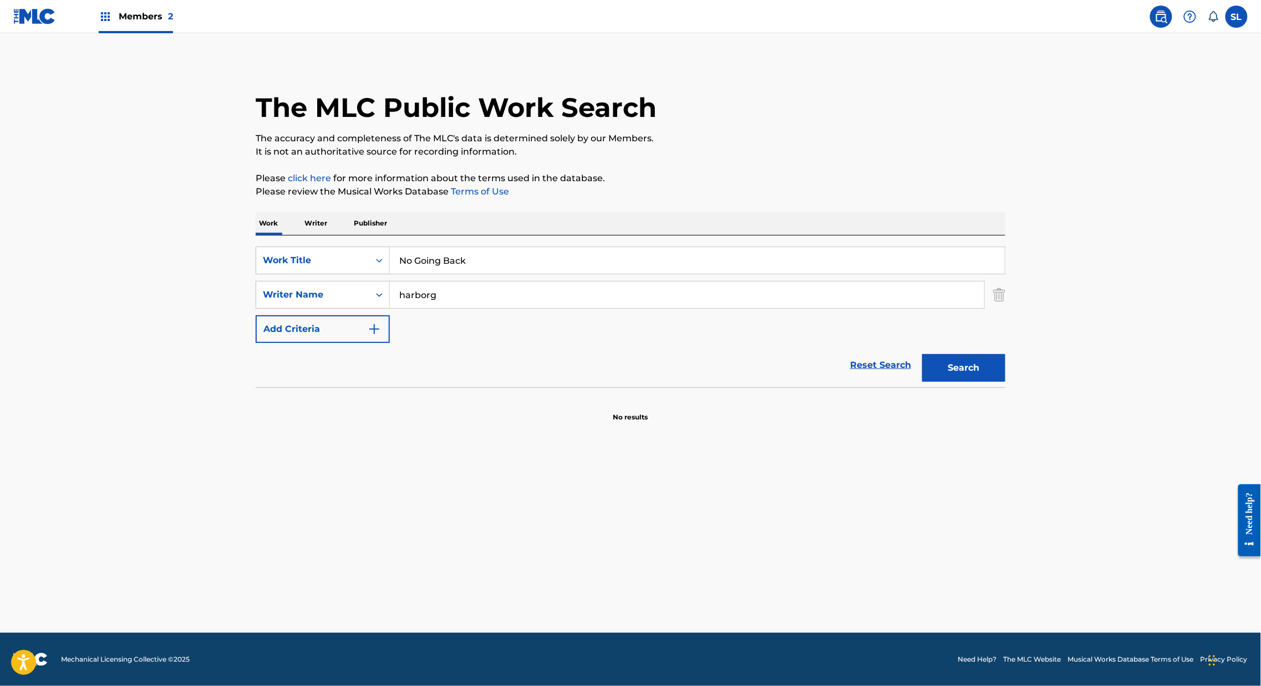
click at [433, 274] on input "No Going Back" at bounding box center [697, 260] width 615 height 27
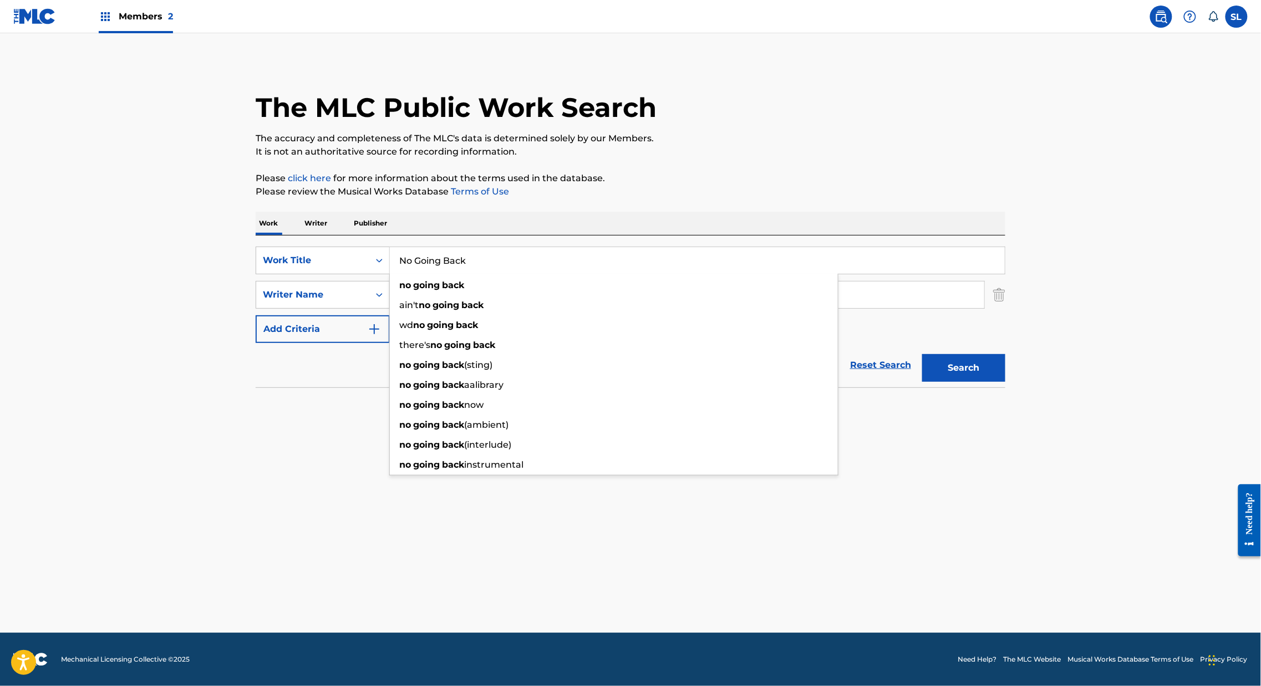
click at [433, 274] on input "No Going Back" at bounding box center [697, 260] width 615 height 27
paste input "One Less Car On The Road"
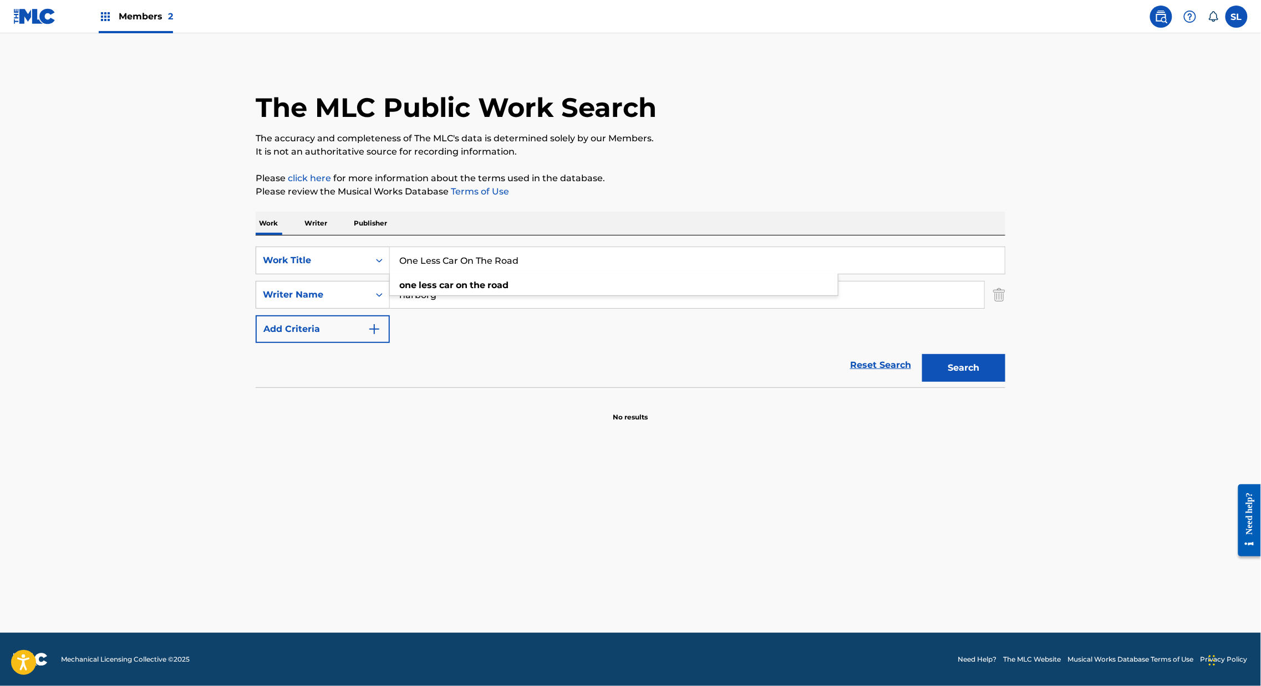
type input "One Less Car On The Road"
click at [1005, 382] on button "Search" at bounding box center [963, 368] width 83 height 28
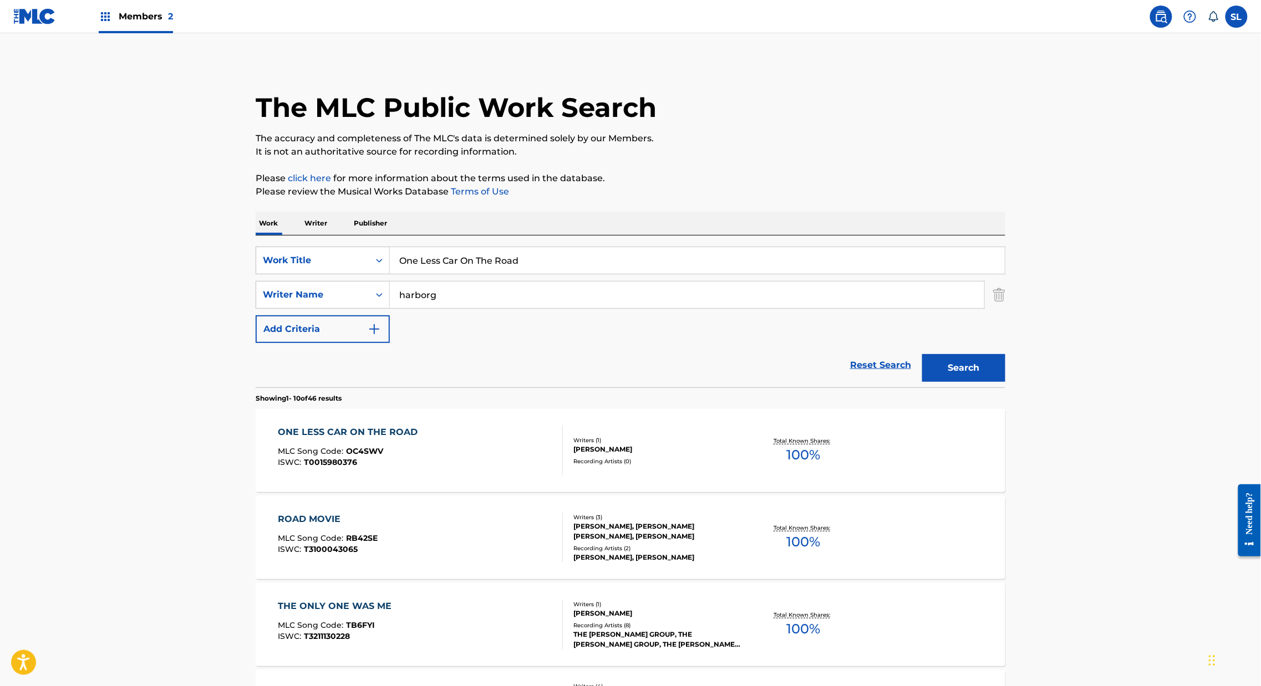
click at [278, 439] on div "ONE LESS CAR ON THE ROAD" at bounding box center [350, 432] width 145 height 13
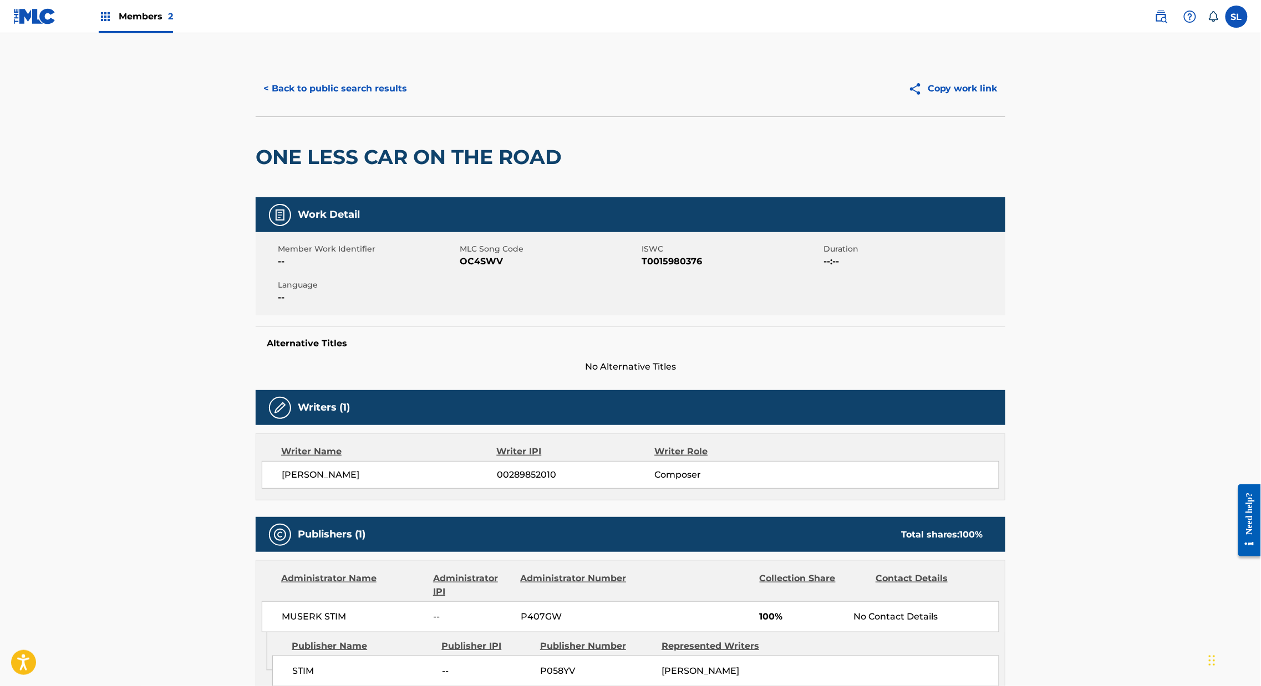
click at [460, 255] on span "MLC Song Code" at bounding box center [549, 249] width 179 height 12
click at [460, 268] on span "OC4SWV" at bounding box center [549, 261] width 179 height 13
copy span "OC4SWV"
click at [258, 96] on button "< Back to public search results" at bounding box center [335, 89] width 159 height 28
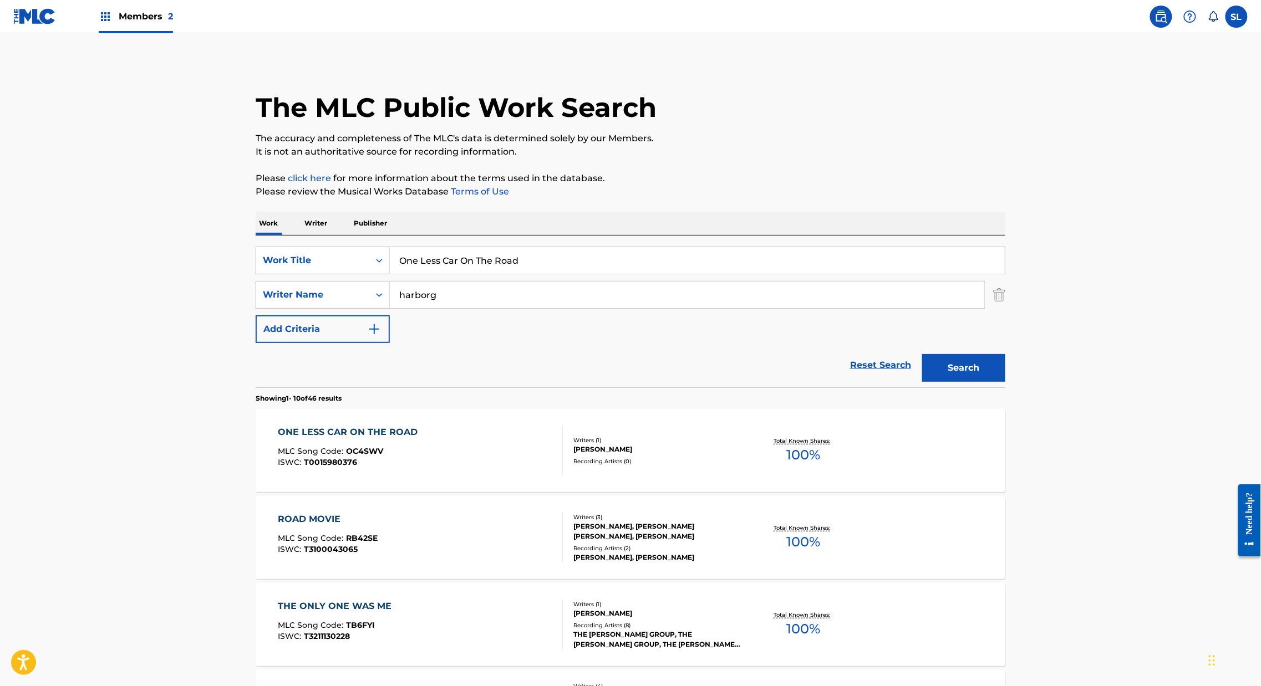
click at [391, 274] on input "One Less Car On The Road" at bounding box center [697, 260] width 615 height 27
paste input "French books"
click at [431, 290] on strong "books" at bounding box center [445, 285] width 28 height 11
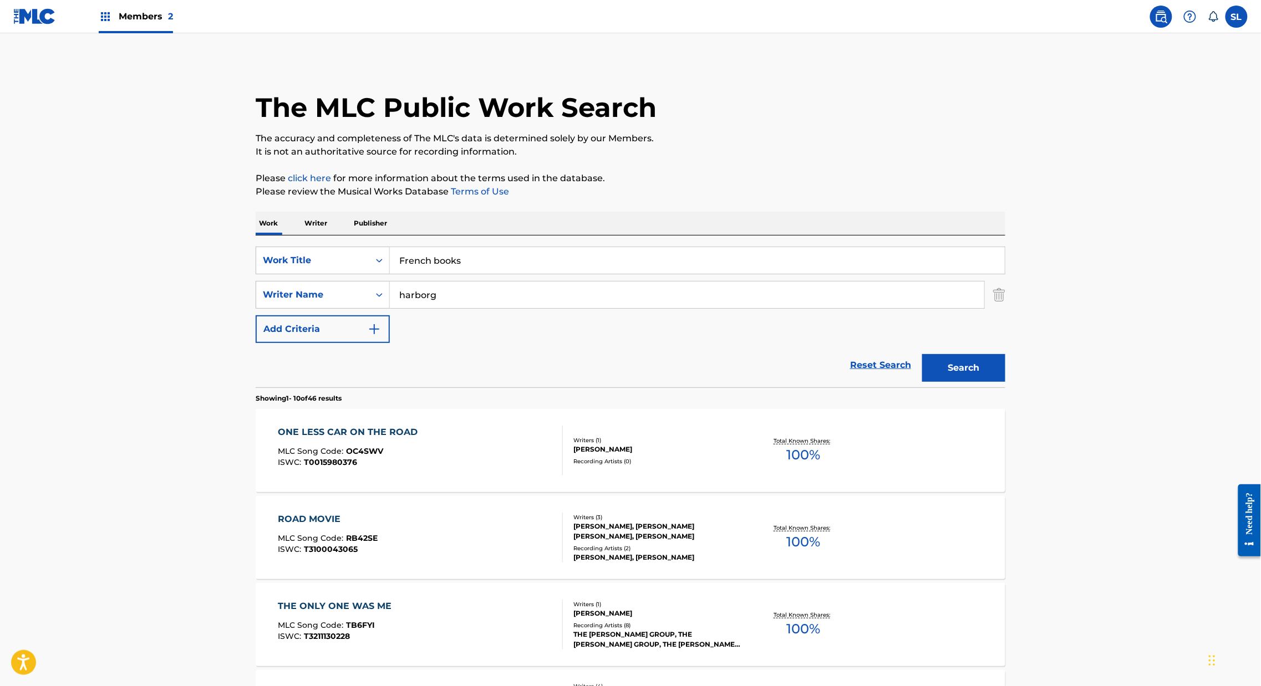
type input "french books"
click at [1018, 419] on div "The MLC Public Work Search The accuracy and completeness of The MLC's data is d…" at bounding box center [630, 697] width 776 height 1272
click at [1005, 382] on button "Search" at bounding box center [963, 368] width 83 height 28
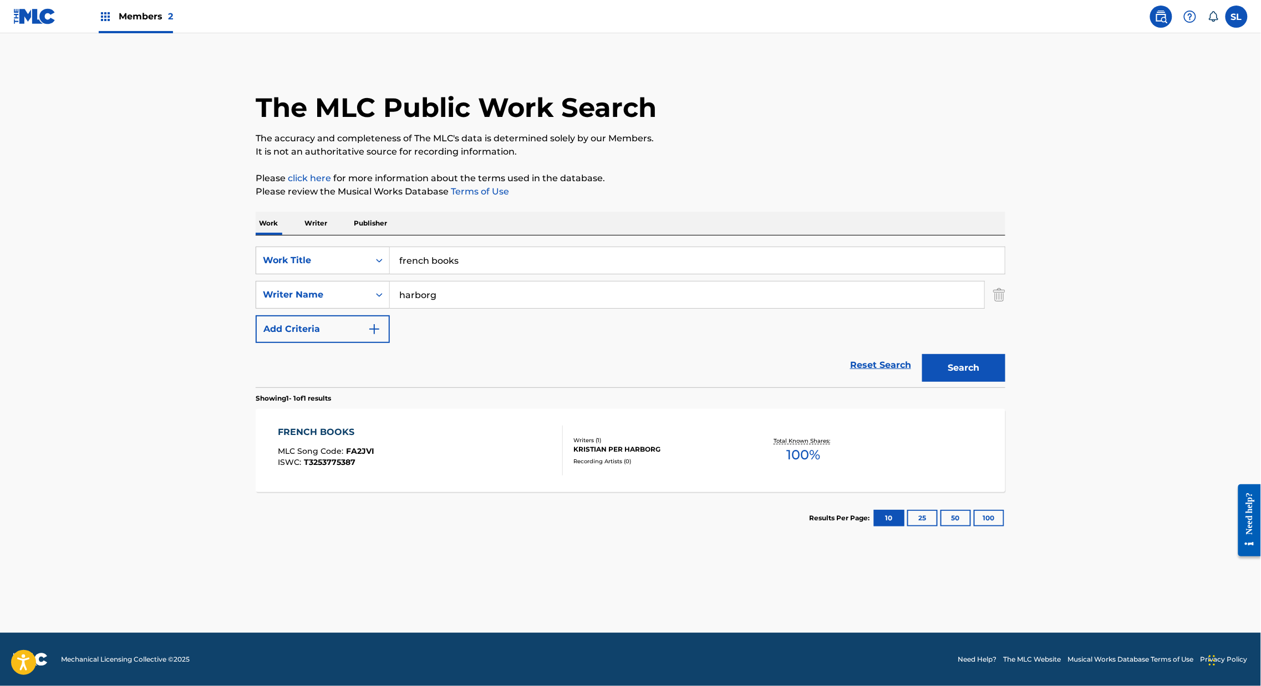
click at [278, 439] on div "FRENCH BOOKS" at bounding box center [326, 432] width 96 height 13
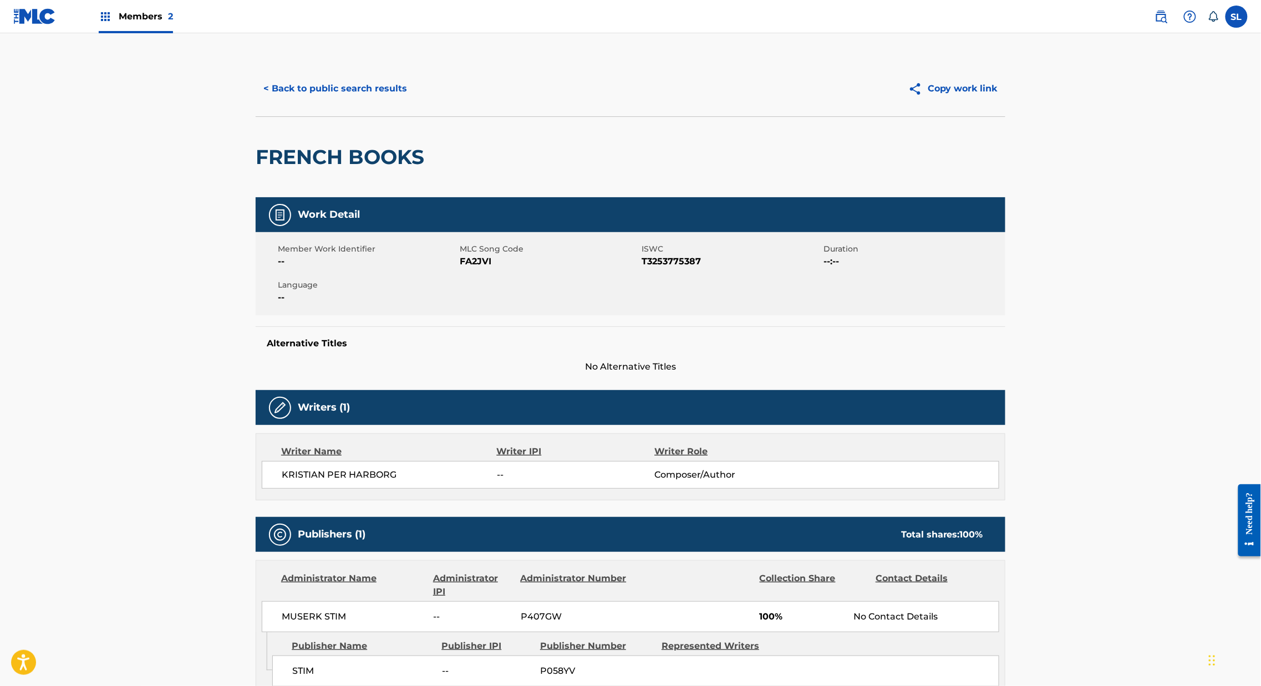
click at [460, 268] on span "FA2JVI" at bounding box center [549, 261] width 179 height 13
copy span "FA2JVI"
click at [310, 103] on button "< Back to public search results" at bounding box center [335, 89] width 159 height 28
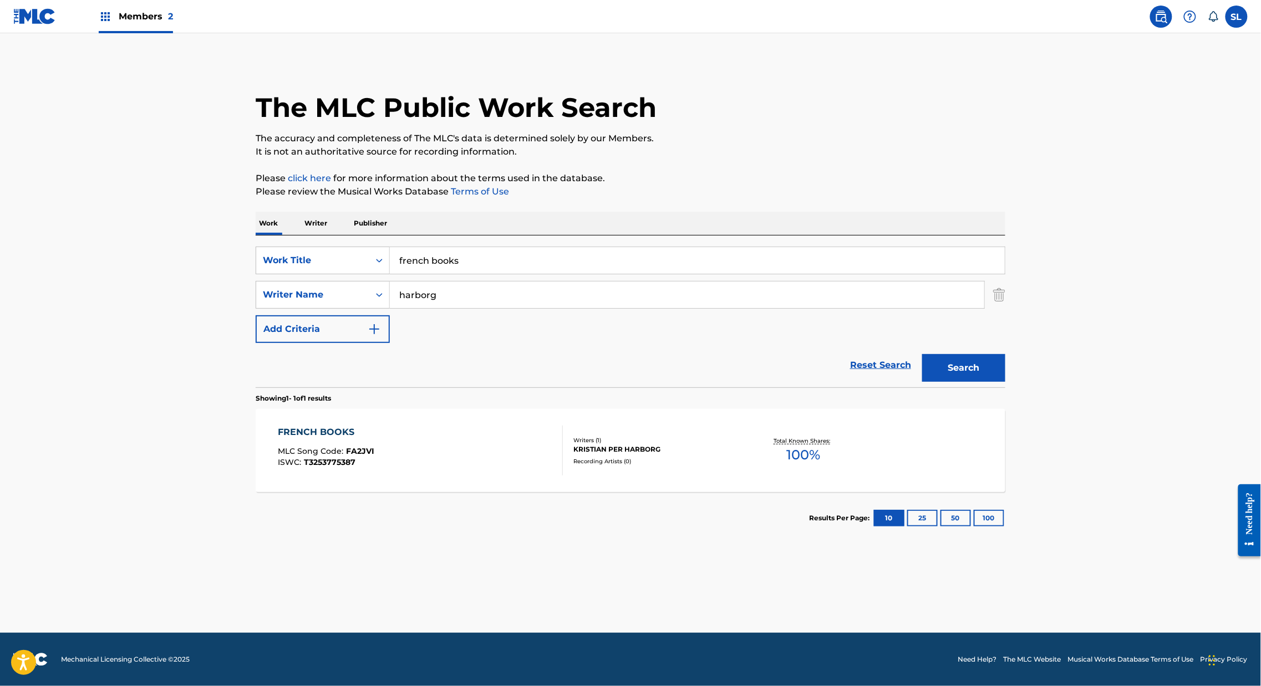
click at [462, 274] on input "french books" at bounding box center [697, 260] width 615 height 27
paste input "I Knew It All Along"
drag, startPoint x: 496, startPoint y: 298, endPoint x: 308, endPoint y: 286, distance: 187.7
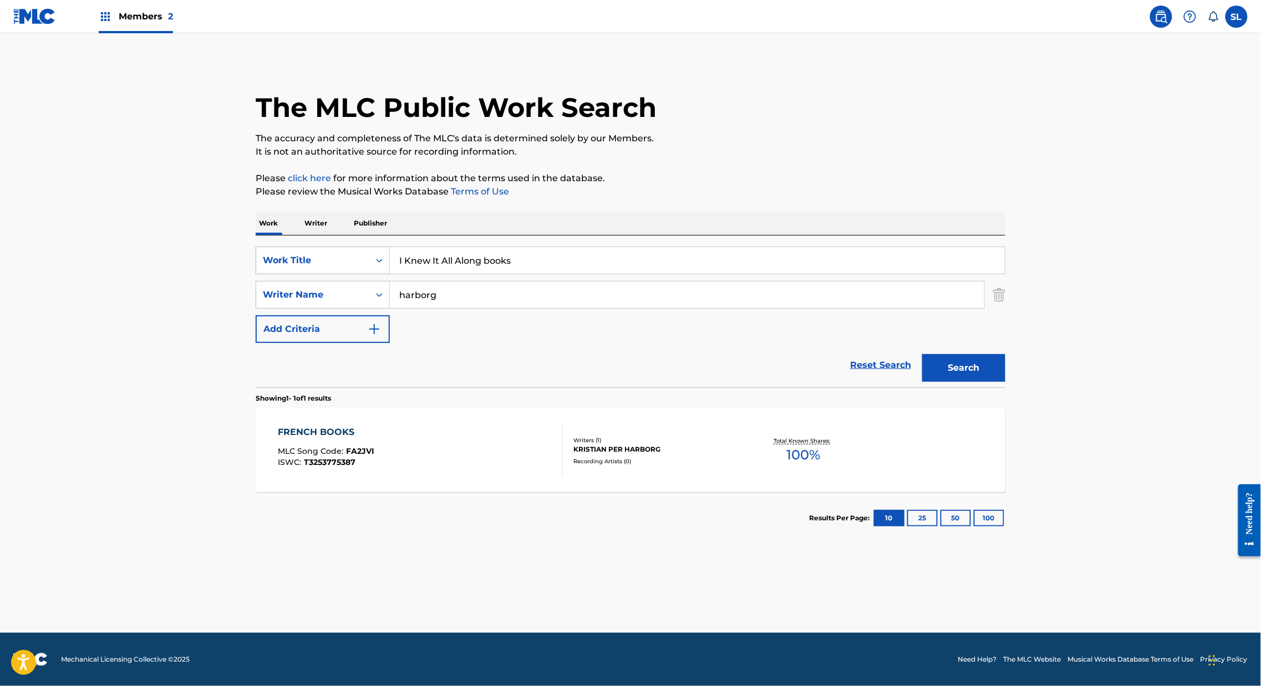
click at [308, 274] on div "SearchWithCriteria4efda071-7772-48a3-87e1-a49f511ff602 Work Title I Knew It All…" at bounding box center [630, 261] width 749 height 28
paste input "Search Form"
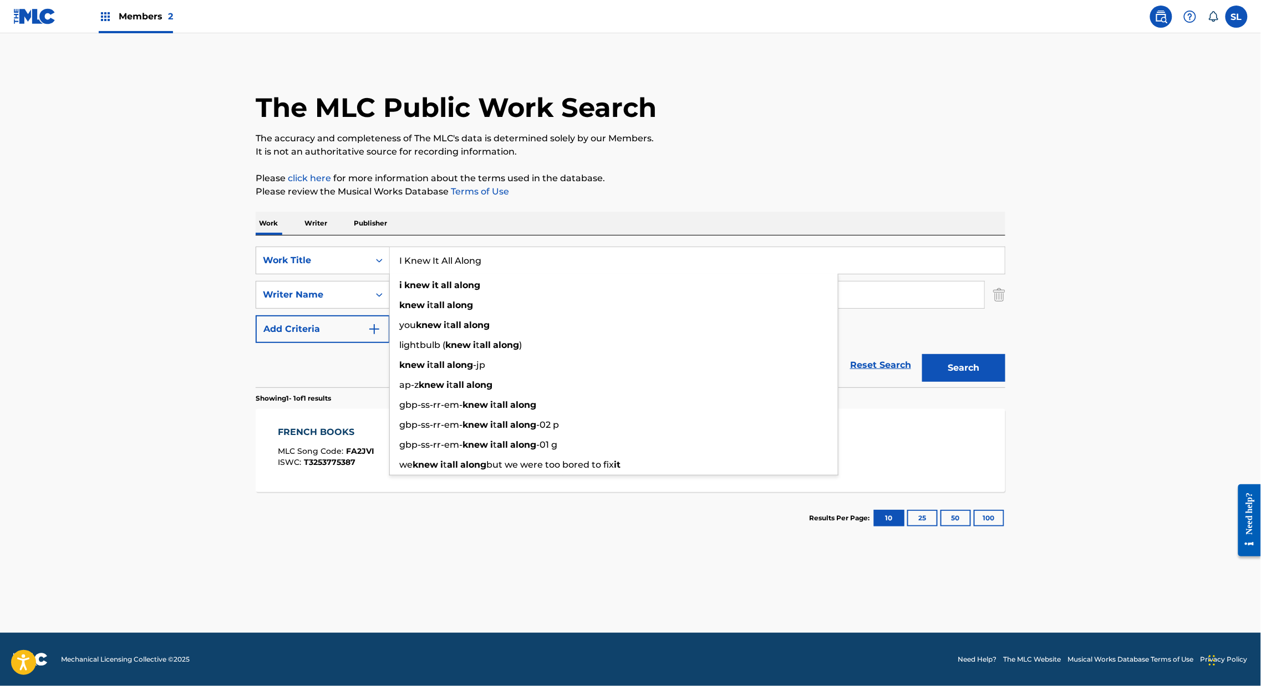
type input "I Knew It All Along"
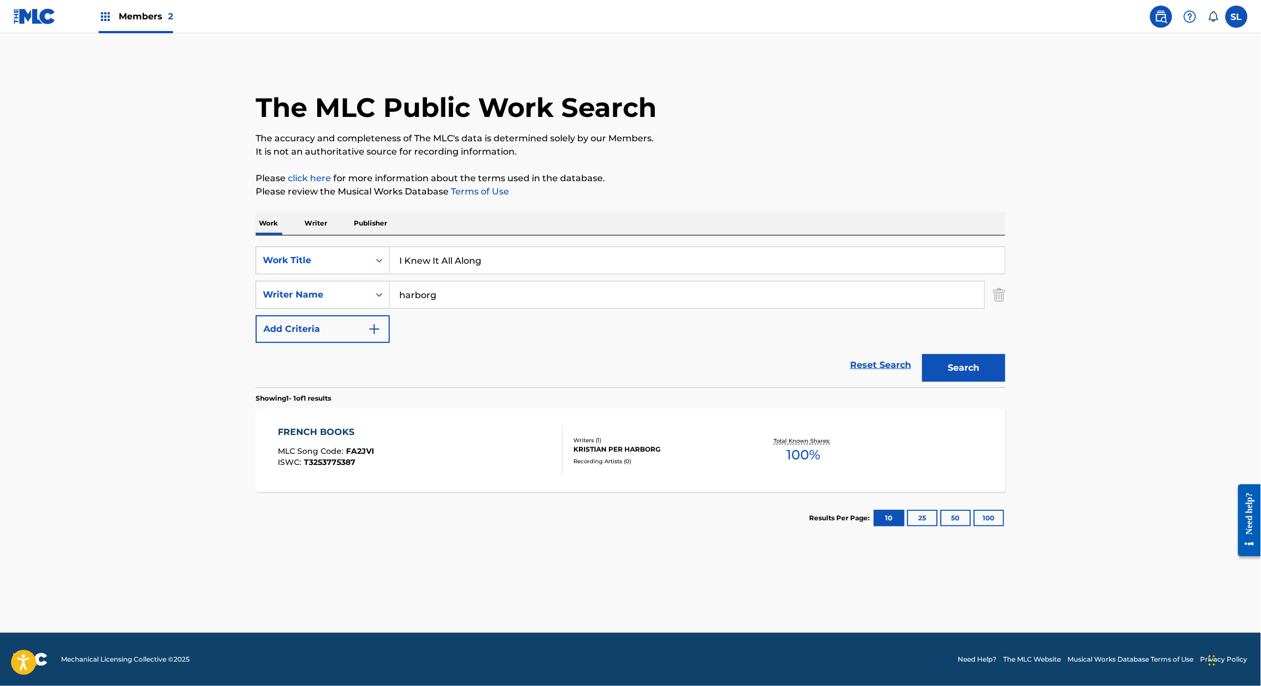
click at [998, 382] on button "Search" at bounding box center [963, 368] width 83 height 28
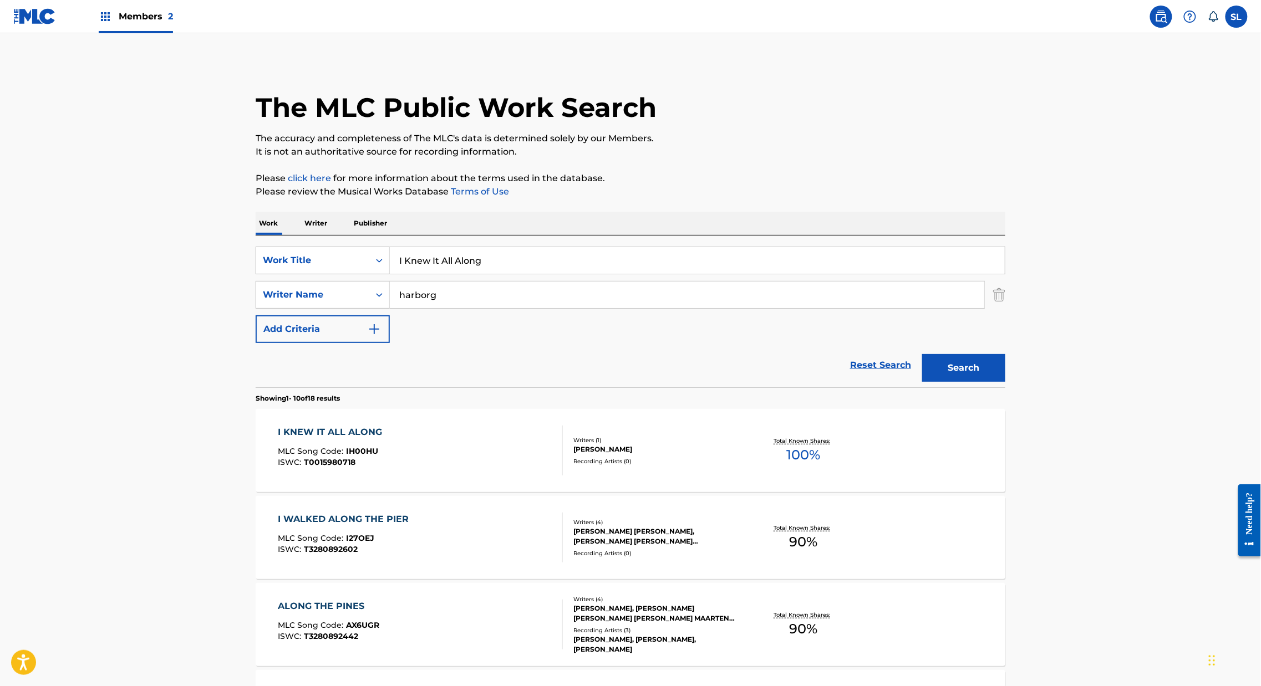
click at [285, 439] on div "I KNEW IT ALL ALONG" at bounding box center [333, 432] width 110 height 13
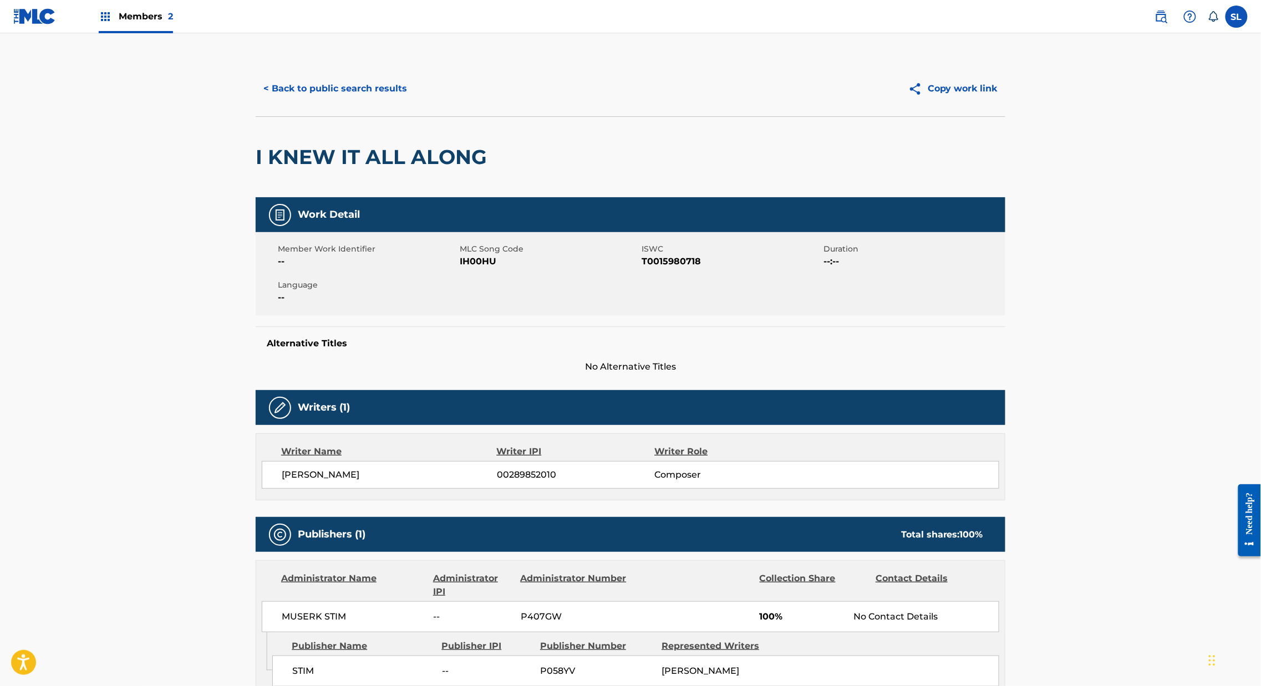
click at [460, 268] on span "IH00HU" at bounding box center [549, 261] width 179 height 13
copy span "IH00HU"
click at [256, 103] on button "< Back to public search results" at bounding box center [335, 89] width 159 height 28
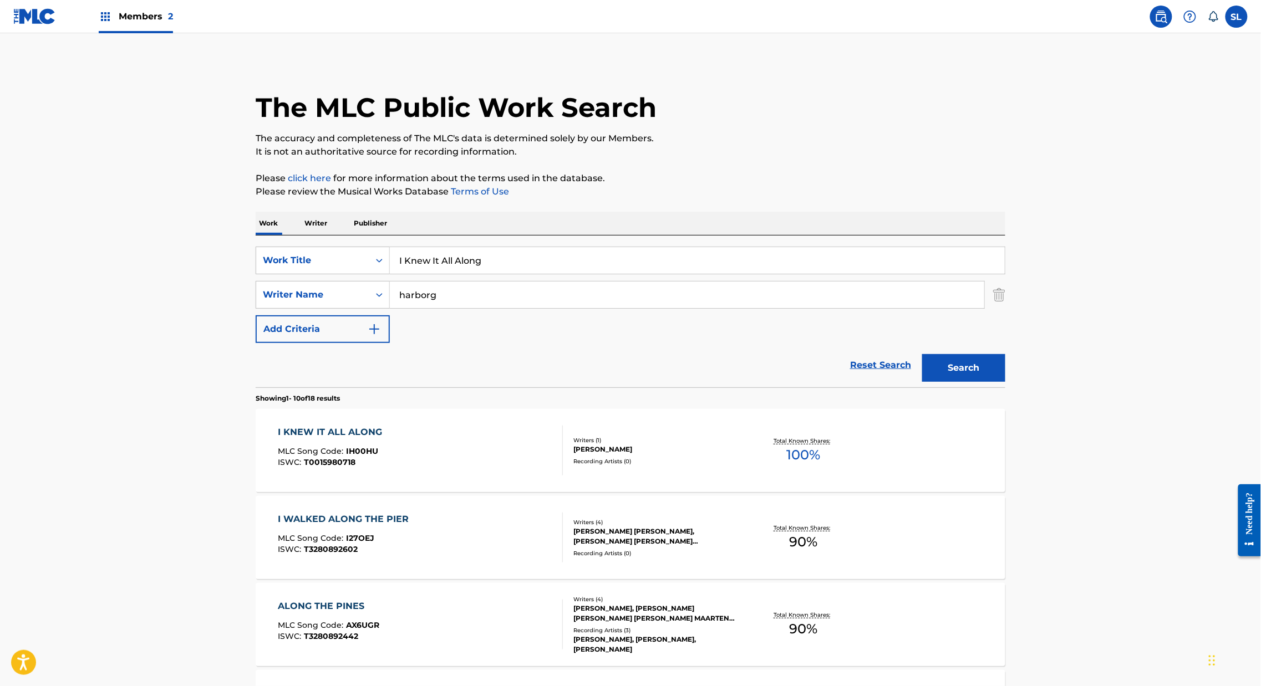
click at [420, 274] on input "I Knew It All Along" at bounding box center [697, 260] width 615 height 27
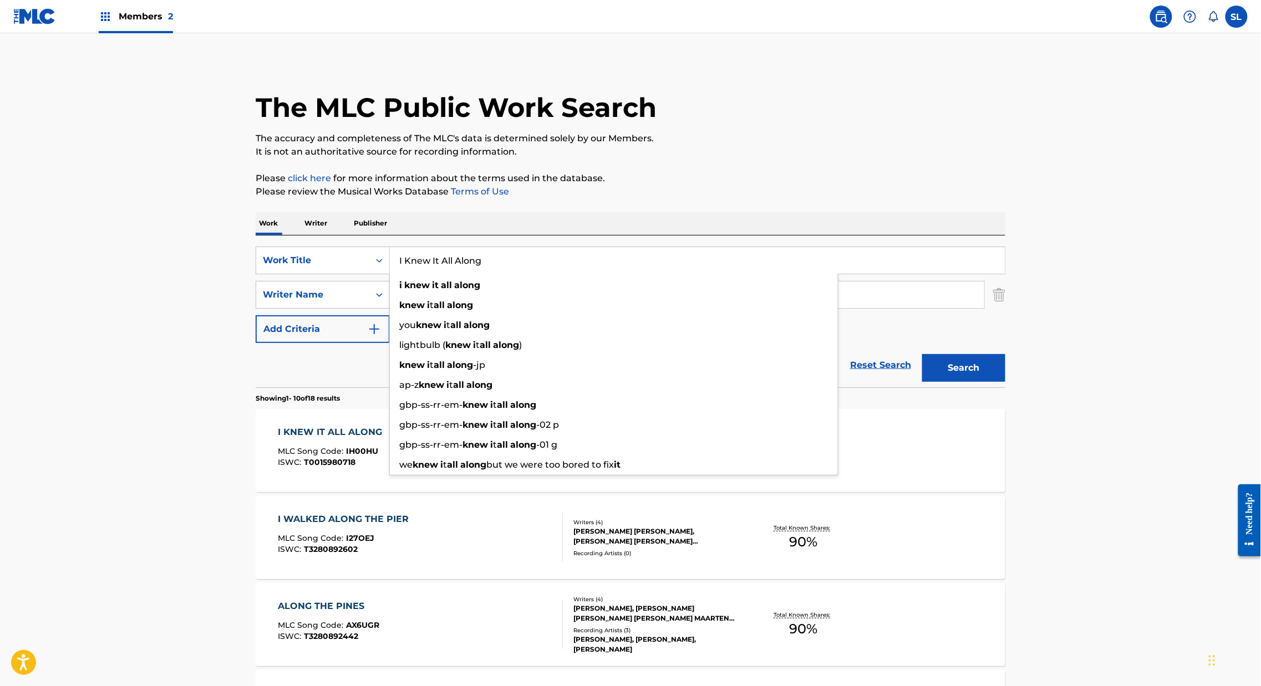
paste input "Roman Plumbi"
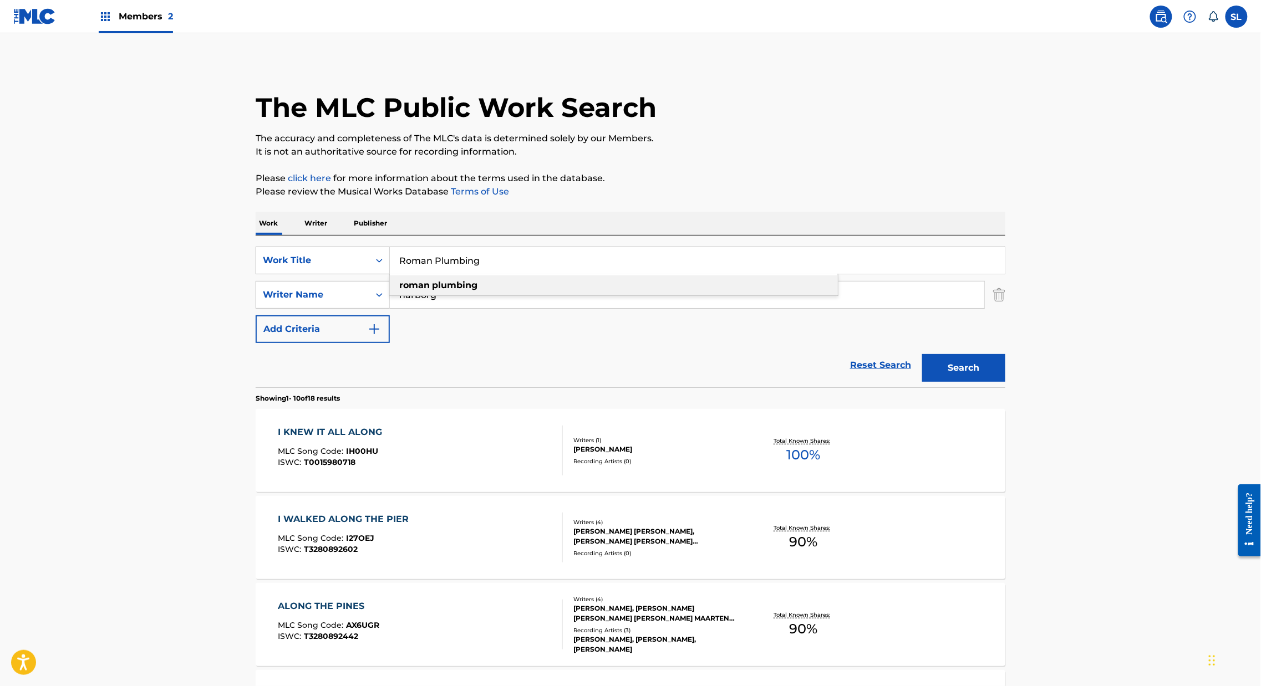
click at [466, 295] on div "roman plumbing" at bounding box center [614, 286] width 448 height 20
type input "roman plumbing"
click at [1005, 382] on button "Search" at bounding box center [963, 368] width 83 height 28
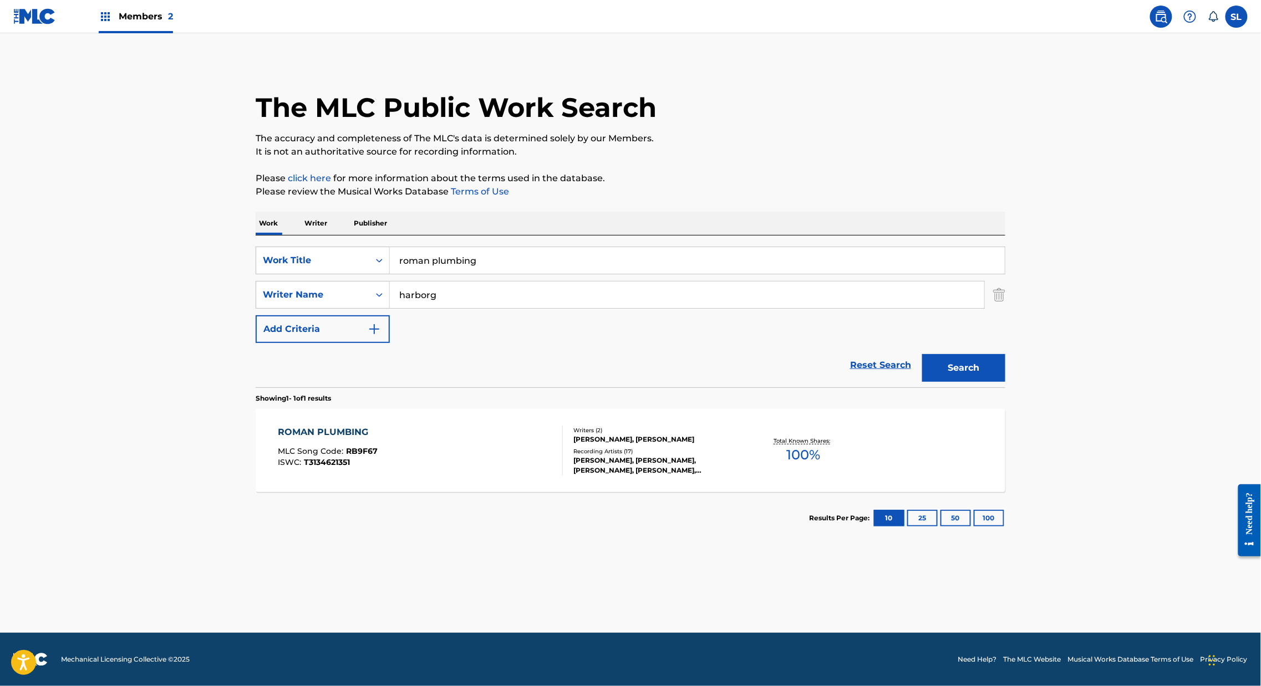
click at [278, 439] on div "ROMAN PLUMBING" at bounding box center [328, 432] width 100 height 13
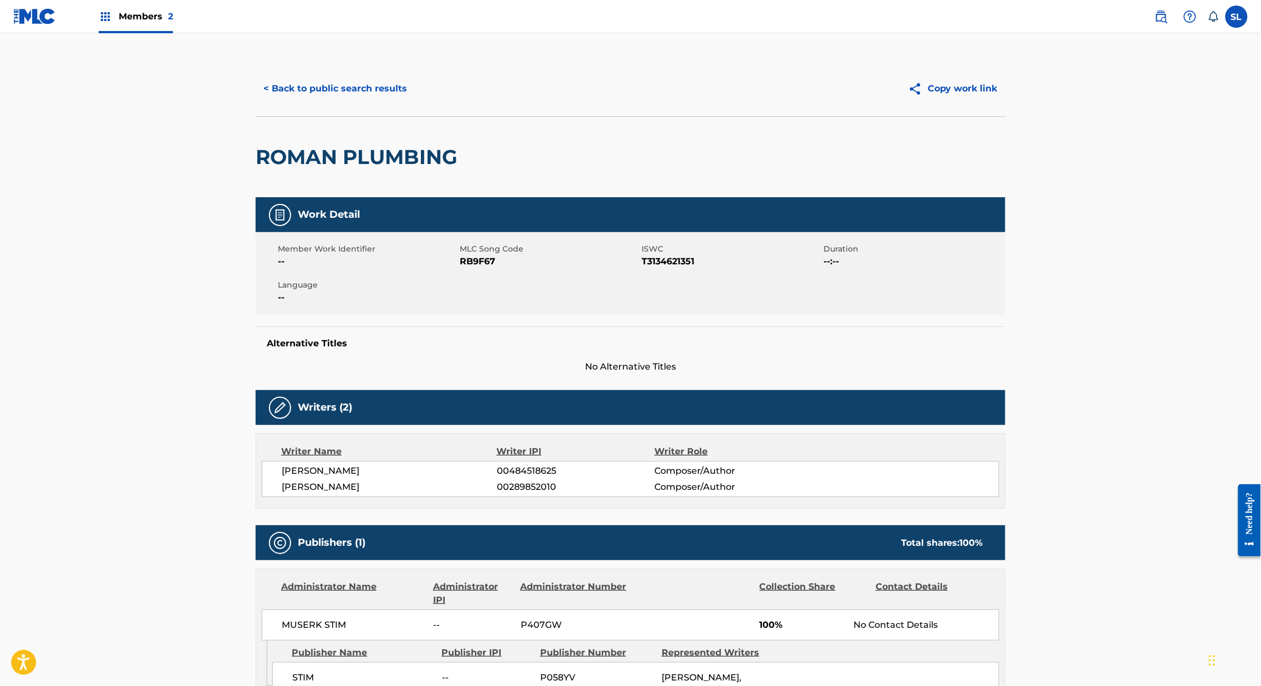
click at [460, 268] on span "RB9F67" at bounding box center [549, 261] width 179 height 13
copy span "RB9F67"
click at [291, 103] on button "< Back to public search results" at bounding box center [335, 89] width 159 height 28
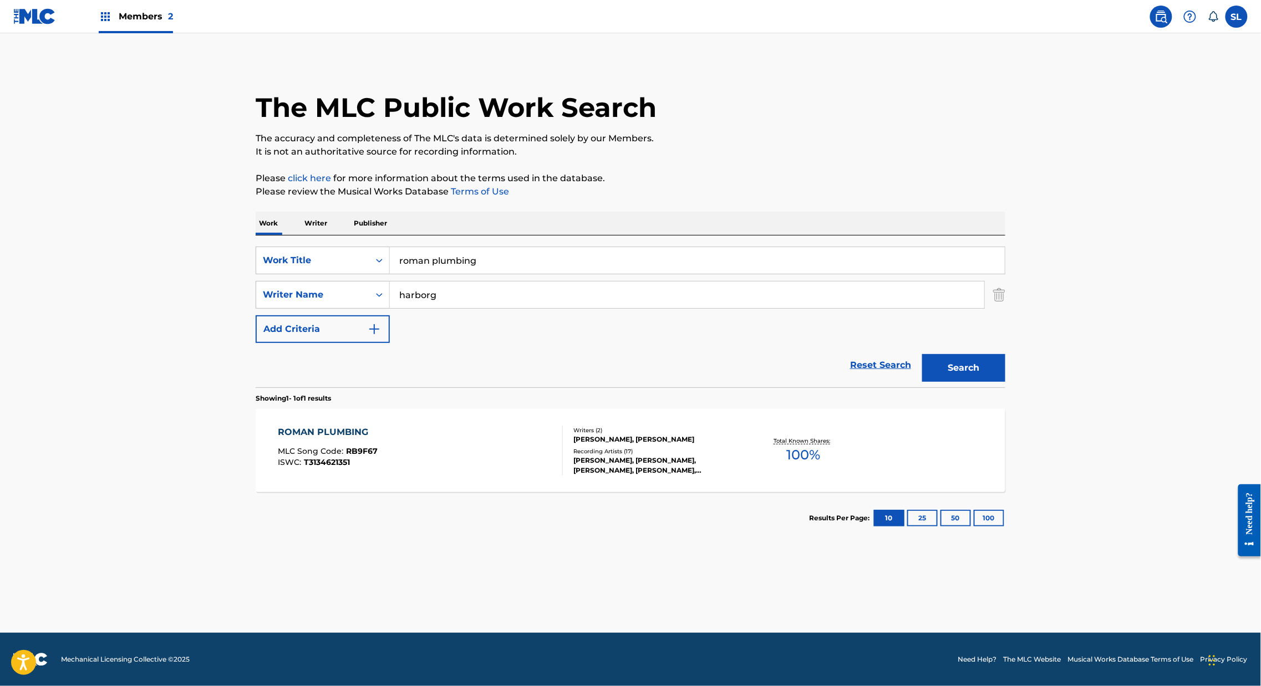
click at [405, 274] on input "roman plumbing" at bounding box center [697, 260] width 615 height 27
paste input "Separate Ways"
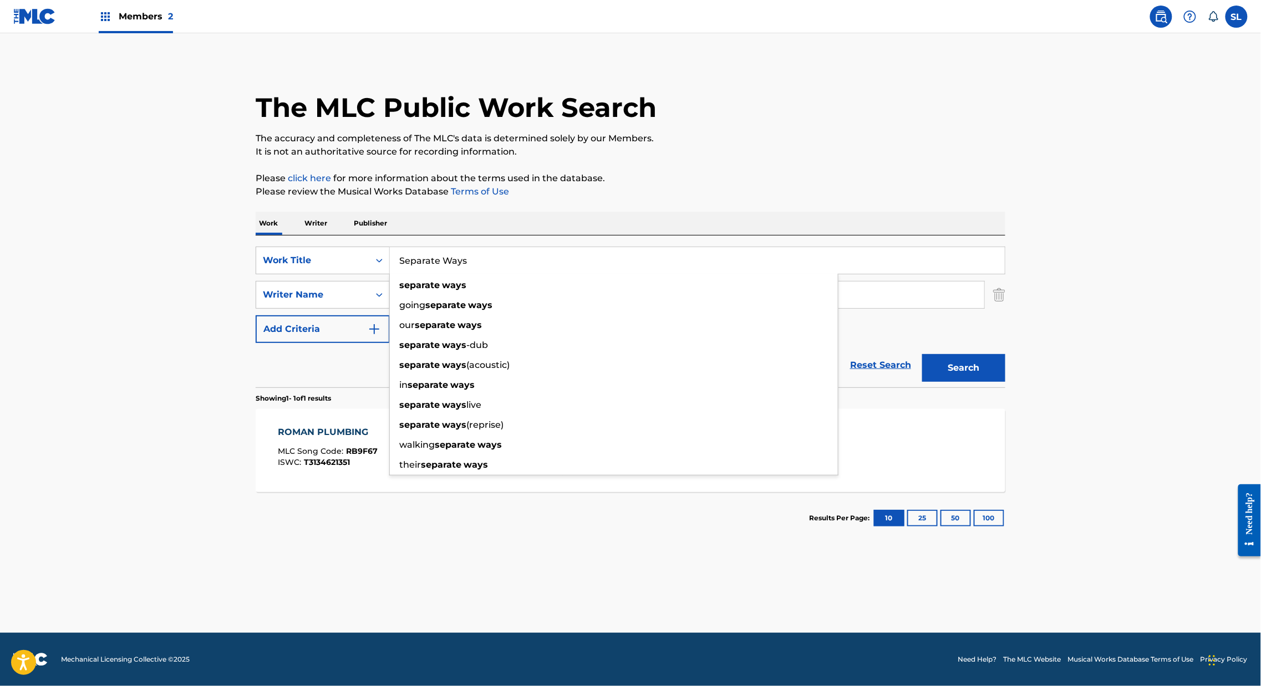
type input "Separate Ways"
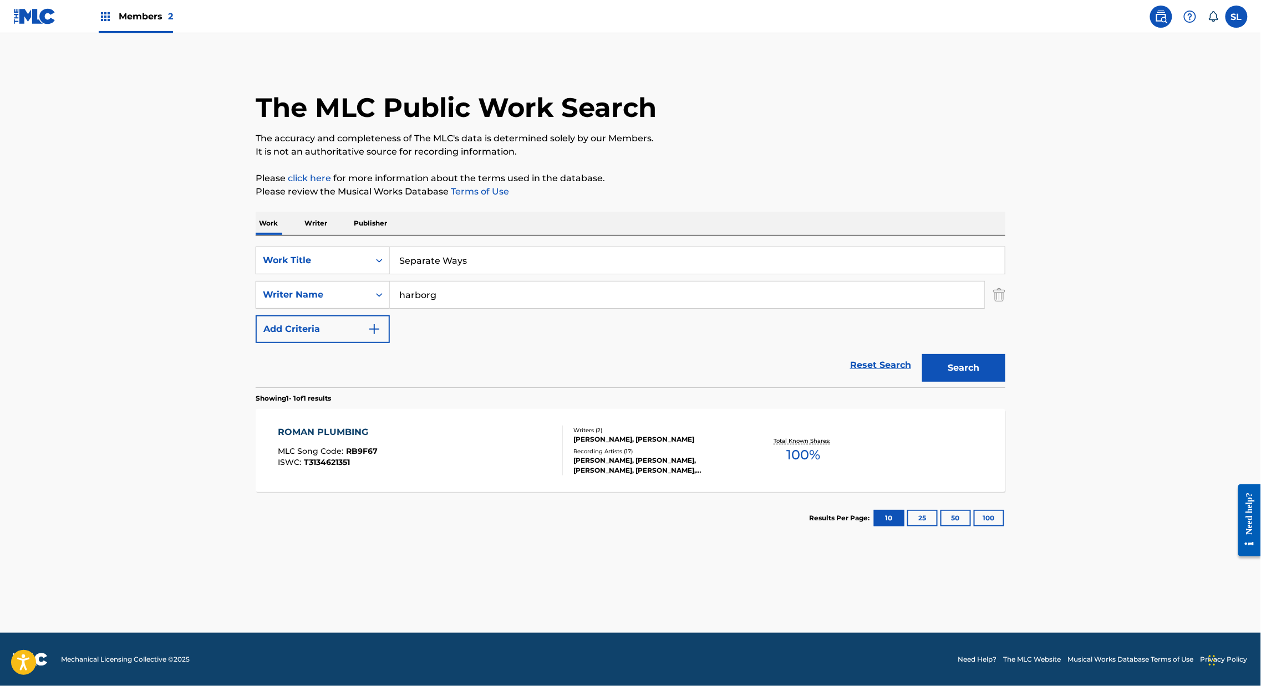
click at [1005, 382] on button "Search" at bounding box center [963, 368] width 83 height 28
click at [278, 439] on div "SEPARATE WAYS" at bounding box center [327, 432] width 99 height 13
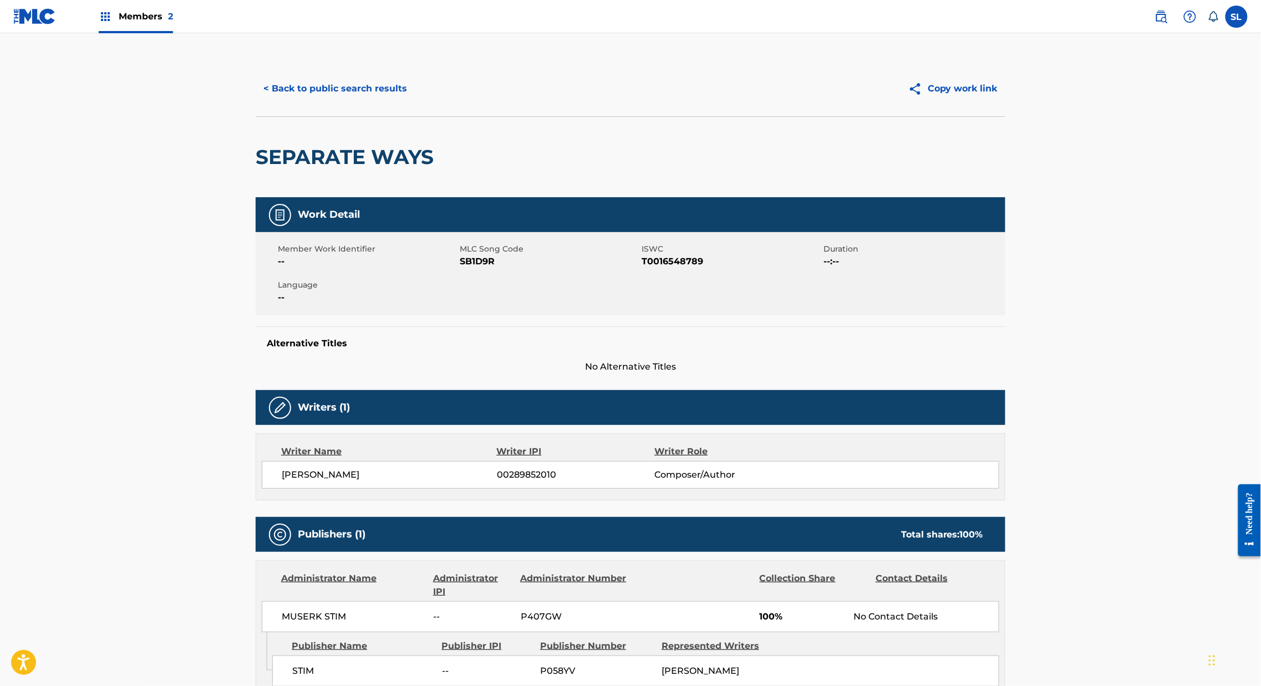
click at [460, 268] on span "SB1D9R" at bounding box center [549, 261] width 179 height 13
copy span "SB1D9R"
click at [256, 103] on button "< Back to public search results" at bounding box center [335, 89] width 159 height 28
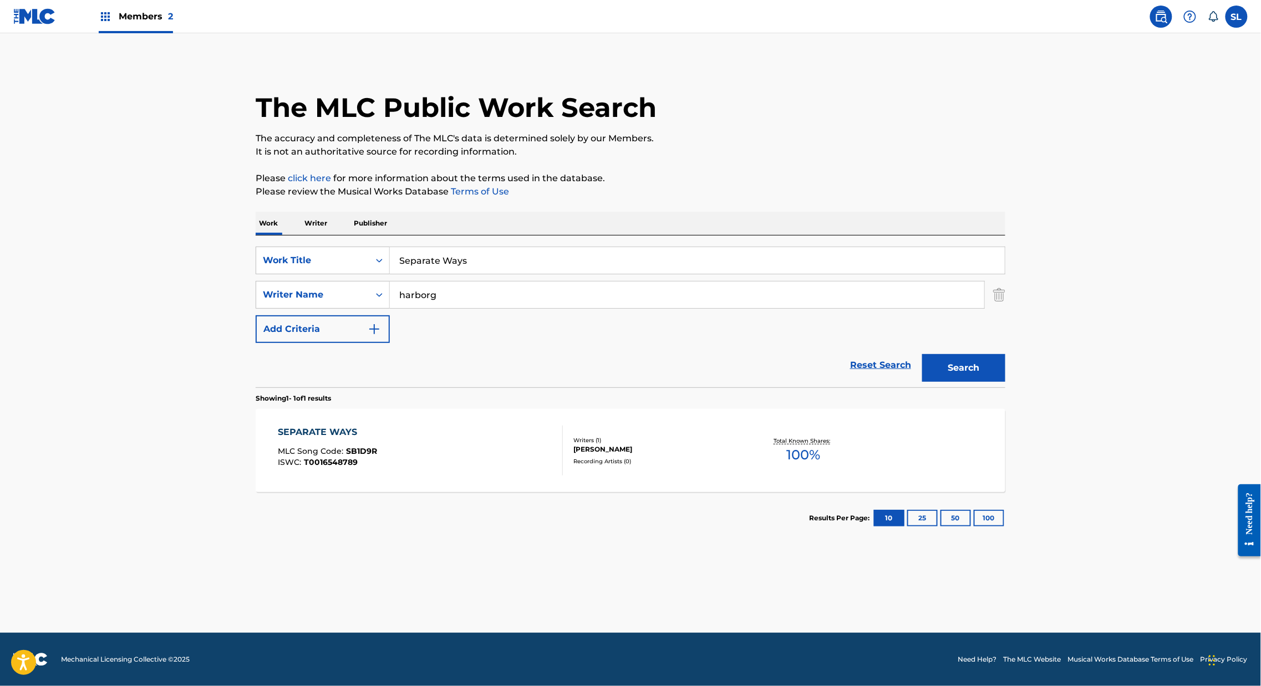
click at [400, 274] on input "Separate Ways" at bounding box center [697, 260] width 615 height 27
paste input "ilhouette in the cloud"
click at [653, 295] on div "silhouette in the cloud" at bounding box center [614, 286] width 448 height 20
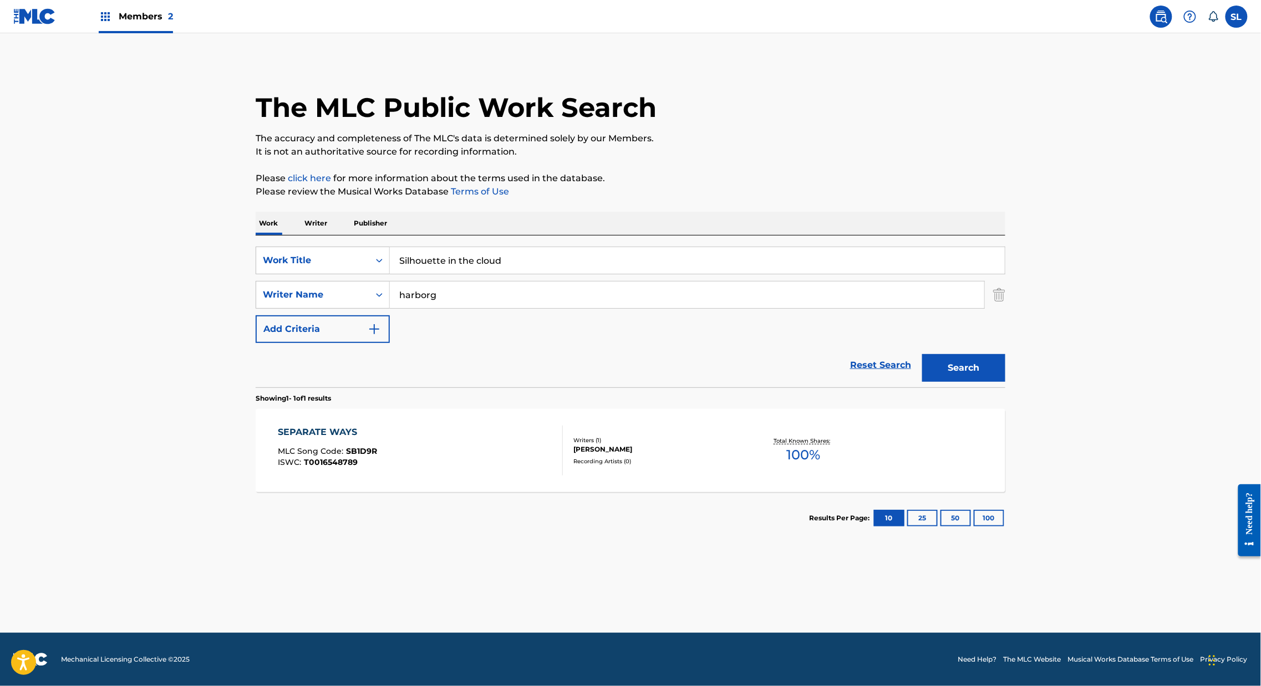
type input "silhouette in the cloud"
click at [1005, 382] on button "Search" at bounding box center [963, 368] width 83 height 28
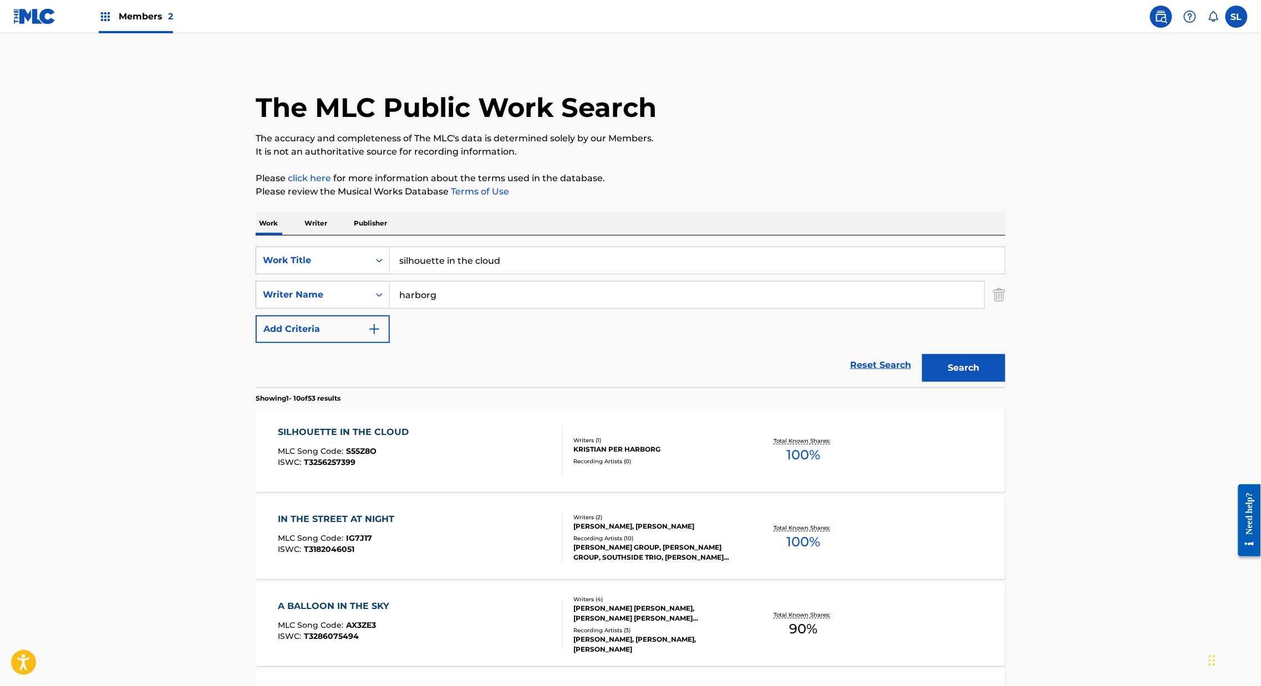
click at [278, 439] on div "SILHOUETTE IN THE CLOUD" at bounding box center [346, 432] width 136 height 13
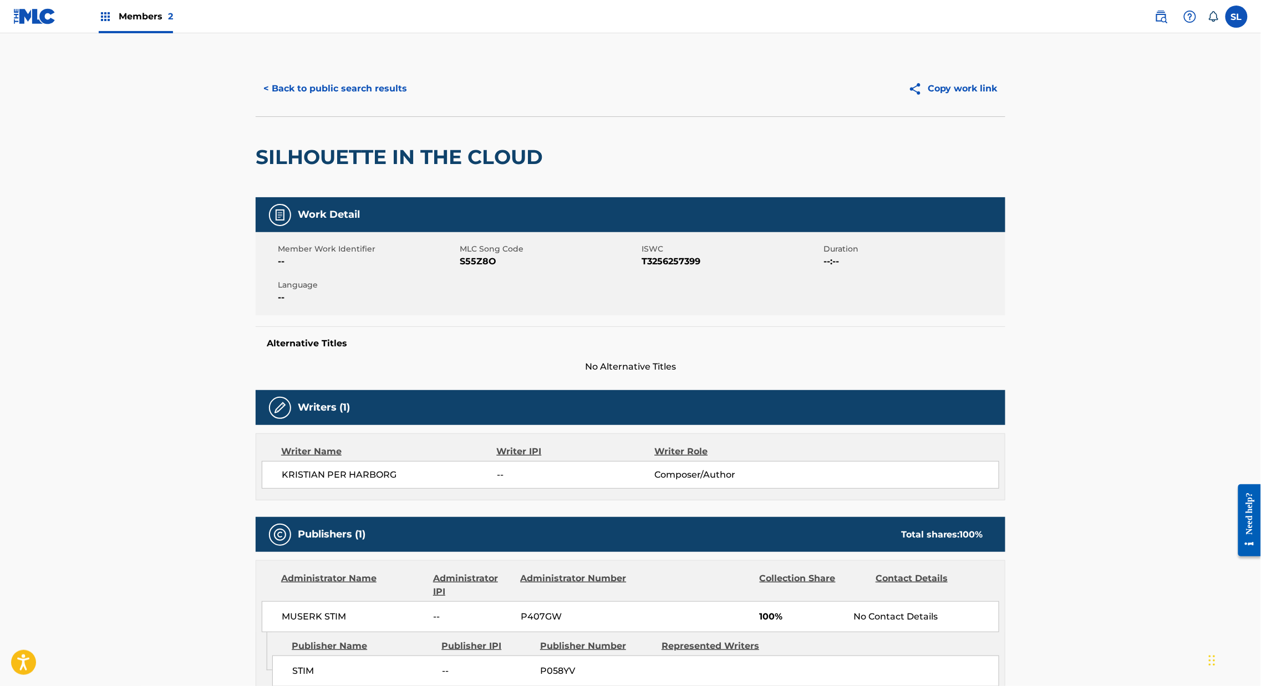
click at [460, 268] on span "S55Z8O" at bounding box center [549, 261] width 179 height 13
copy span "S55Z8O"
click at [289, 103] on button "< Back to public search results" at bounding box center [335, 89] width 159 height 28
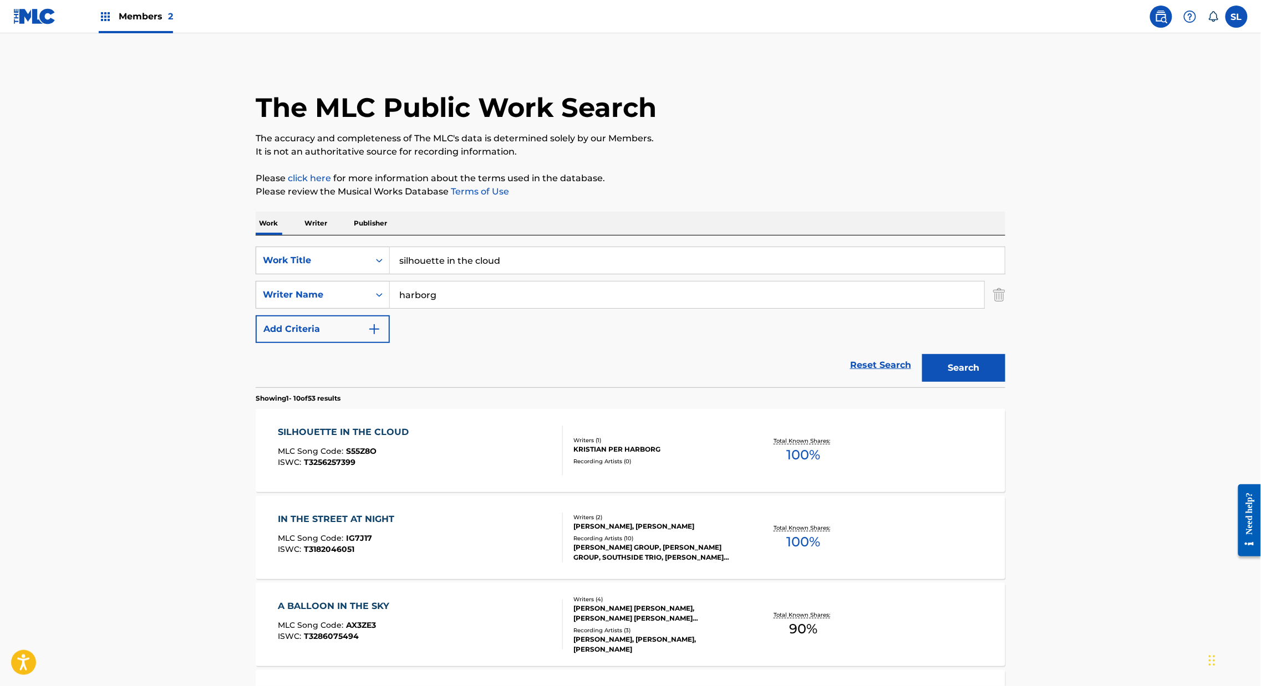
click at [453, 273] on div "SearchWithCriteria4efda071-7772-48a3-87e1-a49f511ff602 Work Title silhouette in…" at bounding box center [630, 312] width 749 height 152
click at [455, 274] on div "SearchWithCriteria4efda071-7772-48a3-87e1-a49f511ff602 Work Title silhouette in…" at bounding box center [630, 312] width 749 height 152
click at [448, 274] on input "silhouette in the cloud" at bounding box center [697, 260] width 615 height 27
click at [437, 274] on input "silhouette in the cloud" at bounding box center [697, 260] width 615 height 27
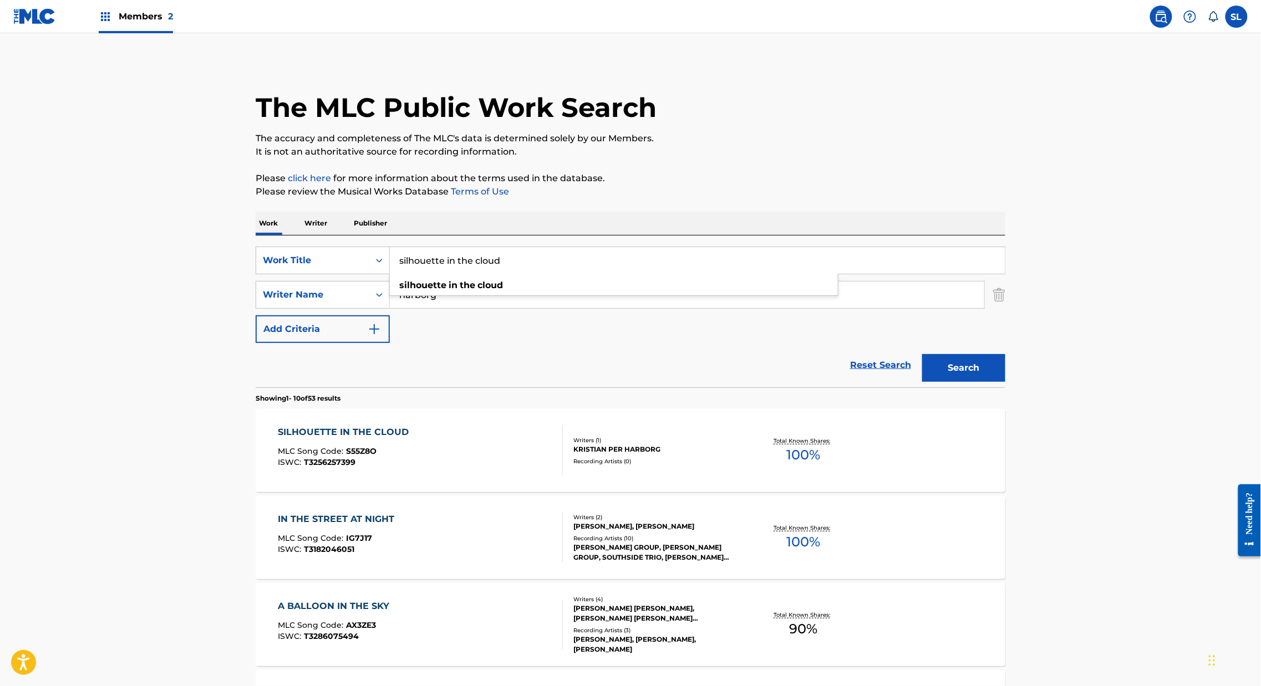
click at [439, 274] on input "silhouette in the cloud" at bounding box center [697, 260] width 615 height 27
paste input "Sleep Tight"
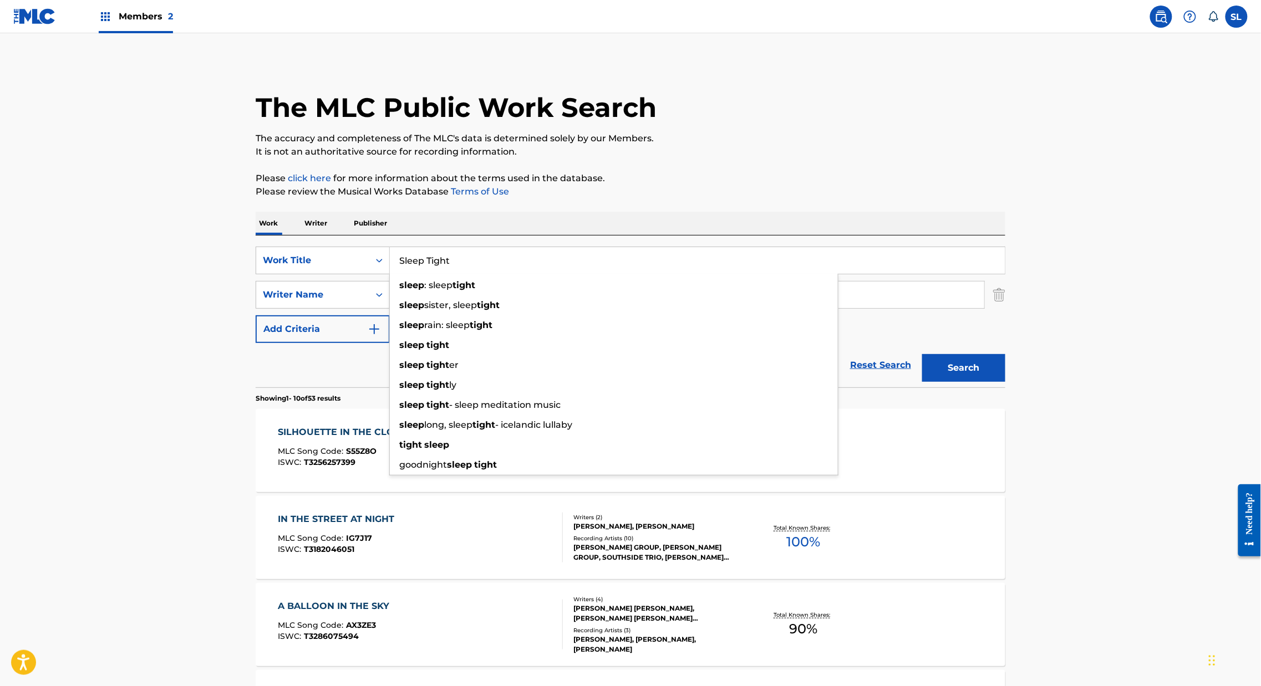
click at [727, 185] on p "Please click here for more information about the terms used in the database." at bounding box center [630, 178] width 749 height 13
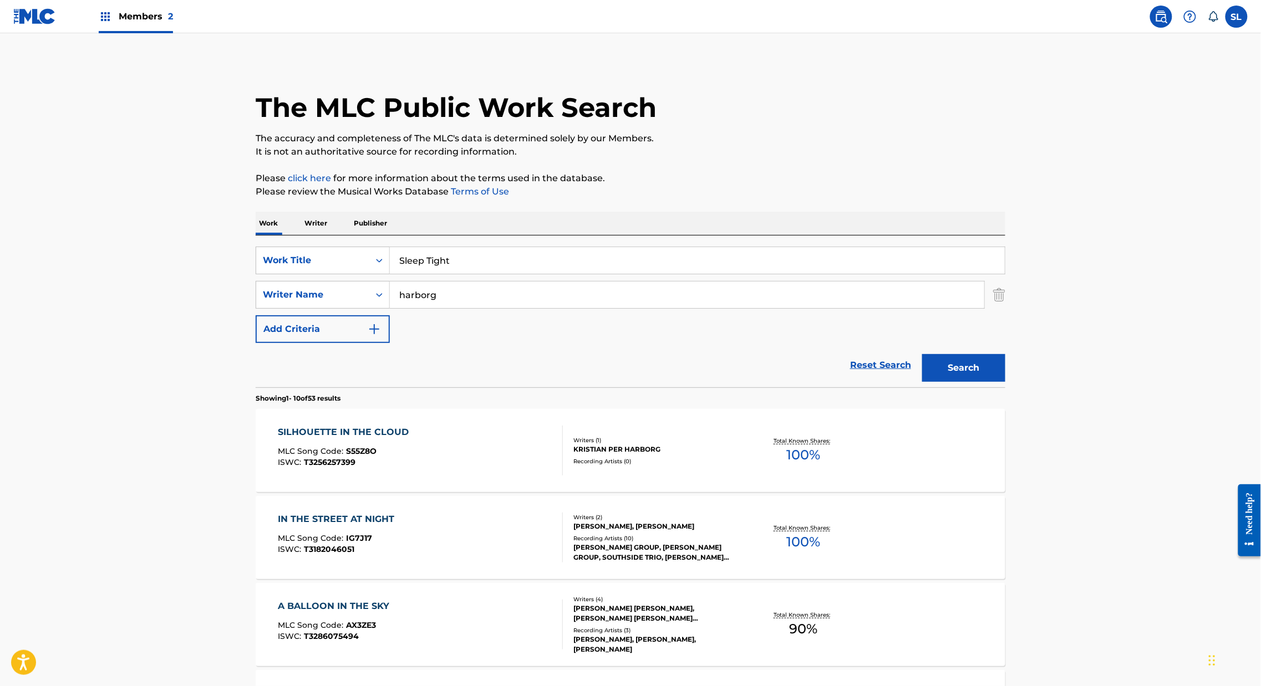
click at [1005, 382] on button "Search" at bounding box center [963, 368] width 83 height 28
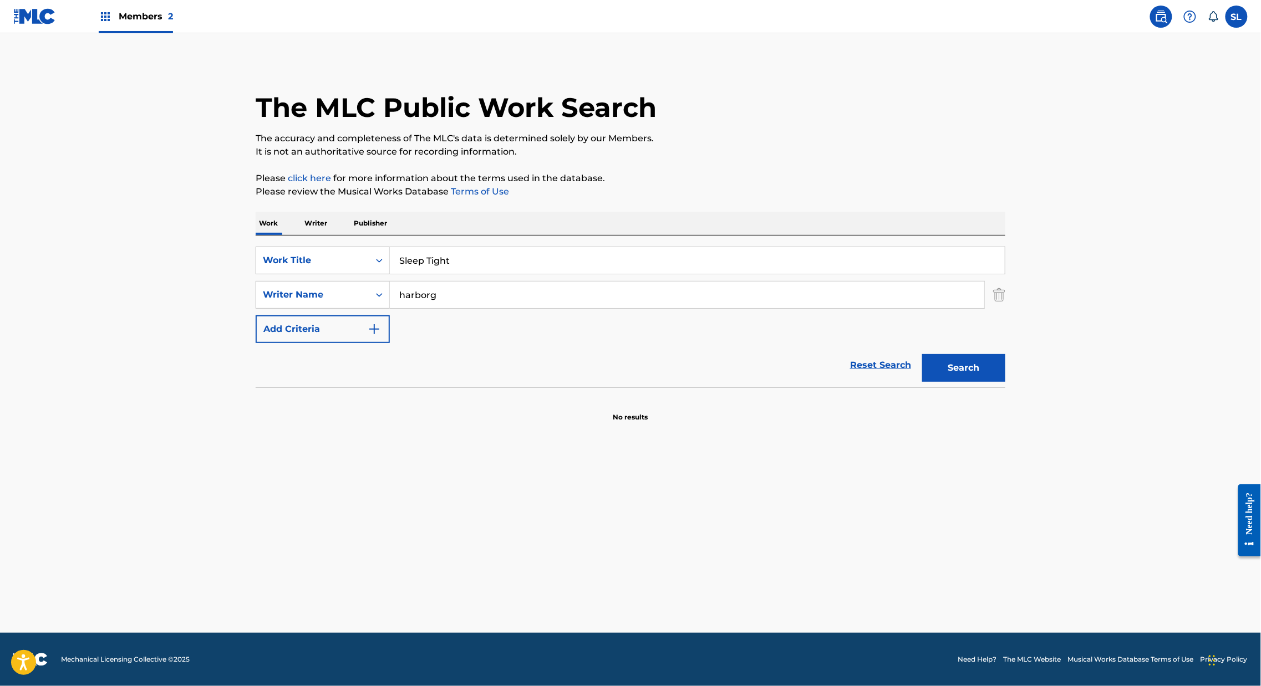
click at [413, 274] on input "Sleep Tight" at bounding box center [697, 260] width 615 height 27
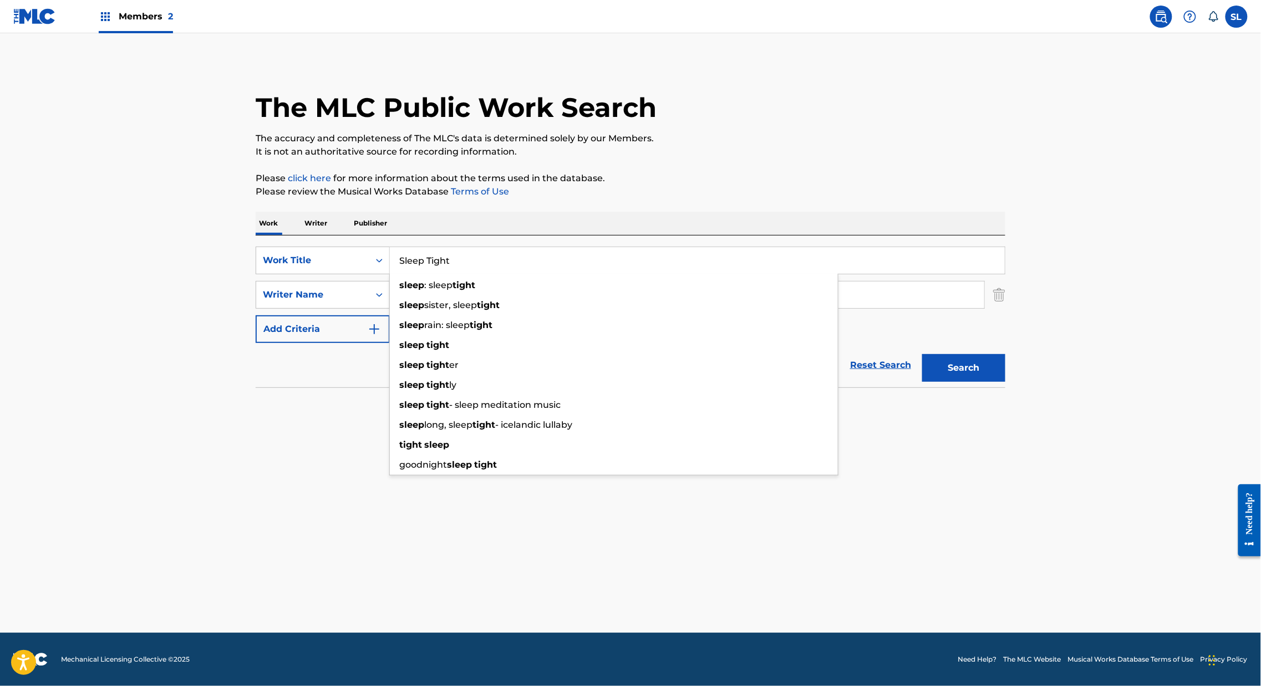
click at [413, 274] on input "Sleep Tight" at bounding box center [697, 260] width 615 height 27
paste input "neaky Pete"
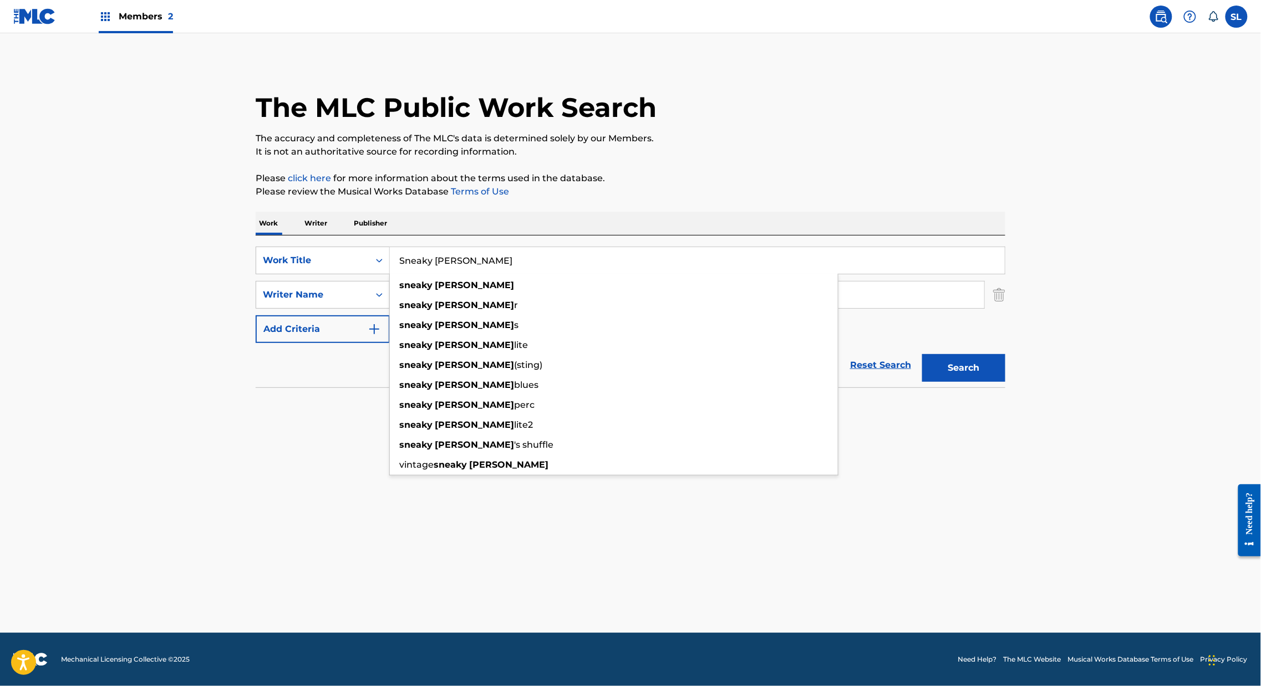
type input "Sneaky Pete"
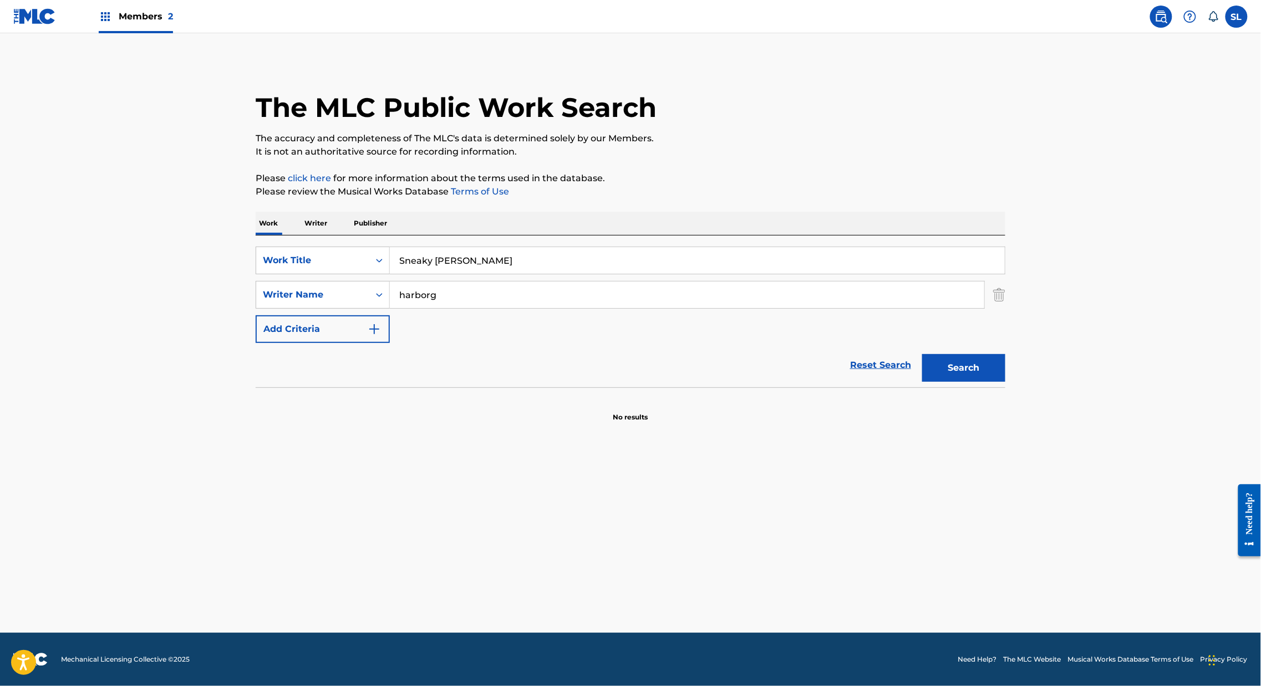
click at [615, 189] on div "The MLC Public Work Search The accuracy and completeness of The MLC's data is d…" at bounding box center [630, 241] width 776 height 361
click at [1005, 382] on button "Search" at bounding box center [963, 368] width 83 height 28
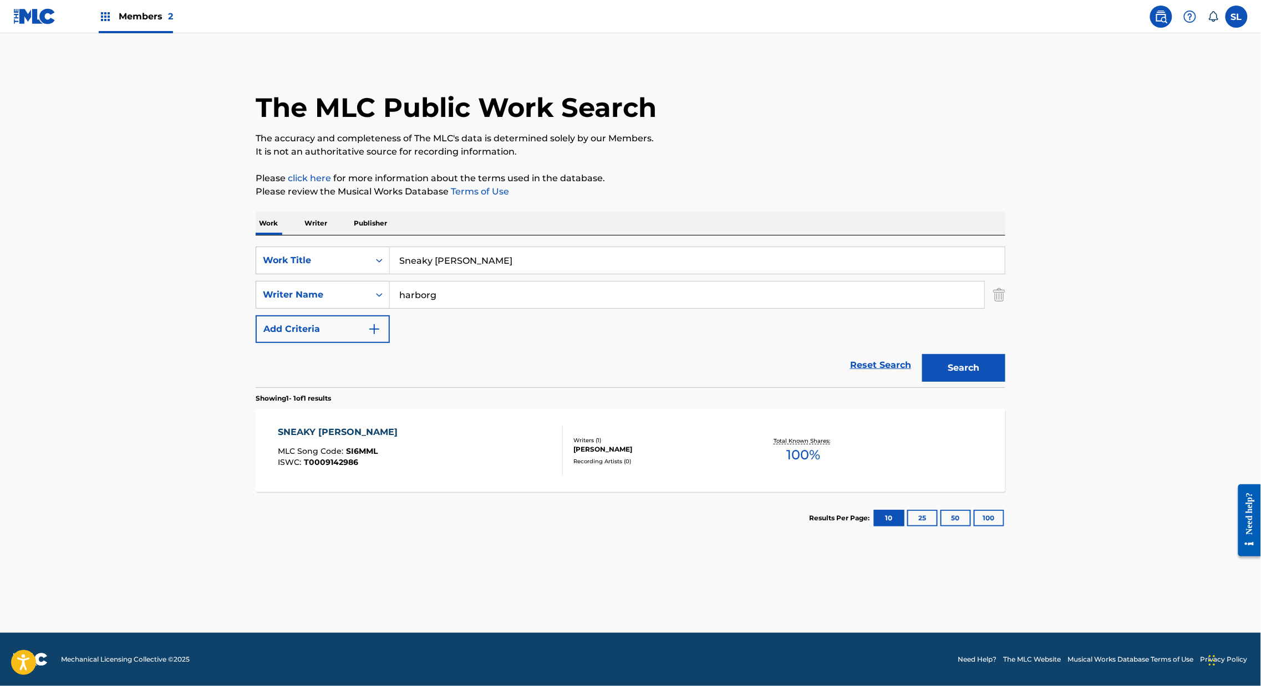
click at [278, 439] on div "SNEAKY PETE" at bounding box center [340, 432] width 125 height 13
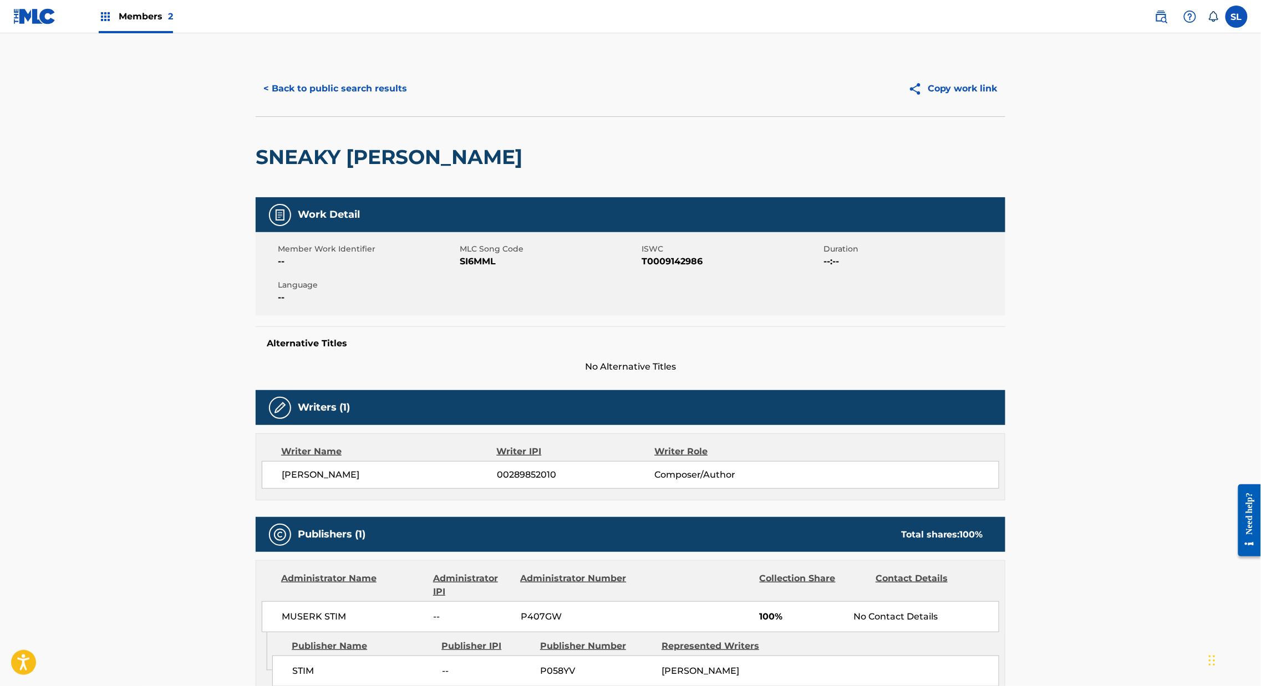
click at [420, 268] on span "--" at bounding box center [367, 261] width 179 height 13
click at [460, 268] on span "SI6MML" at bounding box center [549, 261] width 179 height 13
copy span "SI6MML"
click at [264, 103] on button "< Back to public search results" at bounding box center [335, 89] width 159 height 28
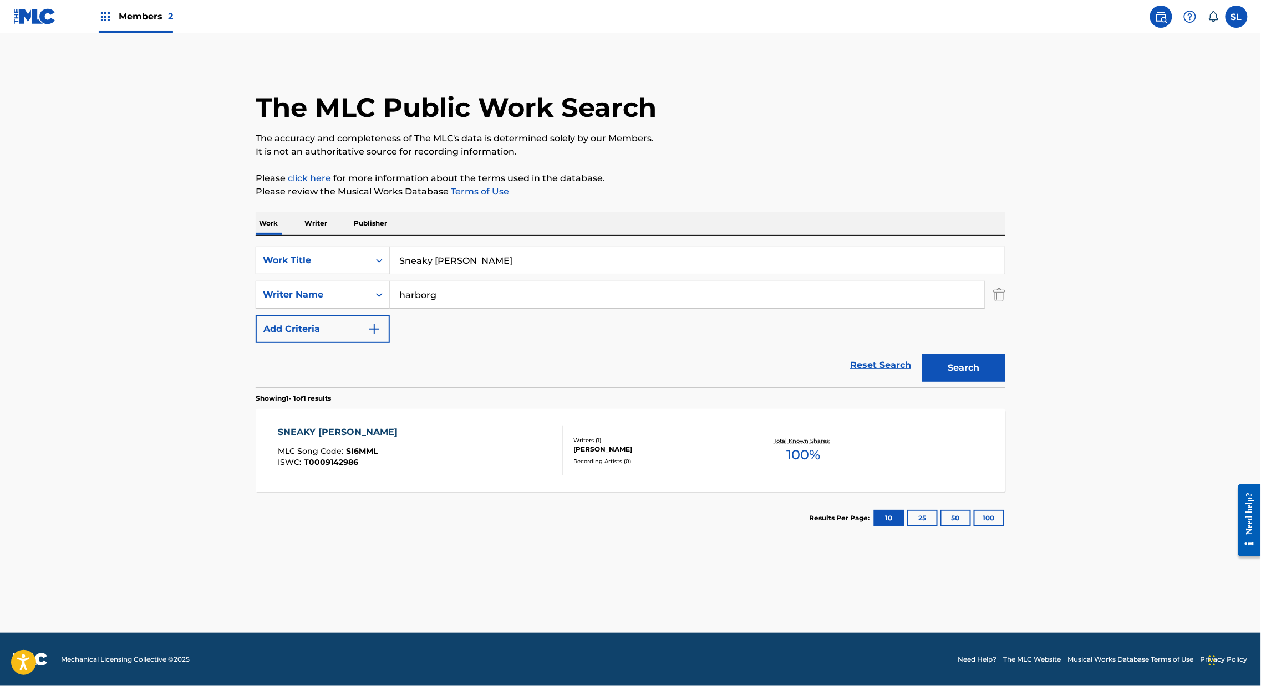
click at [390, 274] on input "Sneaky Pete" at bounding box center [697, 260] width 615 height 27
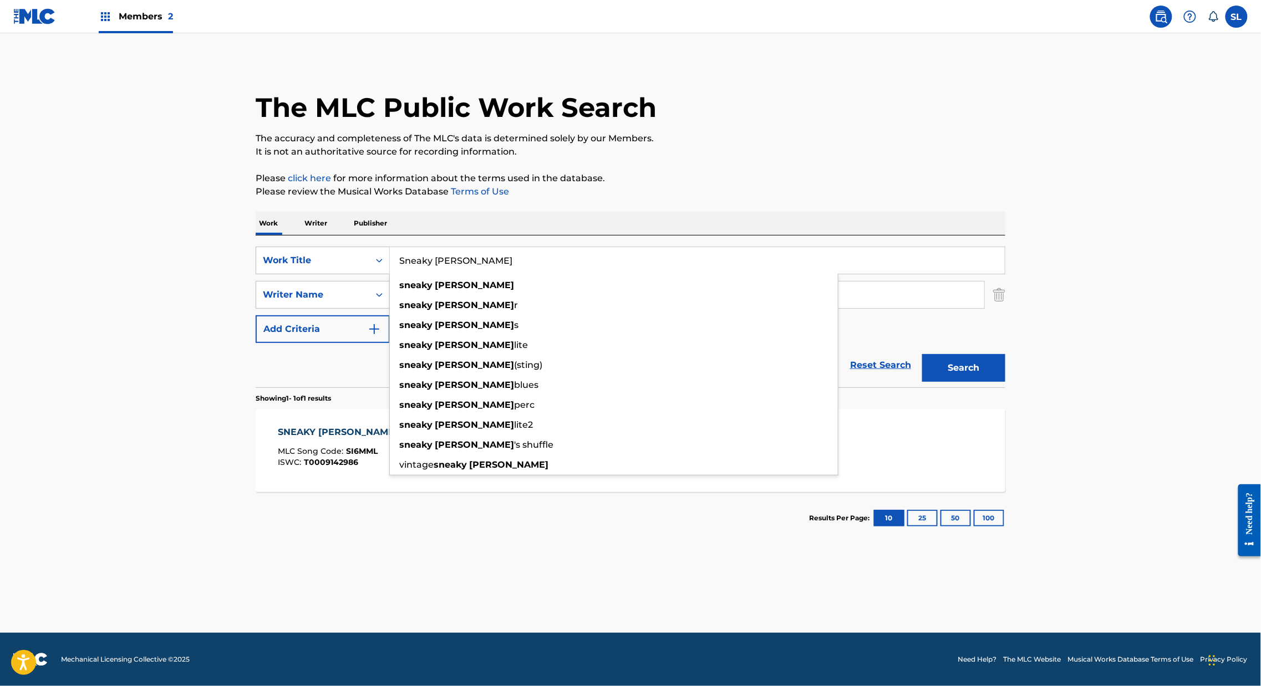
paste input "ocks And Sandals"
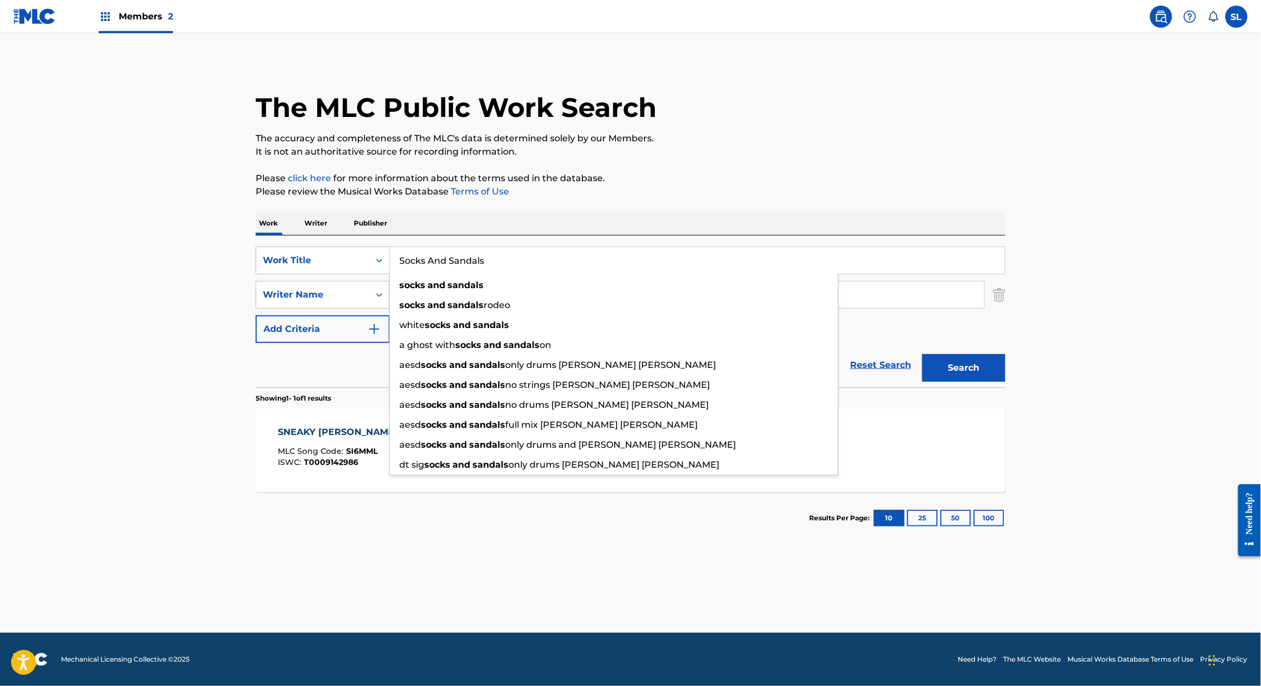
type input "Socks And Sandals"
click at [1005, 382] on button "Search" at bounding box center [963, 368] width 83 height 28
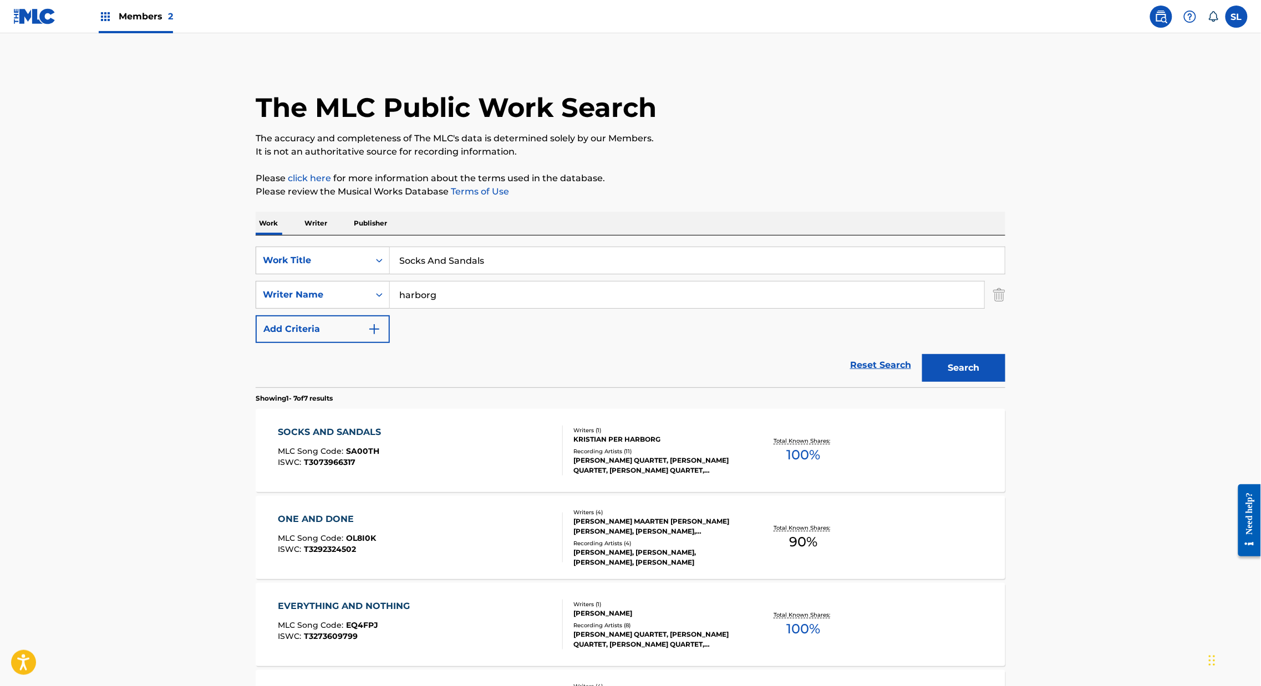
click at [278, 439] on div "SOCKS AND SANDALS" at bounding box center [332, 432] width 109 height 13
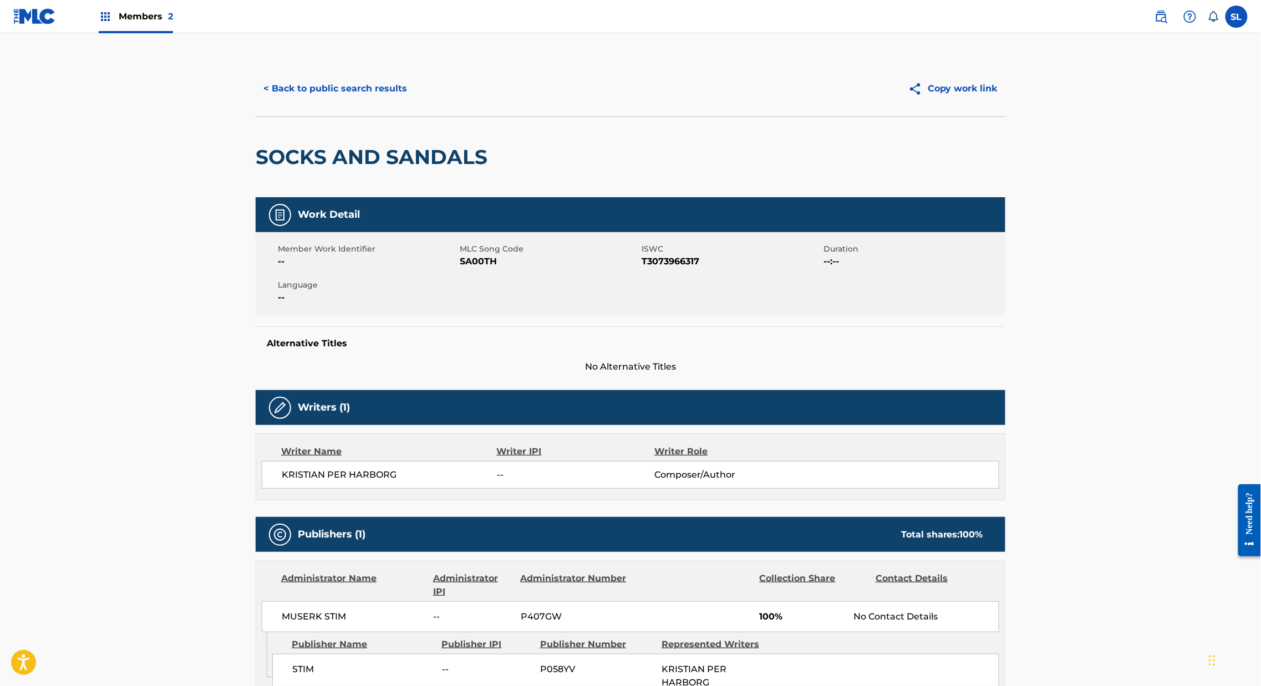
click at [460, 268] on span "SA00TH" at bounding box center [549, 261] width 179 height 13
click at [261, 103] on button "< Back to public search results" at bounding box center [335, 89] width 159 height 28
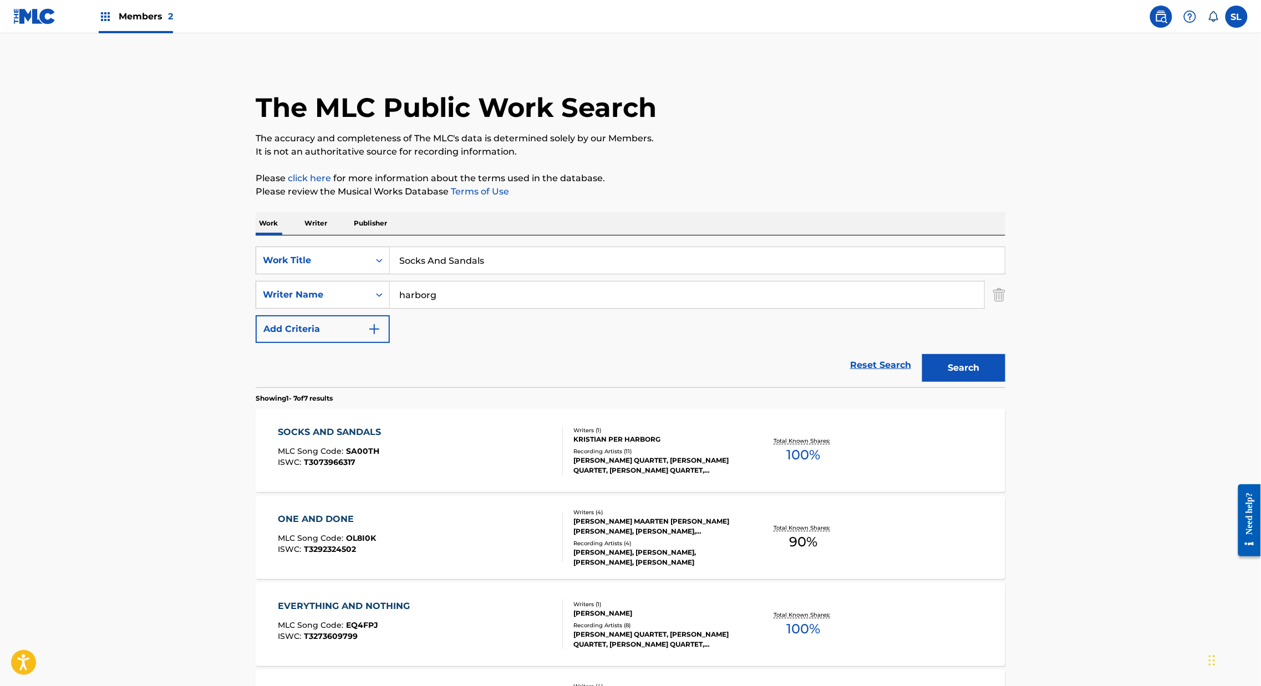
click at [400, 274] on input "Socks And Sandals" at bounding box center [697, 260] width 615 height 27
paste input "tolen"
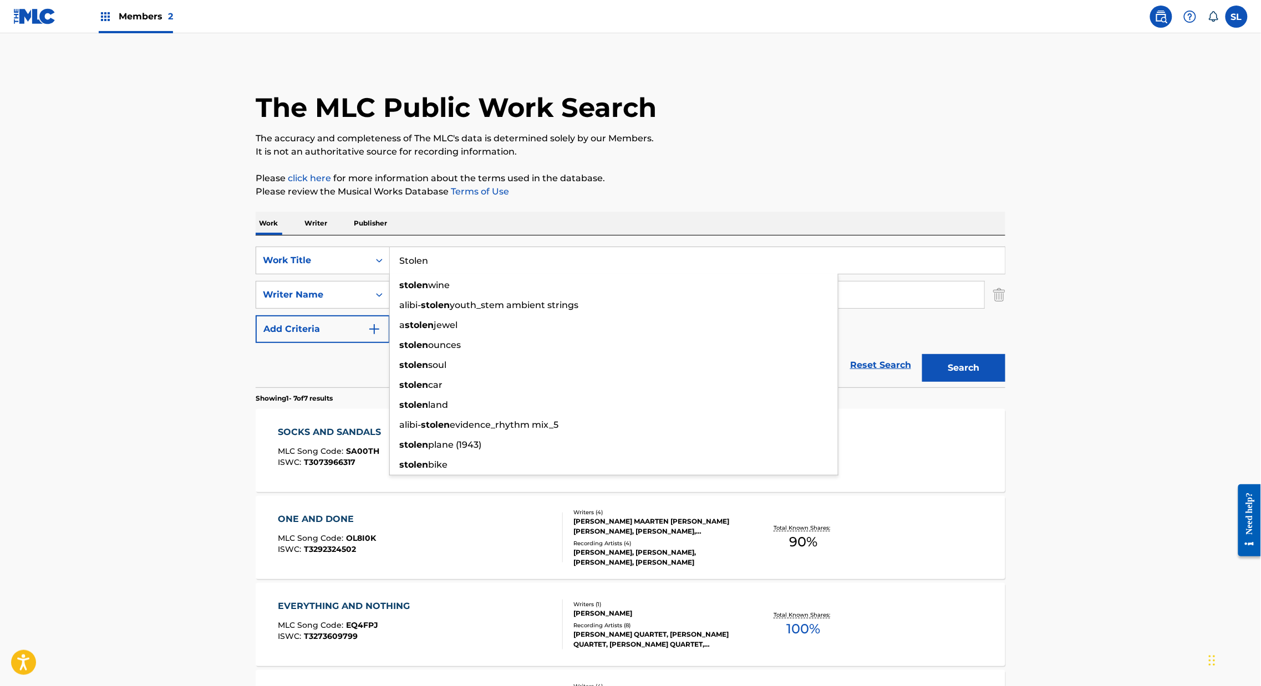
type input "Stolen"
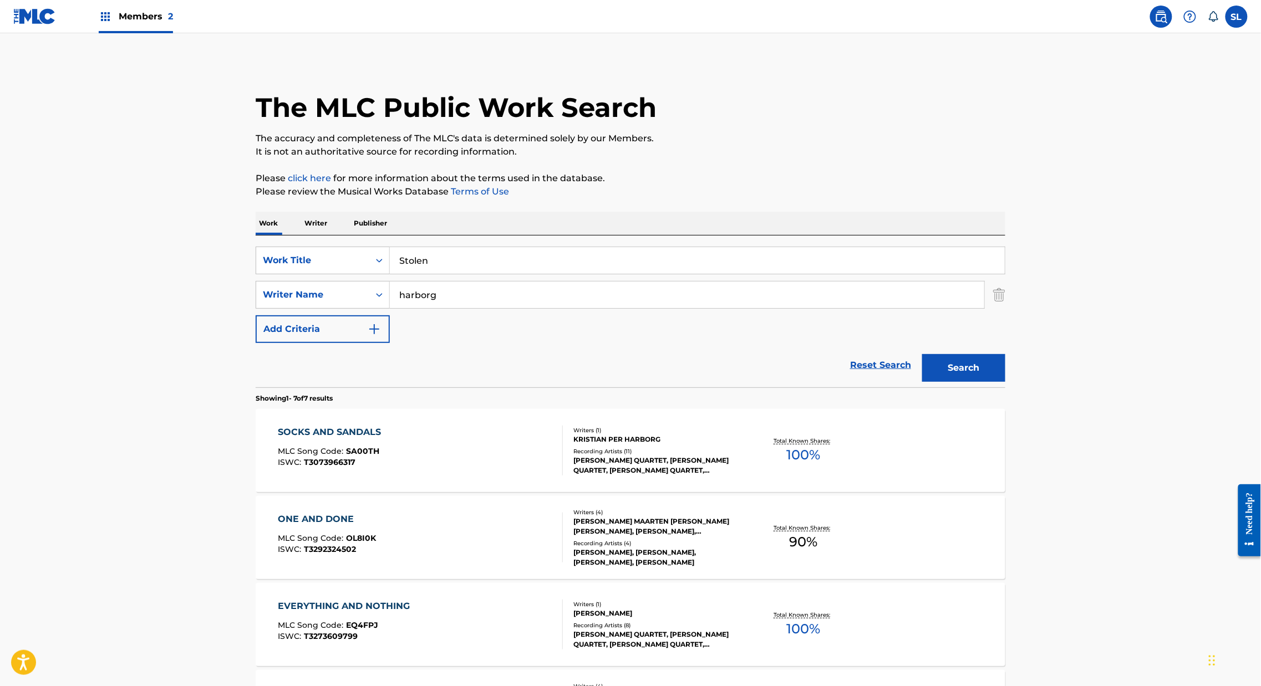
click at [1005, 382] on button "Search" at bounding box center [963, 368] width 83 height 28
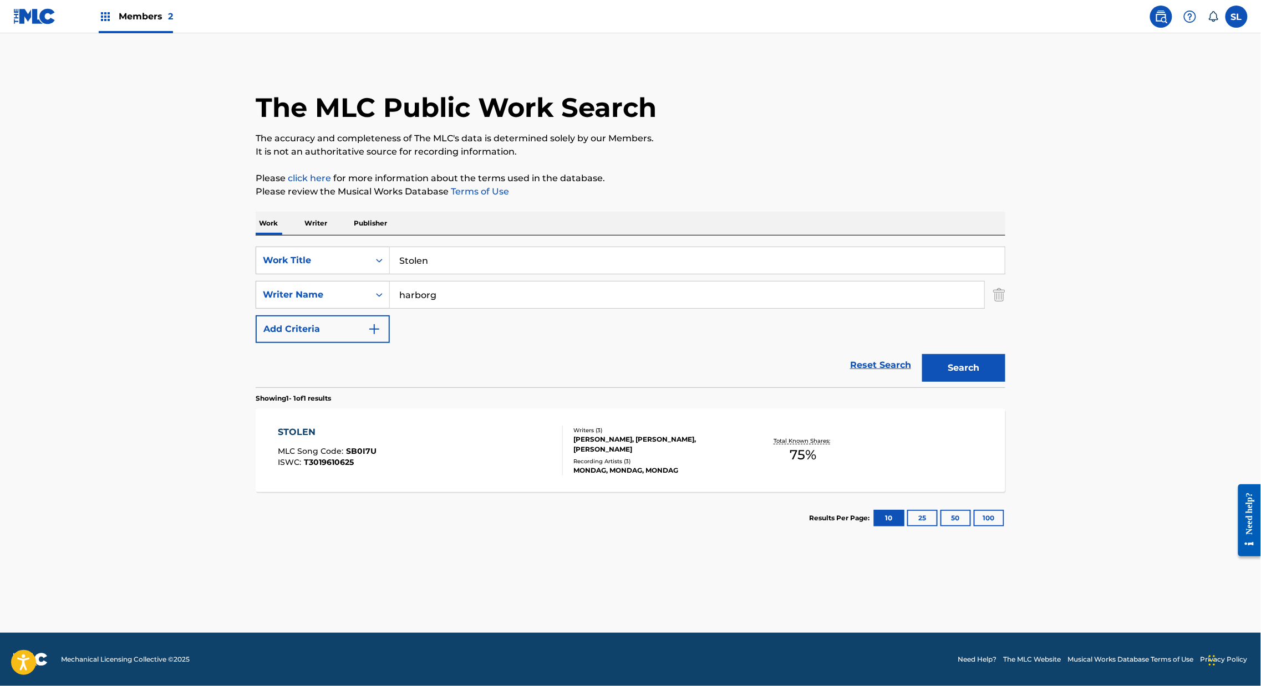
click at [278, 439] on div "STOLEN" at bounding box center [327, 432] width 99 height 13
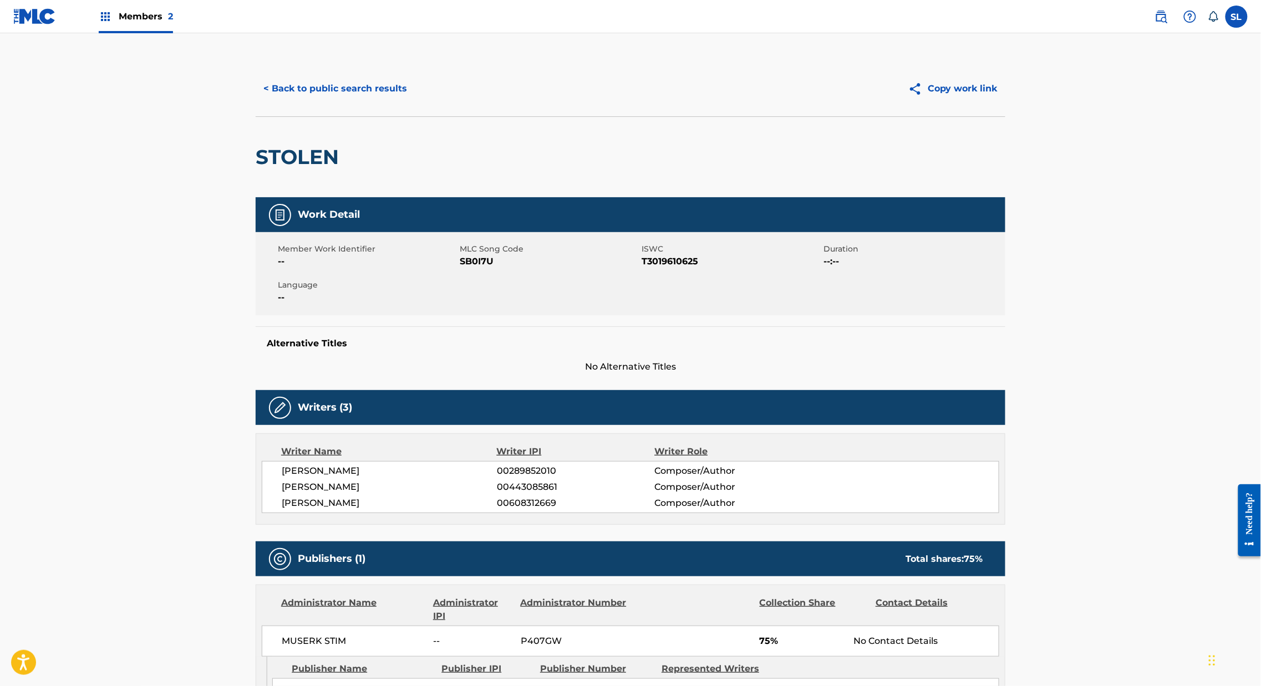
click at [460, 268] on span "SB0I7U" at bounding box center [549, 261] width 179 height 13
click at [306, 103] on button "< Back to public search results" at bounding box center [335, 89] width 159 height 28
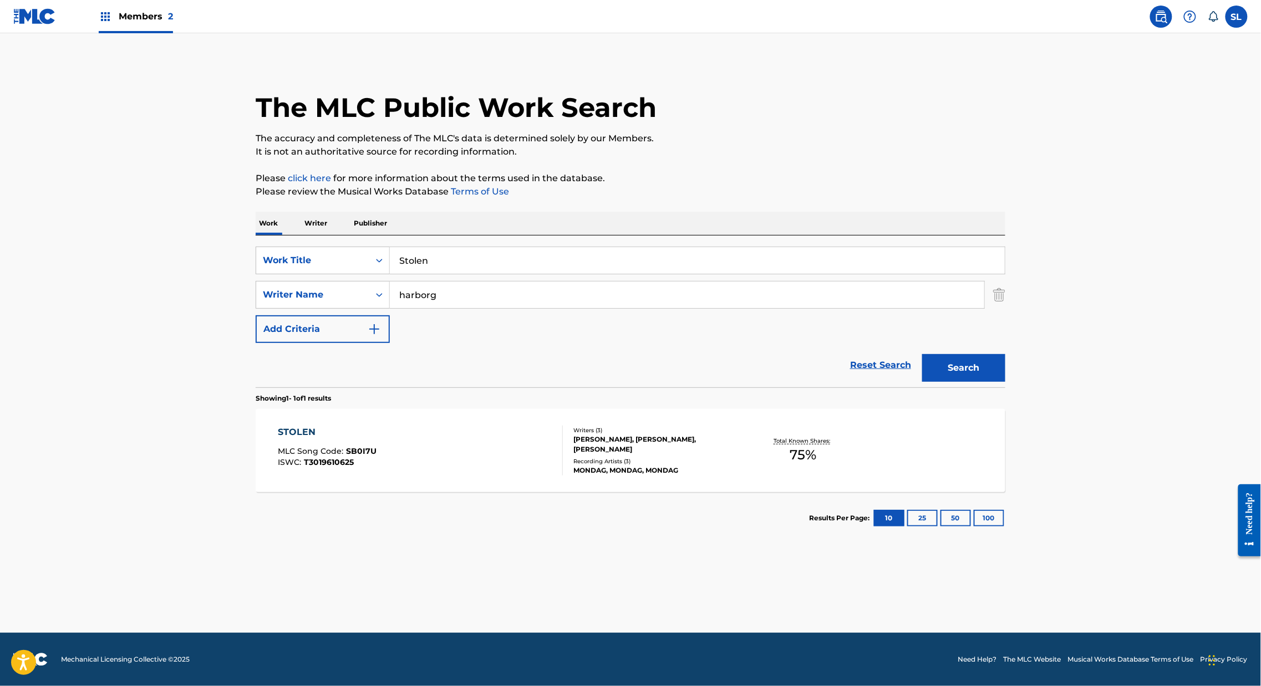
click at [499, 274] on input "Stolen" at bounding box center [697, 260] width 615 height 27
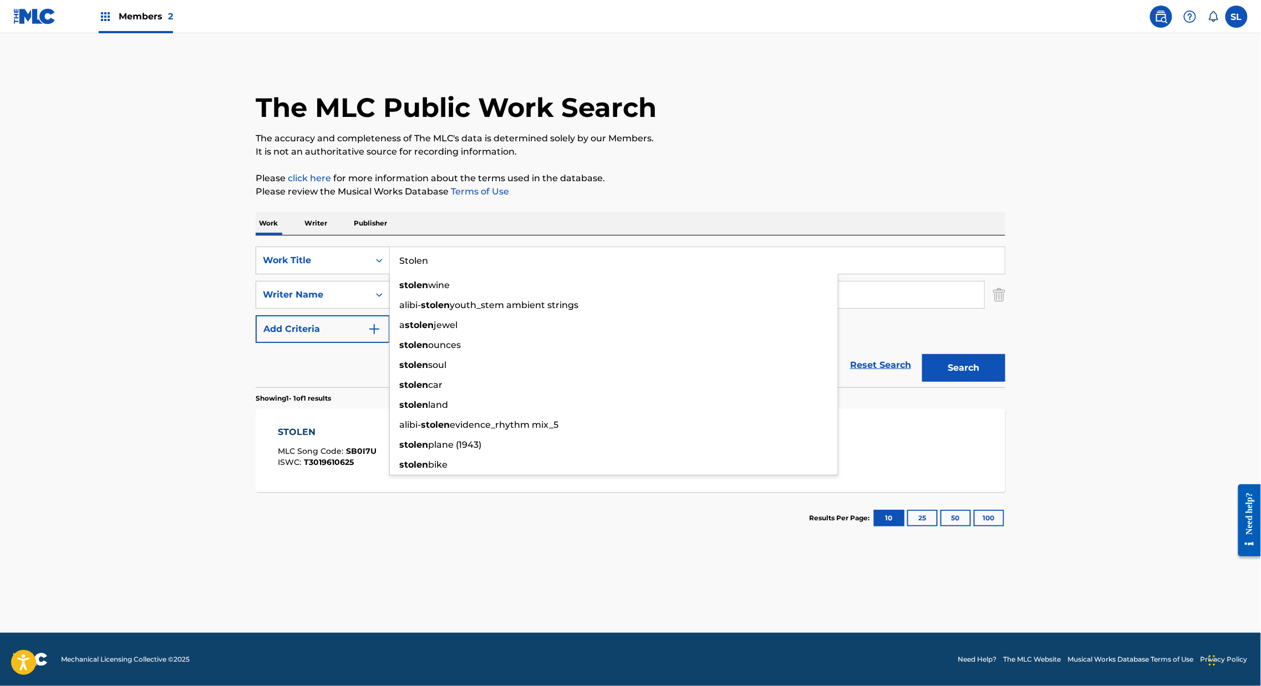
paste input "ubterraneans"
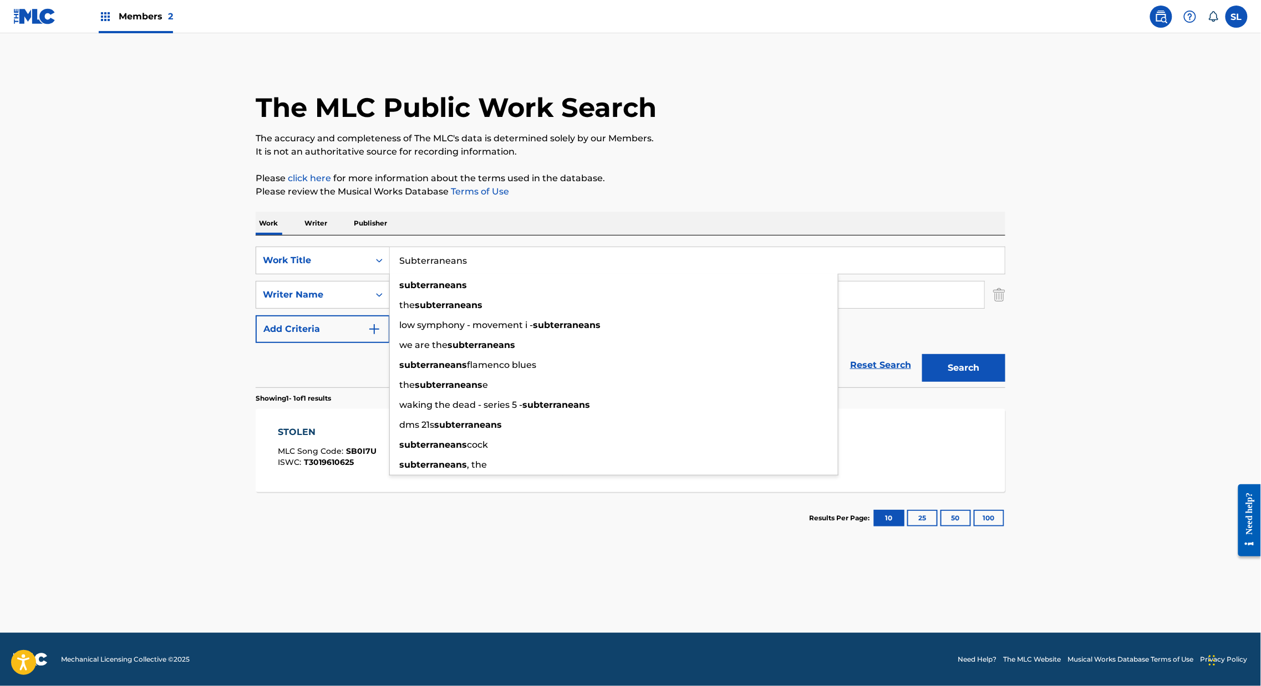
type input "Subterraneans"
drag, startPoint x: 1047, startPoint y: 426, endPoint x: 1054, endPoint y: 422, distance: 7.9
click at [1005, 382] on button "Search" at bounding box center [963, 368] width 83 height 28
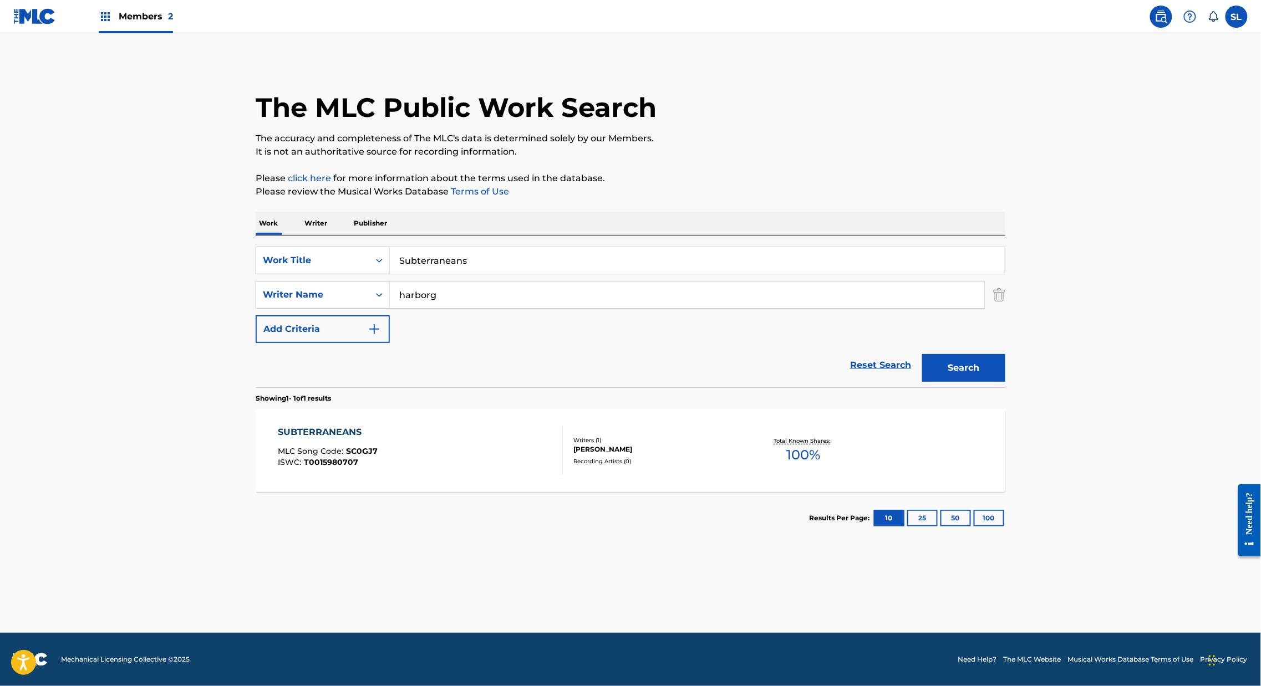
click at [278, 439] on div "SUBTERRANEANS" at bounding box center [328, 432] width 100 height 13
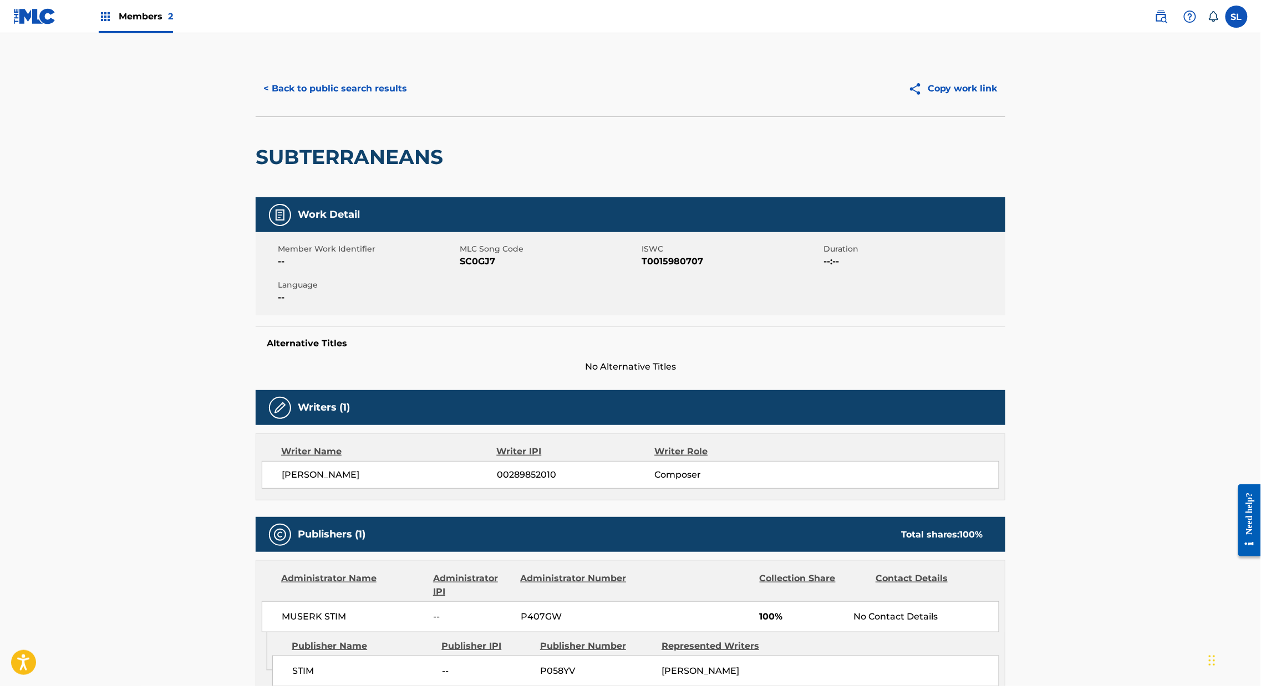
click at [460, 268] on span "SC0GJ7" at bounding box center [549, 261] width 179 height 13
click at [329, 103] on button "< Back to public search results" at bounding box center [335, 89] width 159 height 28
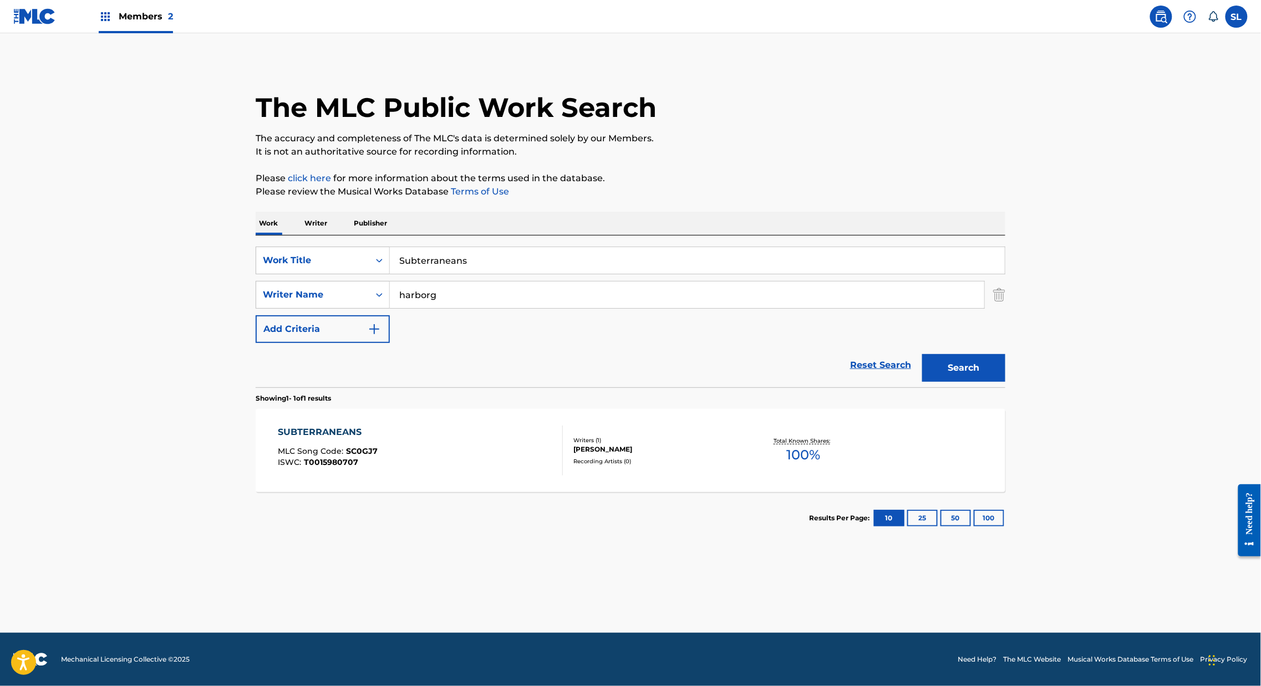
click at [390, 274] on input "Subterraneans" at bounding box center [697, 260] width 615 height 27
paste input "The Ansible"
click at [1005, 382] on button "Search" at bounding box center [963, 368] width 83 height 28
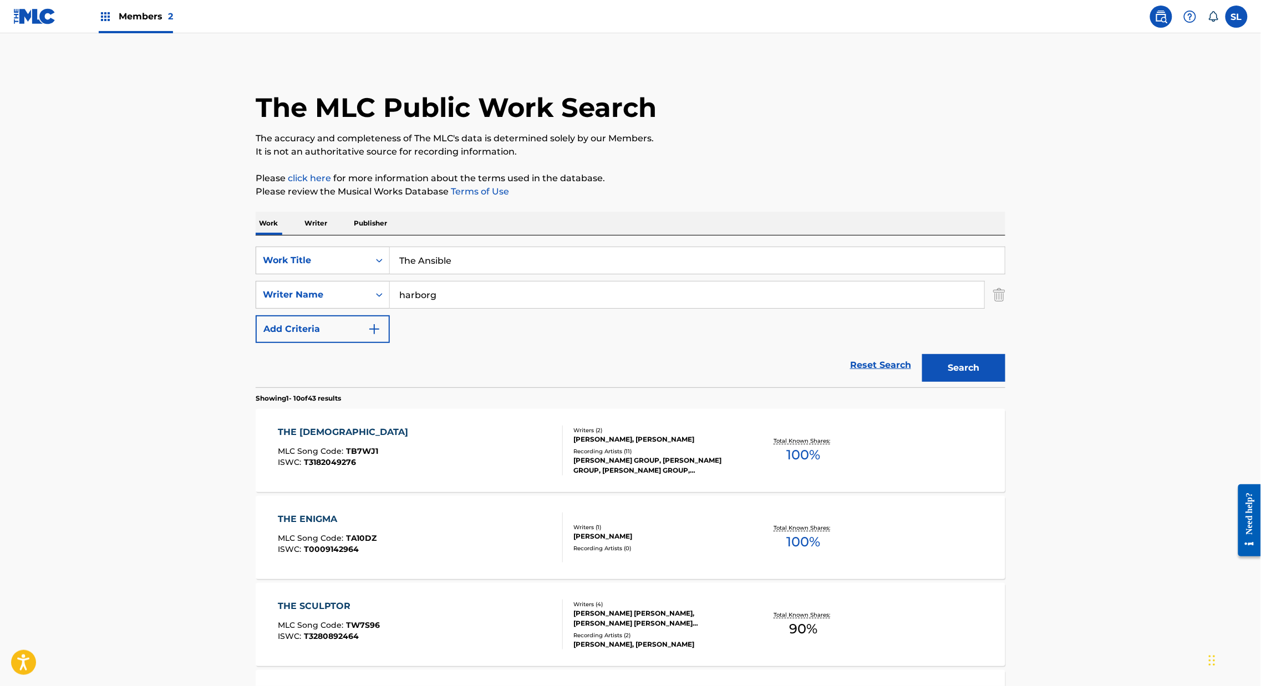
click at [400, 274] on input "The Ansible" at bounding box center [697, 260] width 615 height 27
paste input "Enigma"
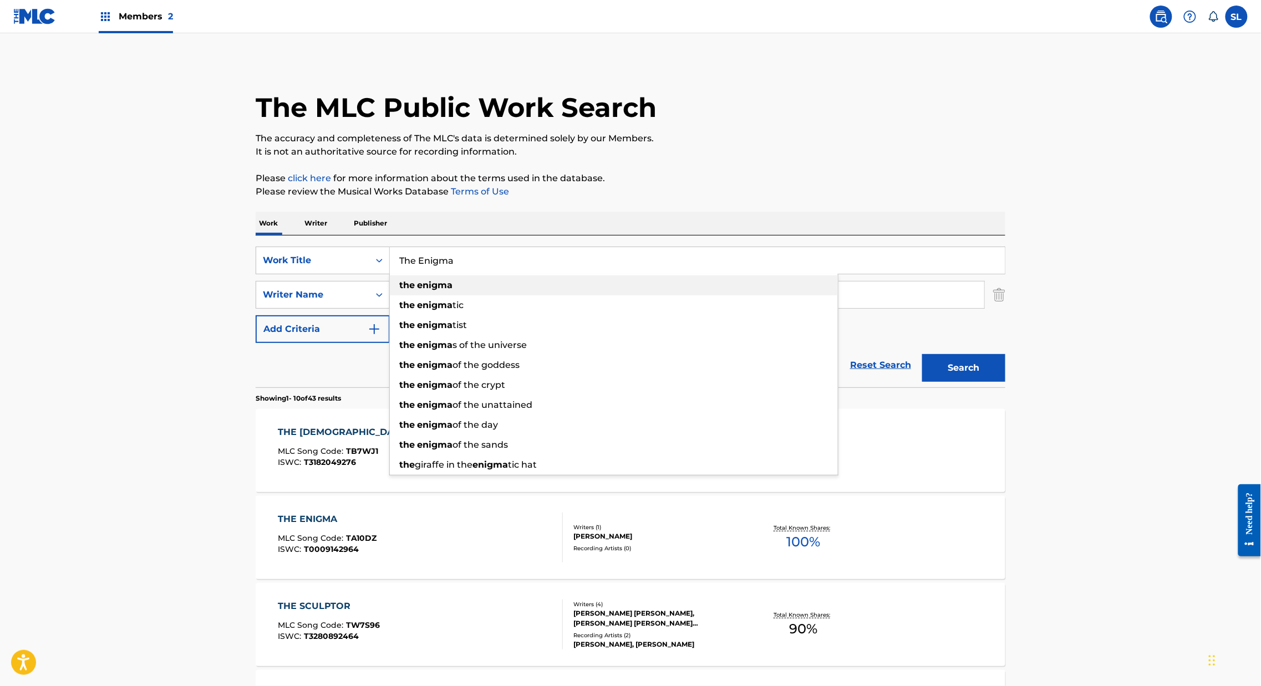
click at [417, 290] on strong "enigma" at bounding box center [434, 285] width 35 height 11
type input "the enigma"
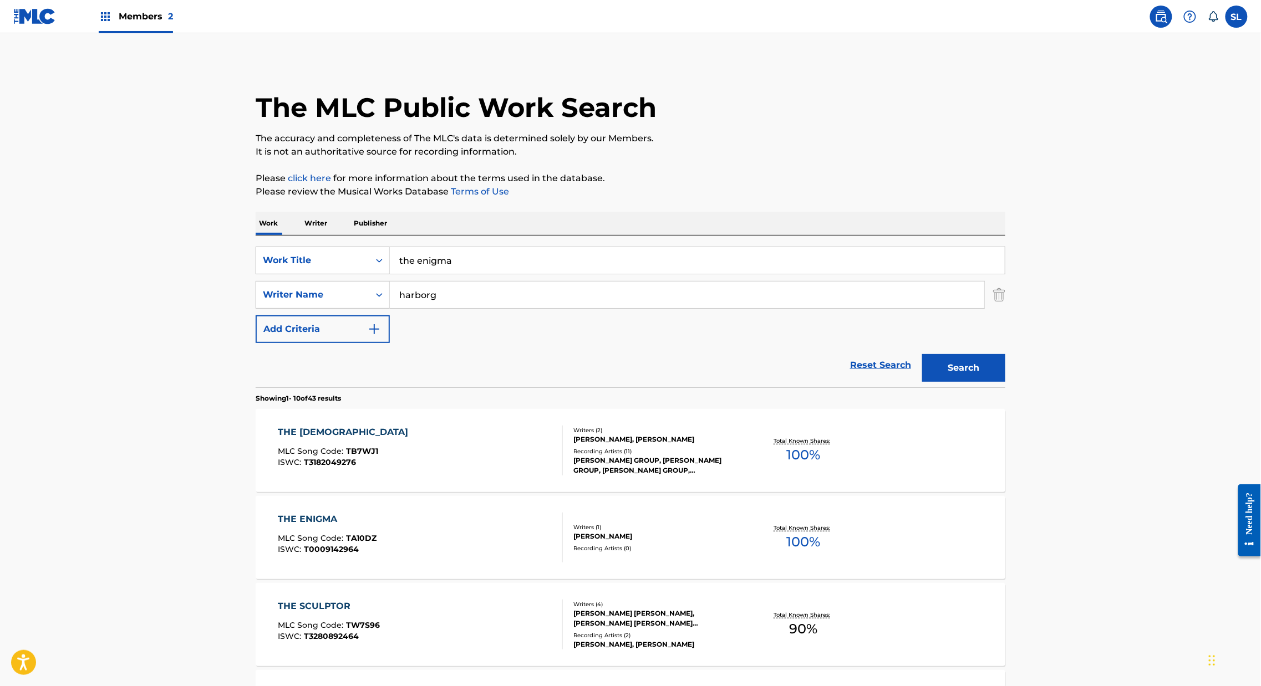
drag, startPoint x: 973, startPoint y: 405, endPoint x: 980, endPoint y: 407, distance: 7.0
click at [974, 387] on div "Search" at bounding box center [960, 365] width 89 height 44
click at [1005, 382] on button "Search" at bounding box center [963, 368] width 83 height 28
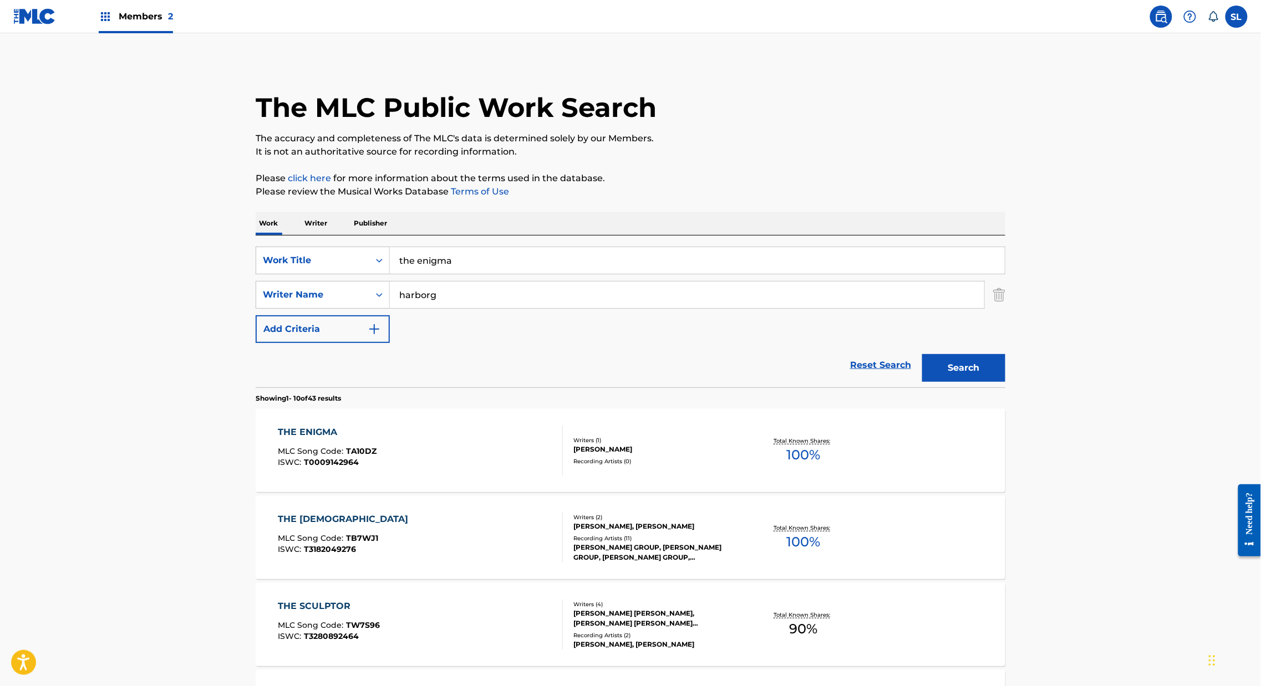
click at [256, 477] on div "THE ENIGMA MLC Song Code : TA10DZ ISWC : T0009142964 Writers ( 1 ) KRISTIAN HAR…" at bounding box center [630, 450] width 749 height 83
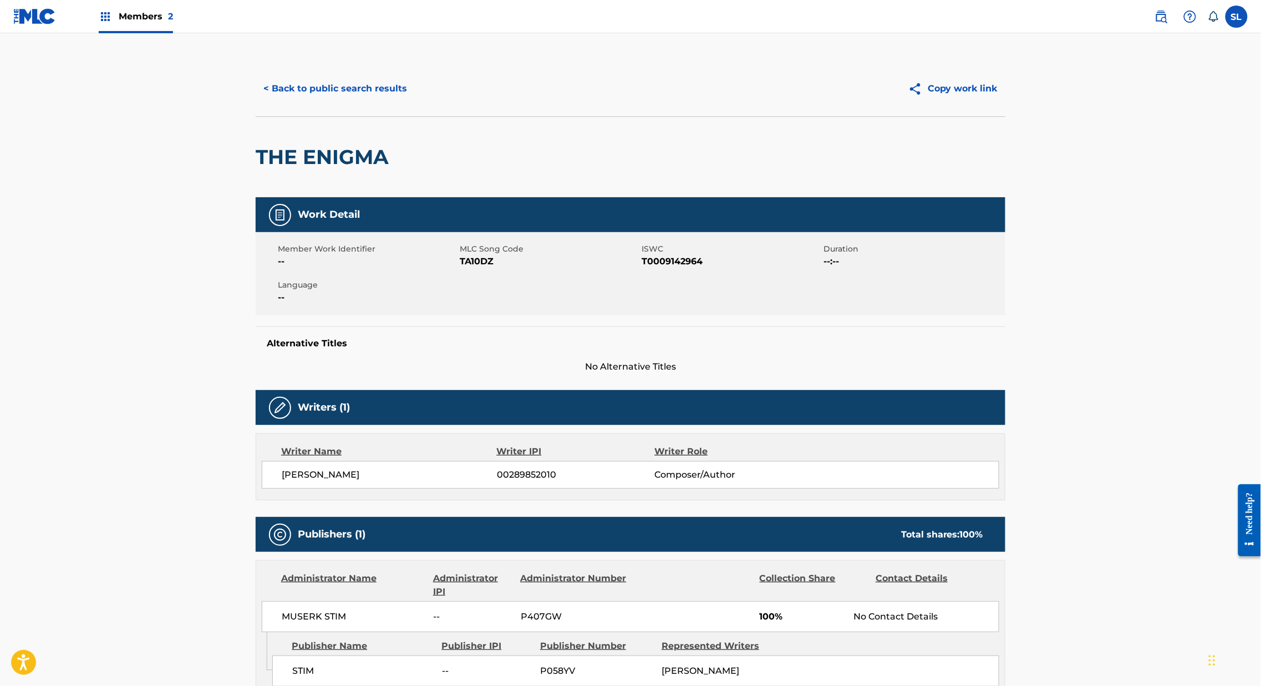
click at [460, 268] on span "TA10DZ" at bounding box center [549, 261] width 179 height 13
click at [314, 98] on button "< Back to public search results" at bounding box center [335, 89] width 159 height 28
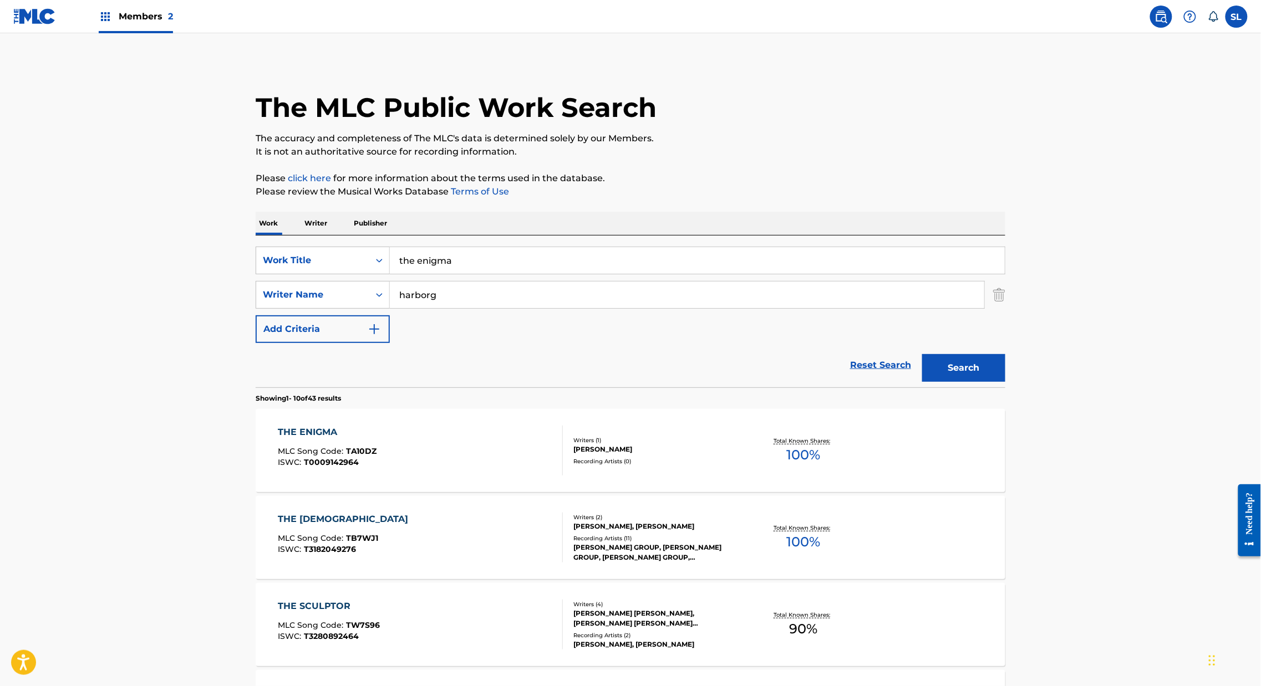
click at [396, 274] on input "the enigma" at bounding box center [697, 260] width 615 height 27
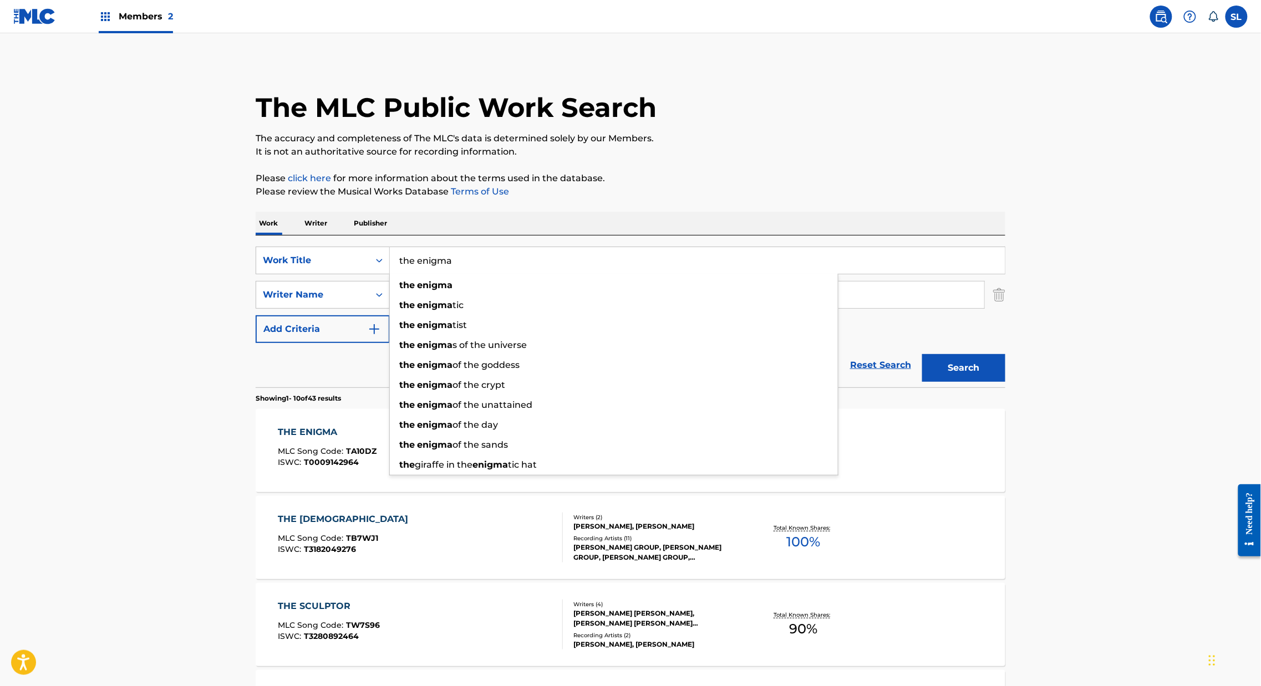
click at [397, 274] on input "the enigma" at bounding box center [697, 260] width 615 height 27
paste input "The Sole Of Jonas Kullhammar"
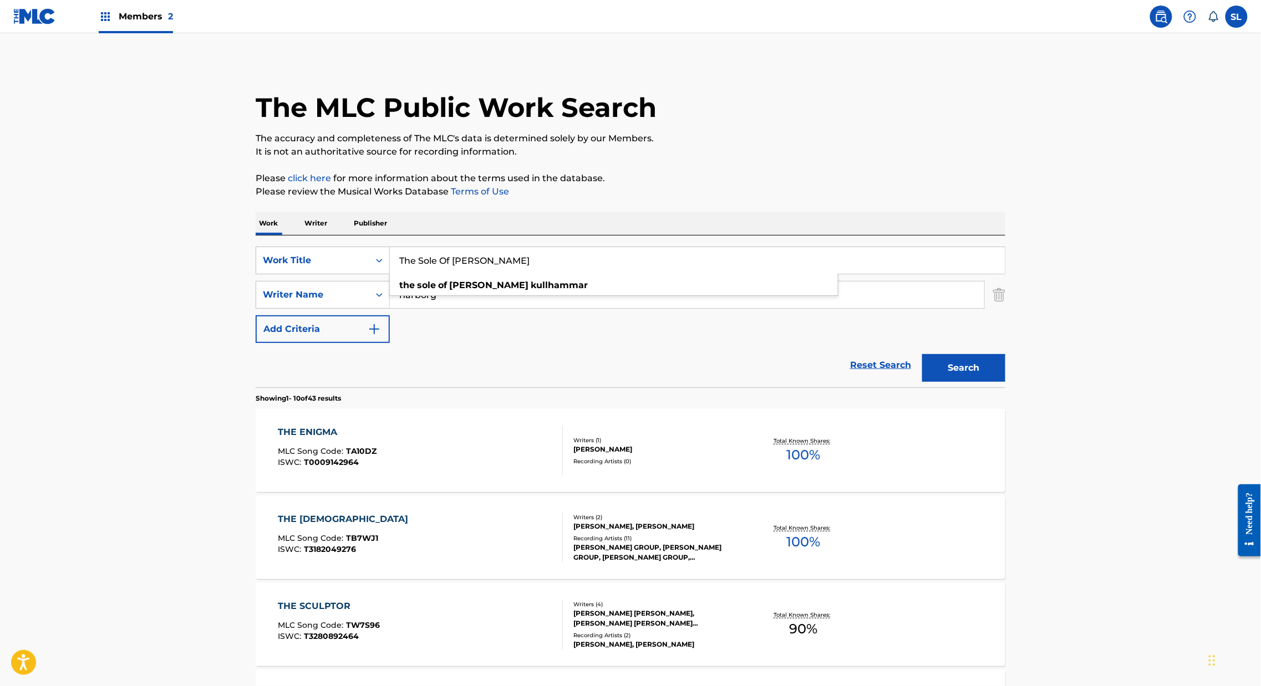
type input "The Sole Of Jonas Kullhammar"
click at [1005, 382] on button "Search" at bounding box center [963, 368] width 83 height 28
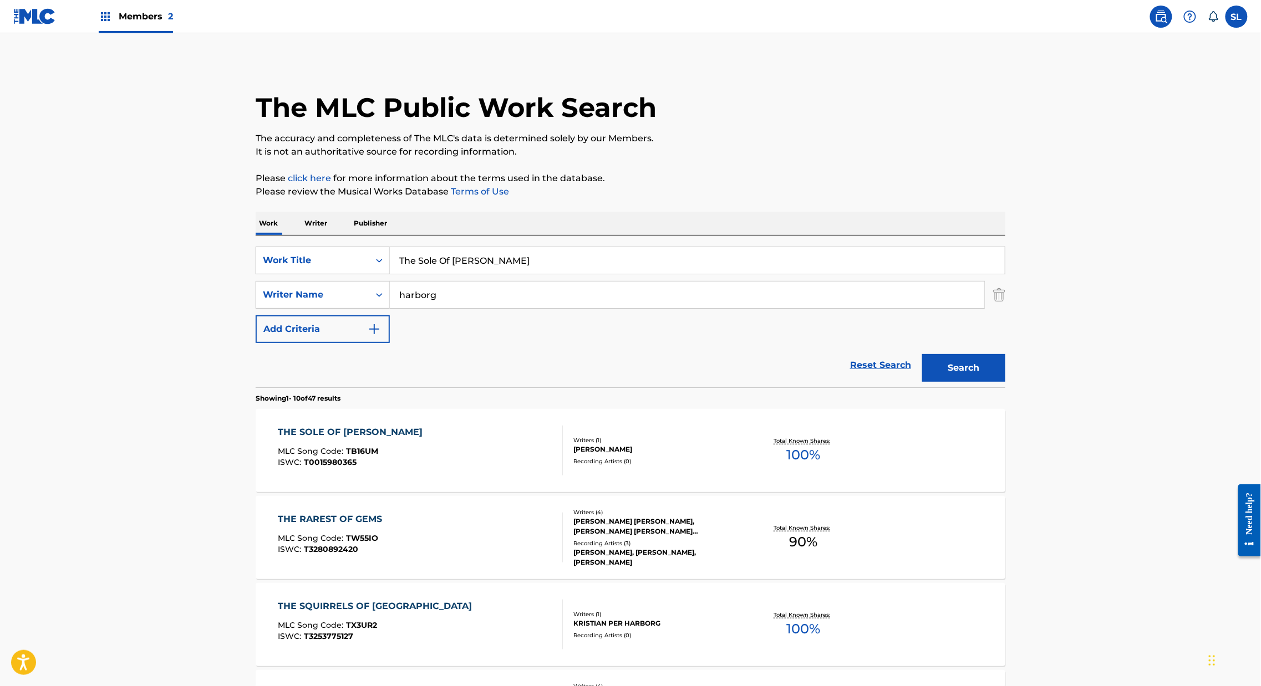
click at [285, 478] on div "THE SOLE OF JONAS KULLHAMMAR MLC Song Code : TB16UM ISWC : T0015980365 Writers …" at bounding box center [630, 450] width 749 height 83
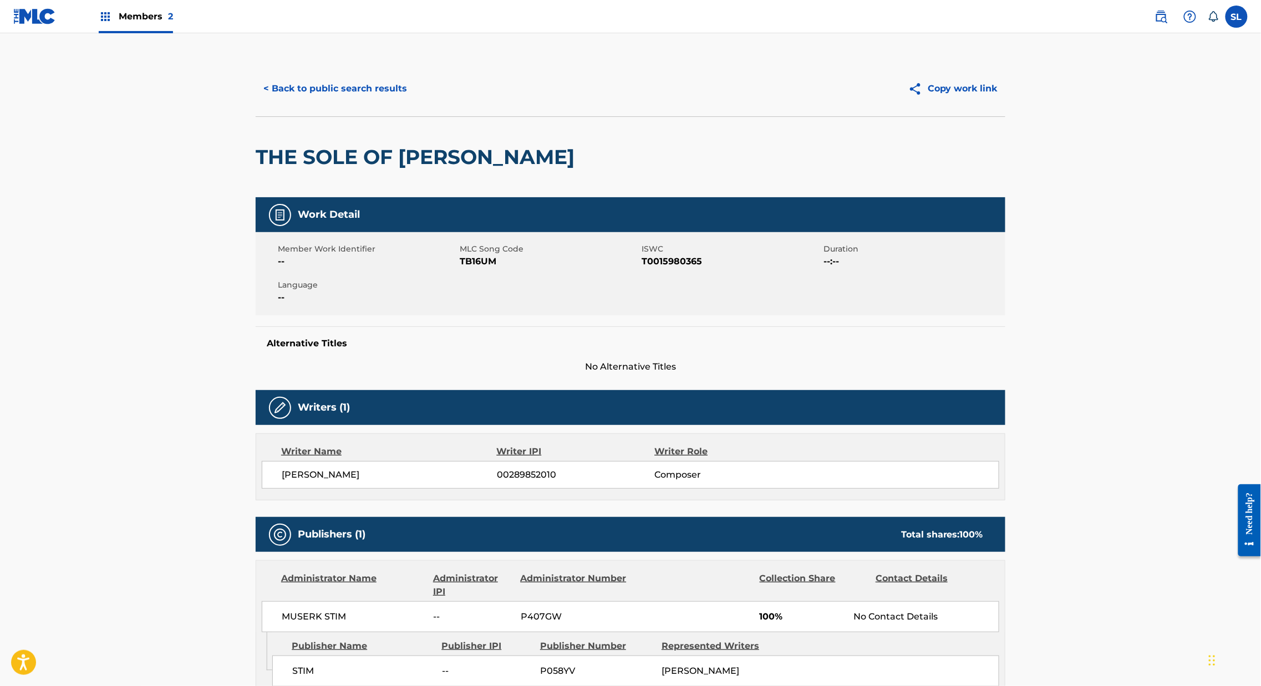
click at [460, 268] on span "TB16UM" at bounding box center [549, 261] width 179 height 13
click at [336, 100] on button "< Back to public search results" at bounding box center [335, 89] width 159 height 28
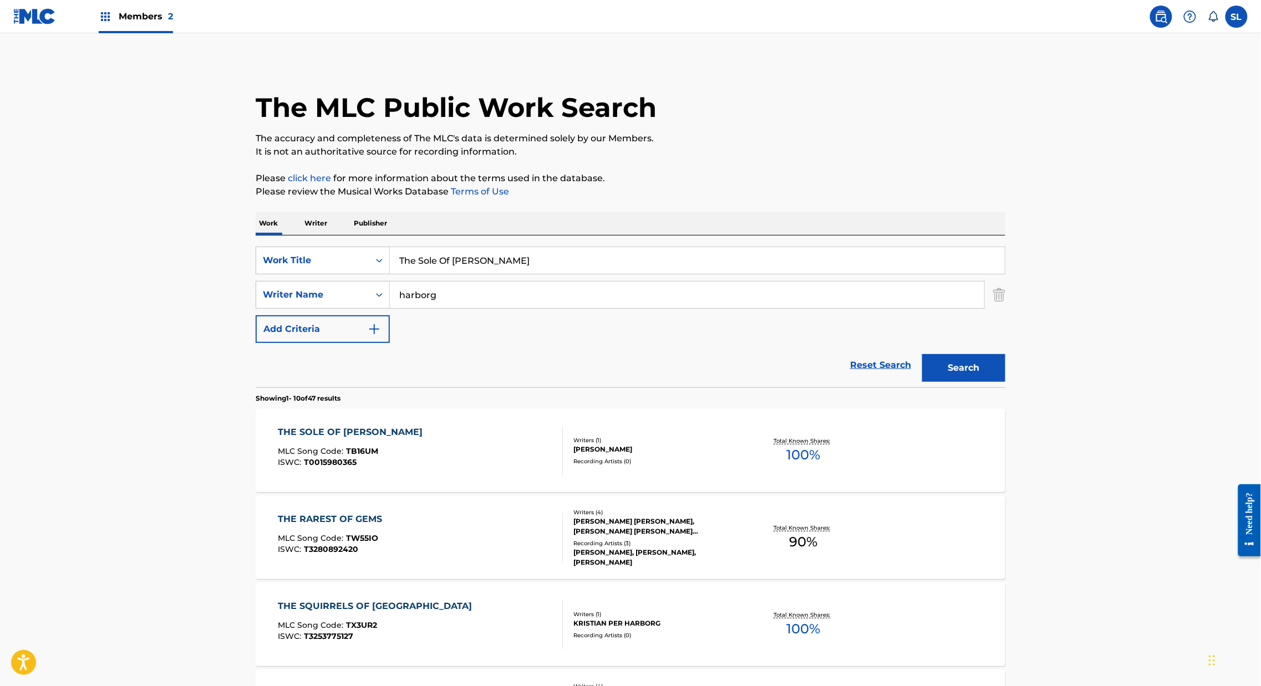
click at [390, 274] on input "The Sole Of Jonas Kullhammar" at bounding box center [697, 260] width 615 height 27
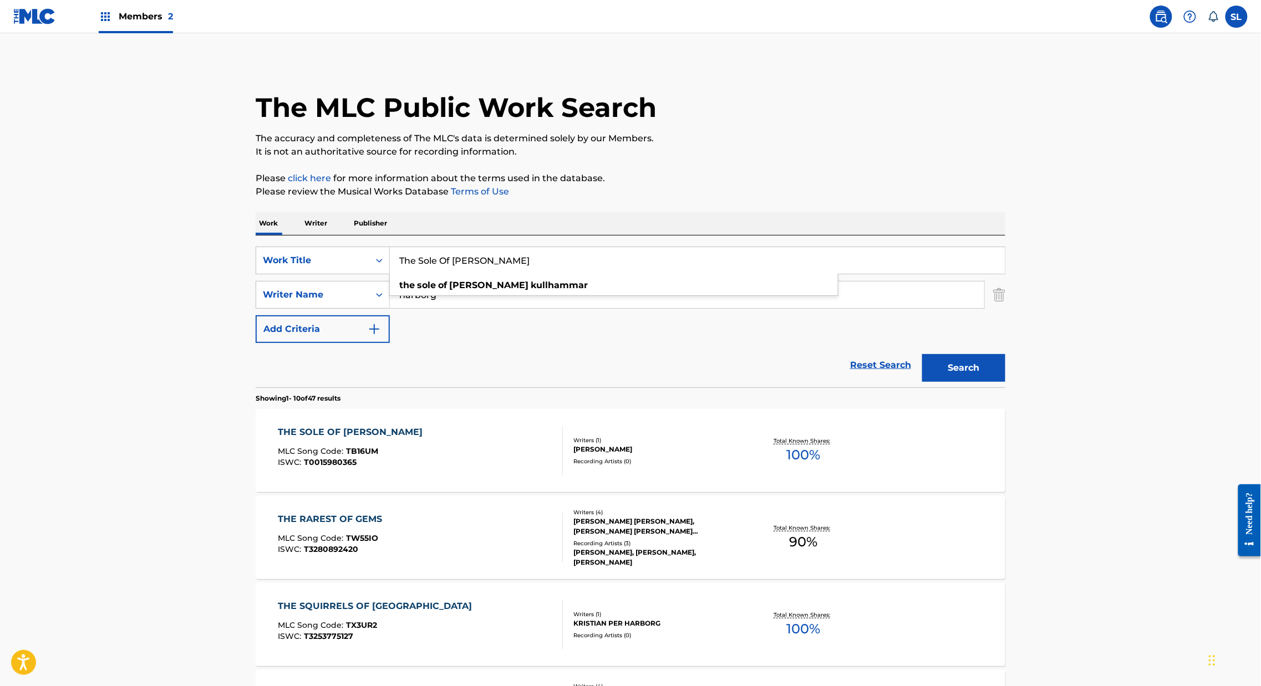
paste input "quirrels Of Union Square"
click at [500, 290] on strong "square" at bounding box center [516, 285] width 32 height 11
type input "the squirrels of union square"
click at [1005, 382] on button "Search" at bounding box center [963, 368] width 83 height 28
click at [357, 439] on div "THE SQUIRRELS OF UNION SQUARE" at bounding box center [378, 432] width 200 height 13
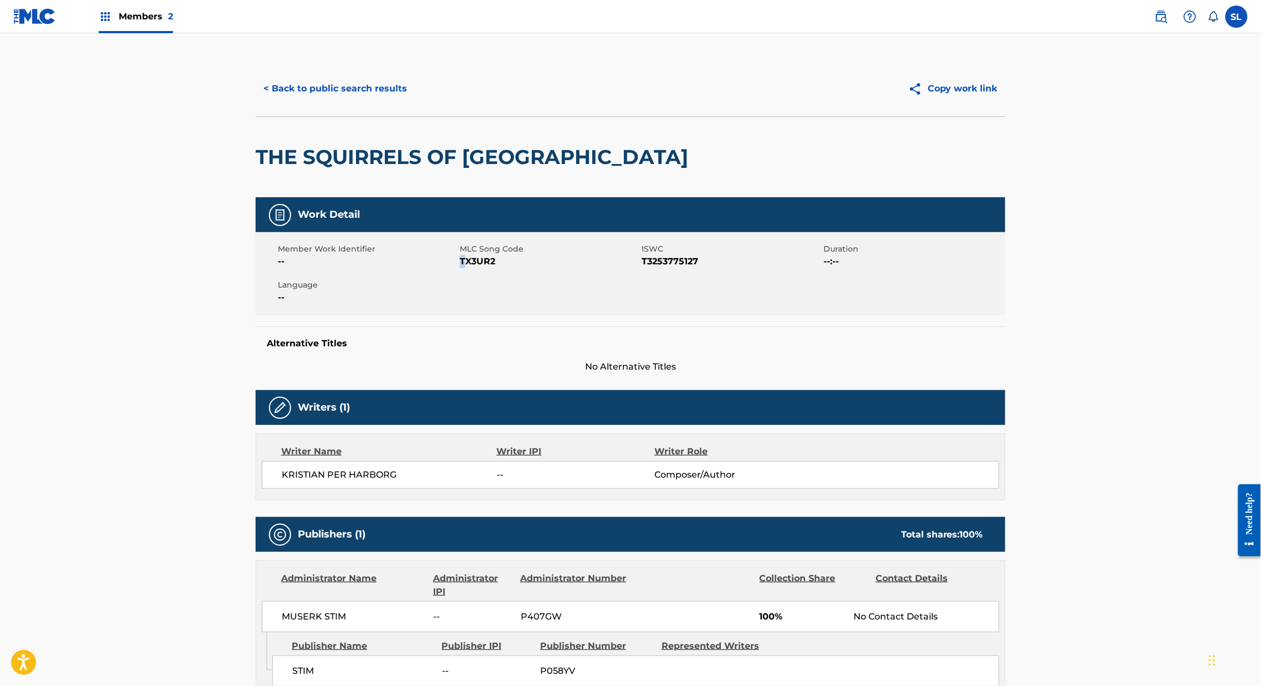
click at [460, 268] on span "TX3UR2" at bounding box center [549, 261] width 179 height 13
click at [327, 103] on button "< Back to public search results" at bounding box center [335, 89] width 159 height 28
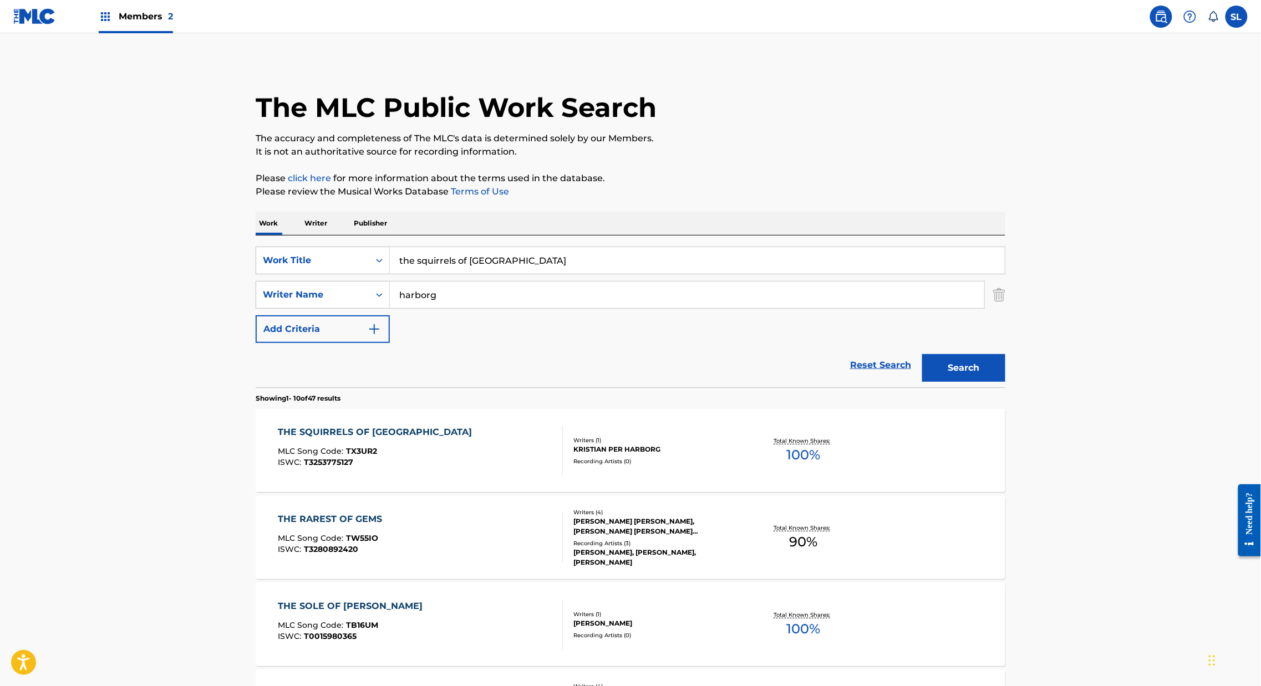
click at [422, 274] on input "the squirrels of union square" at bounding box center [697, 260] width 615 height 27
paste input "There’s a differenc"
click at [1005, 382] on button "Search" at bounding box center [963, 368] width 83 height 28
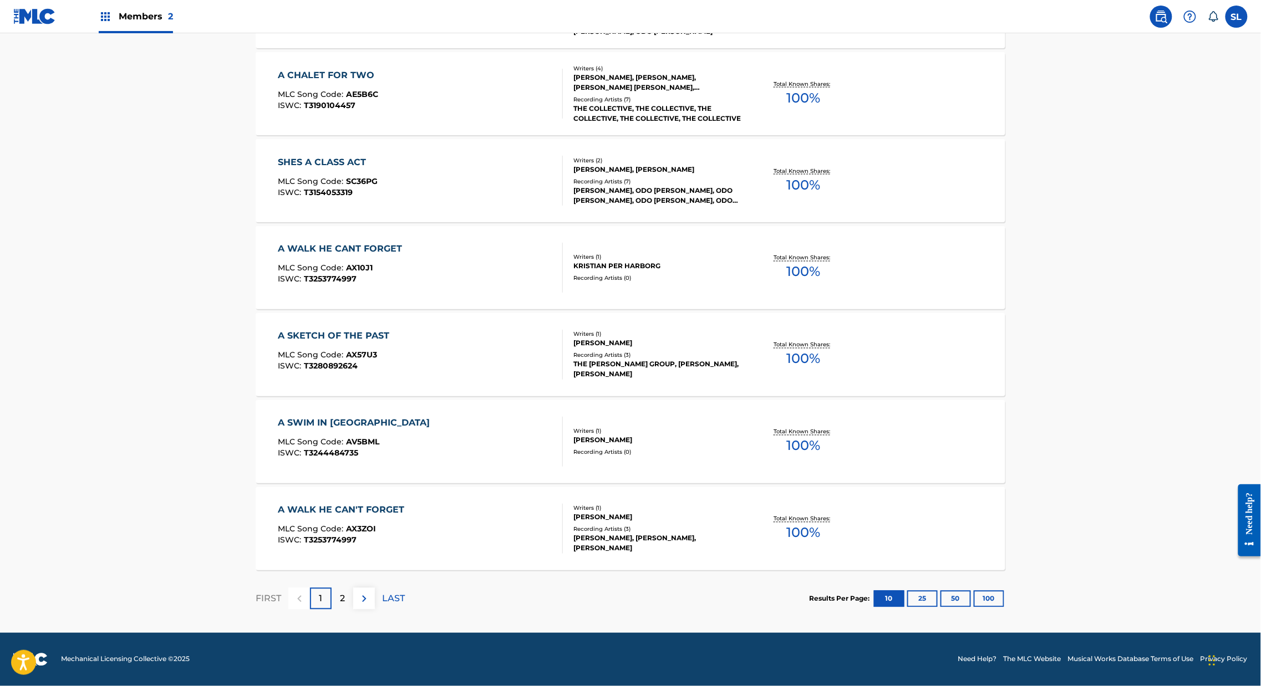
scroll to position [111, 0]
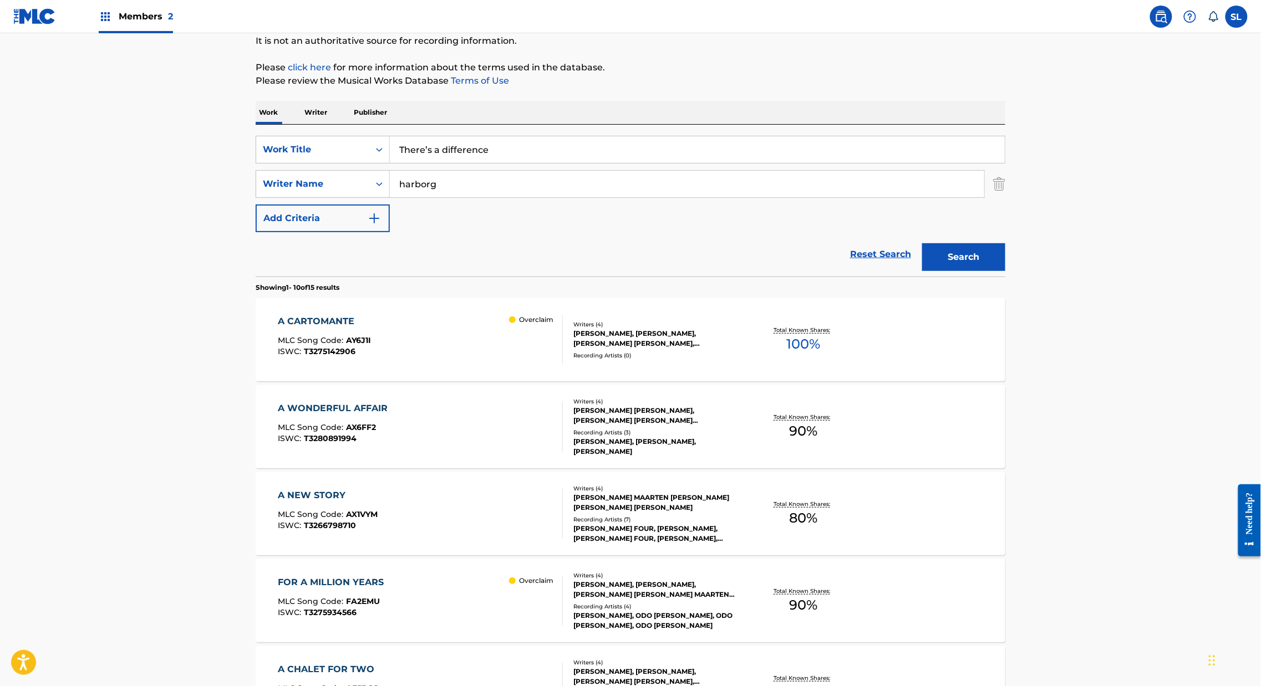
click at [491, 160] on div "SearchWithCriteria4efda071-7772-48a3-87e1-a49f511ff602 Work Title There’s a dif…" at bounding box center [630, 201] width 749 height 152
click at [477, 163] on input "There’s a difference" at bounding box center [697, 149] width 615 height 27
paste input "is ship sailed"
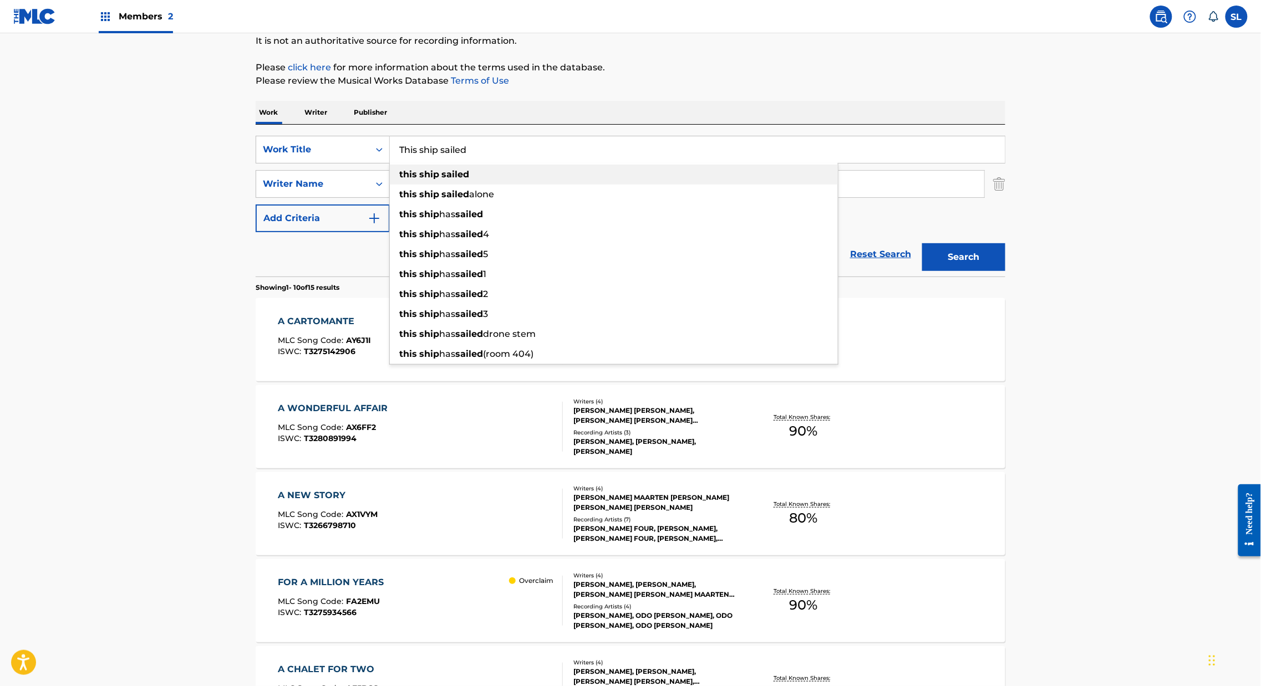
click at [422, 185] on div "this ship sailed" at bounding box center [614, 175] width 448 height 20
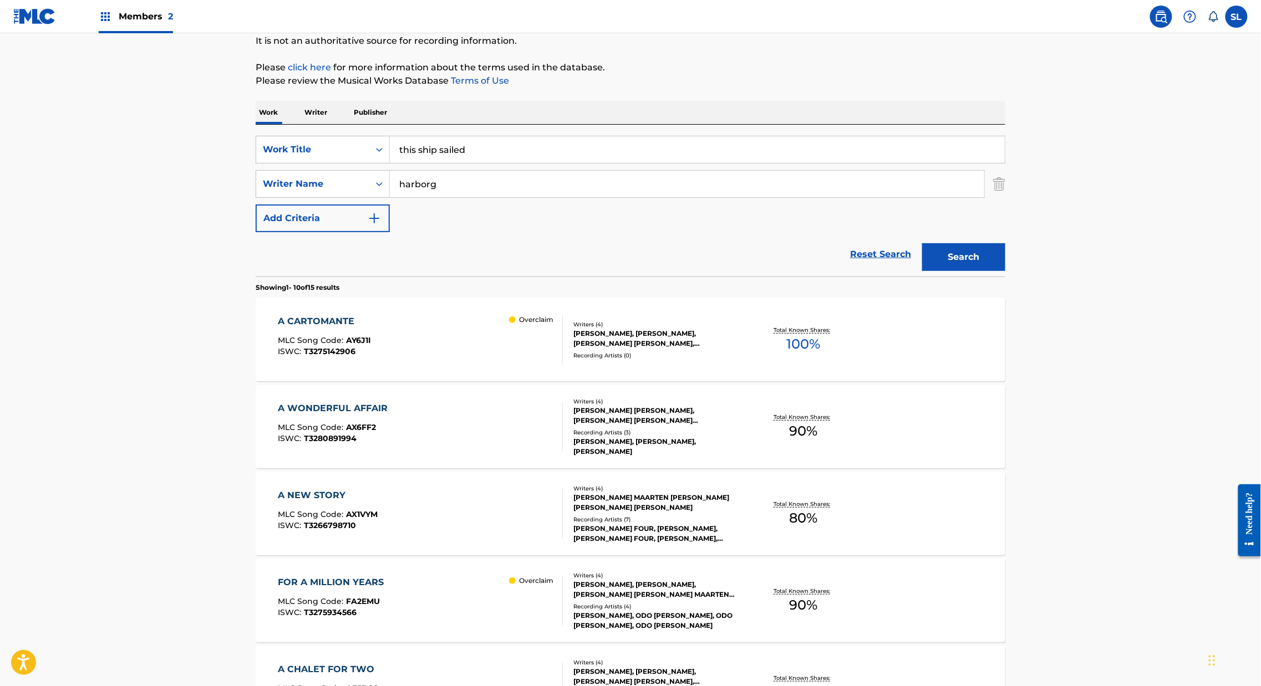
click at [1005, 271] on button "Search" at bounding box center [963, 257] width 83 height 28
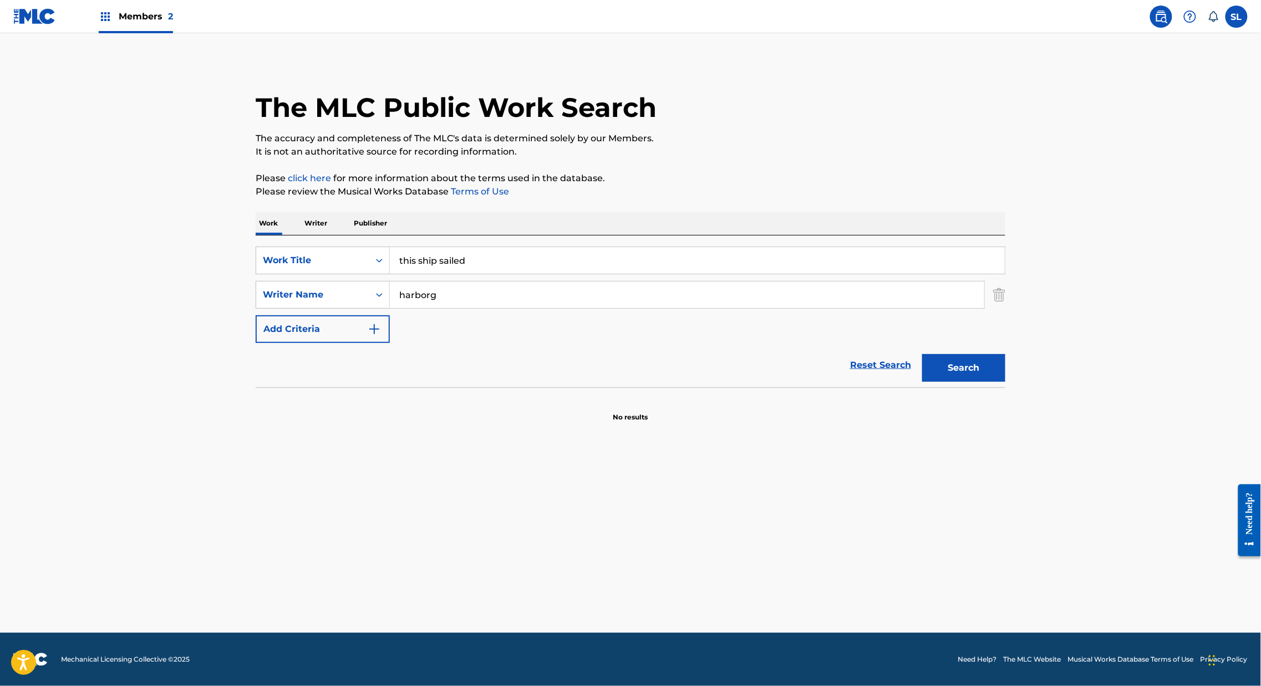
click at [400, 274] on input "this ship sailed" at bounding box center [697, 260] width 615 height 27
paste input "Uncle [PERSON_NAME]"
type input "Uncle [PERSON_NAME]"
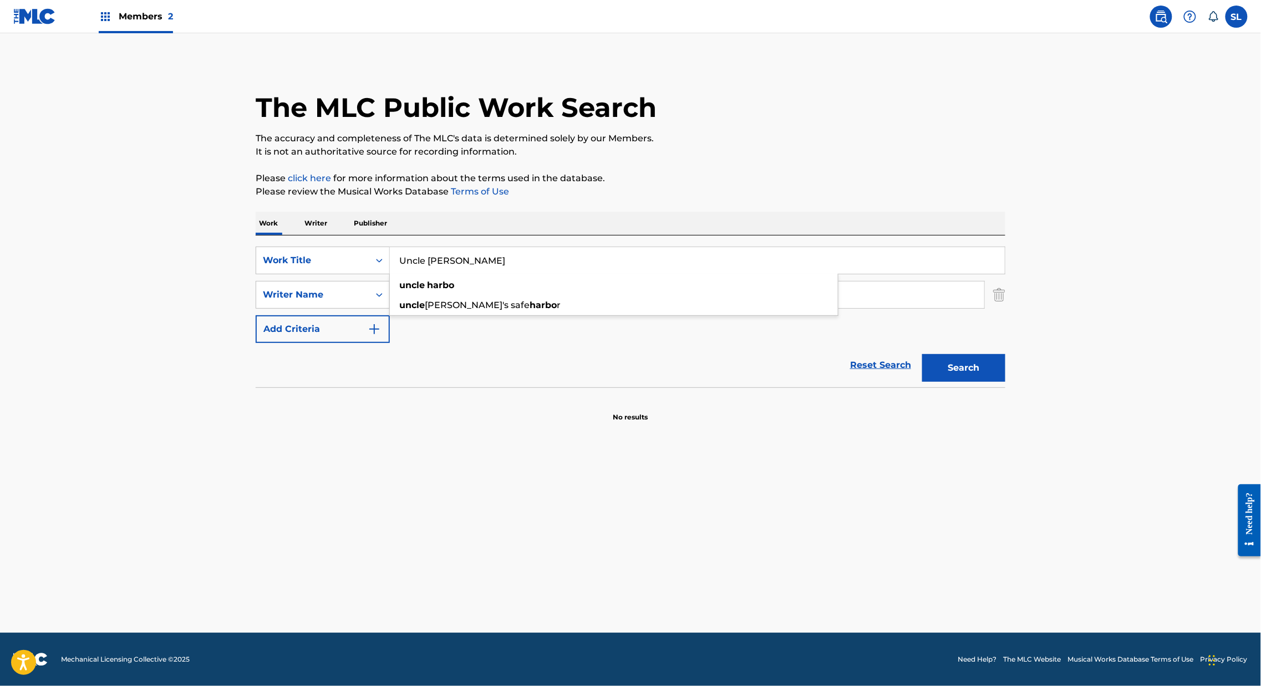
click at [1005, 382] on button "Search" at bounding box center [963, 368] width 83 height 28
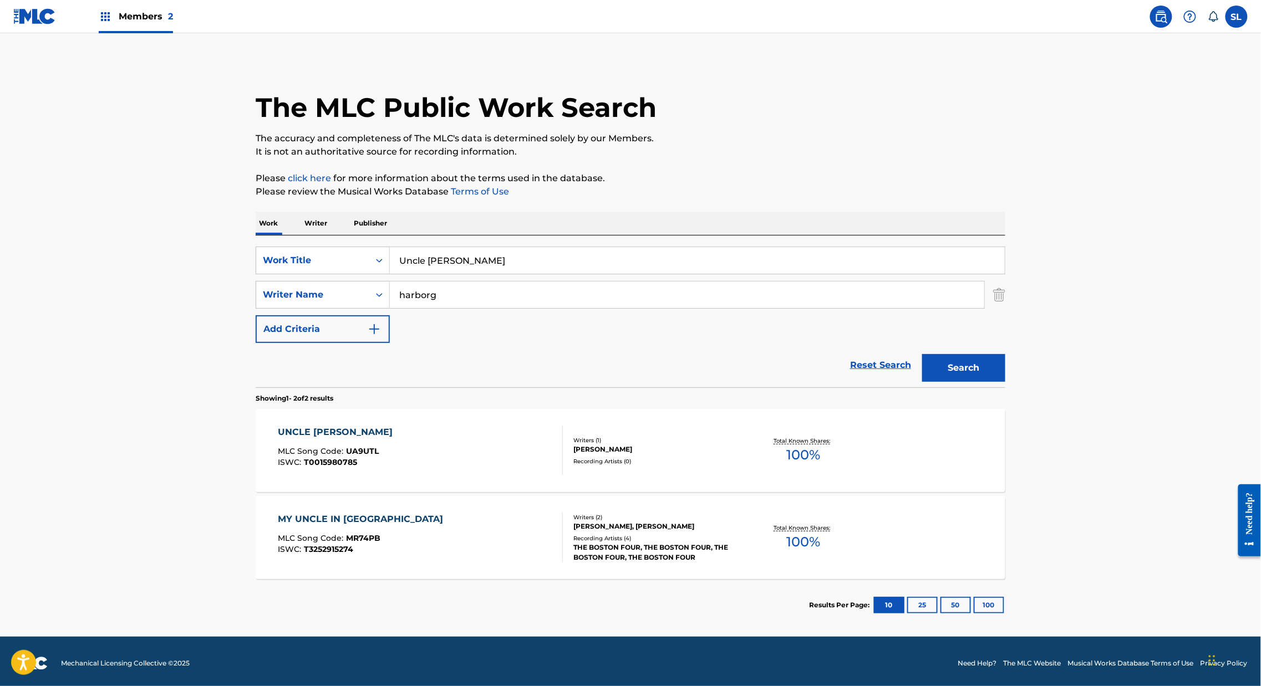
click at [278, 439] on div "UNCLE HARBO" at bounding box center [338, 432] width 120 height 13
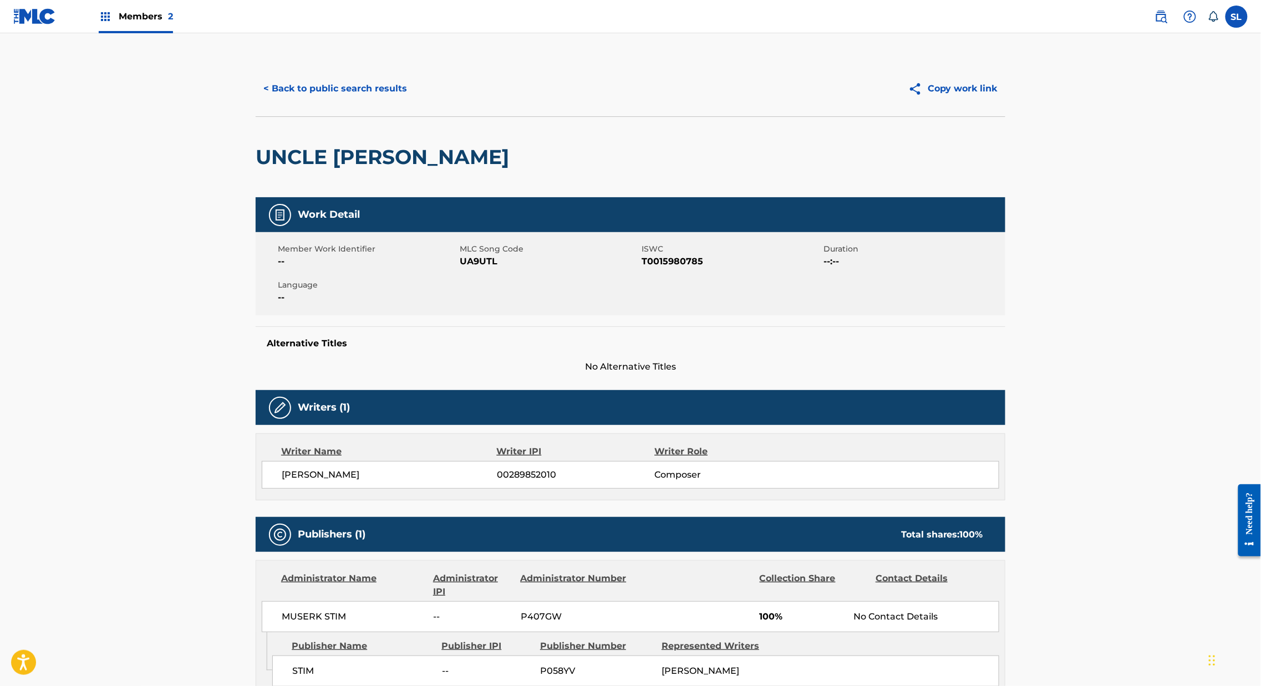
click at [460, 268] on span "UA9UTL" at bounding box center [549, 261] width 179 height 13
click at [291, 103] on button "< Back to public search results" at bounding box center [335, 89] width 159 height 28
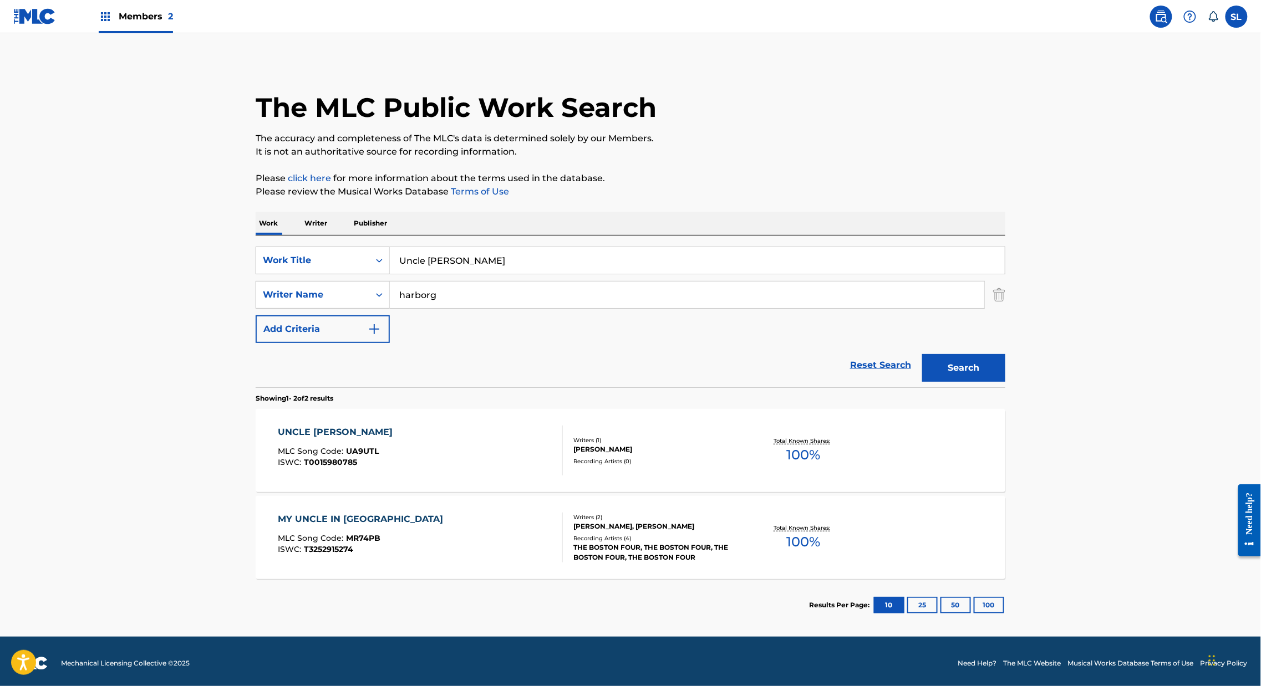
click at [397, 274] on input "Uncle [PERSON_NAME]" at bounding box center [697, 260] width 615 height 27
paste input "e Histoire Flamande"
click at [1005, 382] on button "Search" at bounding box center [963, 368] width 83 height 28
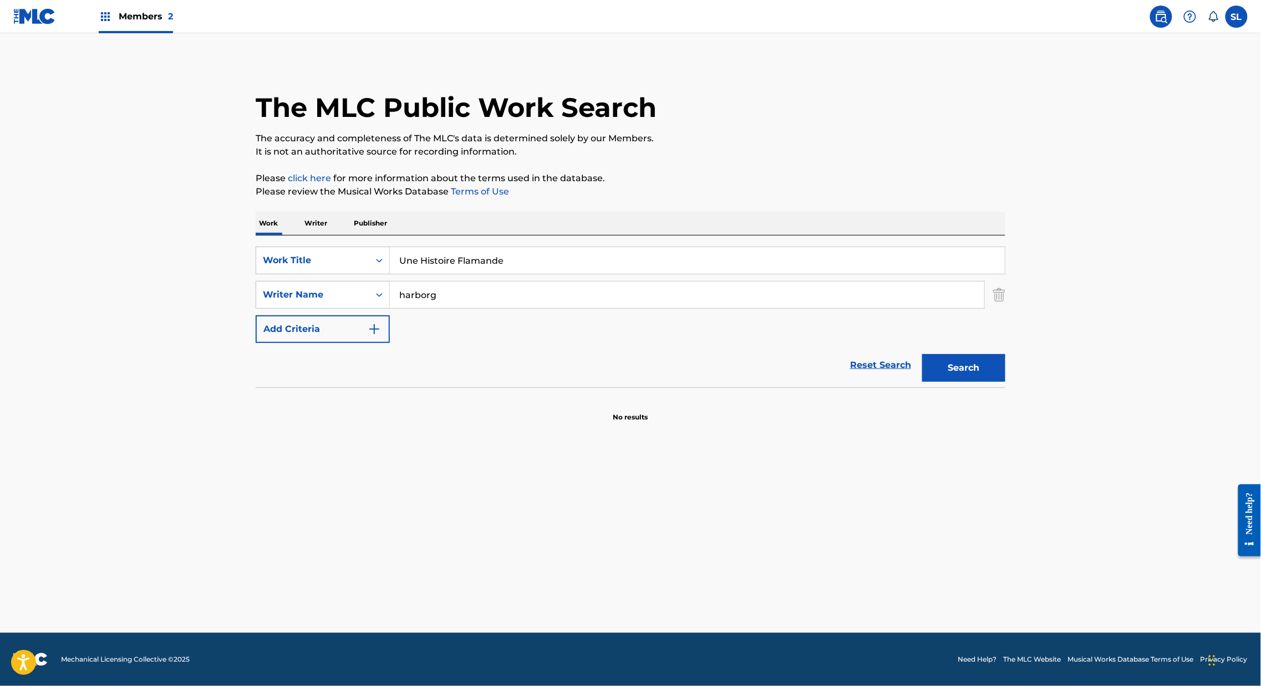
click at [407, 274] on input "Une Histoire Flamande" at bounding box center [697, 260] width 615 height 27
click at [408, 274] on input "Une Histoire Flamande" at bounding box center [697, 260] width 615 height 27
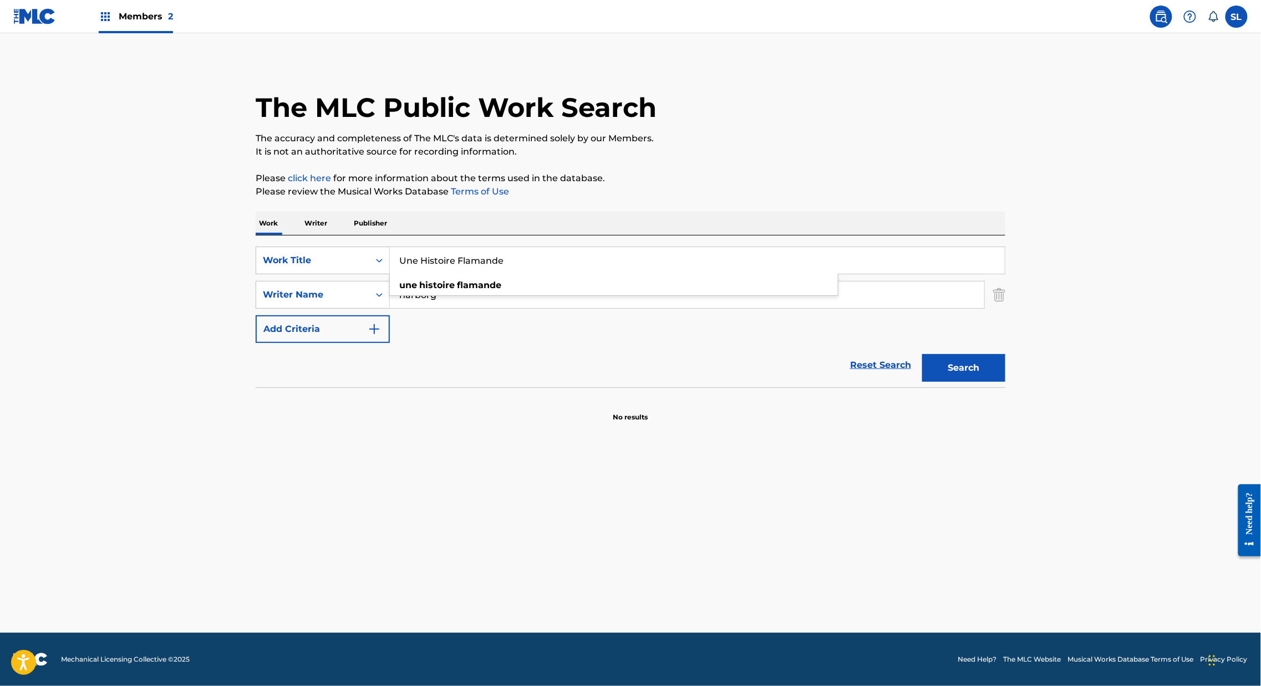
click at [408, 274] on input "Une Histoire Flamande" at bounding box center [697, 260] width 615 height 27
paste input "Waiting"
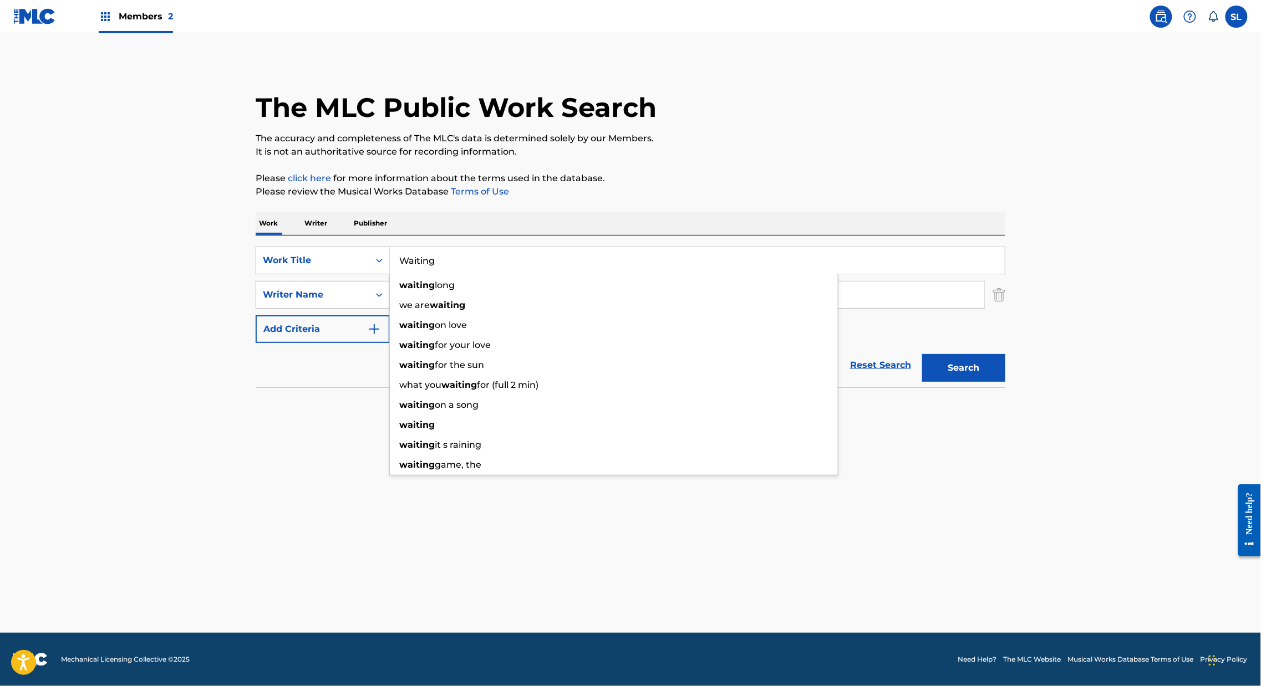
type input "Waiting"
click at [1005, 382] on button "Search" at bounding box center [963, 368] width 83 height 28
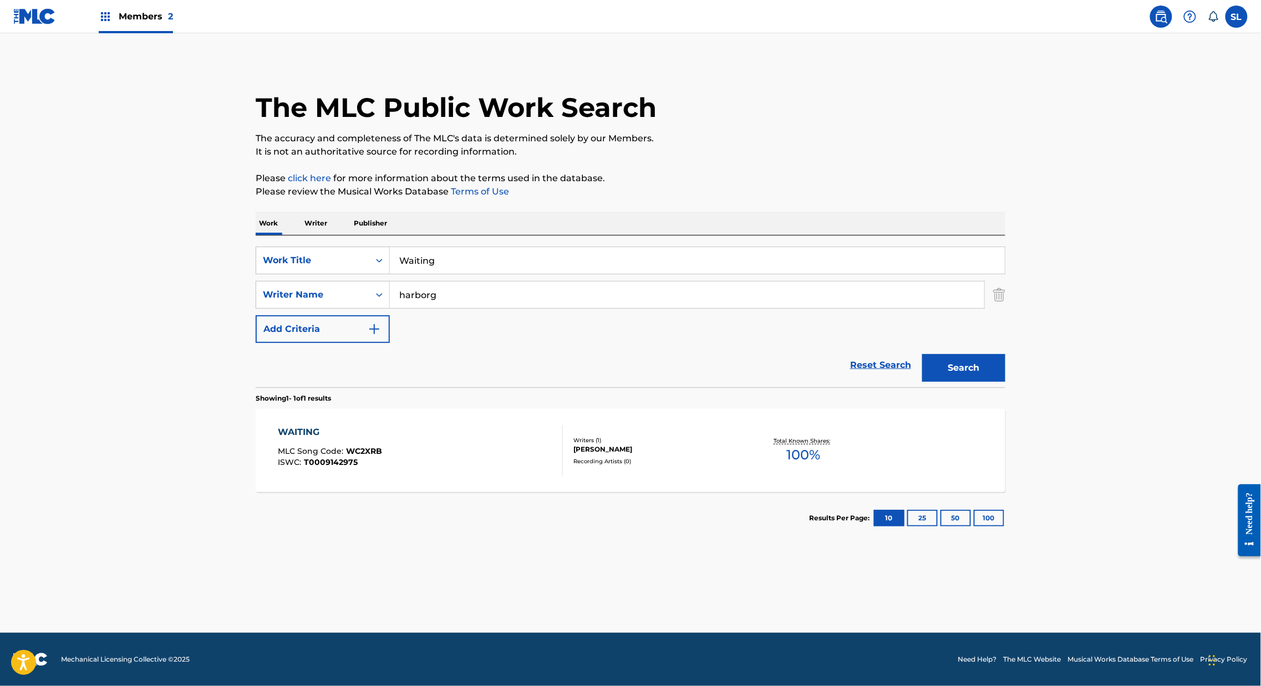
click at [278, 439] on div "WAITING" at bounding box center [330, 432] width 104 height 13
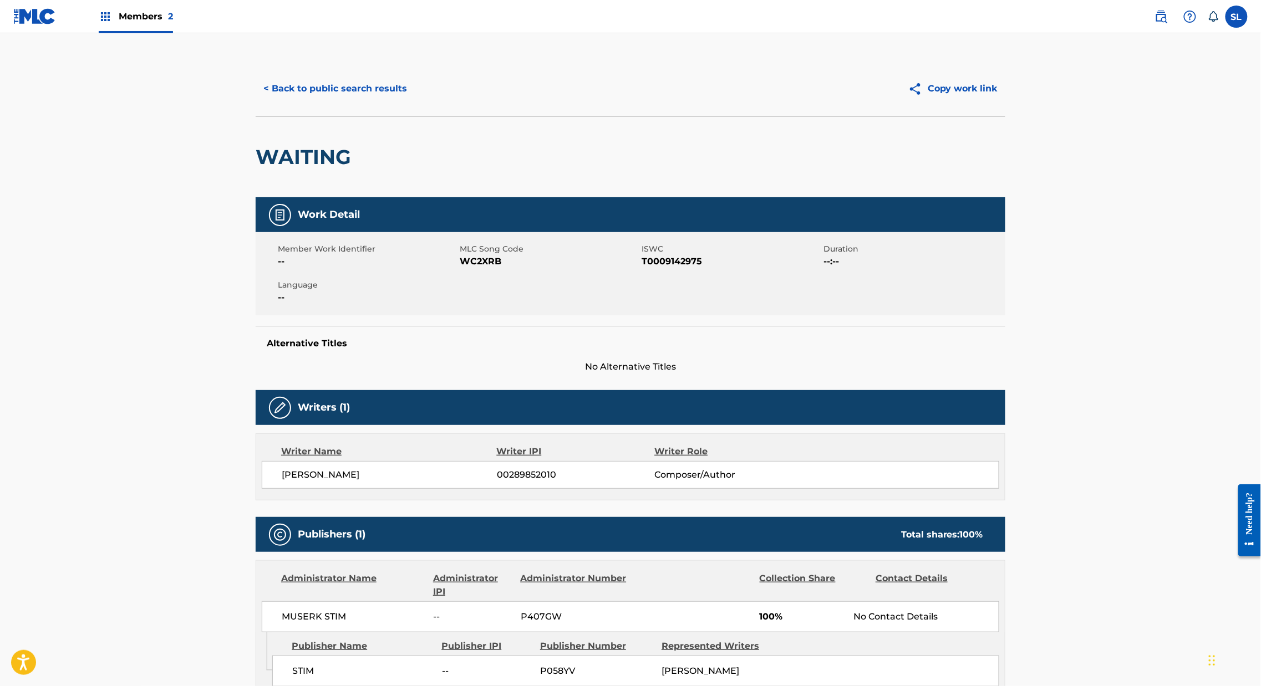
click at [460, 268] on span "WC2XRB" at bounding box center [549, 261] width 179 height 13
click at [294, 103] on button "< Back to public search results" at bounding box center [335, 89] width 159 height 28
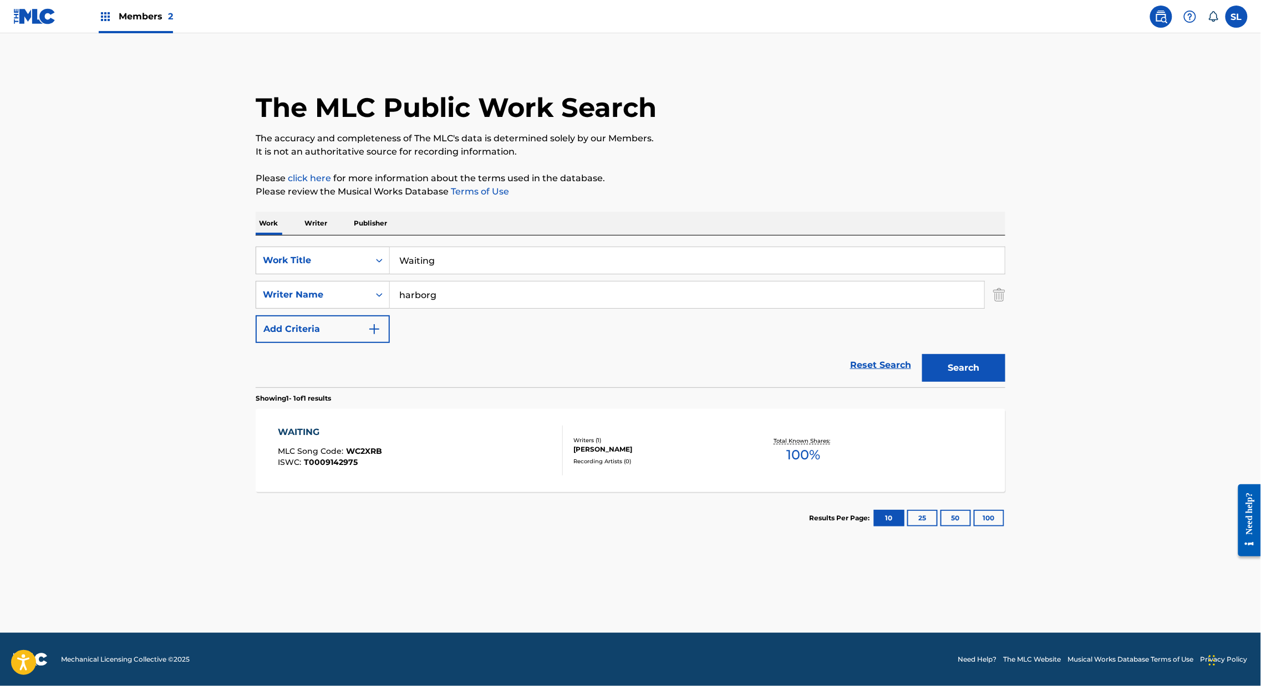
click at [392, 274] on input "Waiting" at bounding box center [697, 260] width 615 height 27
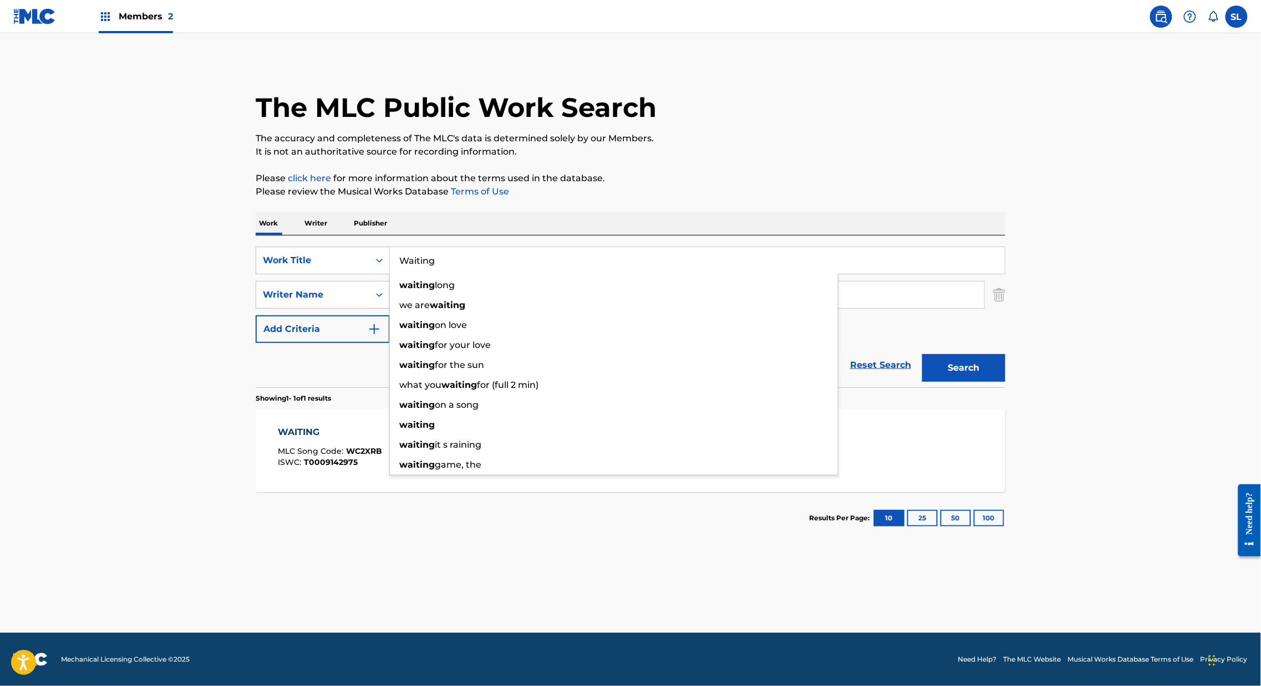
click at [392, 274] on input "Waiting" at bounding box center [697, 260] width 615 height 27
paste input "ear And Tear"
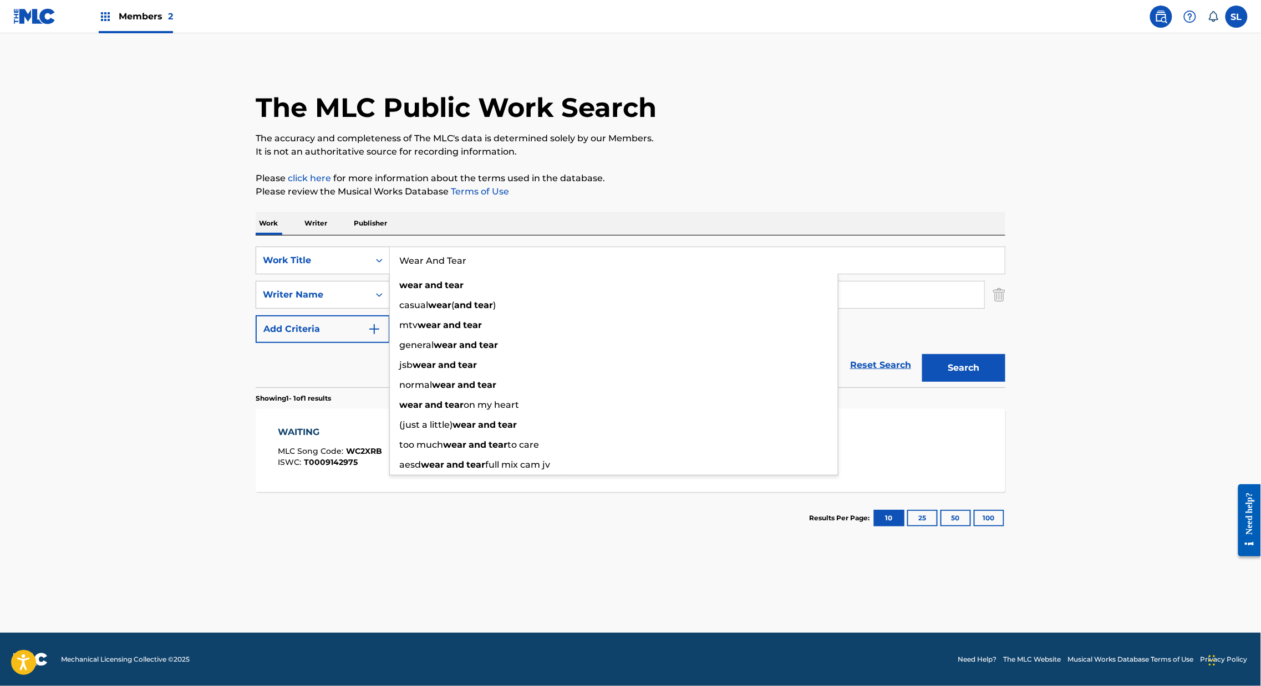
type input "Wear And Tear"
click at [1005, 382] on button "Search" at bounding box center [963, 368] width 83 height 28
